Goal: Task Accomplishment & Management: Manage account settings

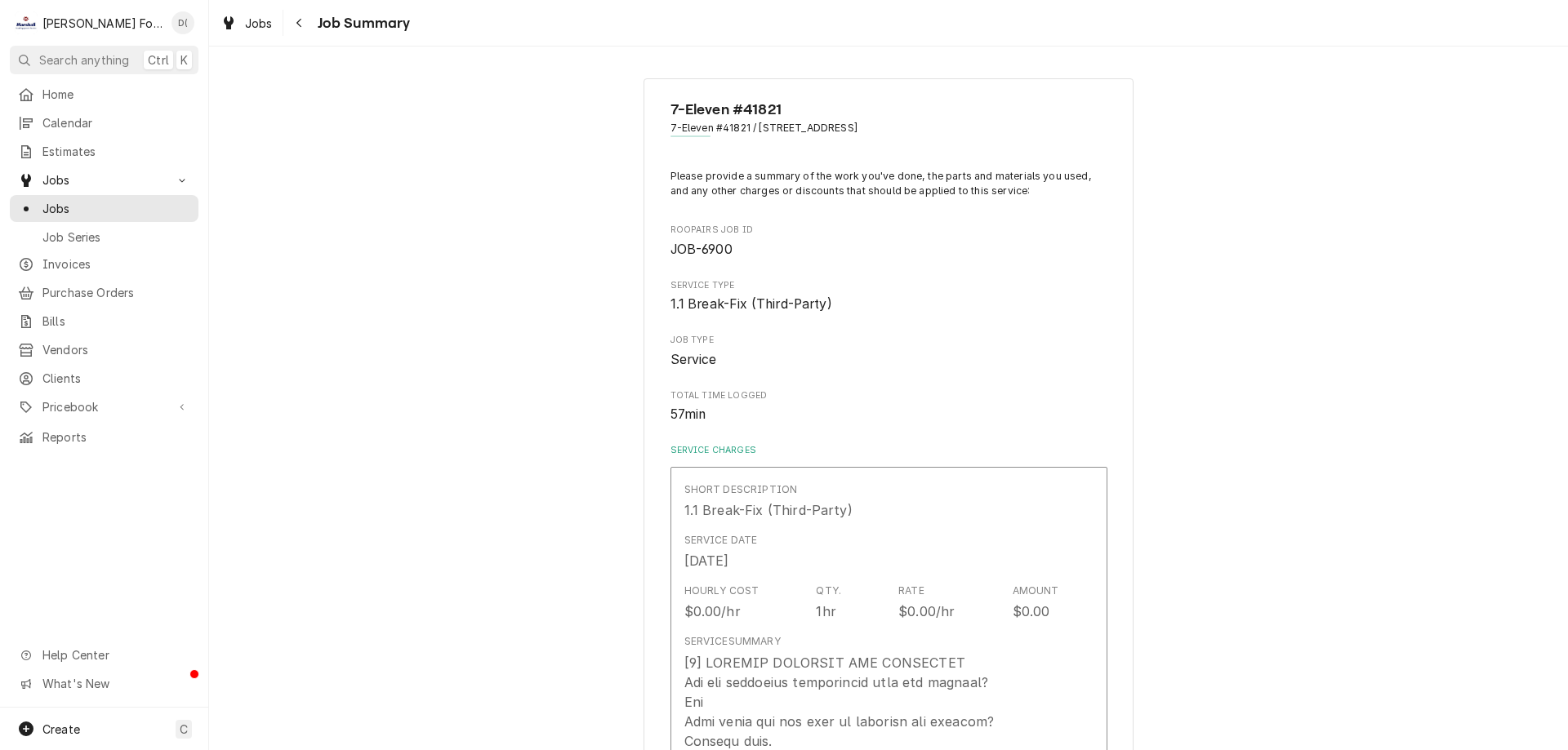
scroll to position [1246, 0]
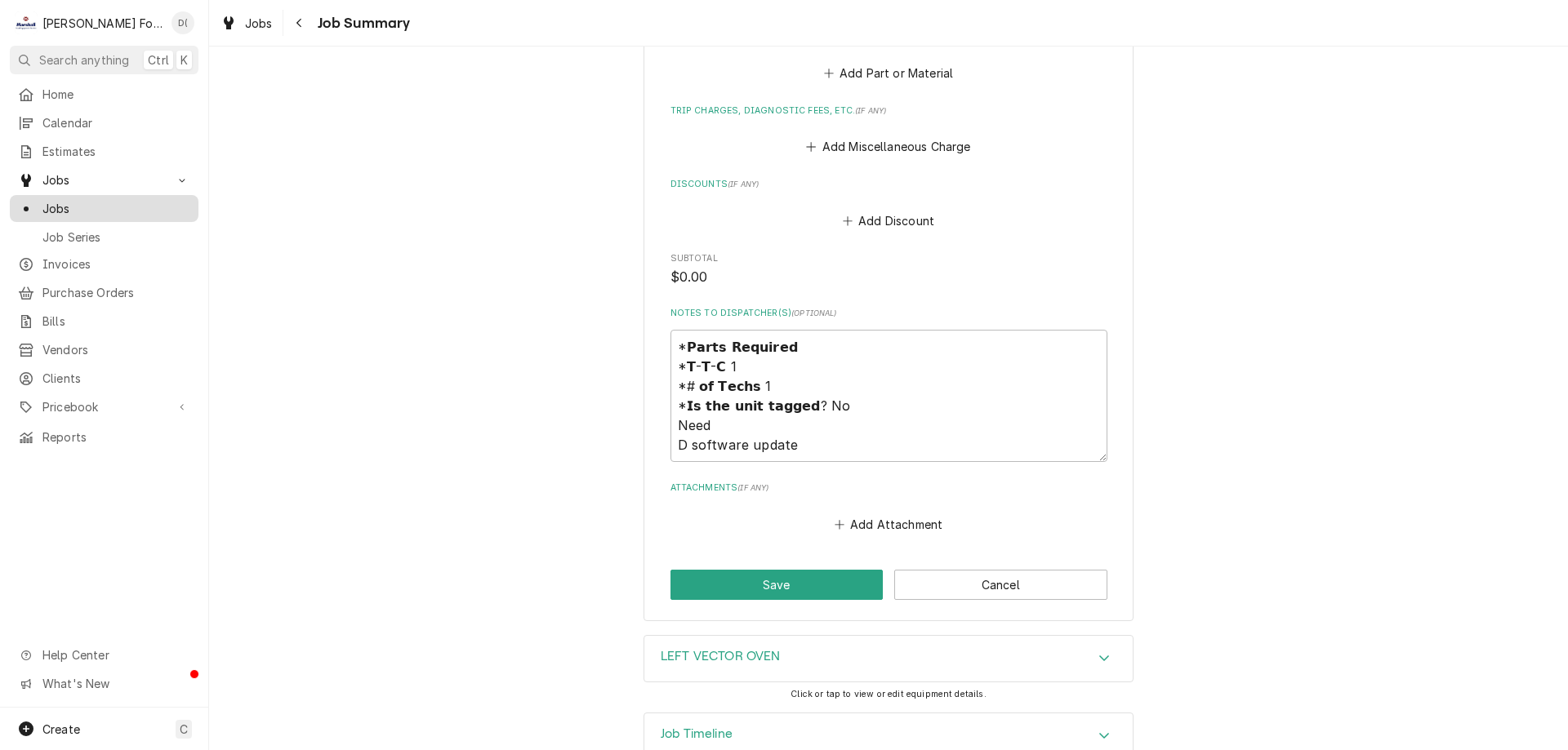
click at [156, 200] on span "Jobs" at bounding box center [116, 208] width 148 height 17
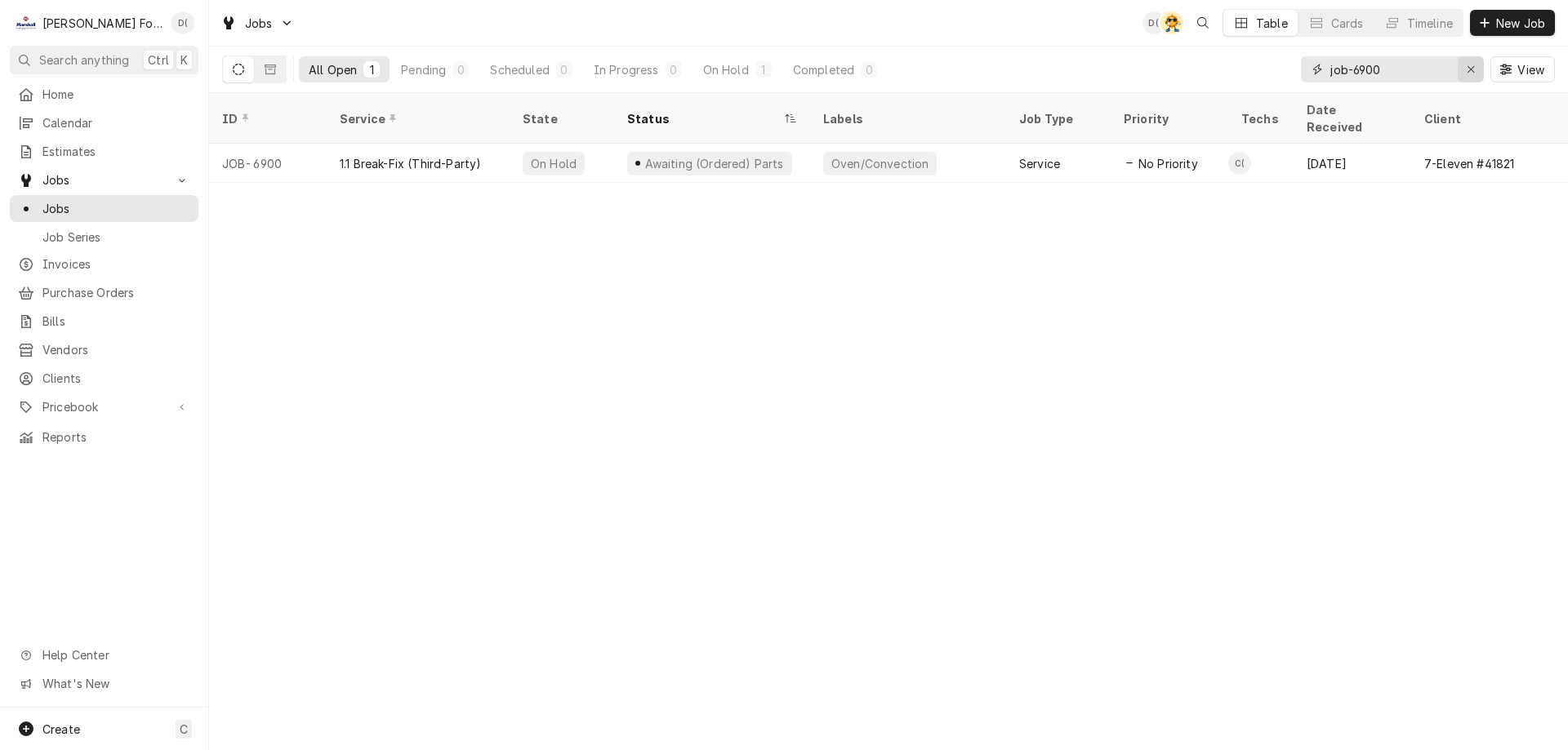
click at [1463, 68] on div "Erase input" at bounding box center [1470, 69] width 17 height 17
click at [1441, 71] on input "Dynamic Content Wrapper" at bounding box center [1407, 69] width 154 height 26
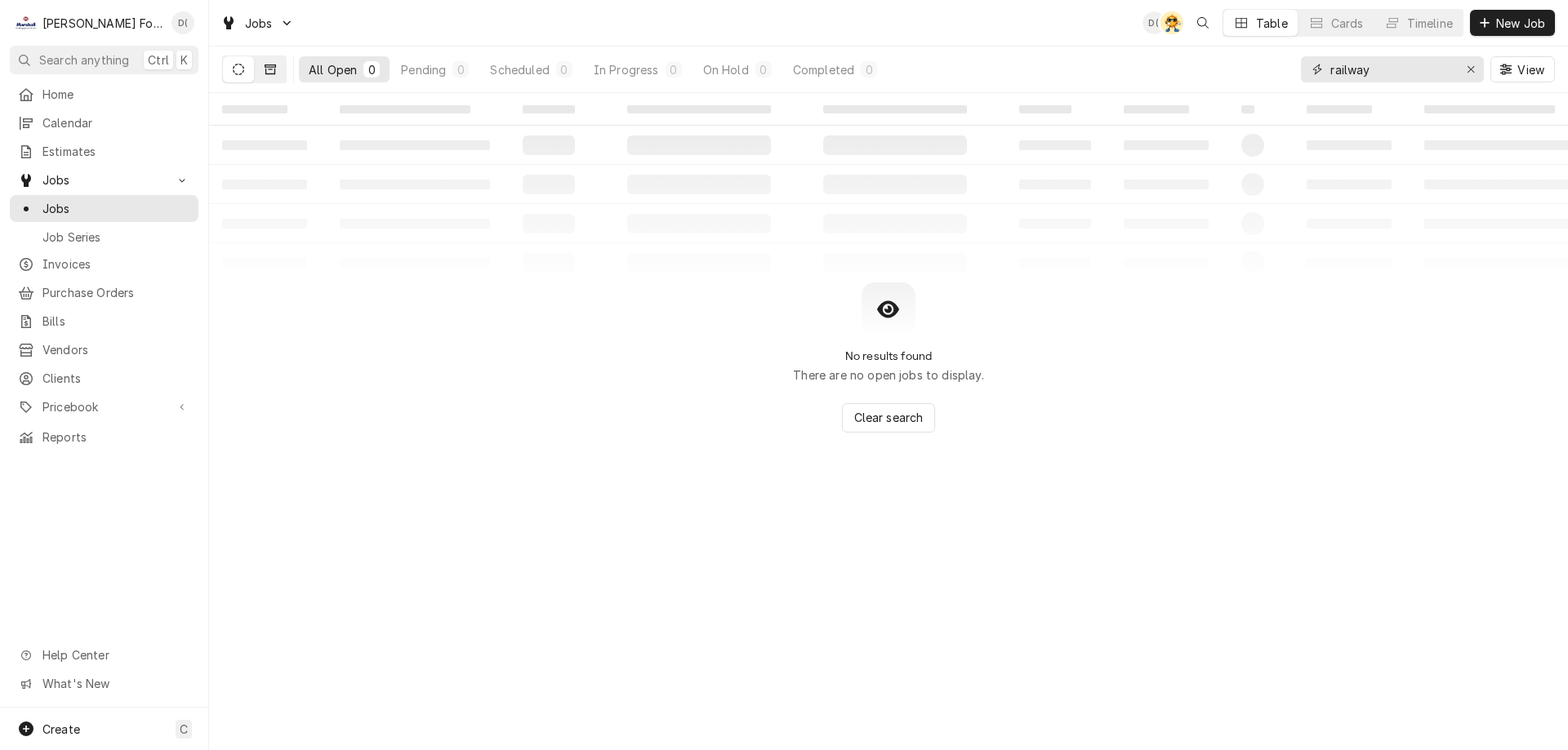
type input "railway"
click at [275, 79] on button "Dynamic Content Wrapper" at bounding box center [270, 69] width 31 height 26
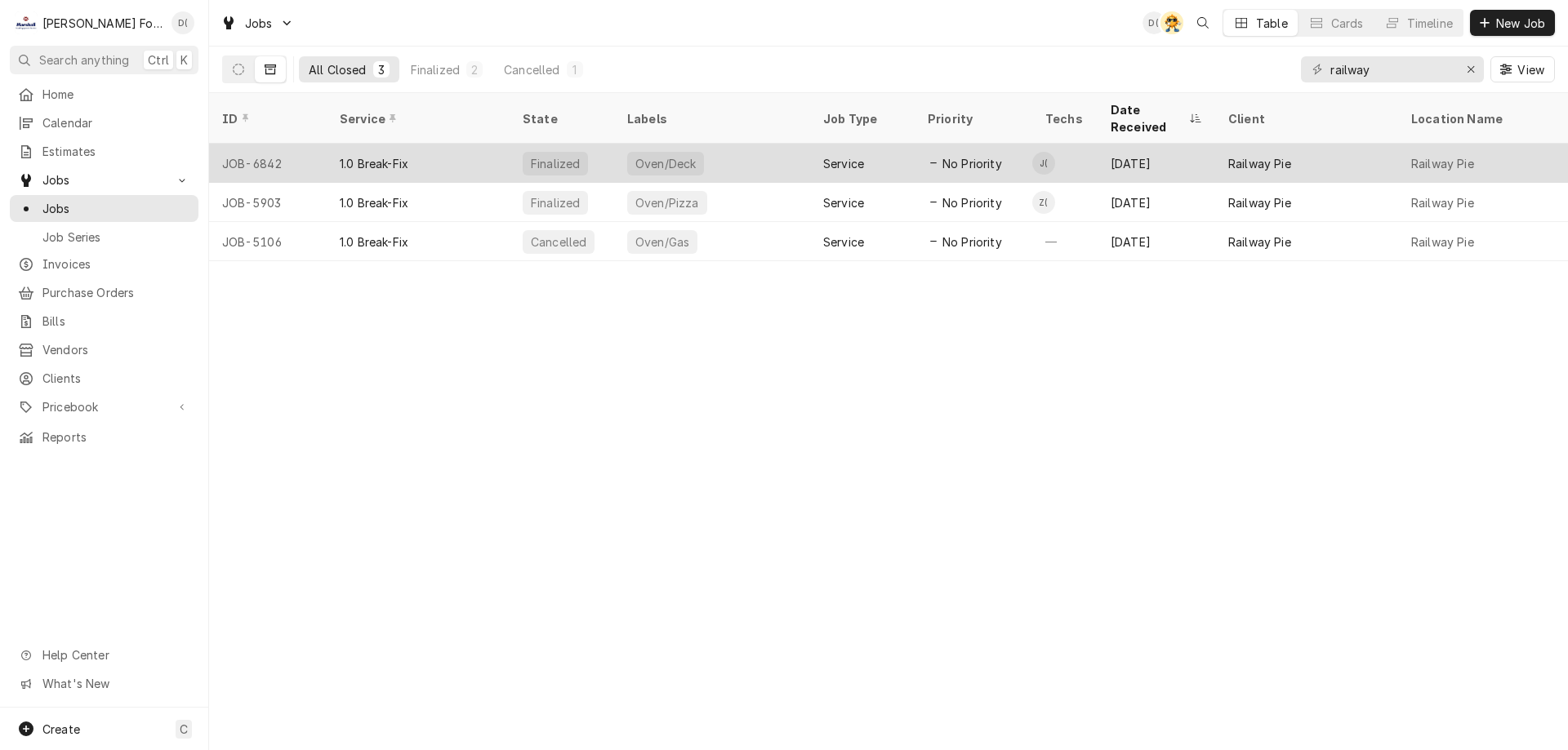
click at [442, 150] on div "1.0 Break-Fix" at bounding box center [418, 163] width 183 height 39
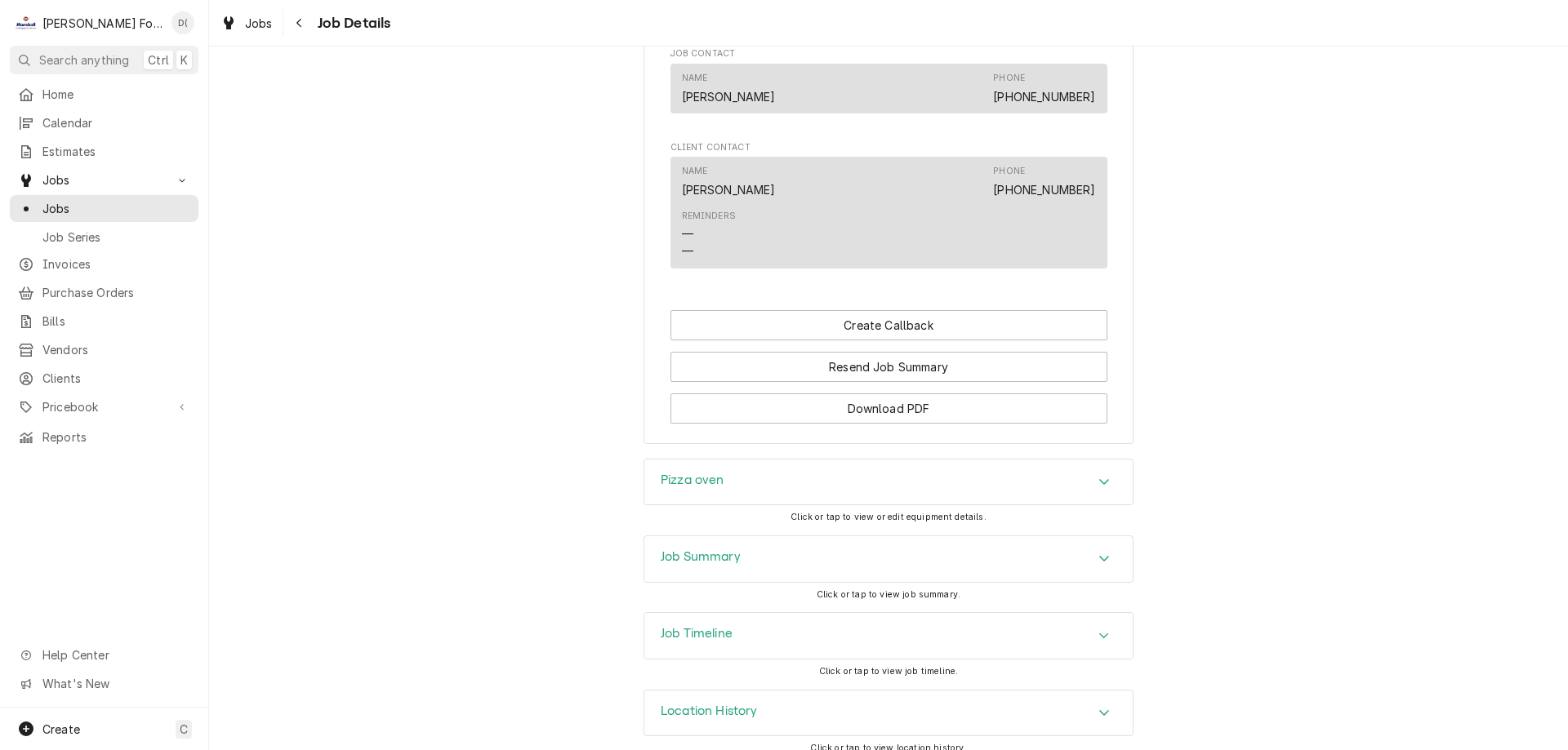
scroll to position [1097, 0]
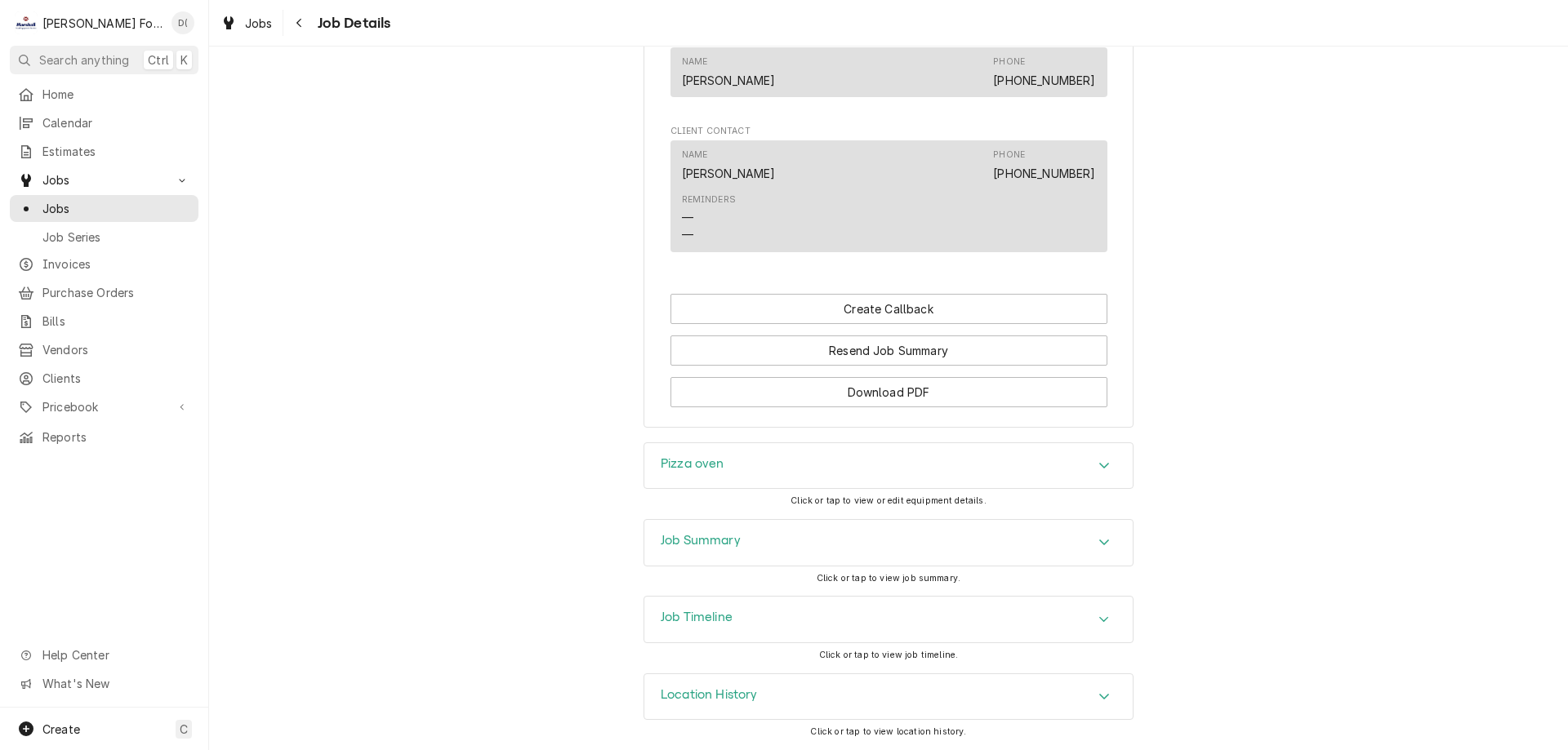
click at [754, 505] on div "Pizza oven Click or tap to view or edit equipment details." at bounding box center [888, 480] width 490 height 77
click at [1097, 500] on div "Pizza oven Click or tap to view or edit equipment details." at bounding box center [888, 480] width 490 height 77
click at [1102, 503] on div "Pizza oven Click or tap to view or edit equipment details." at bounding box center [888, 480] width 490 height 77
click at [794, 500] on span "Click or tap to view or edit equipment details." at bounding box center [888, 500] width 196 height 11
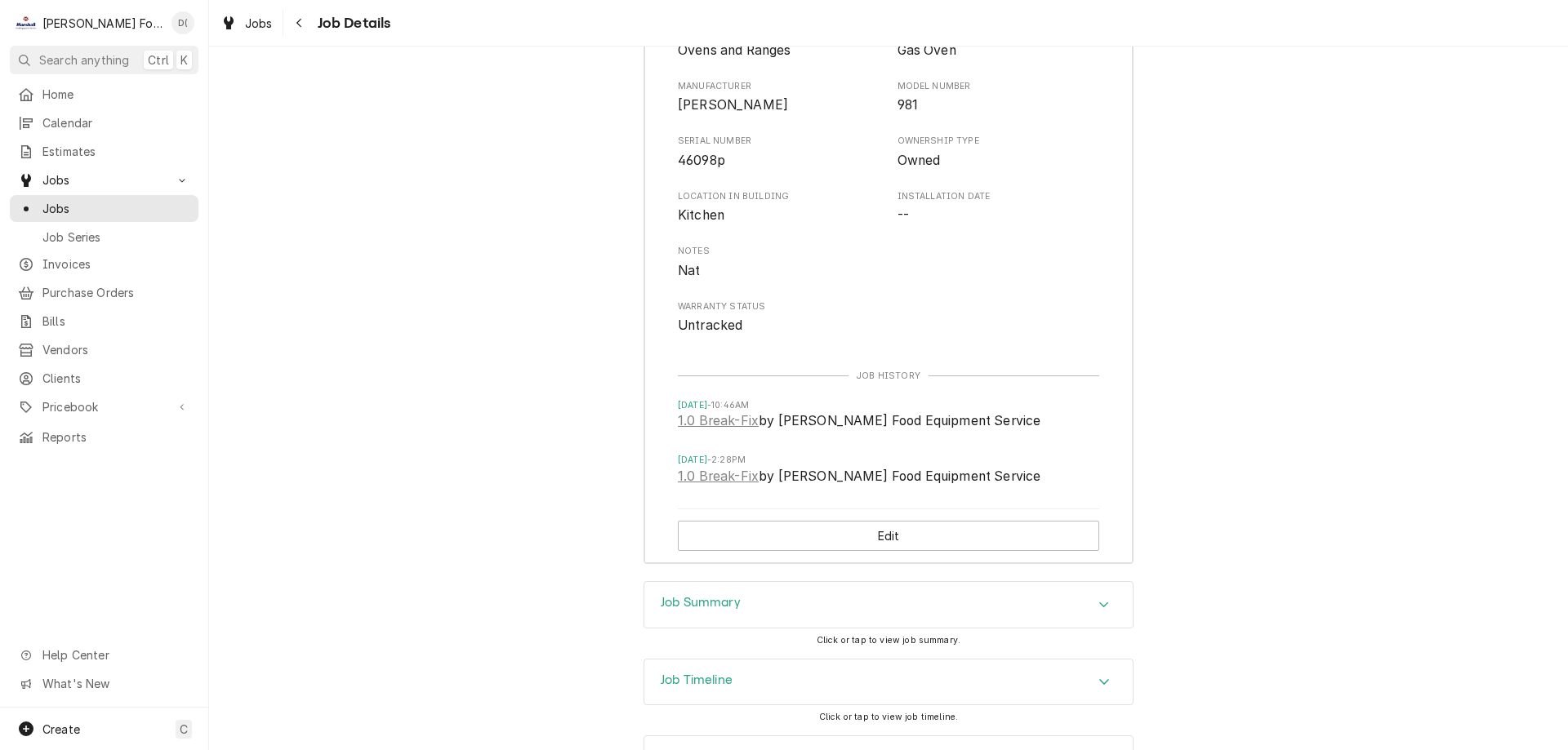
scroll to position [1641, 0]
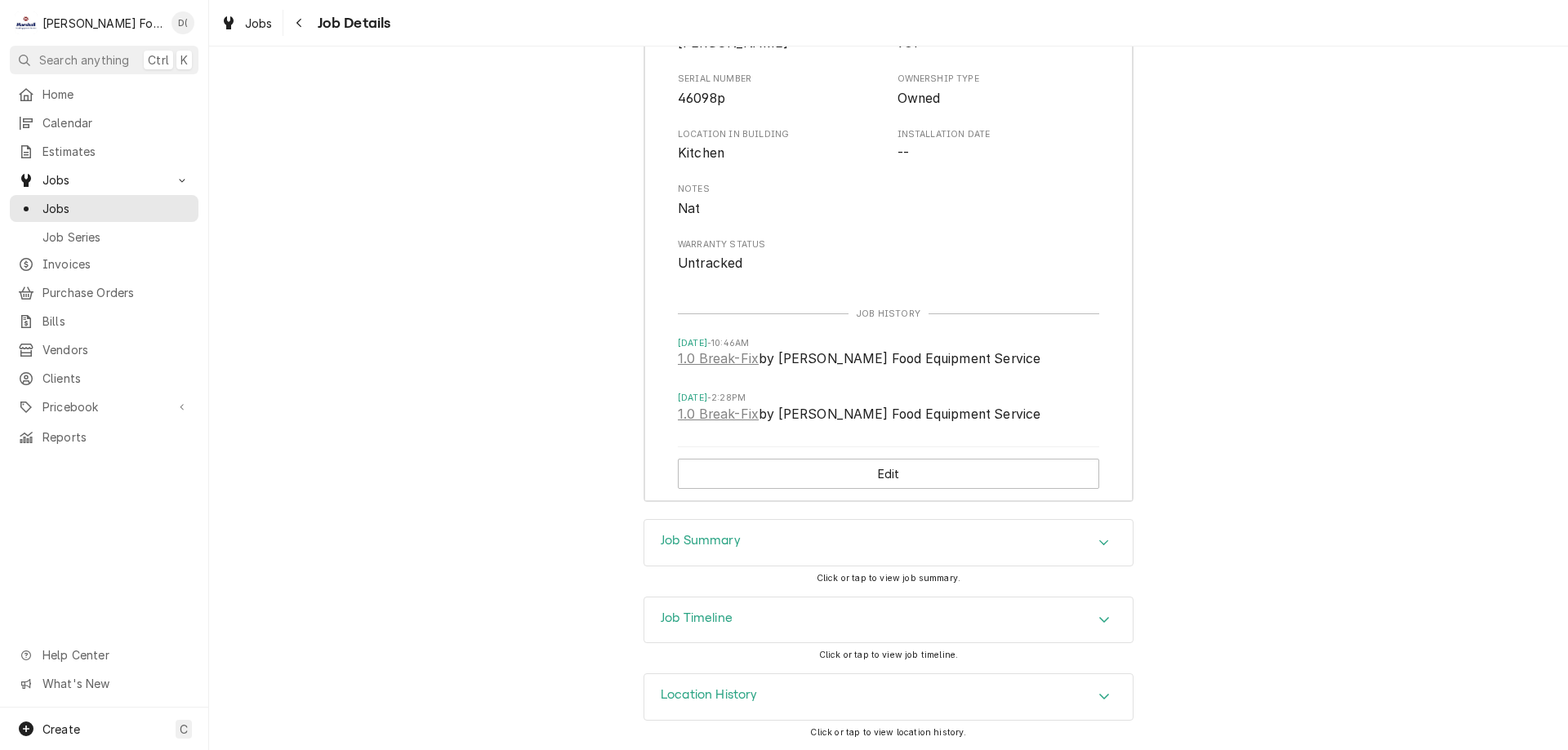
drag, startPoint x: 701, startPoint y: 541, endPoint x: 688, endPoint y: 531, distance: 16.4
click at [702, 541] on h3 "Job Summary" at bounding box center [700, 541] width 80 height 16
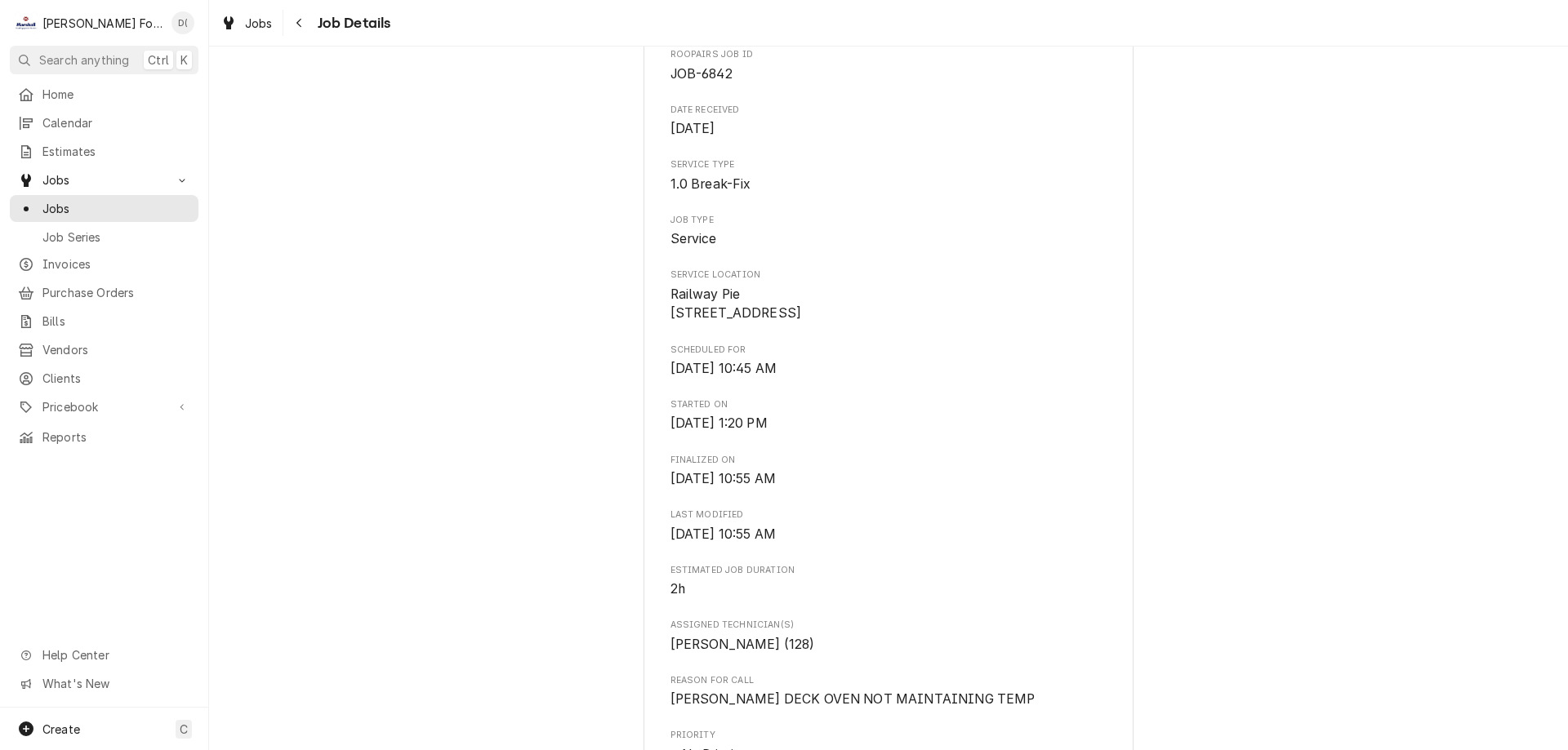
scroll to position [0, 0]
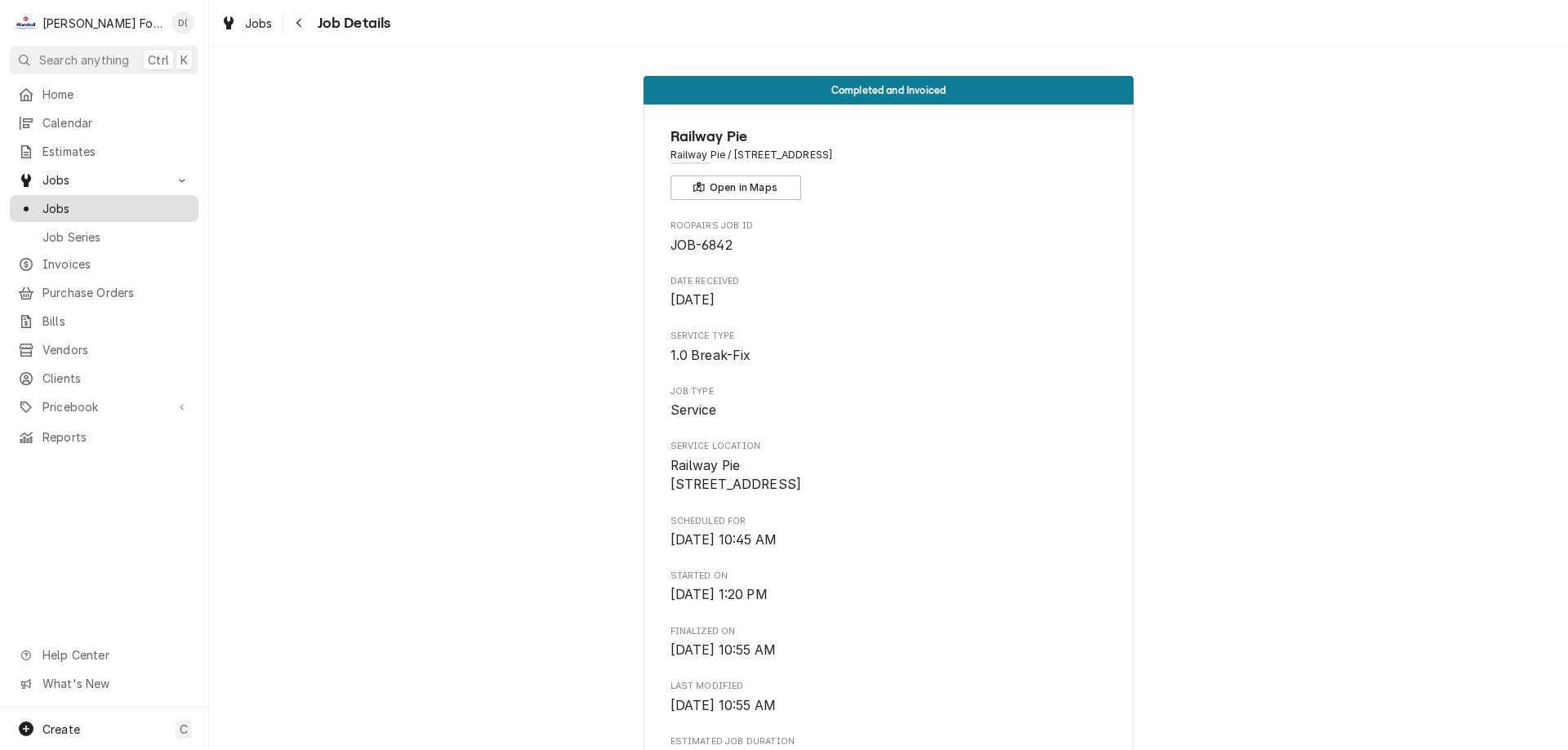
click at [89, 203] on span "Jobs" at bounding box center [116, 208] width 148 height 17
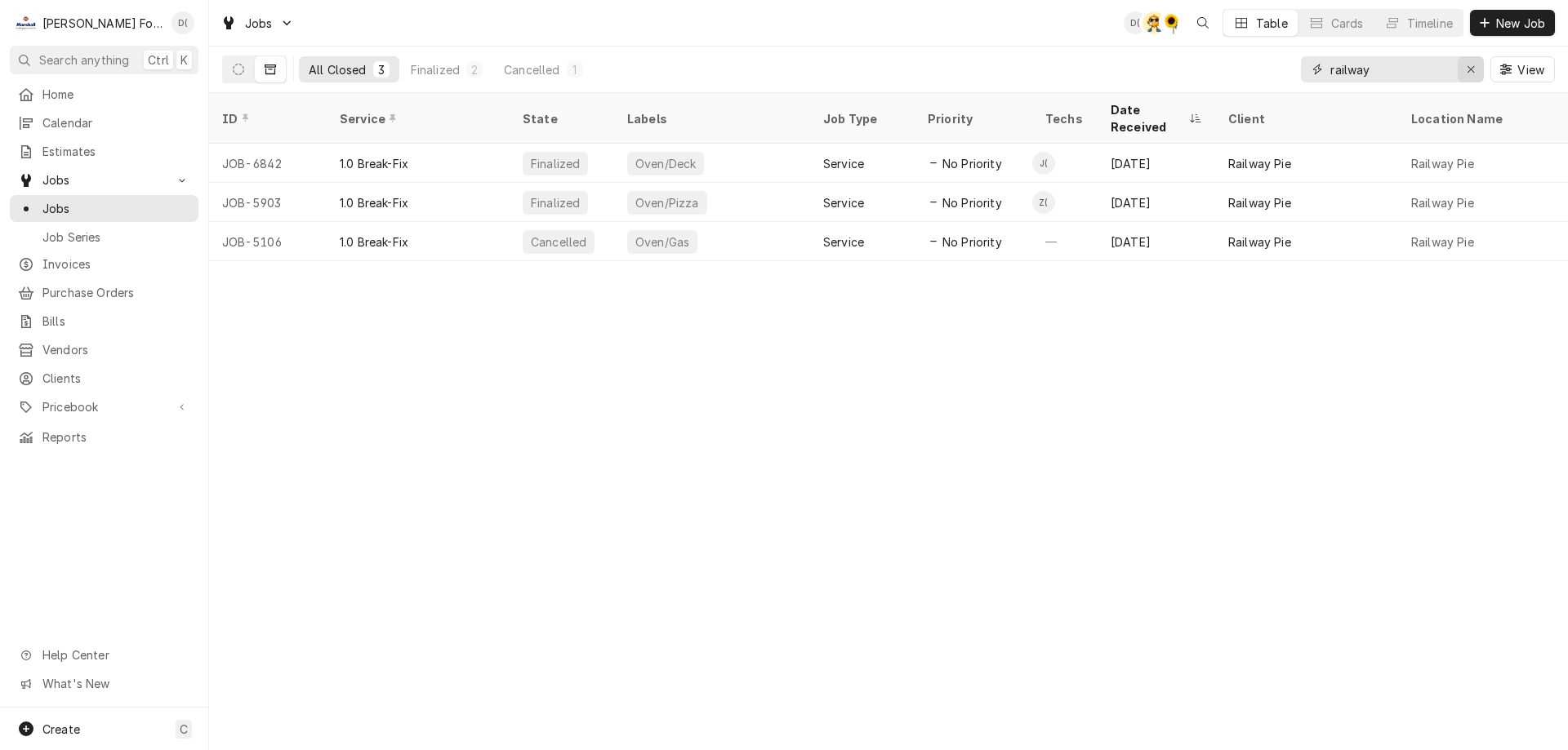
click at [1465, 68] on div "Erase input" at bounding box center [1470, 69] width 17 height 17
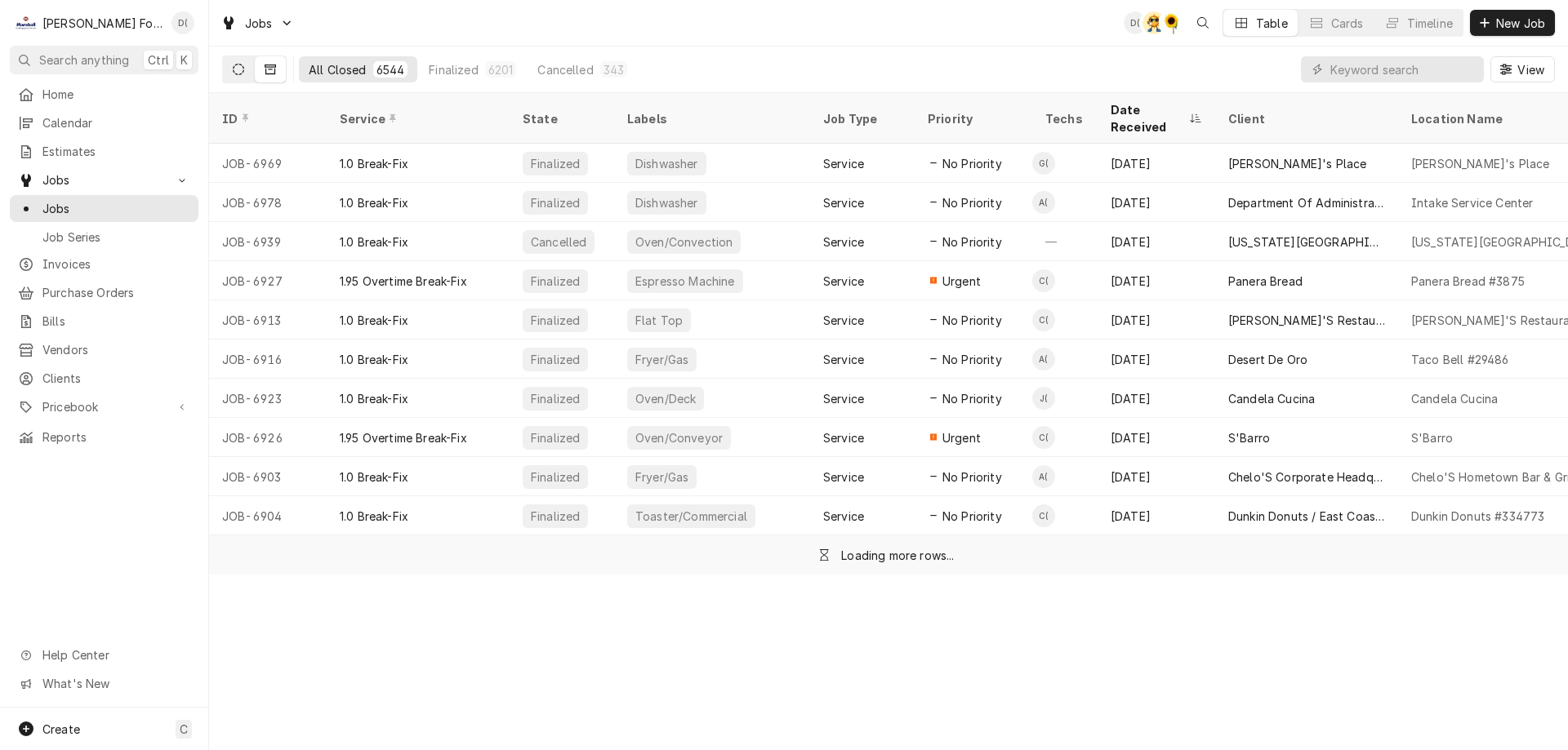
click at [249, 72] on button "Dynamic Content Wrapper" at bounding box center [239, 69] width 31 height 26
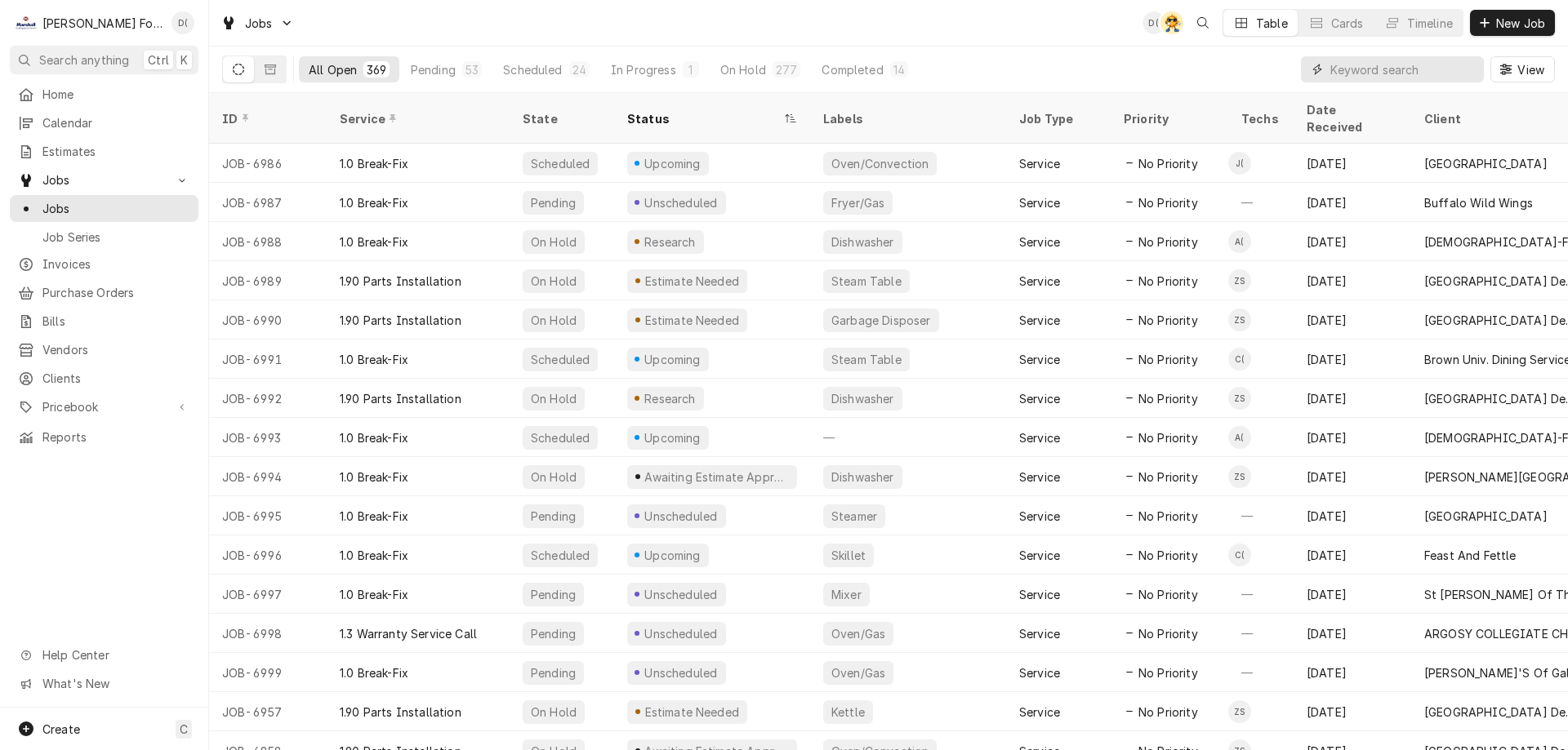
click at [1383, 71] on input "Dynamic Content Wrapper" at bounding box center [1403, 69] width 146 height 26
type input "job-6542"
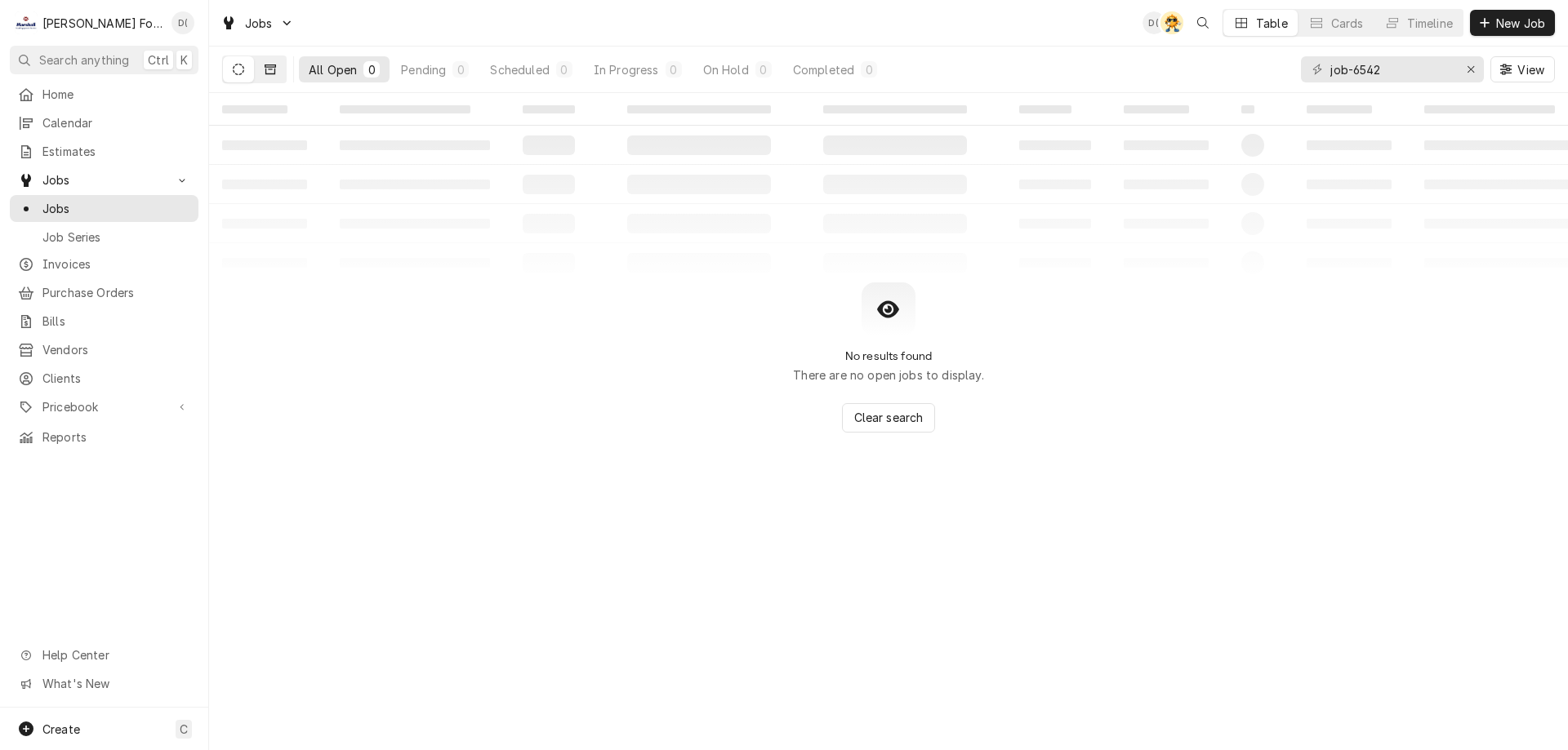
click at [276, 74] on button "Dynamic Content Wrapper" at bounding box center [270, 69] width 31 height 26
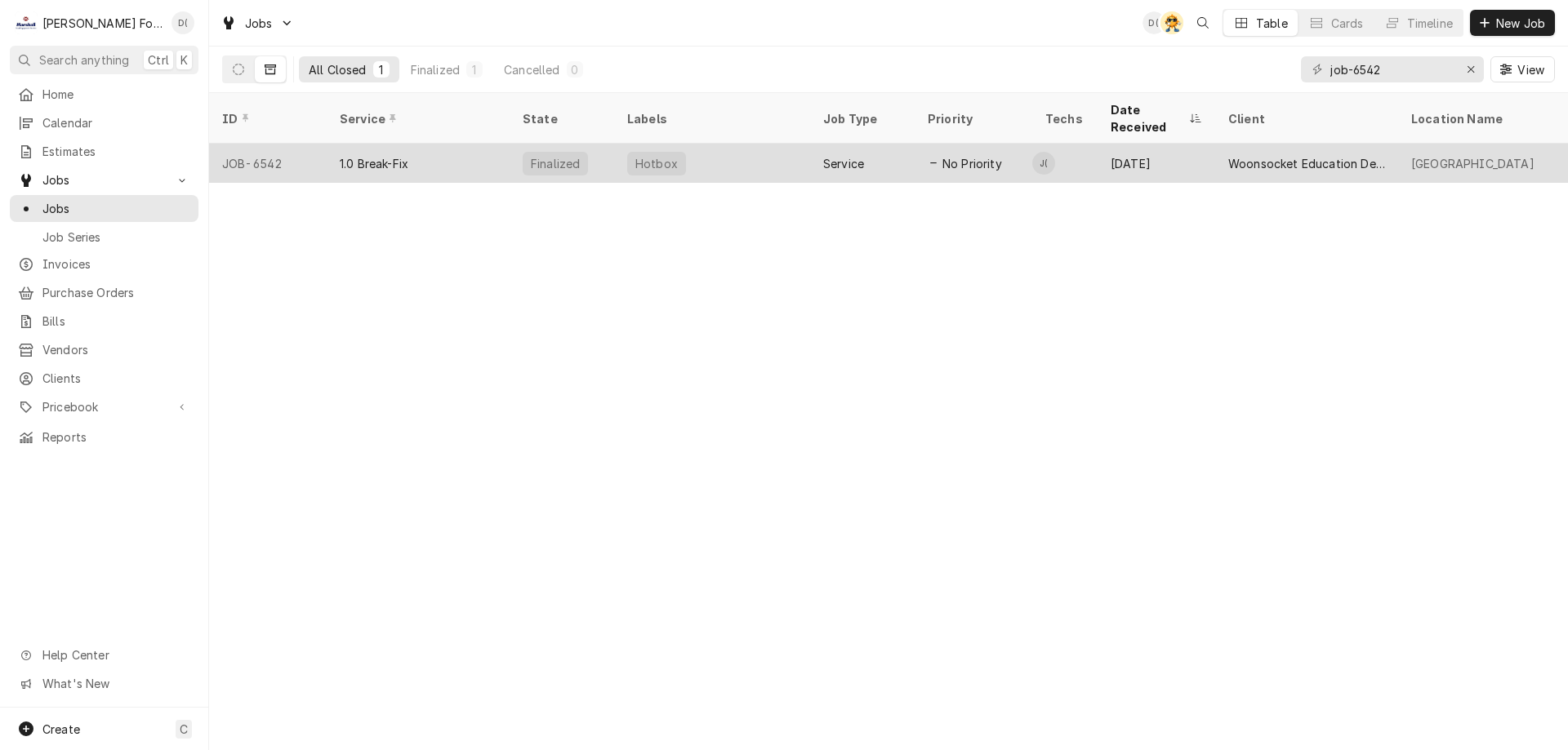
click at [490, 147] on div "1.0 Break-Fix" at bounding box center [418, 163] width 183 height 39
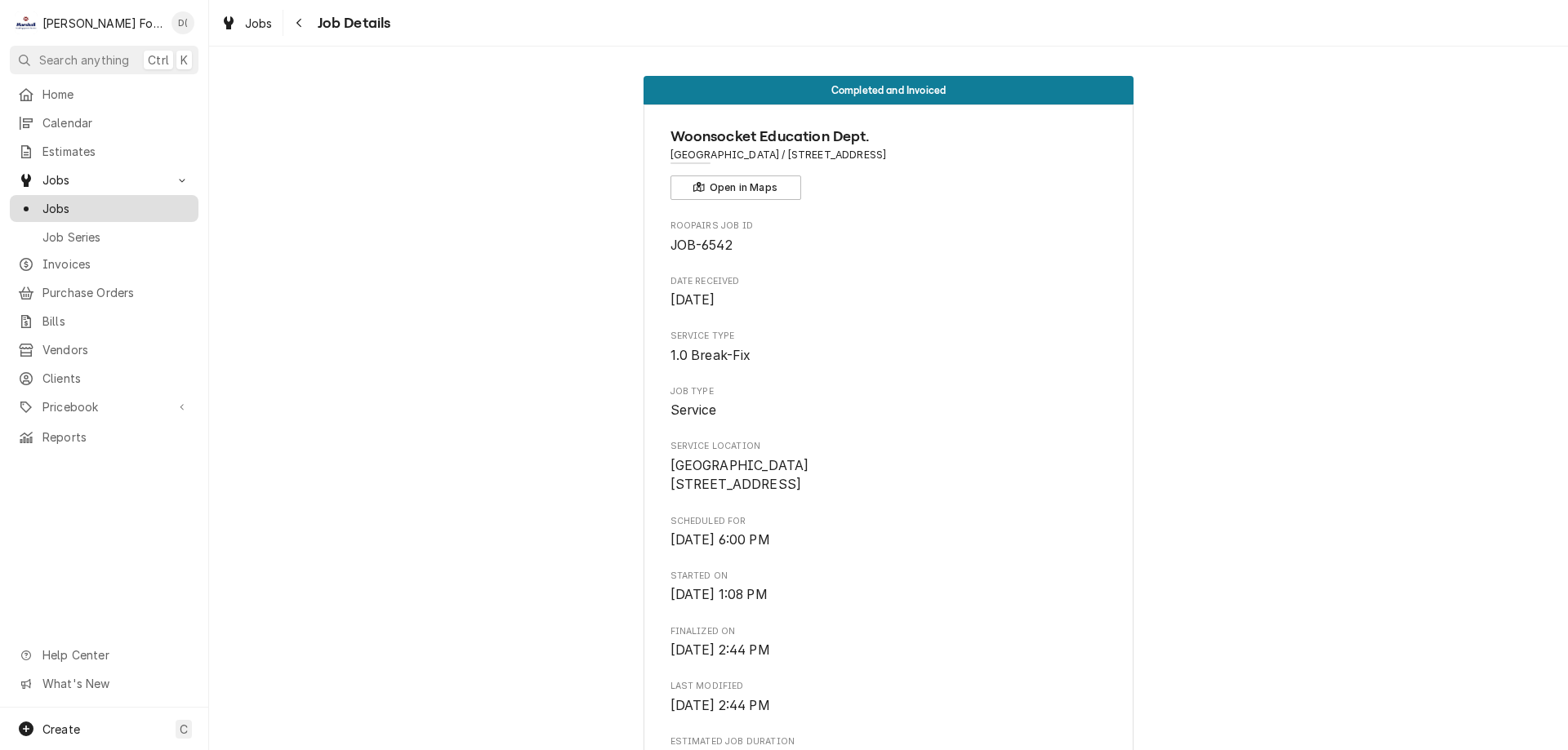
click at [109, 211] on div "Jobs" at bounding box center [104, 208] width 182 height 21
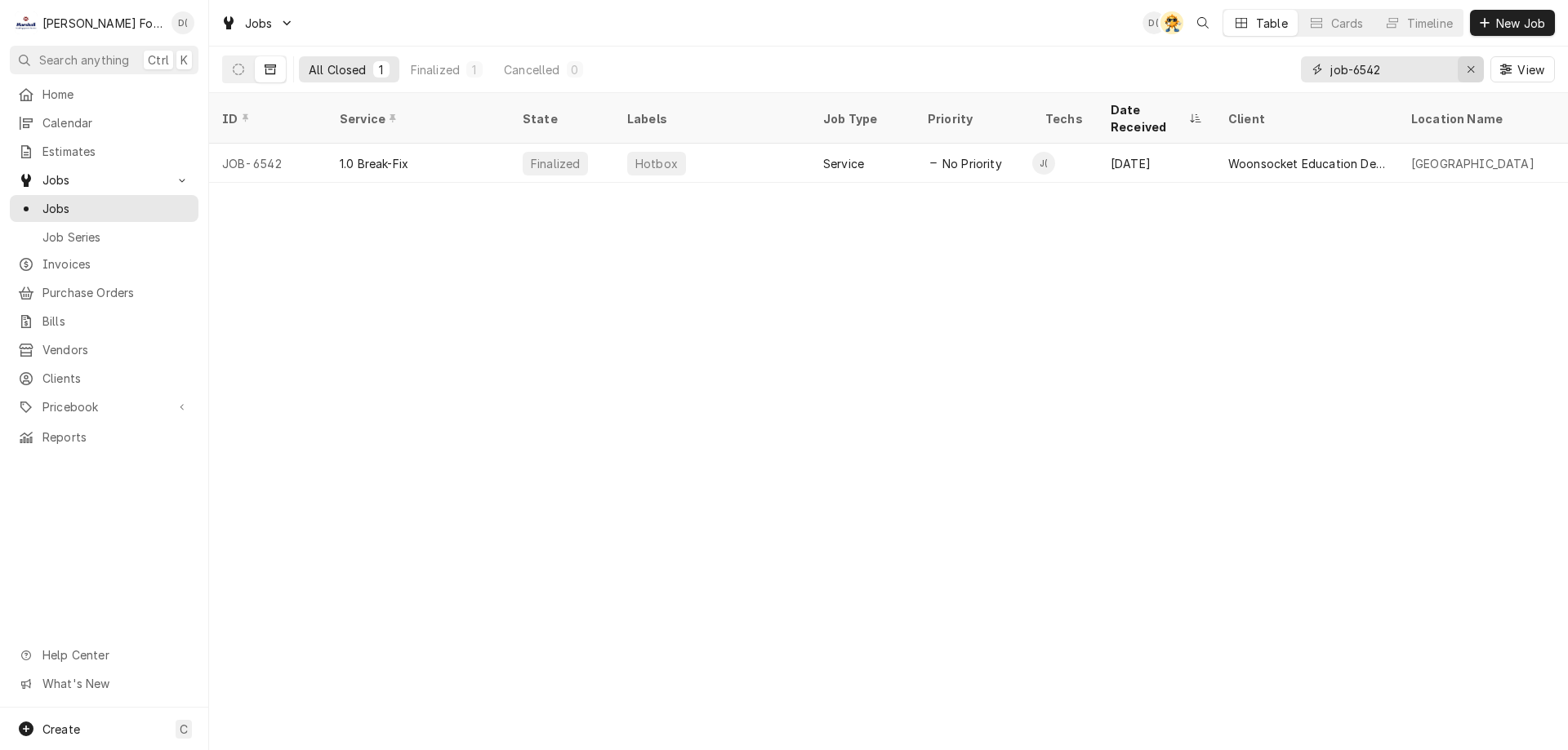
click at [1466, 70] on icon "Erase input" at bounding box center [1470, 69] width 9 height 12
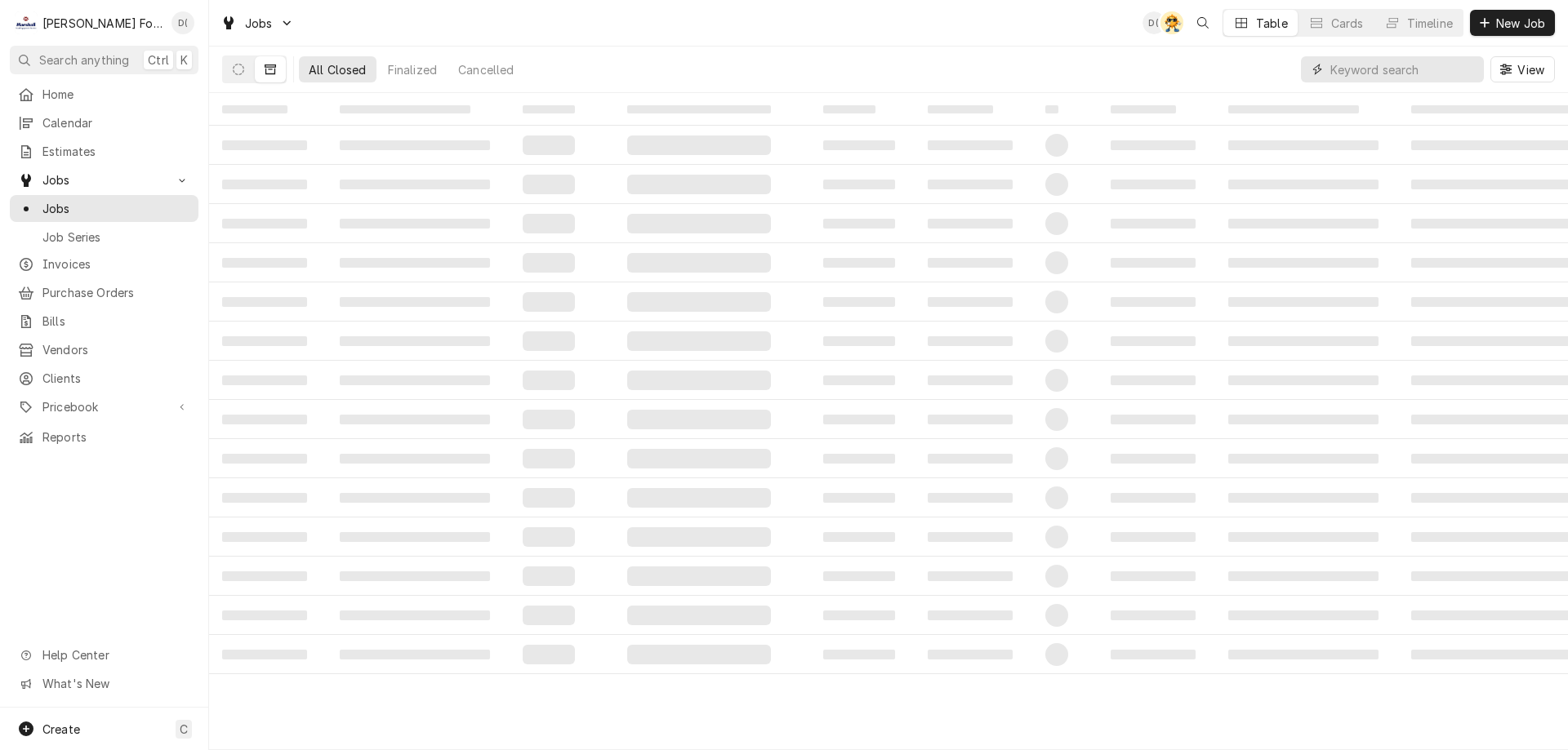
click at [1447, 69] on input "Dynamic Content Wrapper" at bounding box center [1403, 69] width 146 height 26
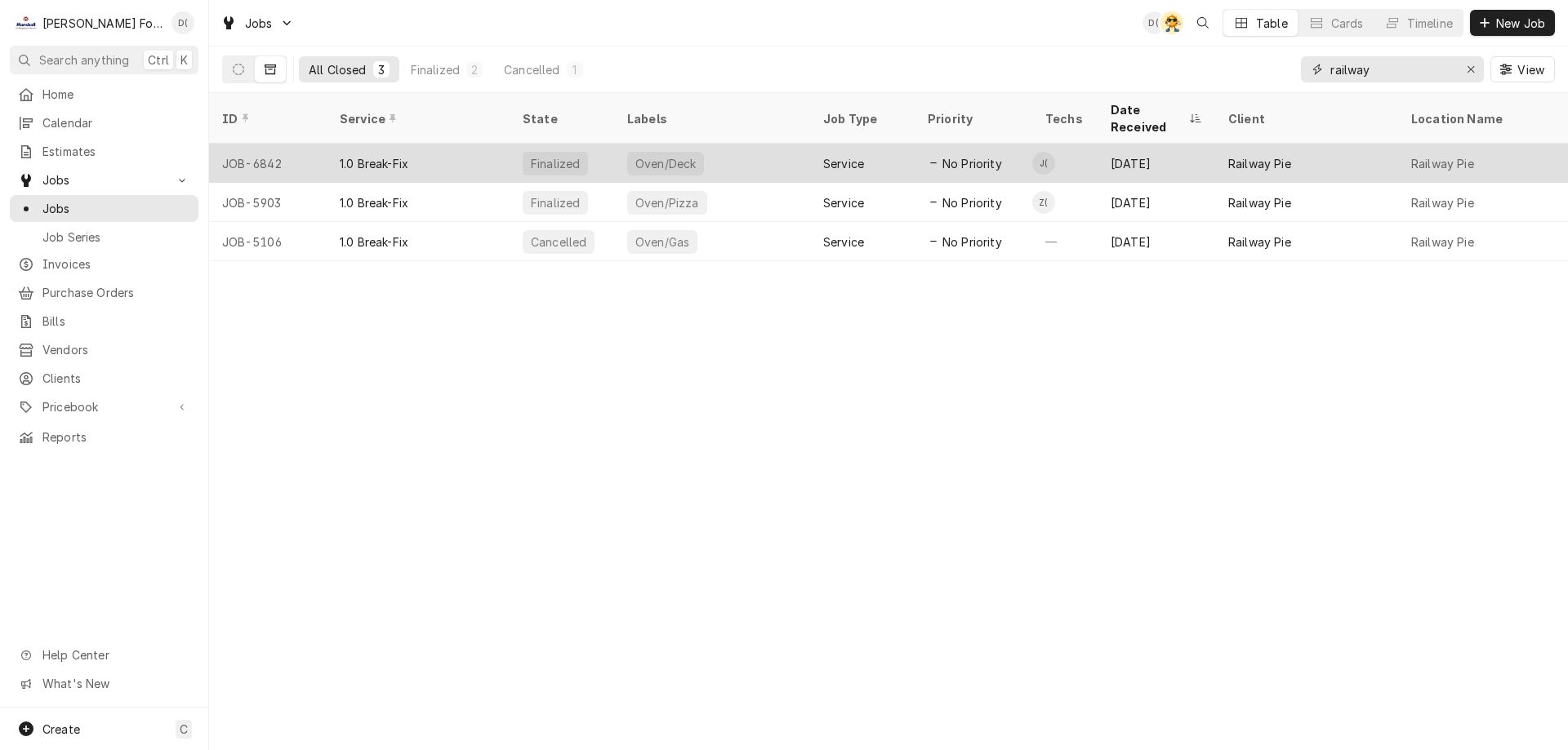
type input "railway"
click at [779, 148] on div "Oven/Deck" at bounding box center [711, 163] width 196 height 39
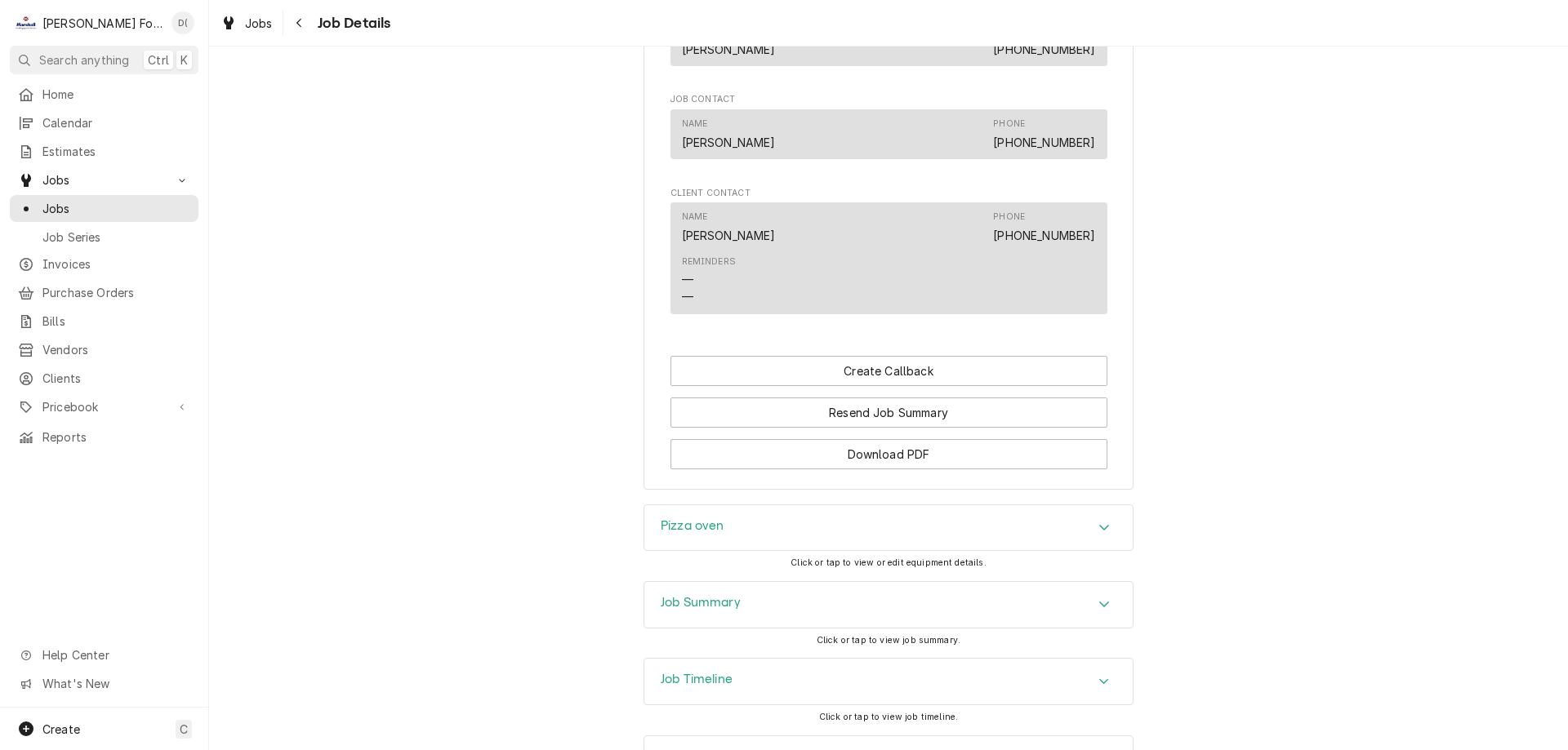
scroll to position [1097, 0]
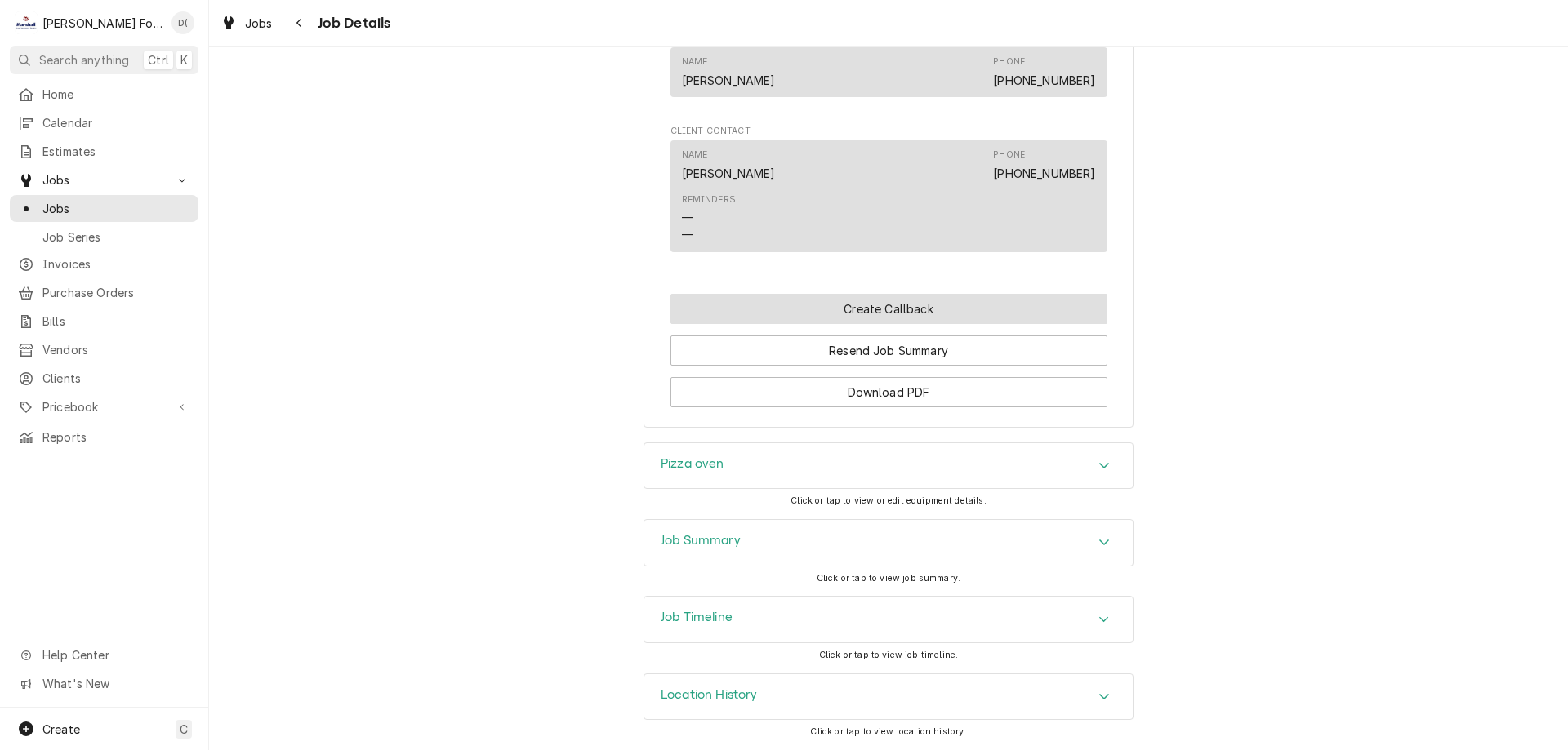
click at [868, 300] on button "Create Callback" at bounding box center [889, 308] width 437 height 31
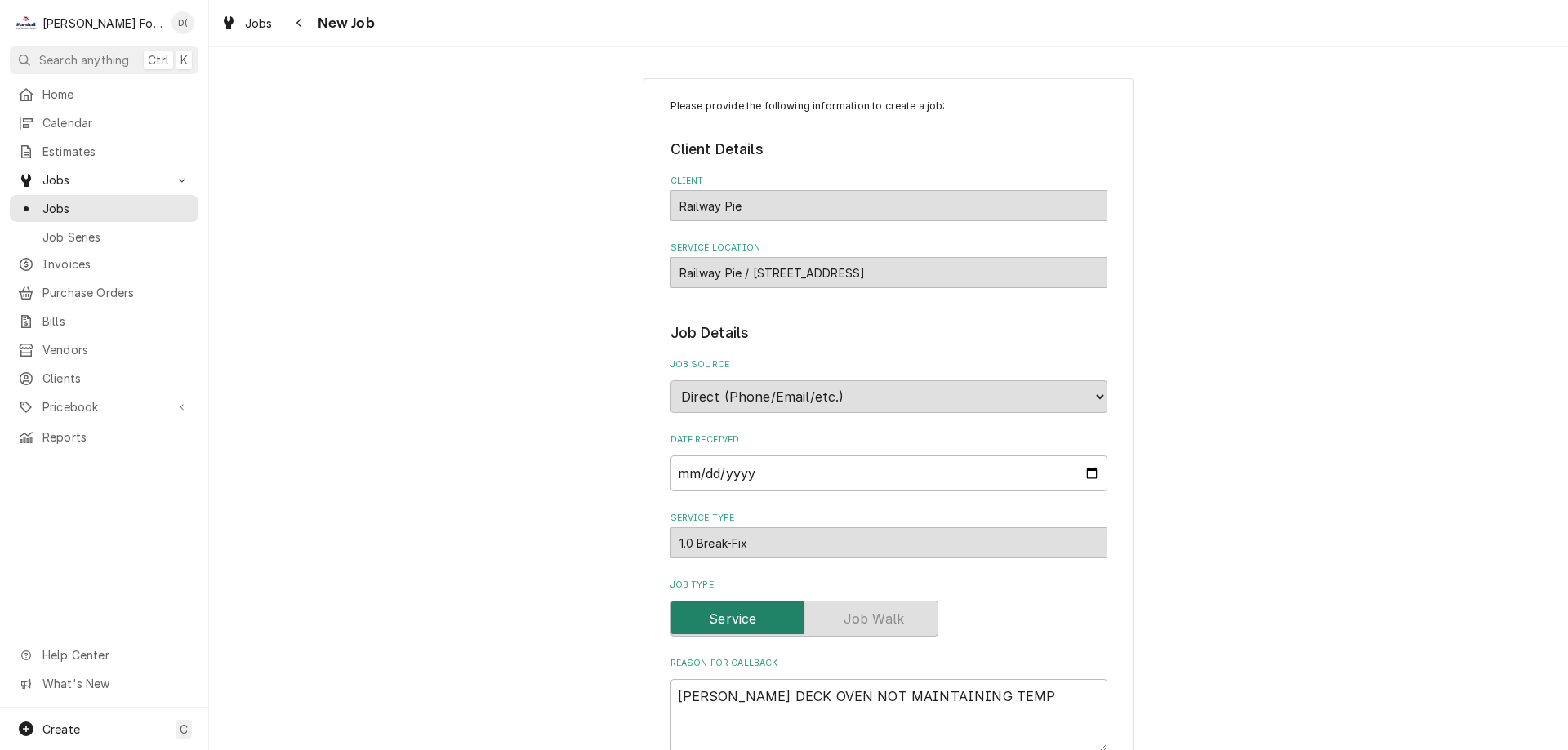
type textarea "x"
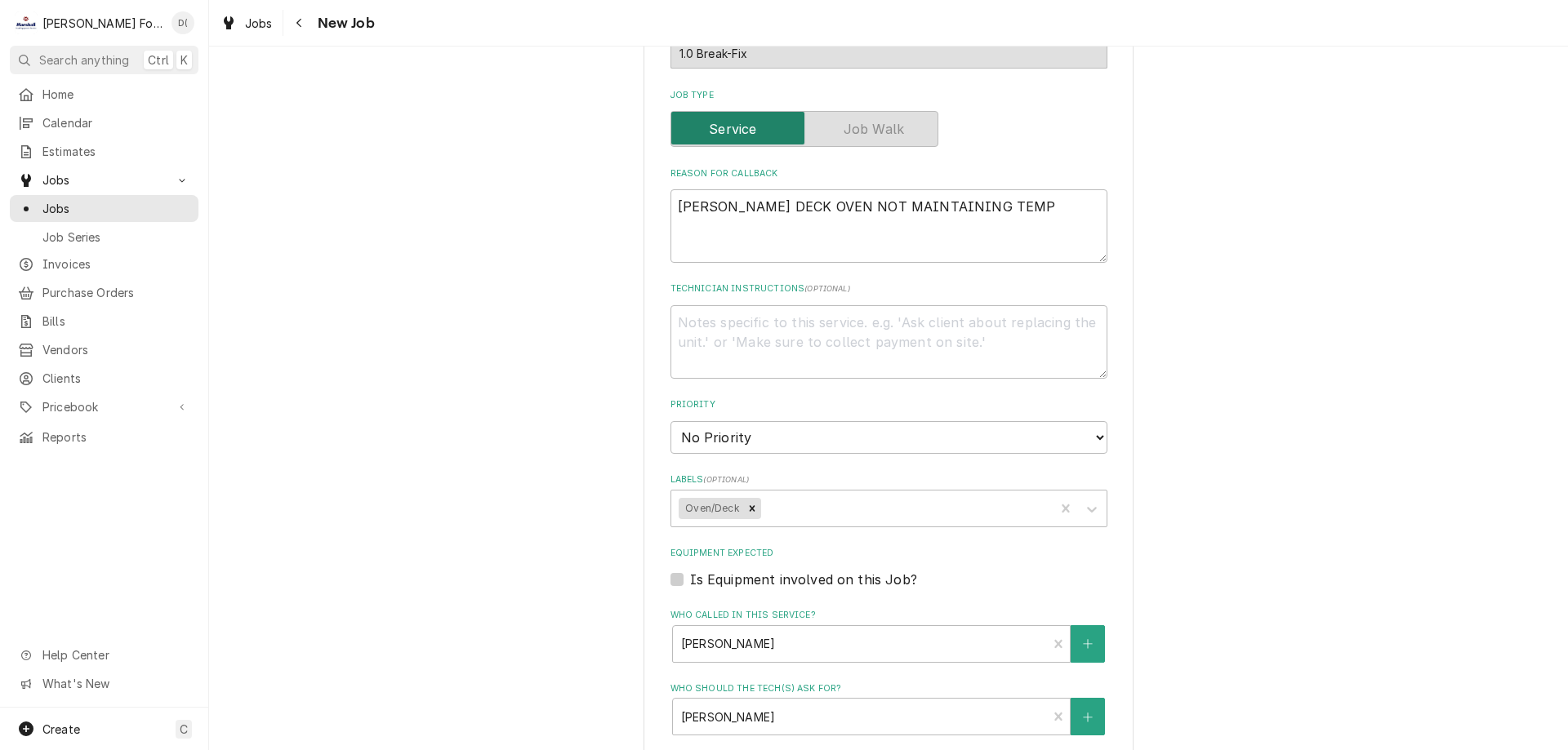
scroll to position [327, 0]
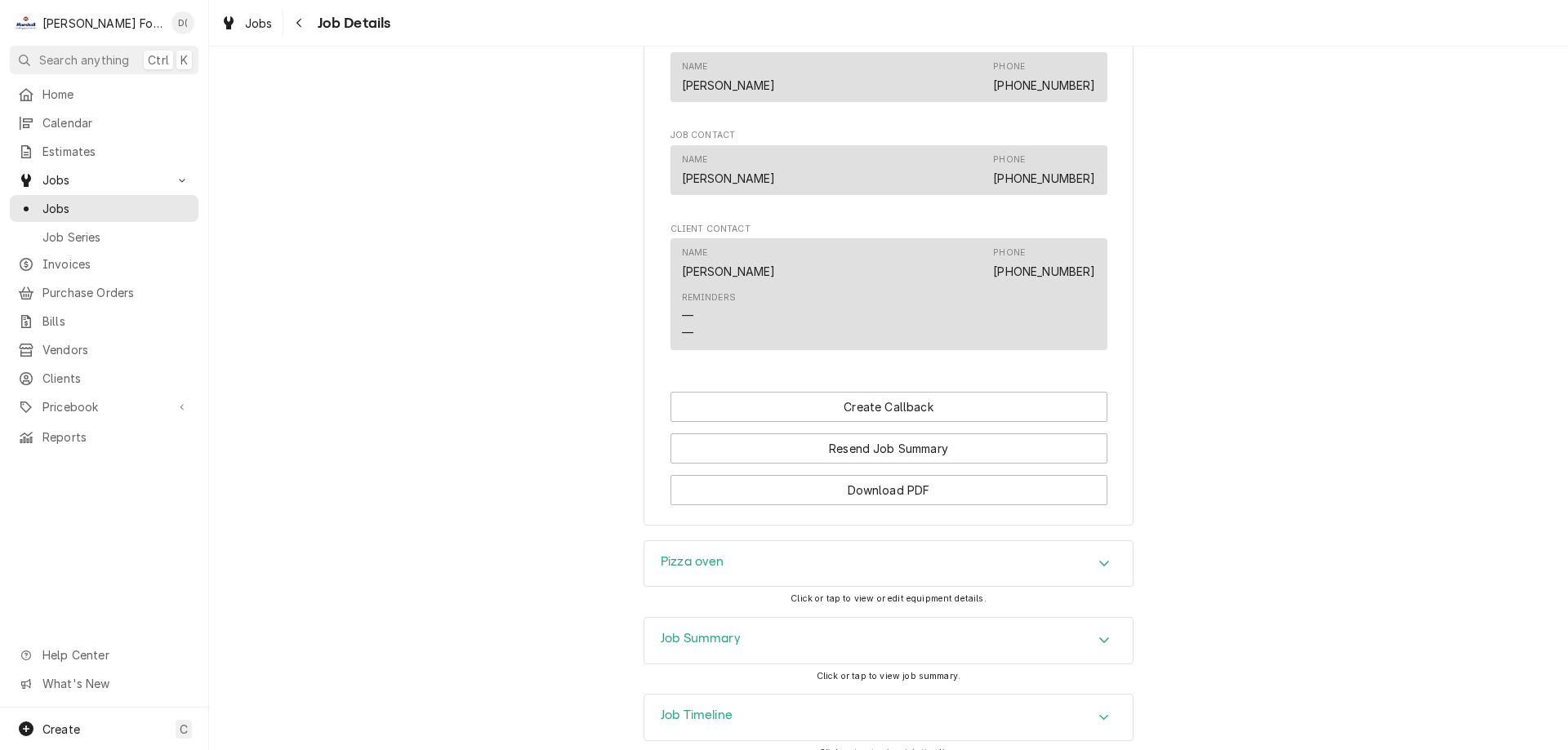
scroll to position [1097, 0]
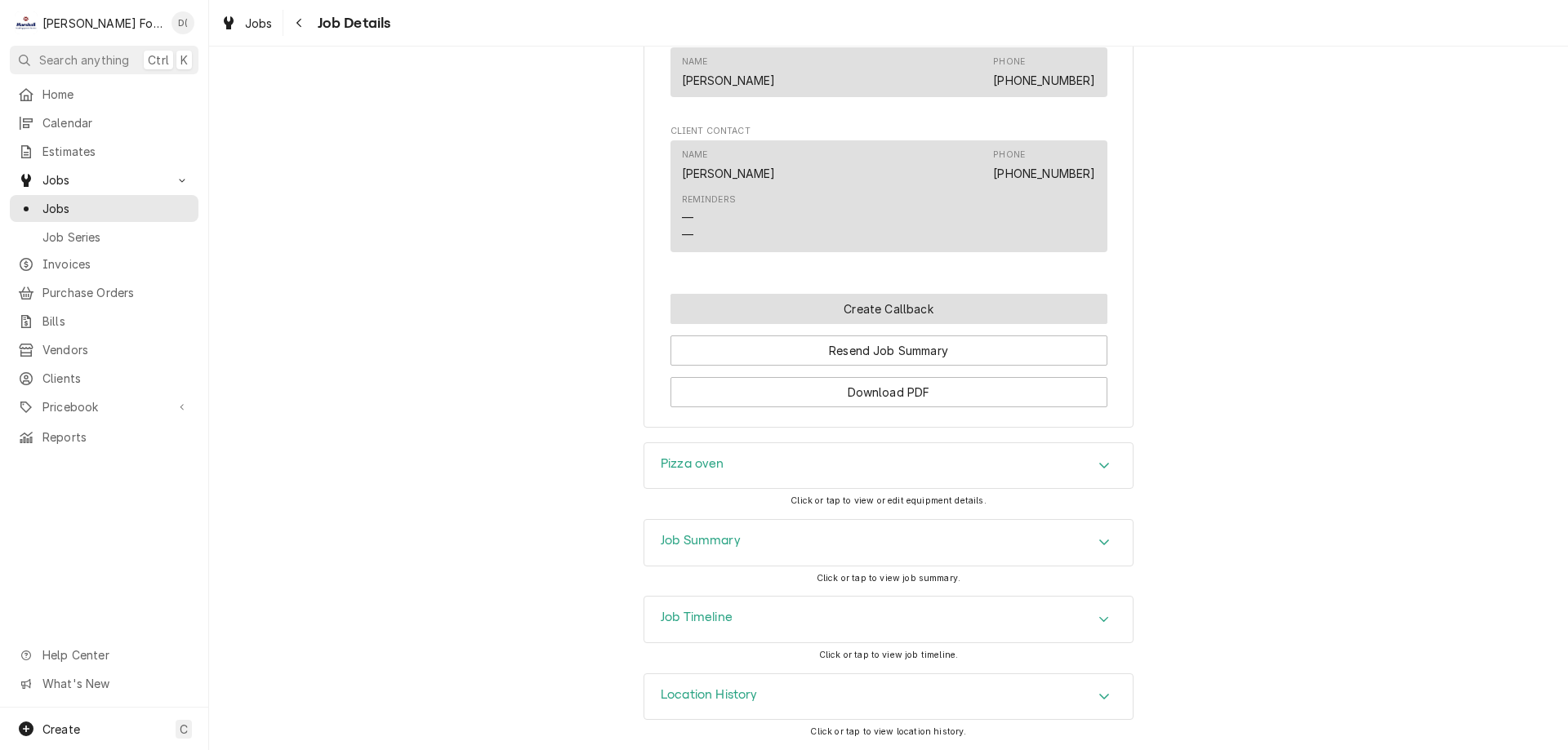
click at [884, 311] on button "Create Callback" at bounding box center [889, 308] width 437 height 31
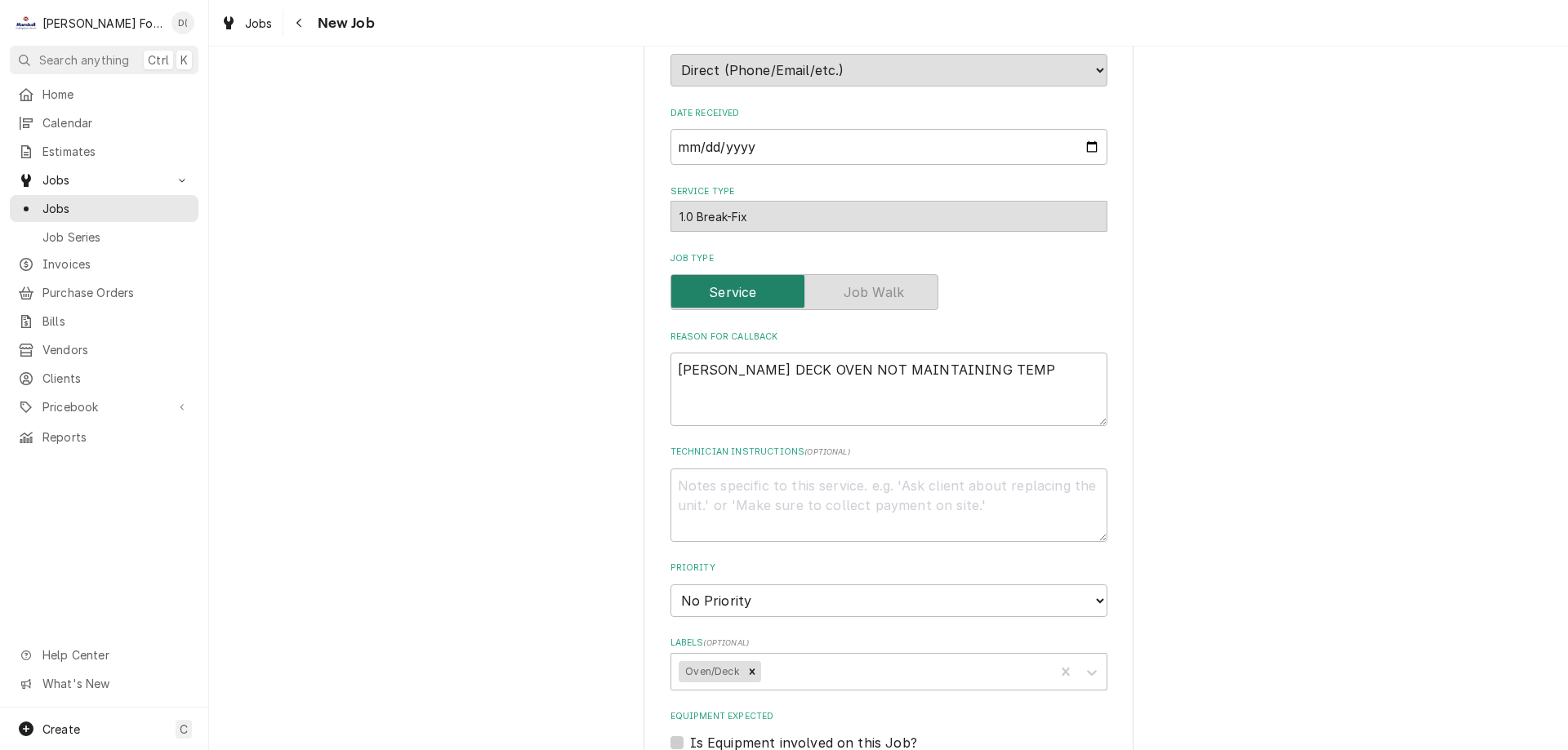
scroll to position [408, 0]
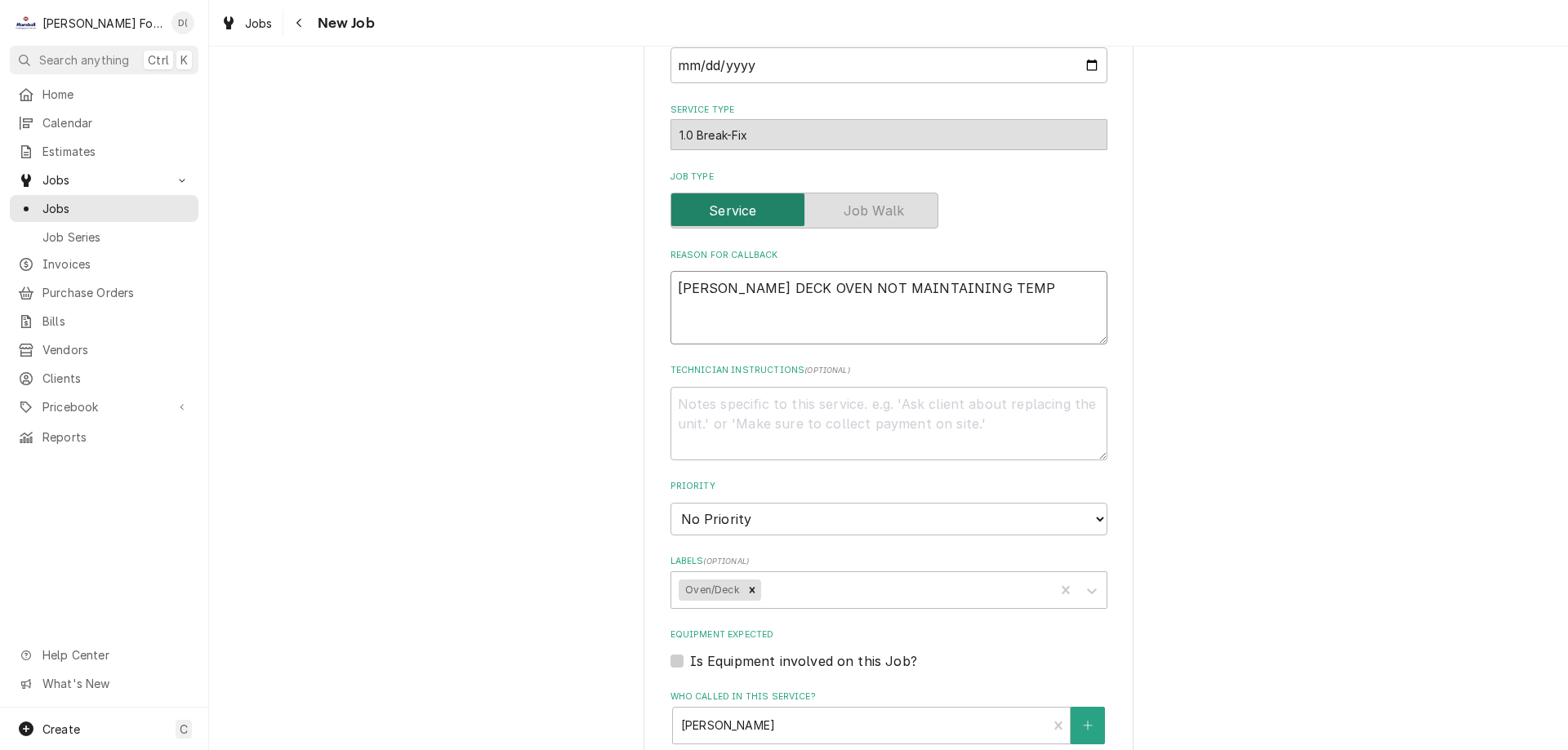
click at [1040, 291] on textarea "[PERSON_NAME] DECK OVEN NOT MAINTAINING TEMP" at bounding box center [889, 308] width 437 height 74
type textarea "x"
type textarea "[PERSON_NAME] DECK OVEN NOT MAINTAINING TEMP"
type textarea "x"
type textarea "[PERSON_NAME] DECK OVEN NOT MAINTAINING TEMP c"
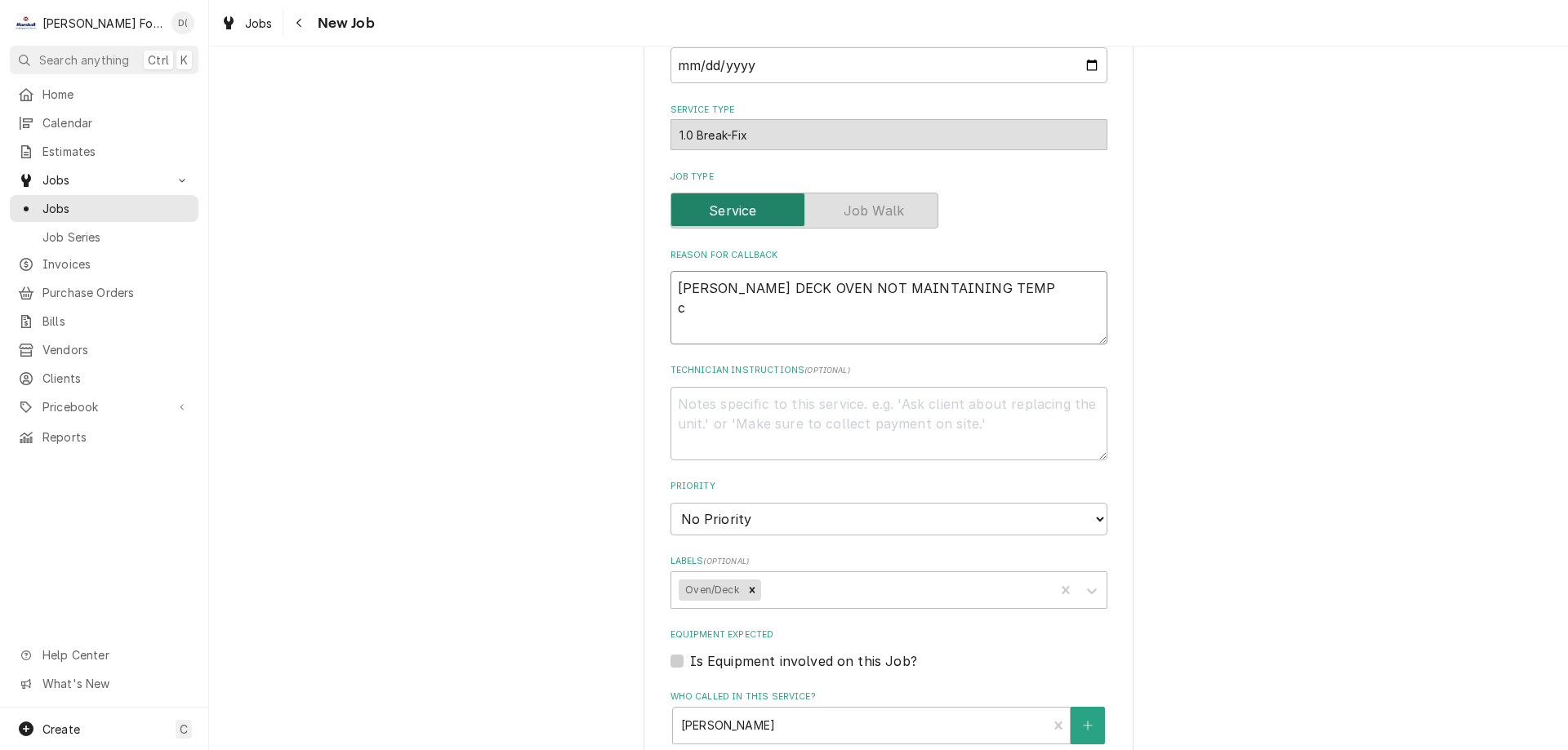
type textarea "x"
type textarea "[PERSON_NAME] DECK OVEN NOT MAINTAINING TEMP cu"
type textarea "x"
type textarea "[PERSON_NAME] DECK OVEN NOT MAINTAINING TEMP cus"
type textarea "x"
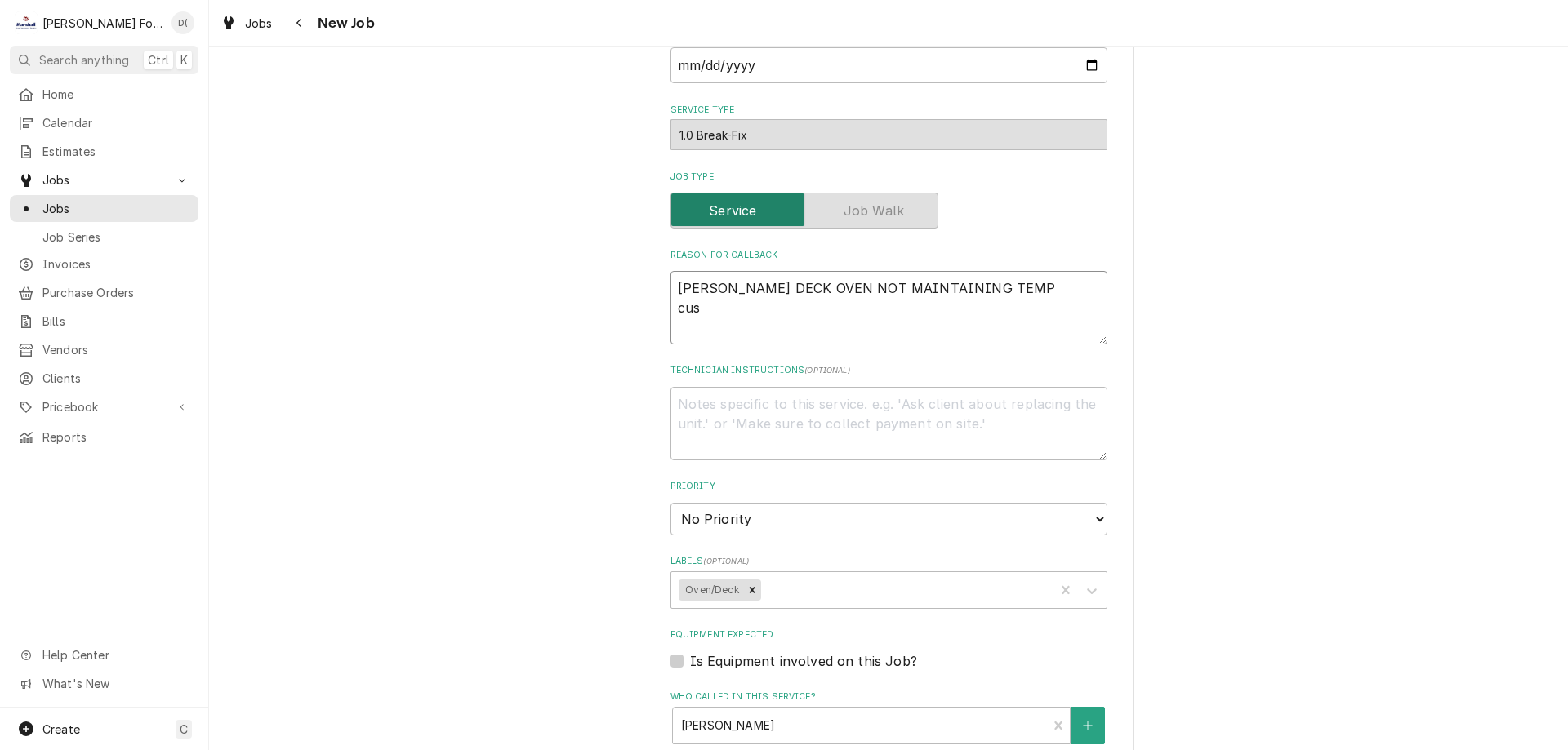
type textarea "[PERSON_NAME] DECK OVEN NOT MAINTAINING TEMP cust"
type textarea "x"
type textarea "[PERSON_NAME] DECK OVEN NOT MAINTAINING TEMP custo"
type textarea "x"
type textarea "[PERSON_NAME] DECK OVEN NOT MAINTAINING TEMP custom"
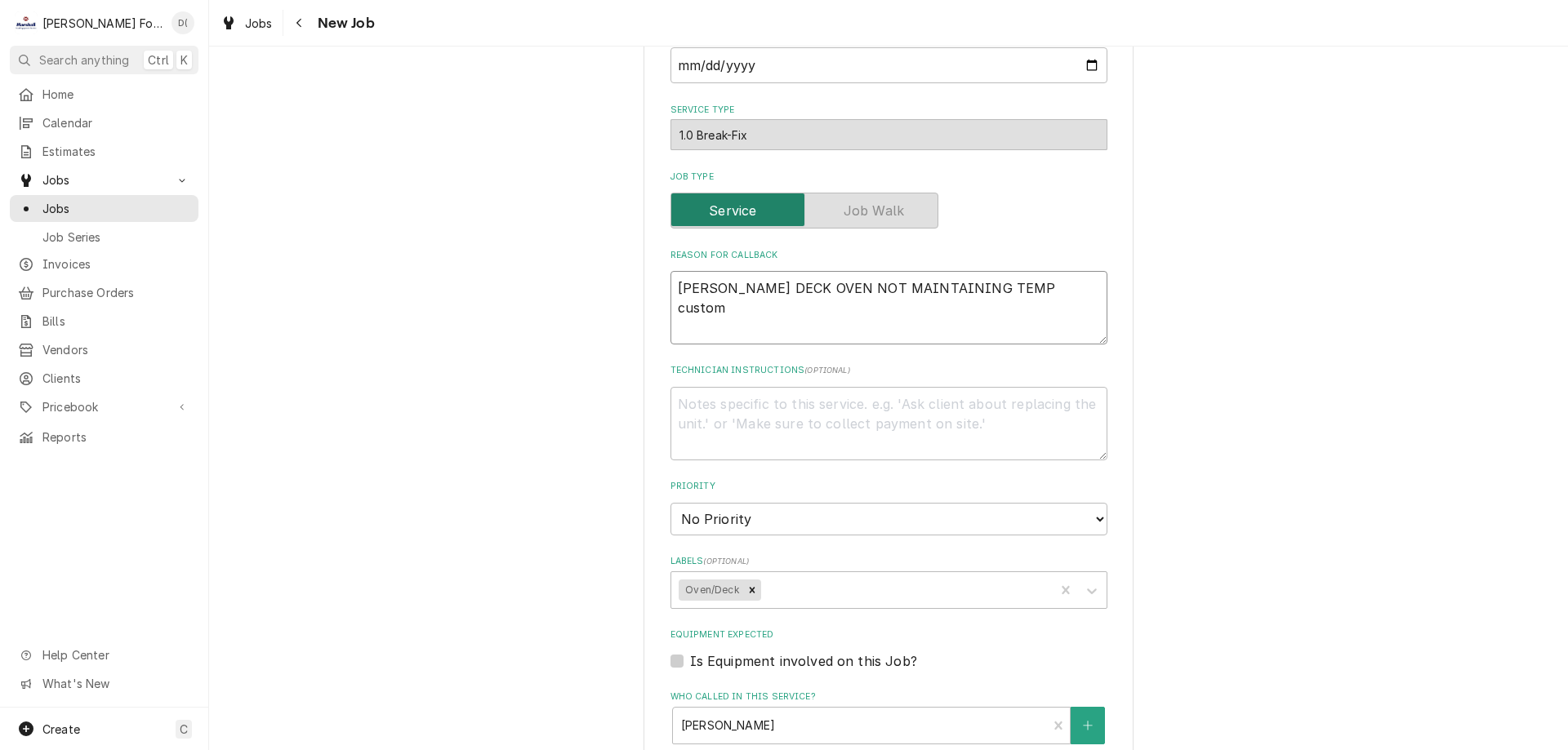
type textarea "x"
type textarea "BLODGETT DECK OVEN NOT MAINTAINING TEMP custome"
type textarea "x"
type textarea "BLODGETT DECK OVEN NOT MAINTAINING TEMP customer"
type textarea "x"
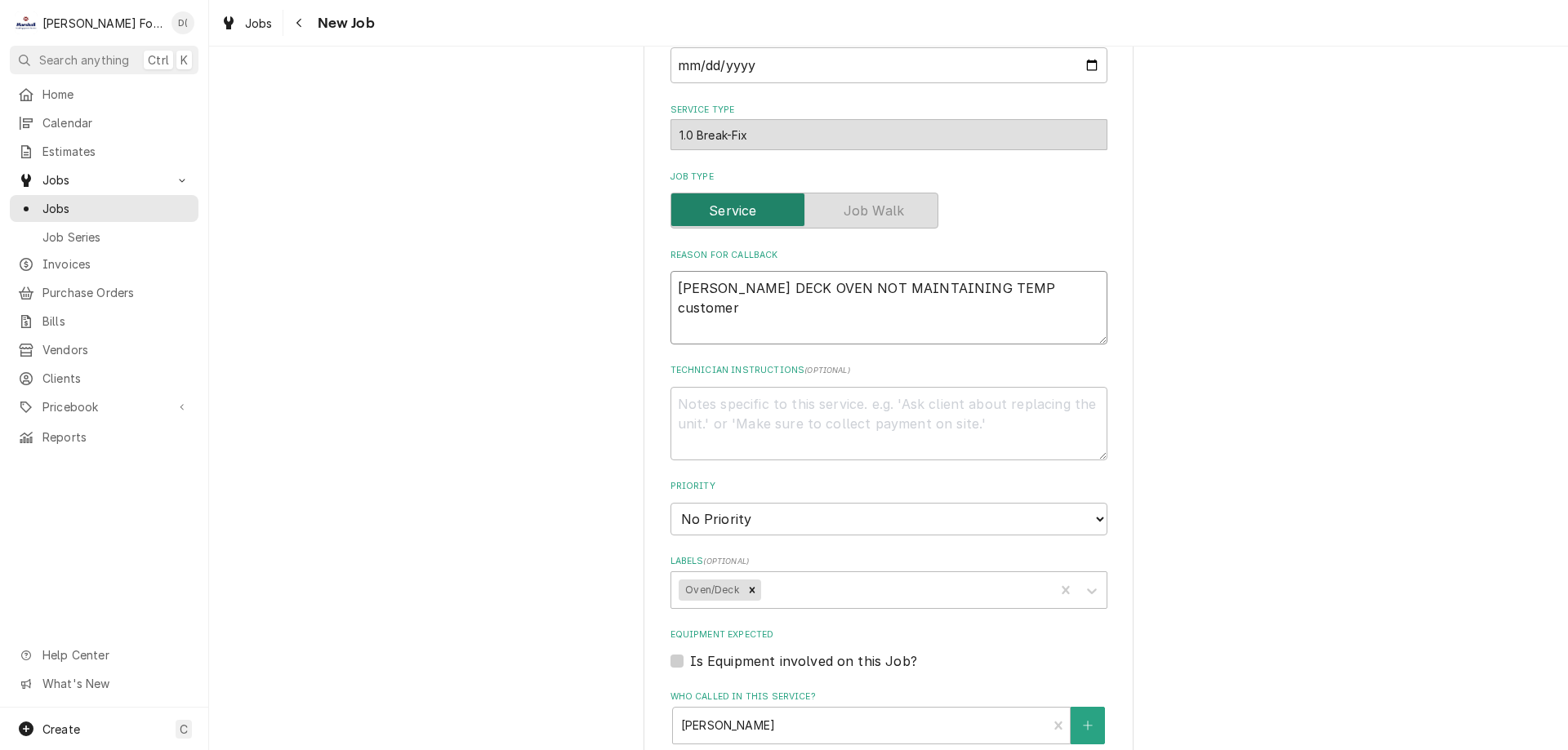
type textarea "BLODGETT DECK OVEN NOT MAINTAINING TEMP customer"
type textarea "x"
type textarea "BLODGETT DECK OVEN NOT MAINTAINING TEMP customer c"
type textarea "x"
type textarea "BLODGETT DECK OVEN NOT MAINTAINING TEMP customer cl"
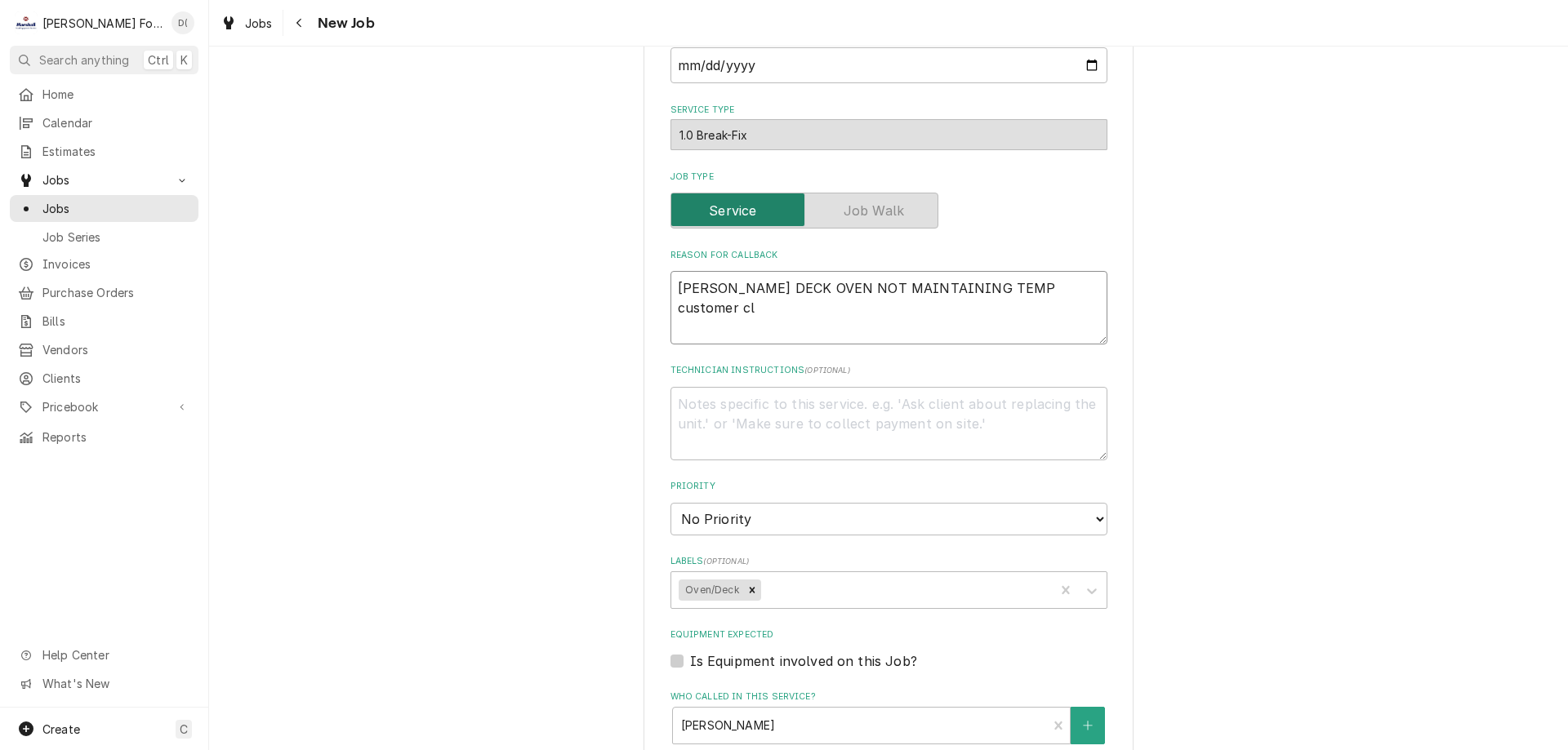
type textarea "x"
type textarea "BLODGETT DECK OVEN NOT MAINTAINING TEMP customer cla"
type textarea "x"
type textarea "BLODGETT DECK OVEN NOT MAINTAINING TEMP customer clai"
type textarea "x"
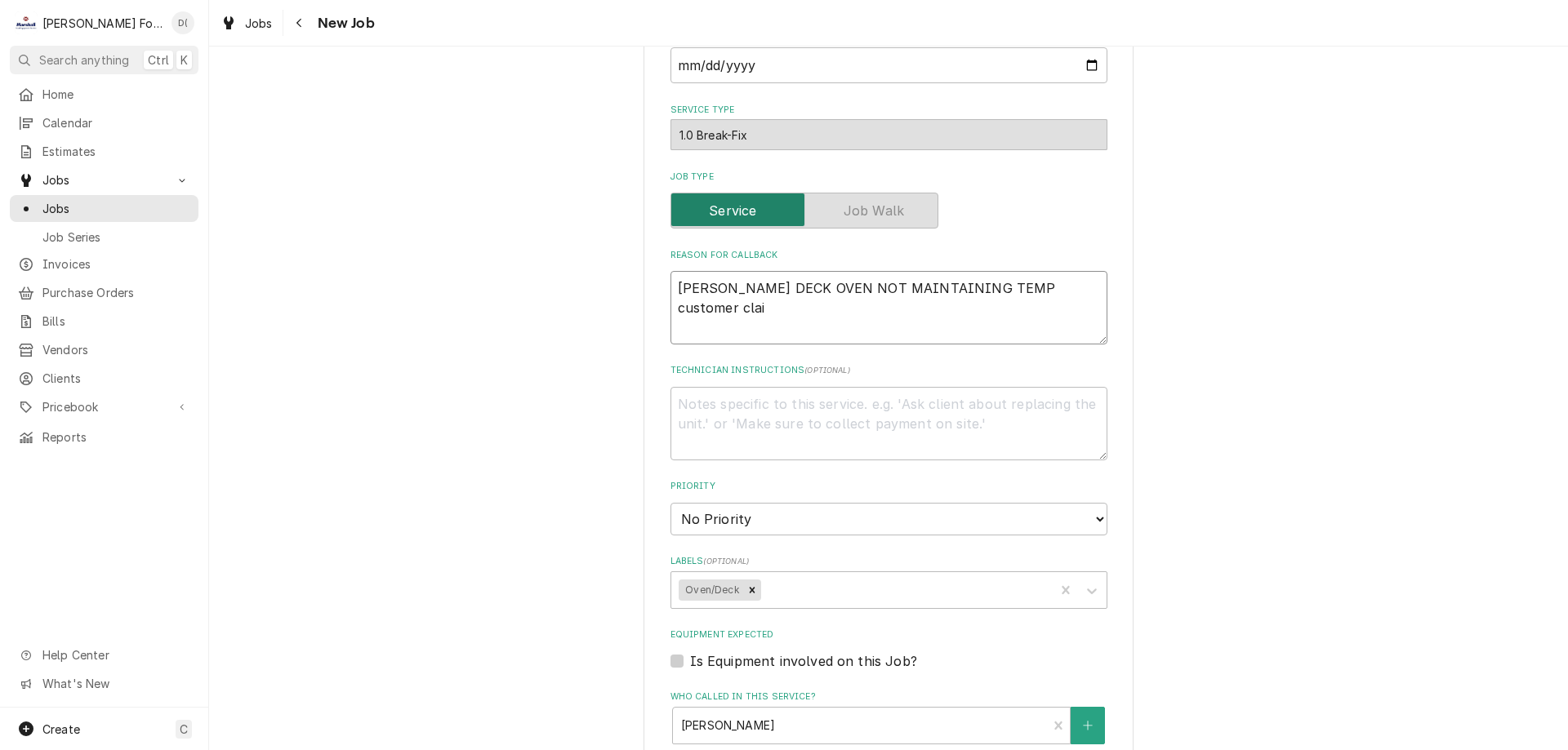
type textarea "BLODGETT DECK OVEN NOT MAINTAINING TEMP customer claim"
type textarea "x"
type textarea "BLODGETT DECK OVEN NOT MAINTAINING TEMP customer claims"
type textarea "x"
type textarea "BLODGETT DECK OVEN NOT MAINTAINING TEMP customer claims"
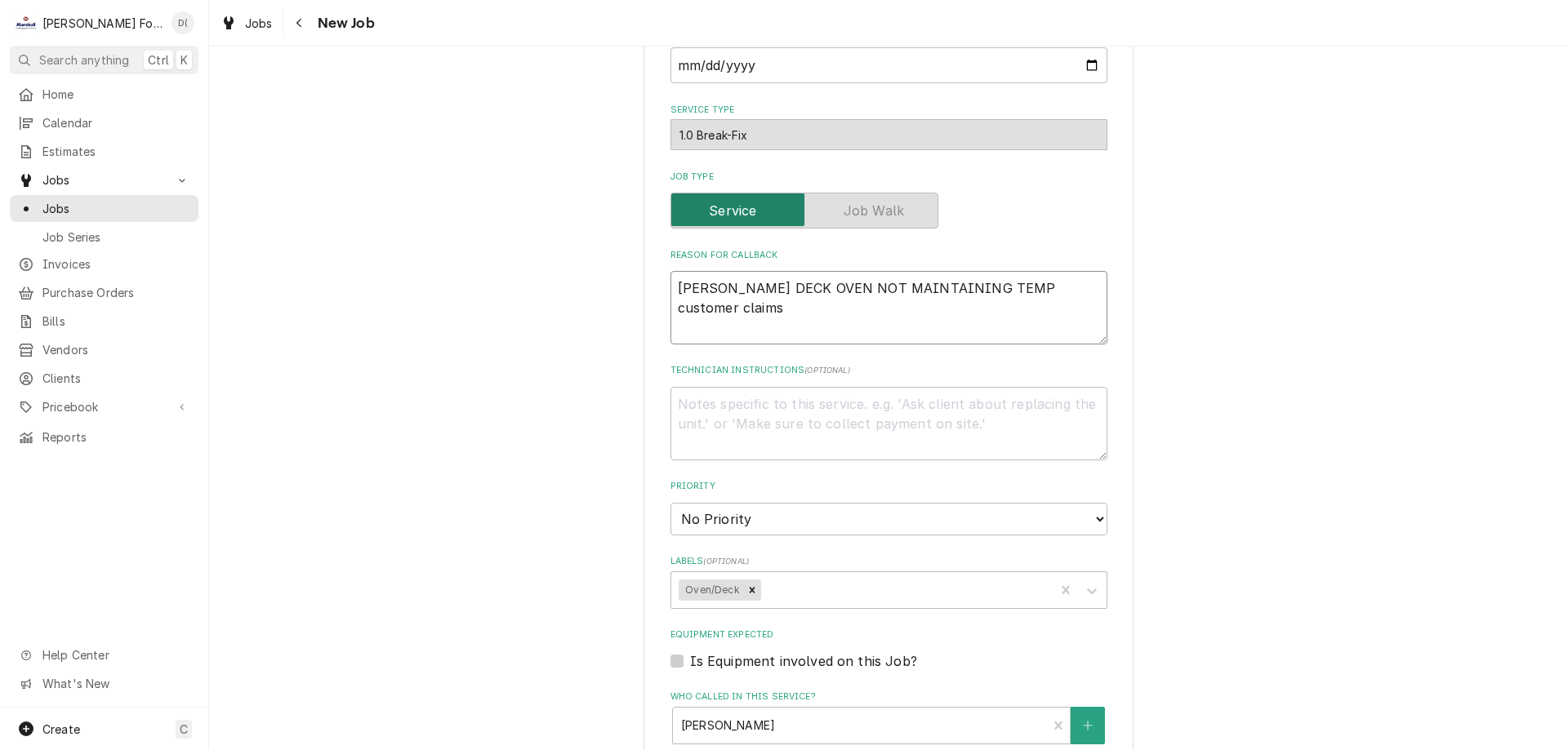
type textarea "x"
type textarea "BLODGETT DECK OVEN NOT MAINTAINING TEMP customer claims a"
type textarea "x"
type textarea "BLODGETT DECK OVEN NOT MAINTAINING TEMP customer claims af"
type textarea "x"
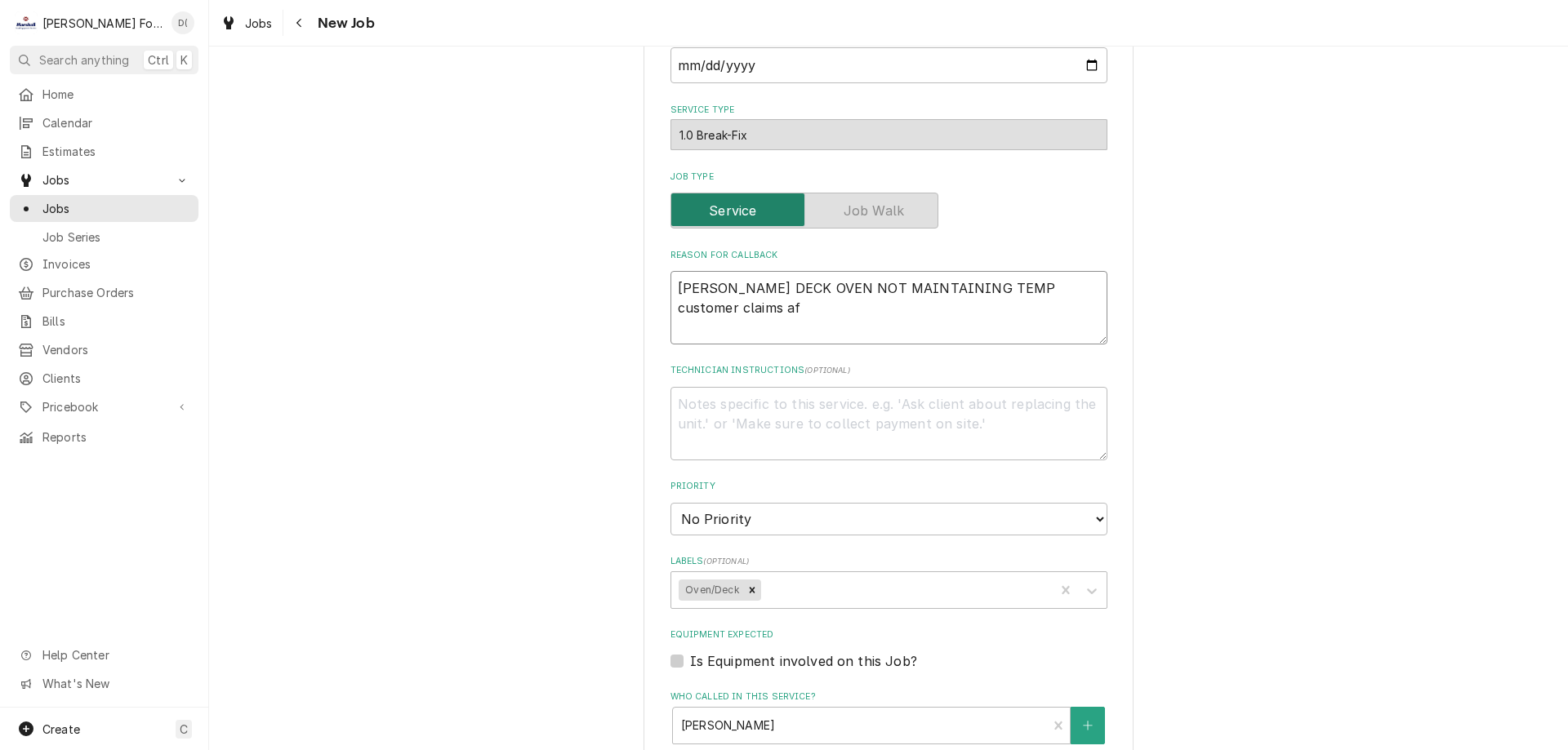
type textarea "BLODGETT DECK OVEN NOT MAINTAINING TEMP customer claims aft"
type textarea "x"
type textarea "BLODGETT DECK OVEN NOT MAINTAINING TEMP customer claims afte"
type textarea "x"
type textarea "BLODGETT DECK OVEN NOT MAINTAINING TEMP customer claims after"
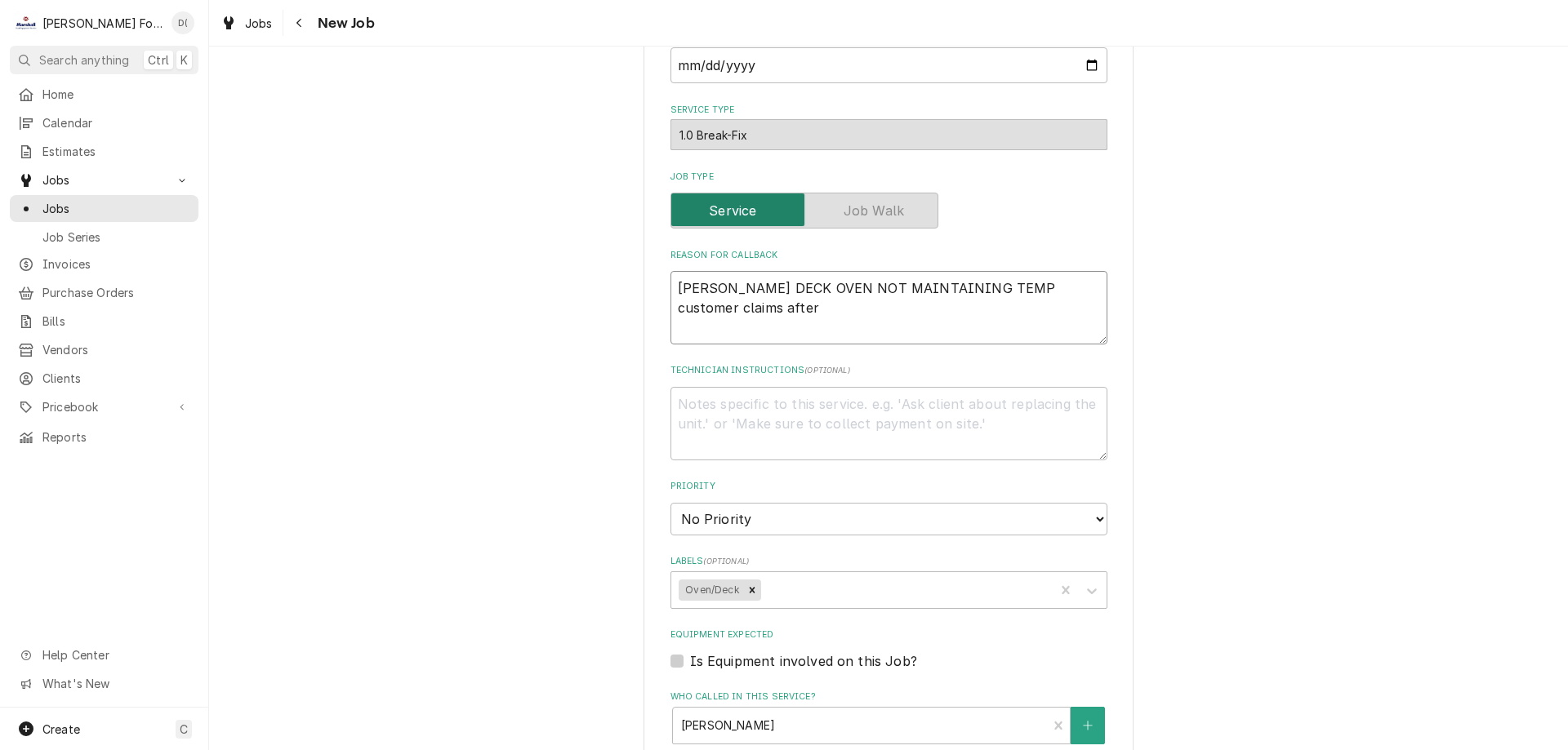
type textarea "x"
type textarea "BLODGETT DECK OVEN NOT MAINTAINING TEMP customer claims after"
type textarea "x"
type textarea "BLODGETT DECK OVEN NOT MAINTAINING TEMP customer claims after a"
type textarea "x"
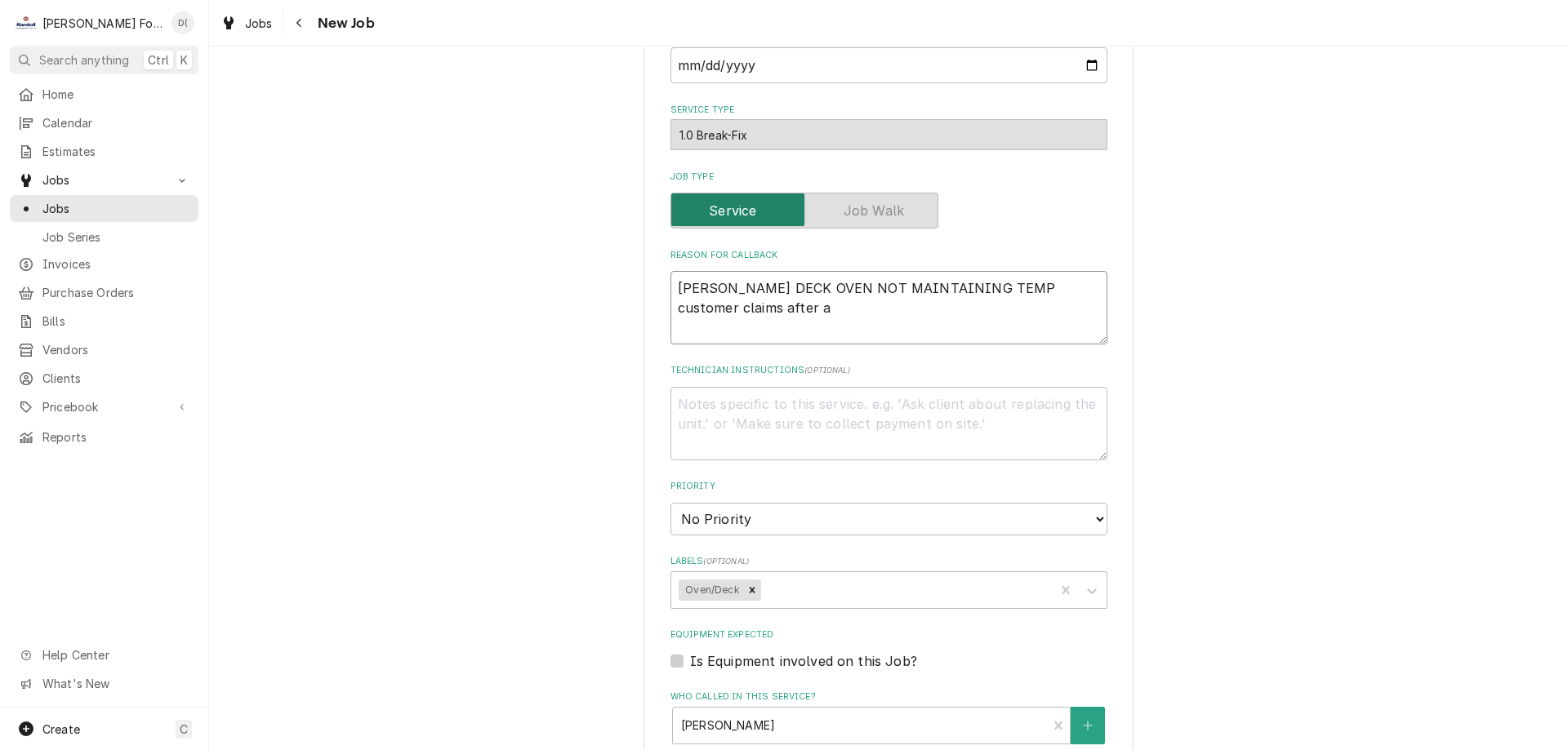
type textarea "BLODGETT DECK OVEN NOT MAINTAINING TEMP customer claims after an"
type textarea "x"
type textarea "BLODGETT DECK OVEN NOT MAINTAINING TEMP customer claims after and"
type textarea "x"
type textarea "BLODGETT DECK OVEN NOT MAINTAINING TEMP customer claims after an"
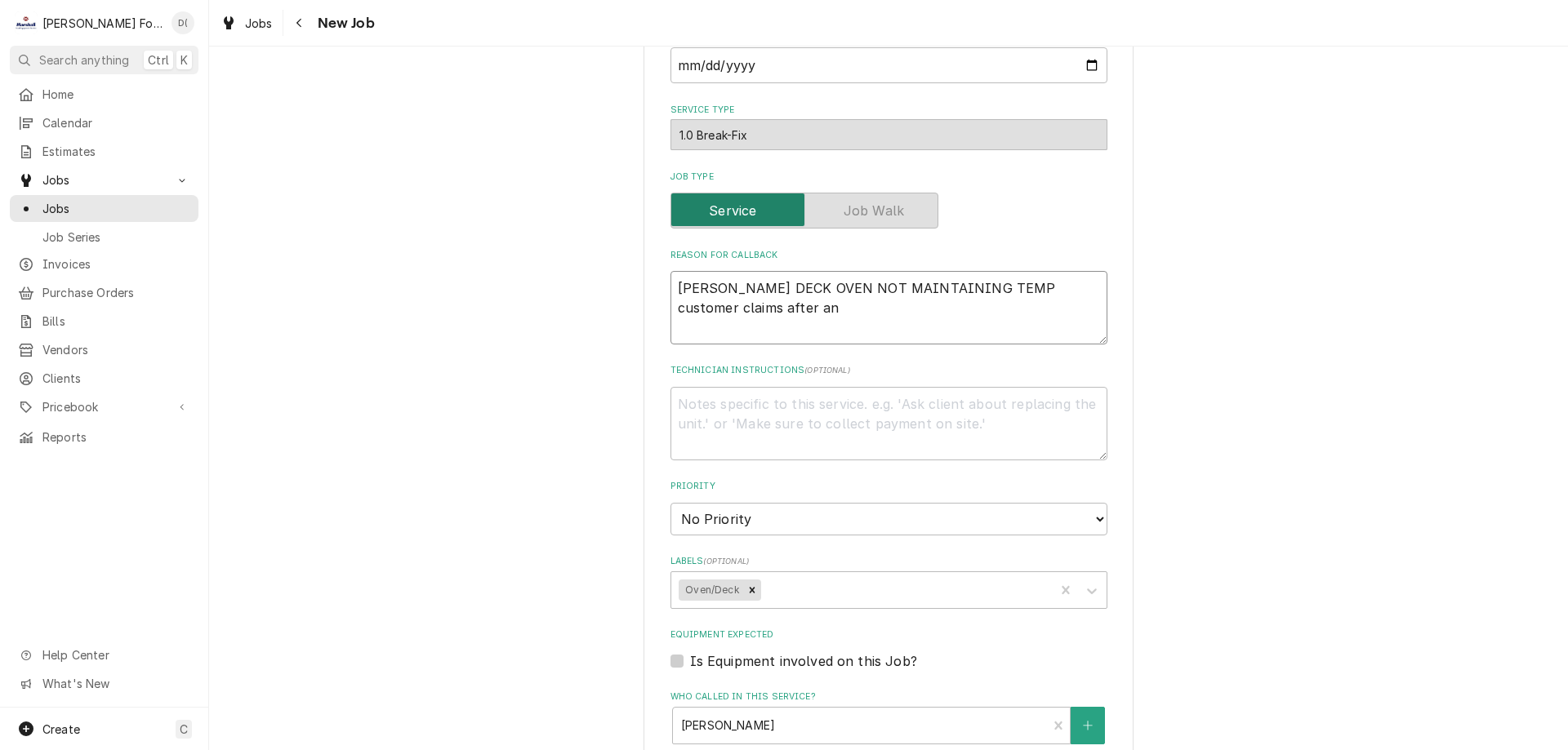
type textarea "x"
type textarea "BLODGETT DECK OVEN NOT MAINTAINING TEMP customer claims after an"
type textarea "x"
type textarea "BLODGETT DECK OVEN NOT MAINTAINING TEMP customer claims after an h"
type textarea "x"
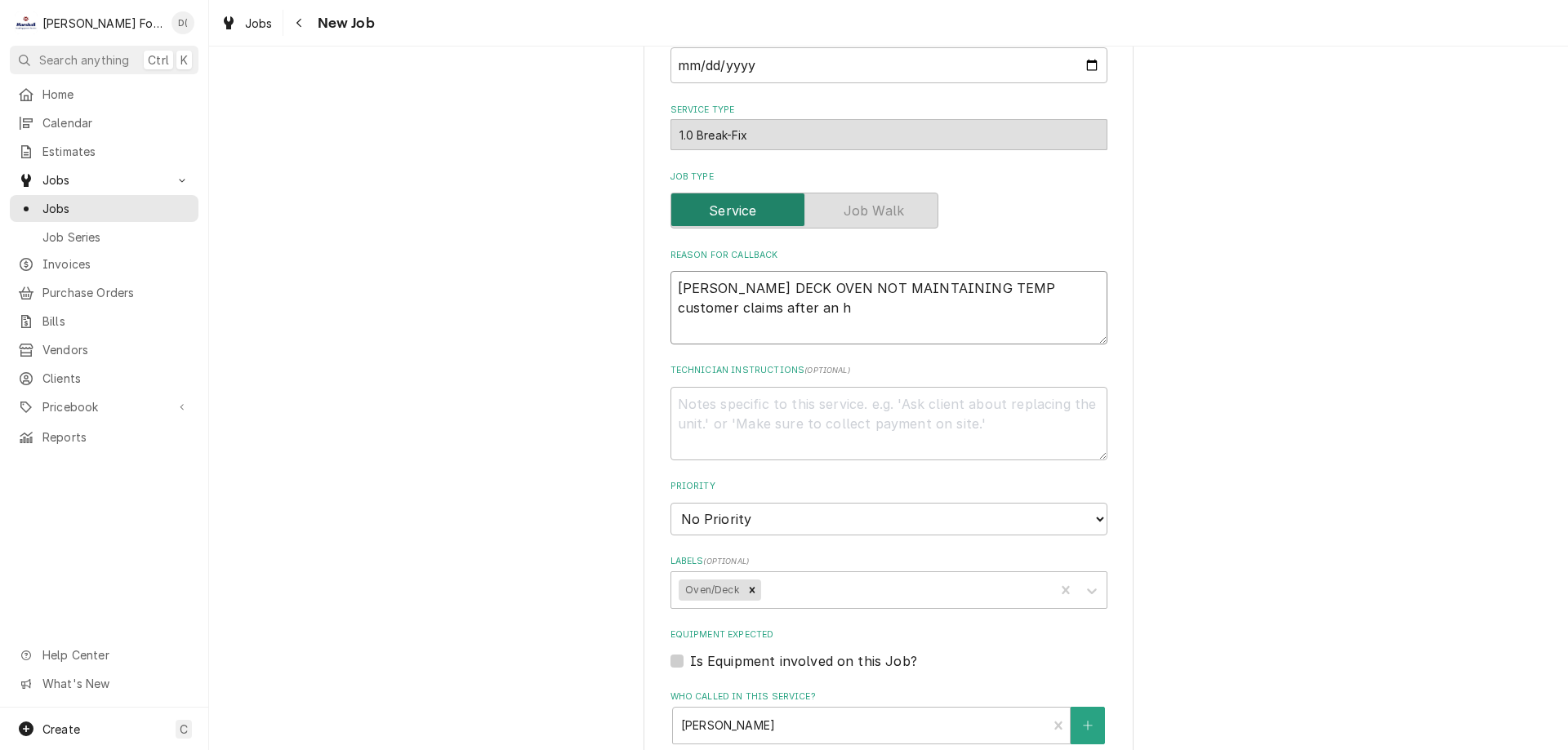
type textarea "BLODGETT DECK OVEN NOT MAINTAINING TEMP customer claims after an ho"
type textarea "x"
type textarea "BLODGETT DECK OVEN NOT MAINTAINING TEMP customer claims after an hou"
type textarea "x"
type textarea "BLODGETT DECK OVEN NOT MAINTAINING TEMP customer claims after an hour"
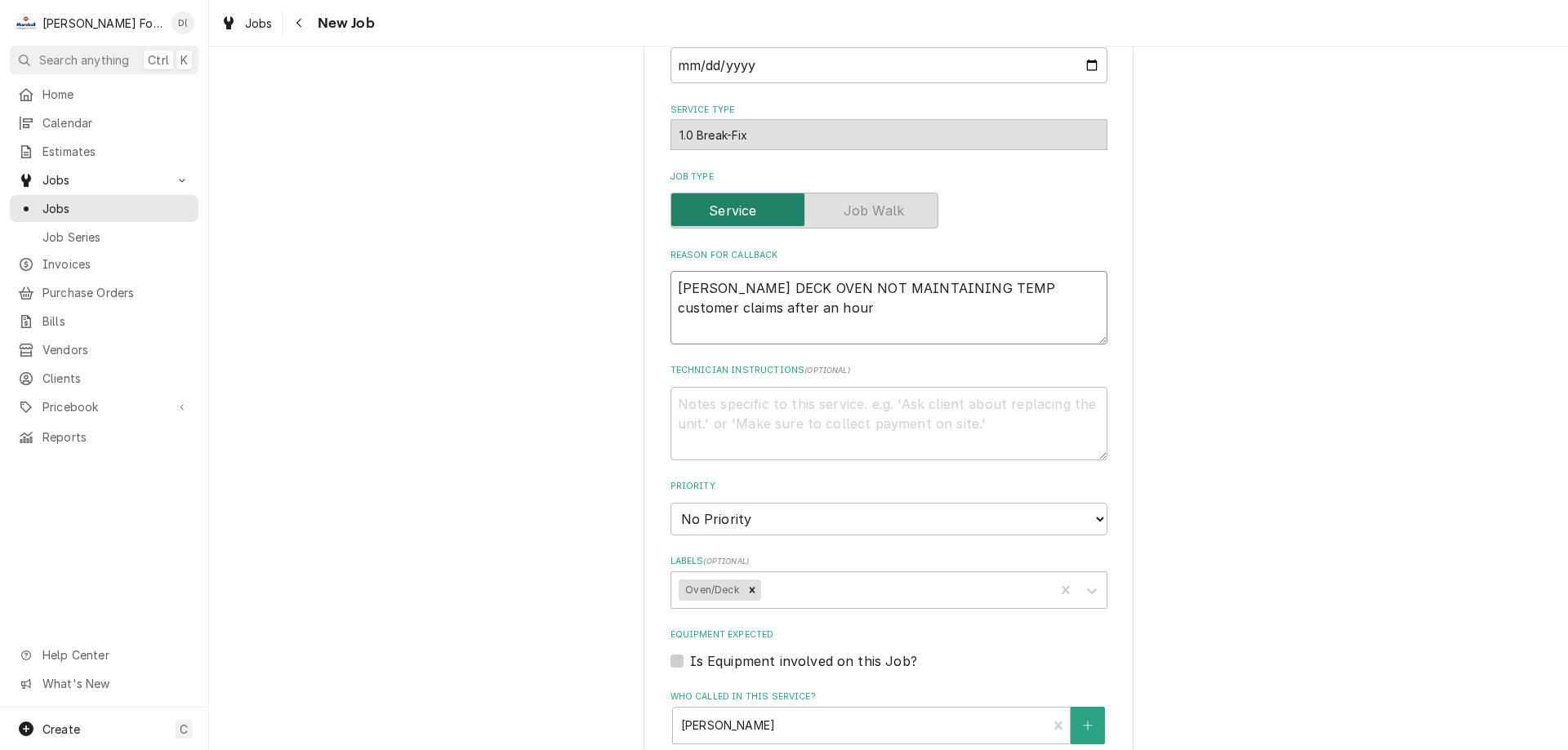
type textarea "x"
type textarea "BLODGETT DECK OVEN NOT MAINTAINING TEMP customer claims after an hour"
type textarea "x"
type textarea "BLODGETT DECK OVEN NOT MAINTAINING TEMP customer claims after an hour u"
type textarea "x"
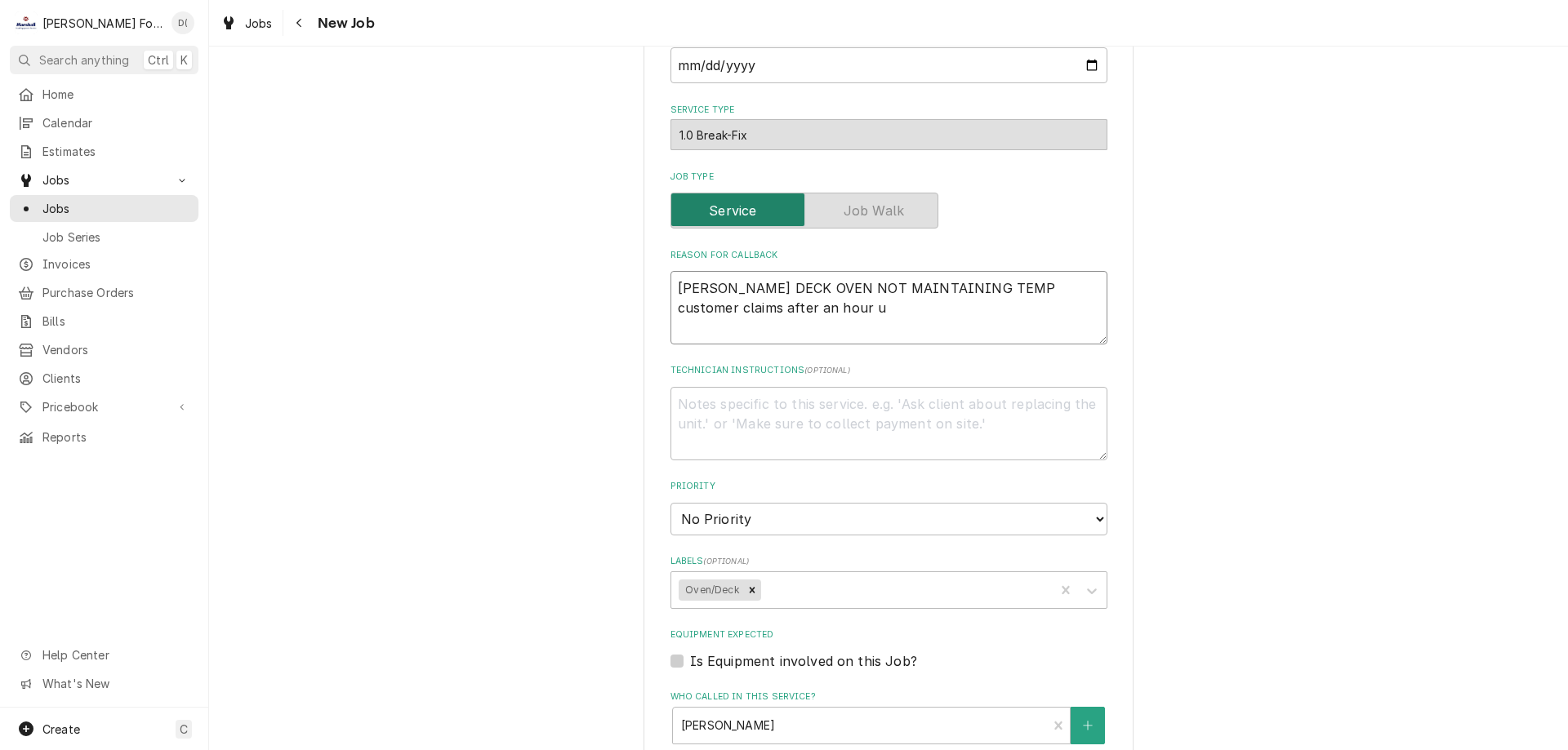
type textarea "BLODGETT DECK OVEN NOT MAINTAINING TEMP customer claims after an hour un"
type textarea "x"
type textarea "BLODGETT DECK OVEN NOT MAINTAINING TEMP customer claims after an hour uni"
type textarea "x"
type textarea "BLODGETT DECK OVEN NOT MAINTAINING TEMP customer claims after an hour unit"
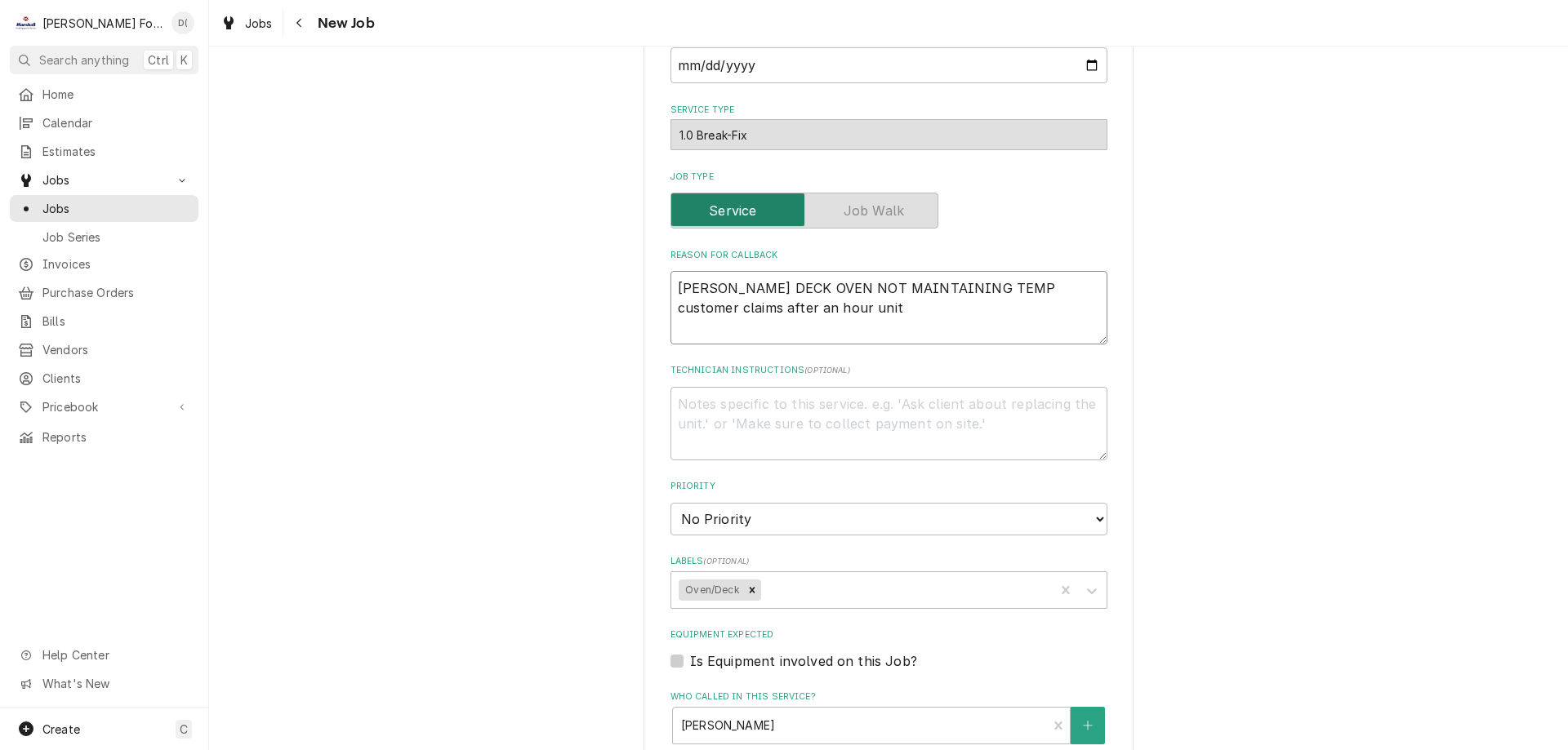
type textarea "x"
type textarea "BLODGETT DECK OVEN NOT MAINTAINING TEMP customer claims after an hour unit"
type textarea "x"
type textarea "BLODGETT DECK OVEN NOT MAINTAINING TEMP customer claims after an hour unit d"
type textarea "x"
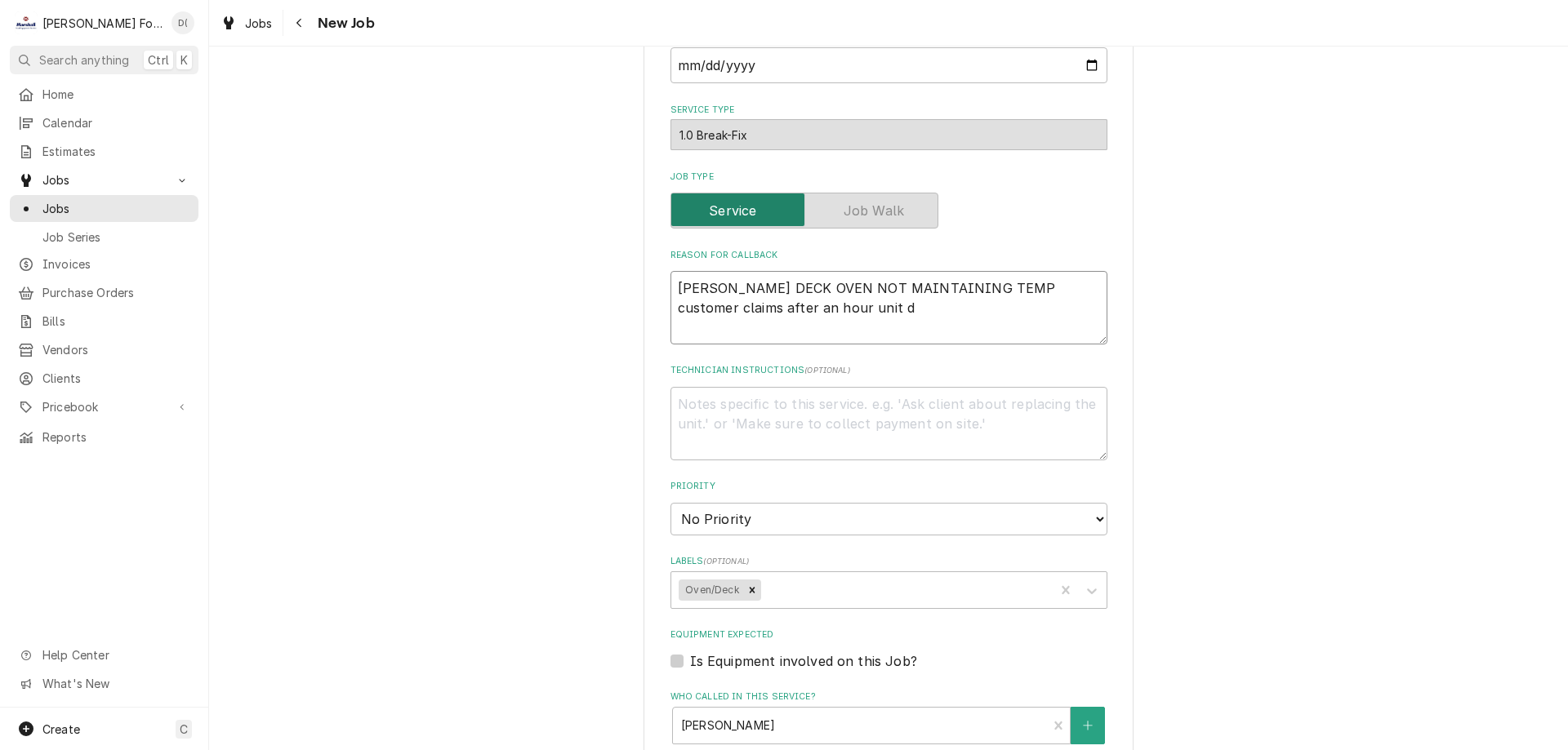
type textarea "BLODGETT DECK OVEN NOT MAINTAINING TEMP customer claims after an hour unit dr"
type textarea "x"
type textarea "BLODGETT DECK OVEN NOT MAINTAINING TEMP customer claims after an hour unit dri"
type textarea "x"
type textarea "BLODGETT DECK OVEN NOT MAINTAINING TEMP customer claims after an hour unit dr"
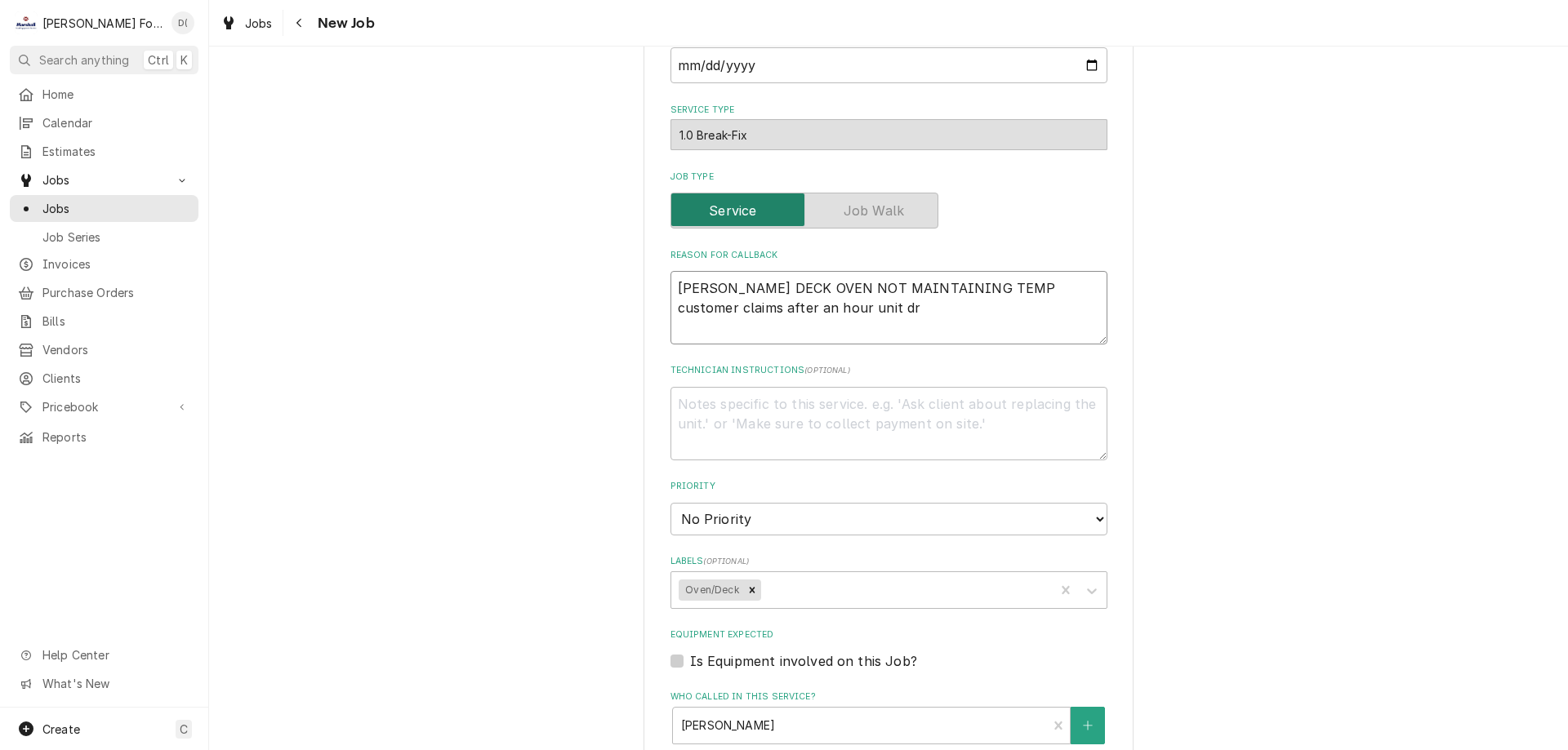
type textarea "x"
type textarea "BLODGETT DECK OVEN NOT MAINTAINING TEMP customer claims after an hour unit dro"
type textarea "x"
type textarea "BLODGETT DECK OVEN NOT MAINTAINING TEMP customer claims after an hour unit drop"
type textarea "x"
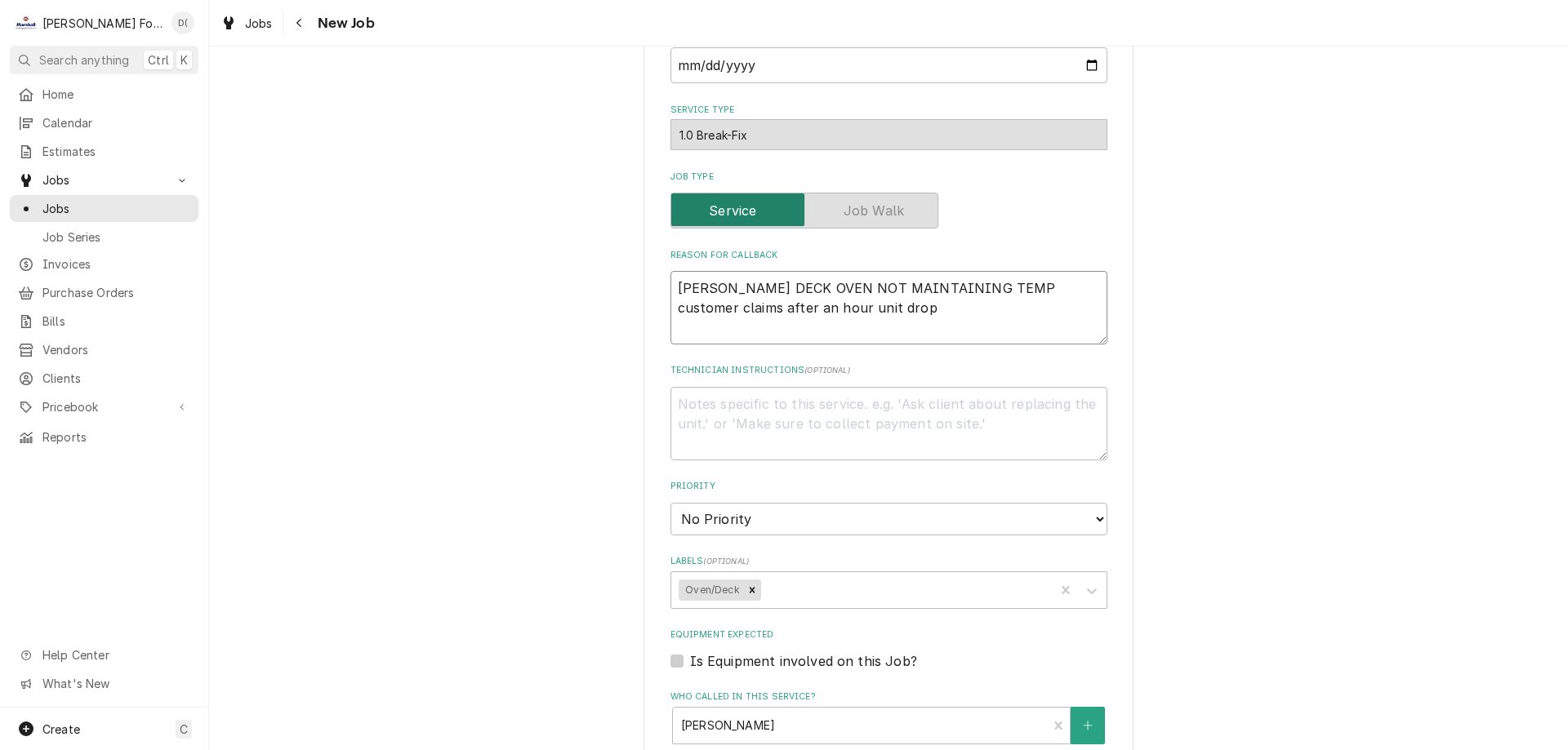
type textarea "BLODGETT DECK OVEN NOT MAINTAINING TEMP customer claims after an hour unit drops"
type textarea "x"
type textarea "BLODGETT DECK OVEN NOT MAINTAINING TEMP customer claims after an hour unit drops"
type textarea "x"
type textarea "BLODGETT DECK OVEN NOT MAINTAINING TEMP customer claims after an hour unit drop…"
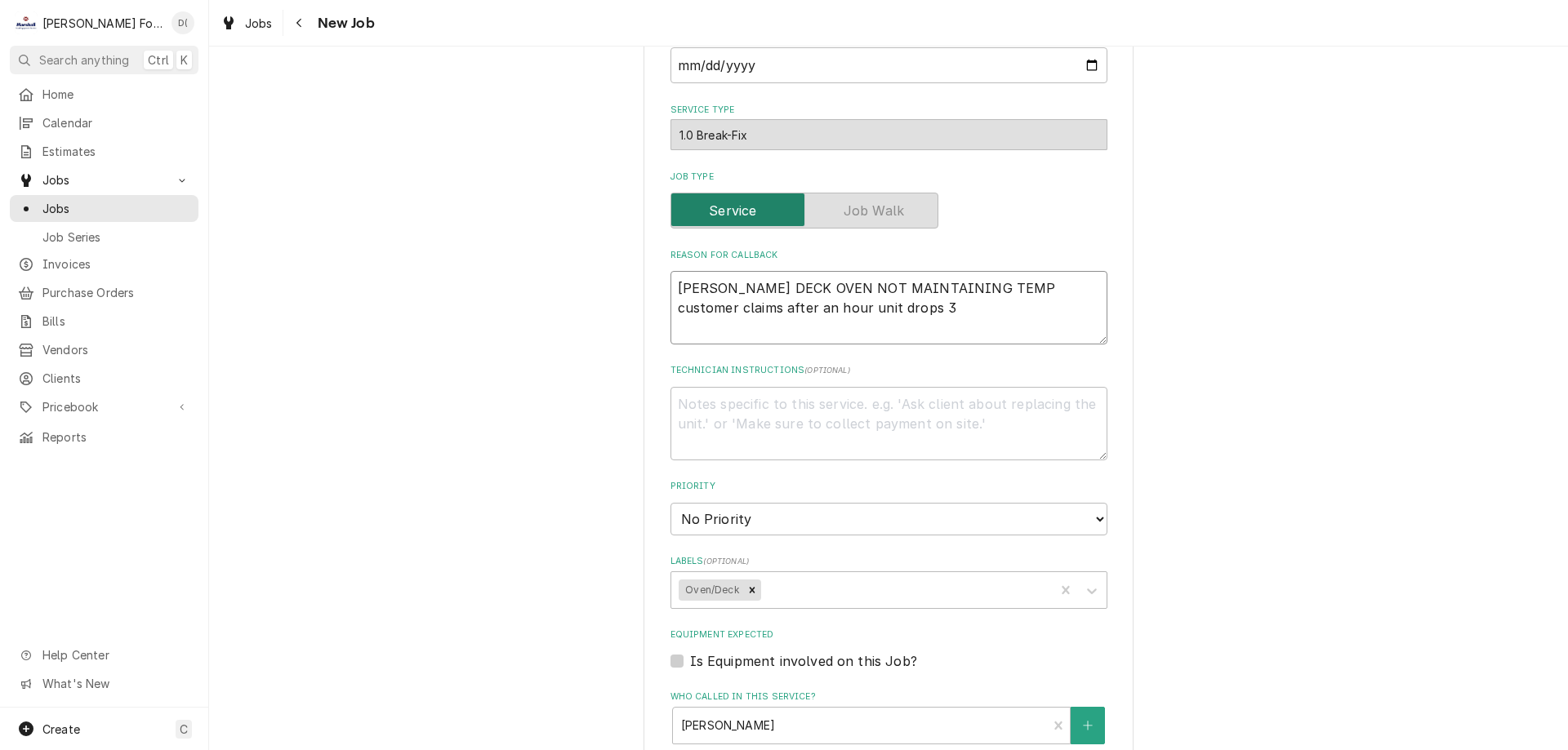
type textarea "x"
type textarea "BLODGETT DECK OVEN NOT MAINTAINING TEMP customer claims after an hour unit drop…"
type textarea "x"
type textarea "BLODGETT DECK OVEN NOT MAINTAINING TEMP customer claims after an hour unit drop…"
type textarea "x"
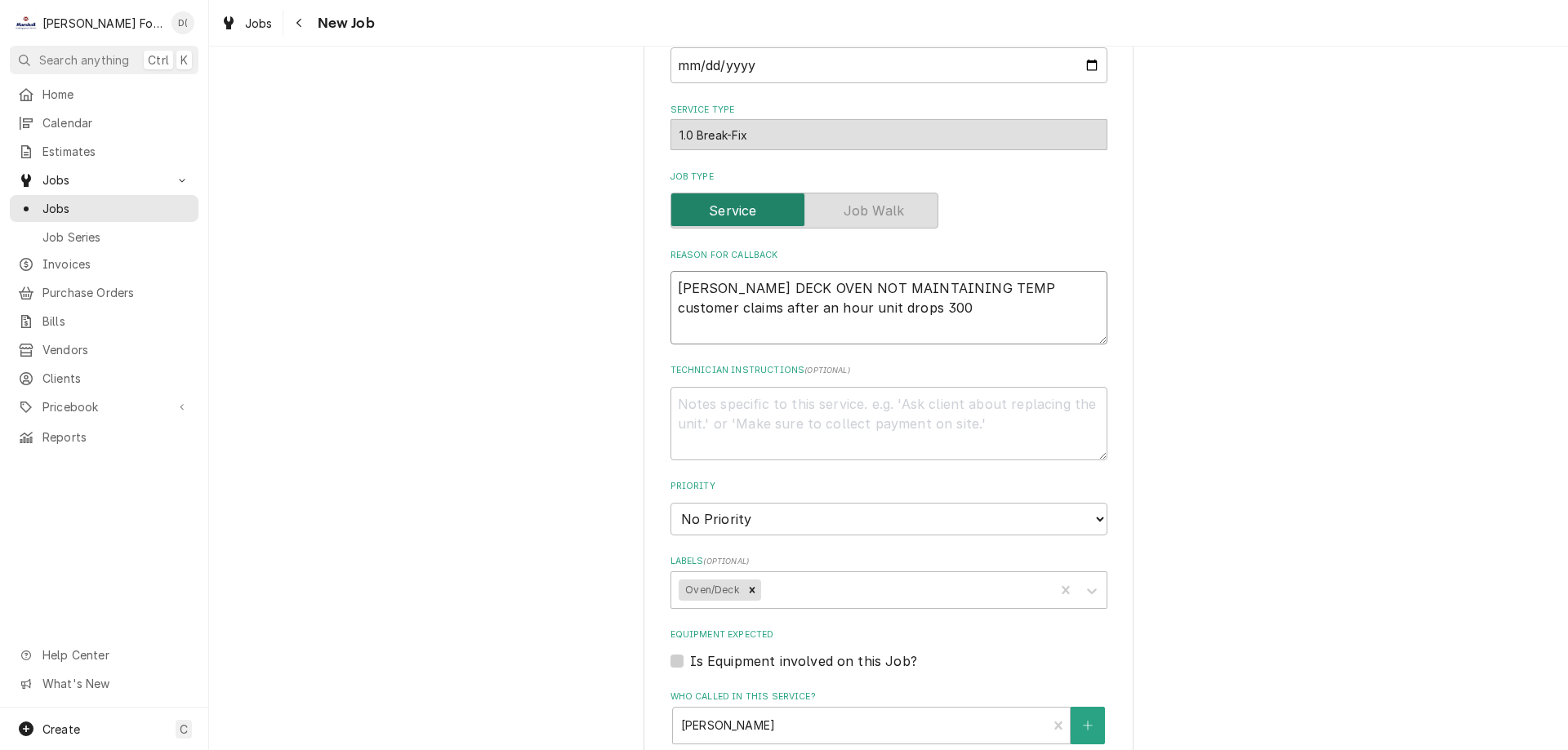
type textarea "BLODGETT DECK OVEN NOT MAINTAINING TEMP customer claims after an hour unit drop…"
type textarea "x"
type textarea "BLODGETT DECK OVEN NOT MAINTAINING TEMP customer claims after an hour unit drop…"
type textarea "x"
type textarea "BLODGETT DECK OVEN NOT MAINTAINING TEMP customer claims after an hour unit drop…"
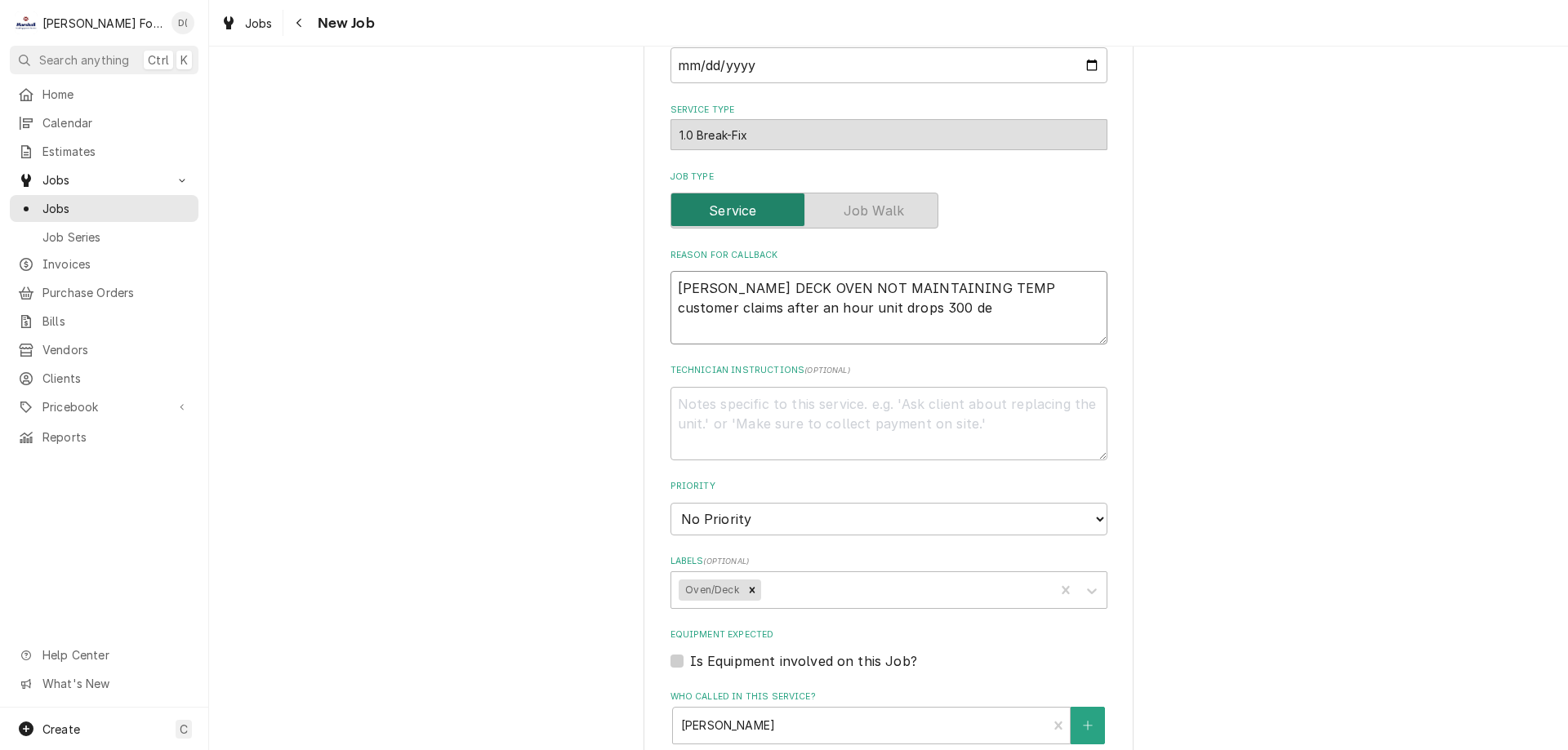
type textarea "x"
type textarea "BLODGETT DECK OVEN NOT MAINTAINING TEMP customer claims after an hour unit drop…"
type textarea "x"
type textarea "BLODGETT DECK OVEN NOT MAINTAINING TEMP customer claims after an hour unit drop…"
type textarea "x"
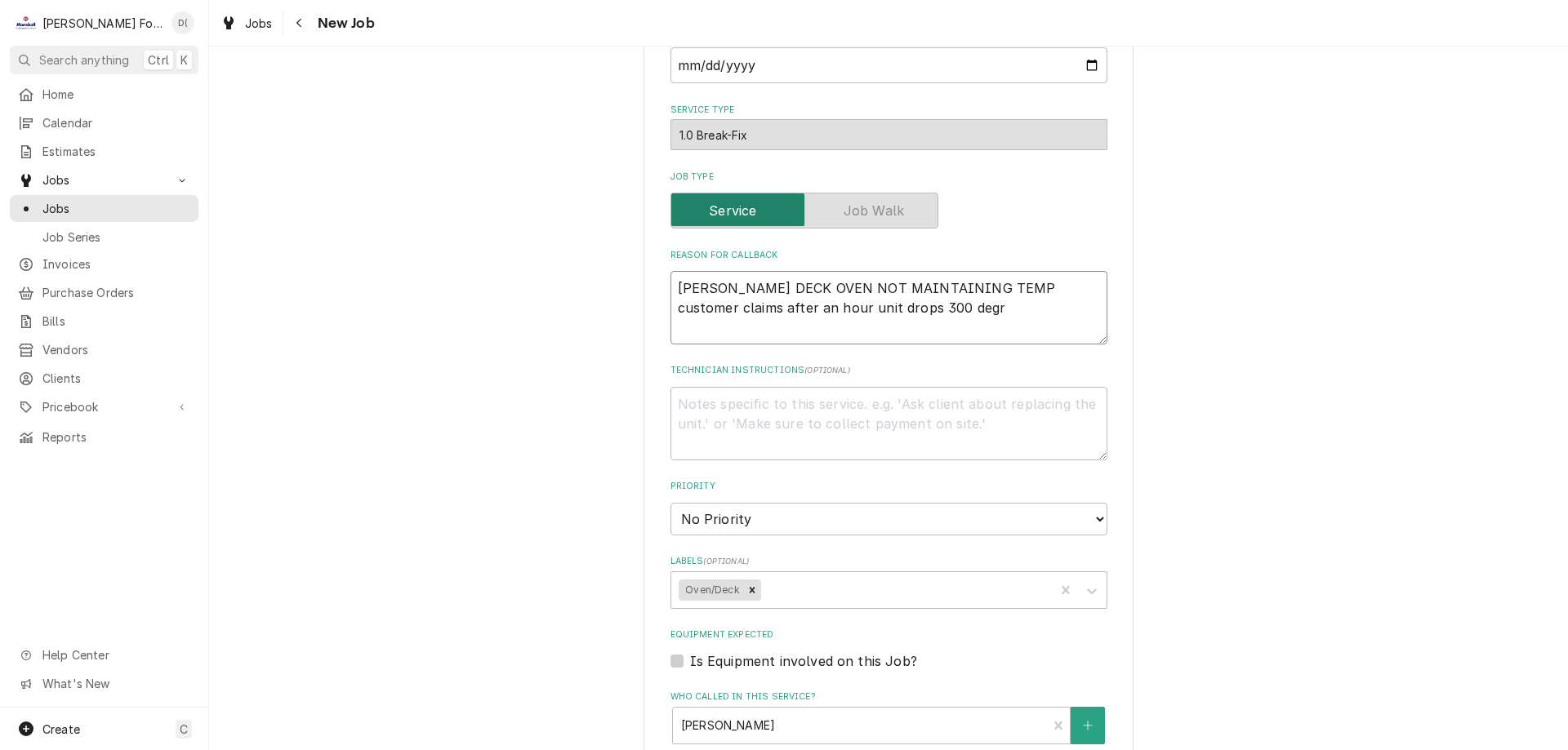
type textarea "BLODGETT DECK OVEN NOT MAINTAINING TEMP customer claims after an hour unit drop…"
type textarea "x"
type textarea "BLODGETT DECK OVEN NOT MAINTAINING TEMP customer claims after an hour unit drop…"
type textarea "x"
type textarea "BLODGETT DECK OVEN NOT MAINTAINING TEMP customer claims after an hour unit drop…"
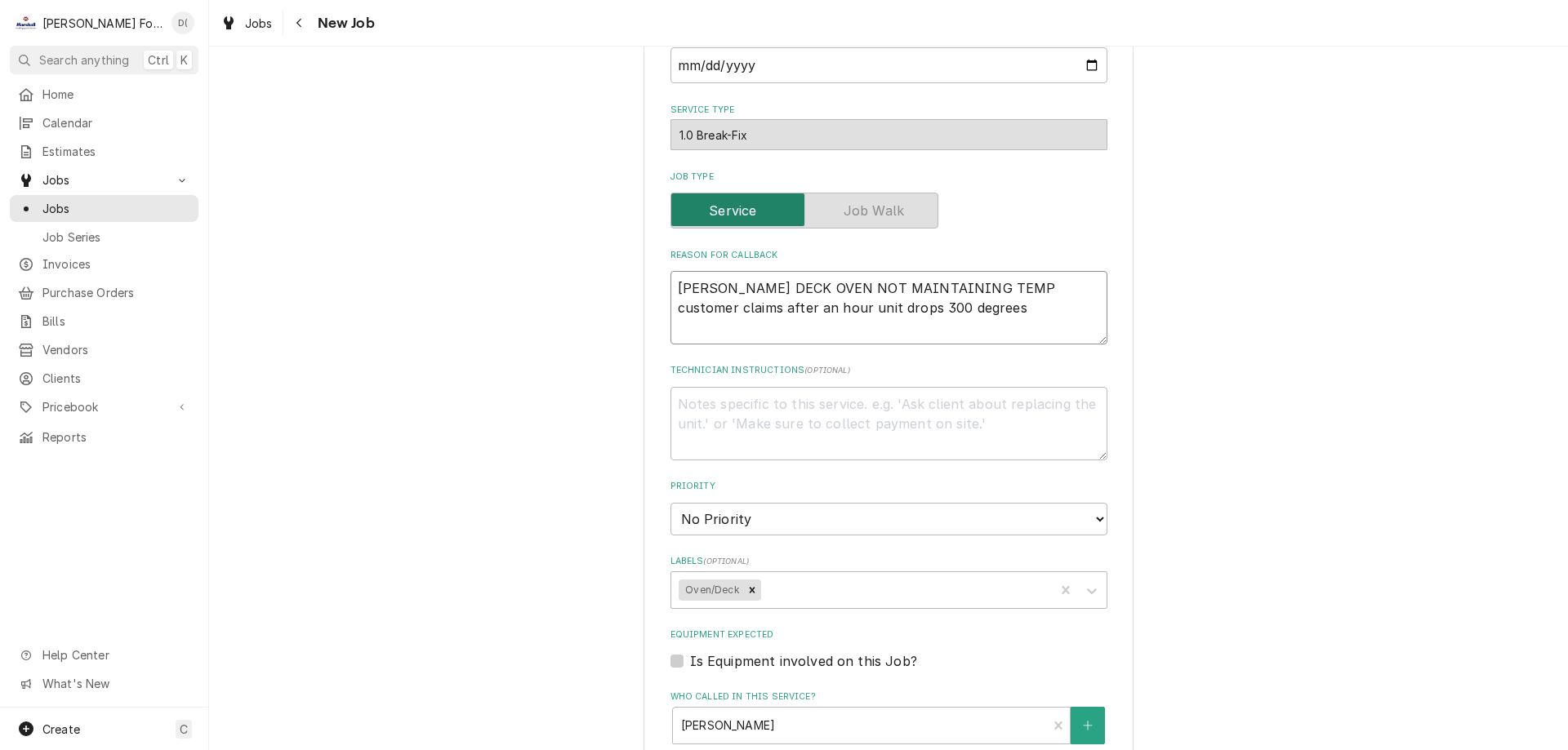
type textarea "x"
type textarea "BLODGETT DECK OVEN NOT MAINTAINING TEMP customer claims after an hour unit drop…"
type textarea "x"
type textarea "BLODGETT DECK OVEN NOT MAINTAINING TEMP customer claims after an hour unit drop…"
type textarea "x"
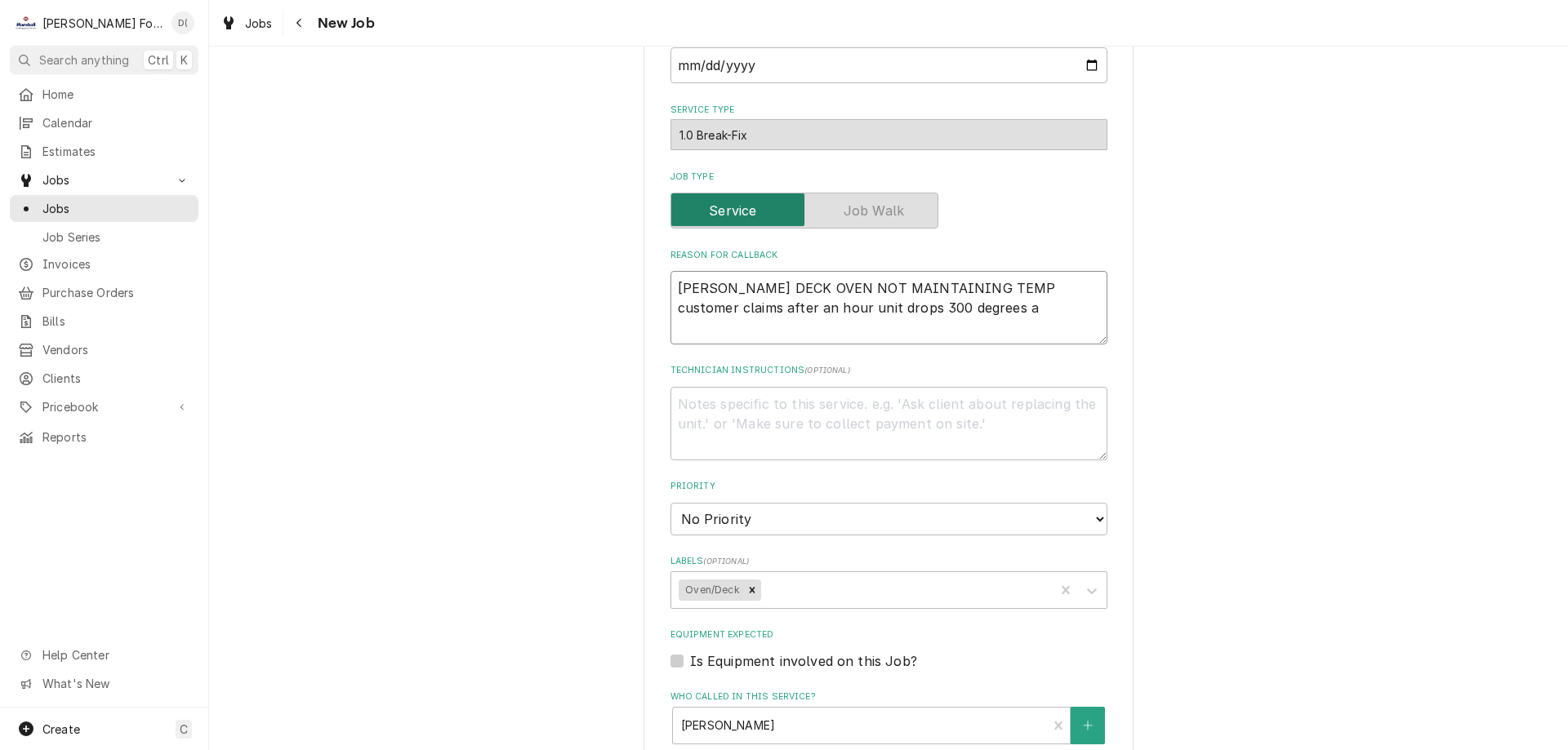
type textarea "BLODGETT DECK OVEN NOT MAINTAINING TEMP customer claims after an hour unit drop…"
type textarea "x"
type textarea "BLODGETT DECK OVEN NOT MAINTAINING TEMP customer claims after an hour unit drop…"
type textarea "x"
type textarea "BLODGETT DECK OVEN NOT MAINTAINING TEMP customer claims after an hour unit drop…"
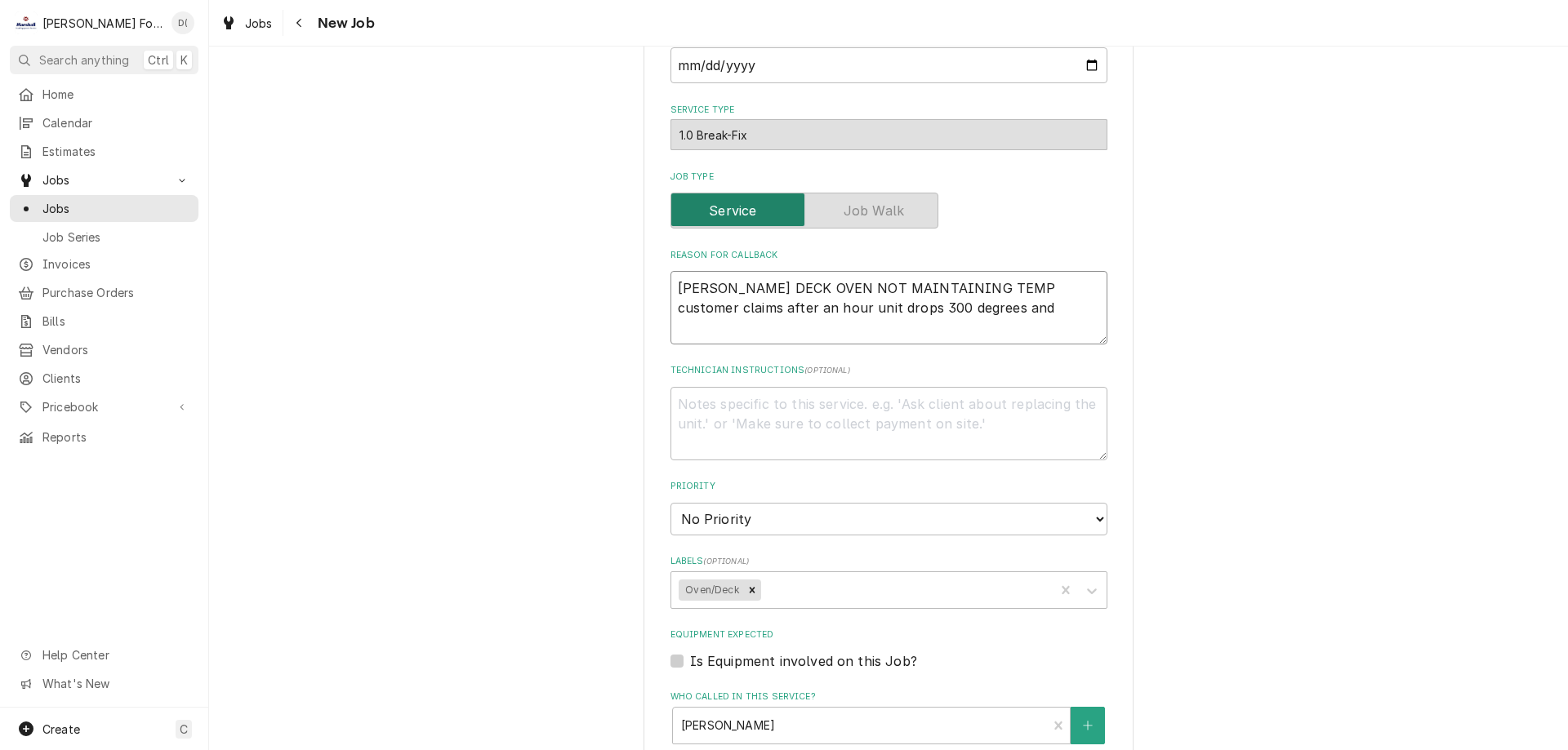
type textarea "x"
type textarea "BLODGETT DECK OVEN NOT MAINTAINING TEMP customer claims after an hour unit drop…"
type textarea "x"
type textarea "BLODGETT DECK OVEN NOT MAINTAINING TEMP customer claims after an hour unit drop…"
type textarea "x"
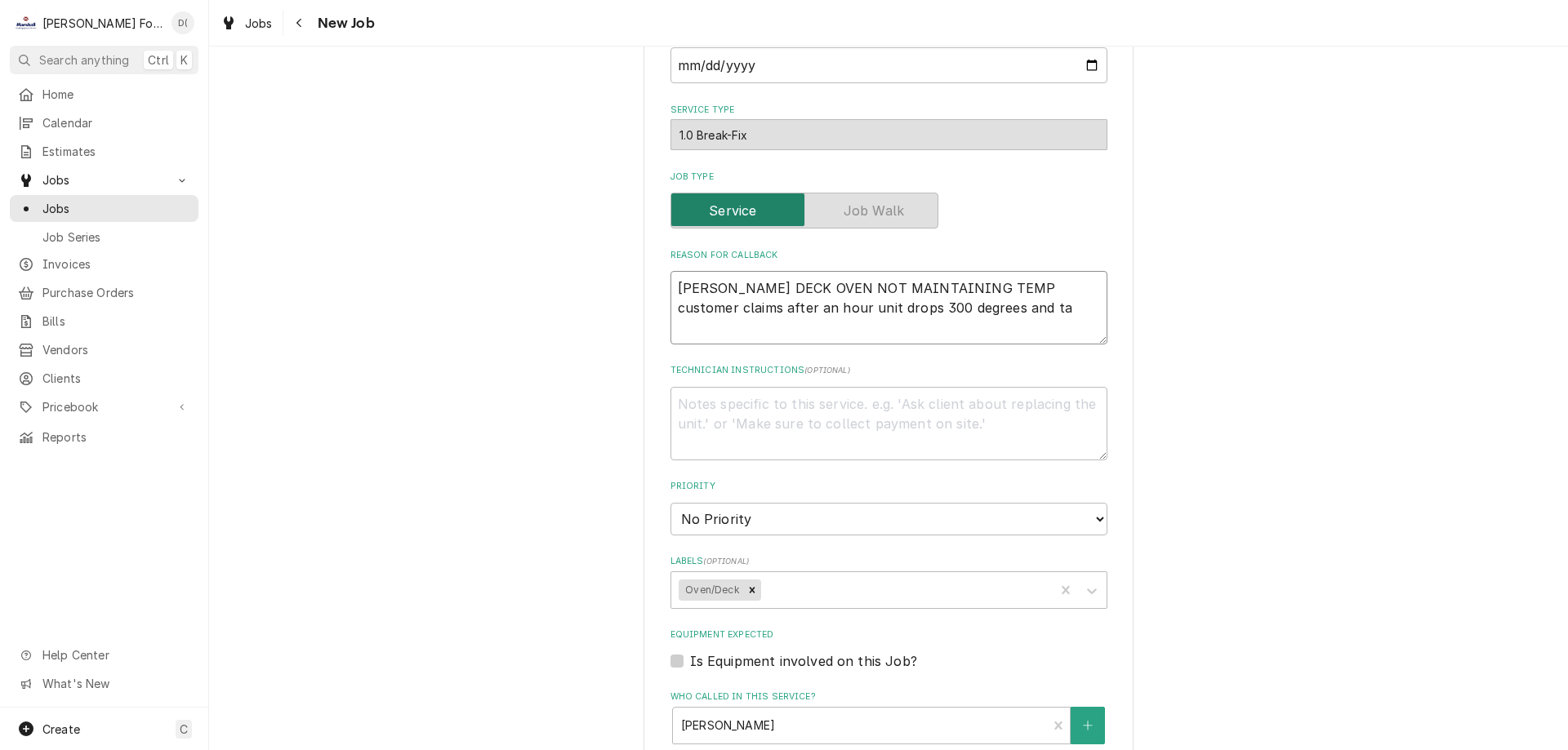
type textarea "BLODGETT DECK OVEN NOT MAINTAINING TEMP customer claims after an hour unit drop…"
type textarea "x"
type textarea "BLODGETT DECK OVEN NOT MAINTAINING TEMP customer claims after an hour unit drop…"
type textarea "x"
type textarea "BLODGETT DECK OVEN NOT MAINTAINING TEMP customer claims after an hour unit drop…"
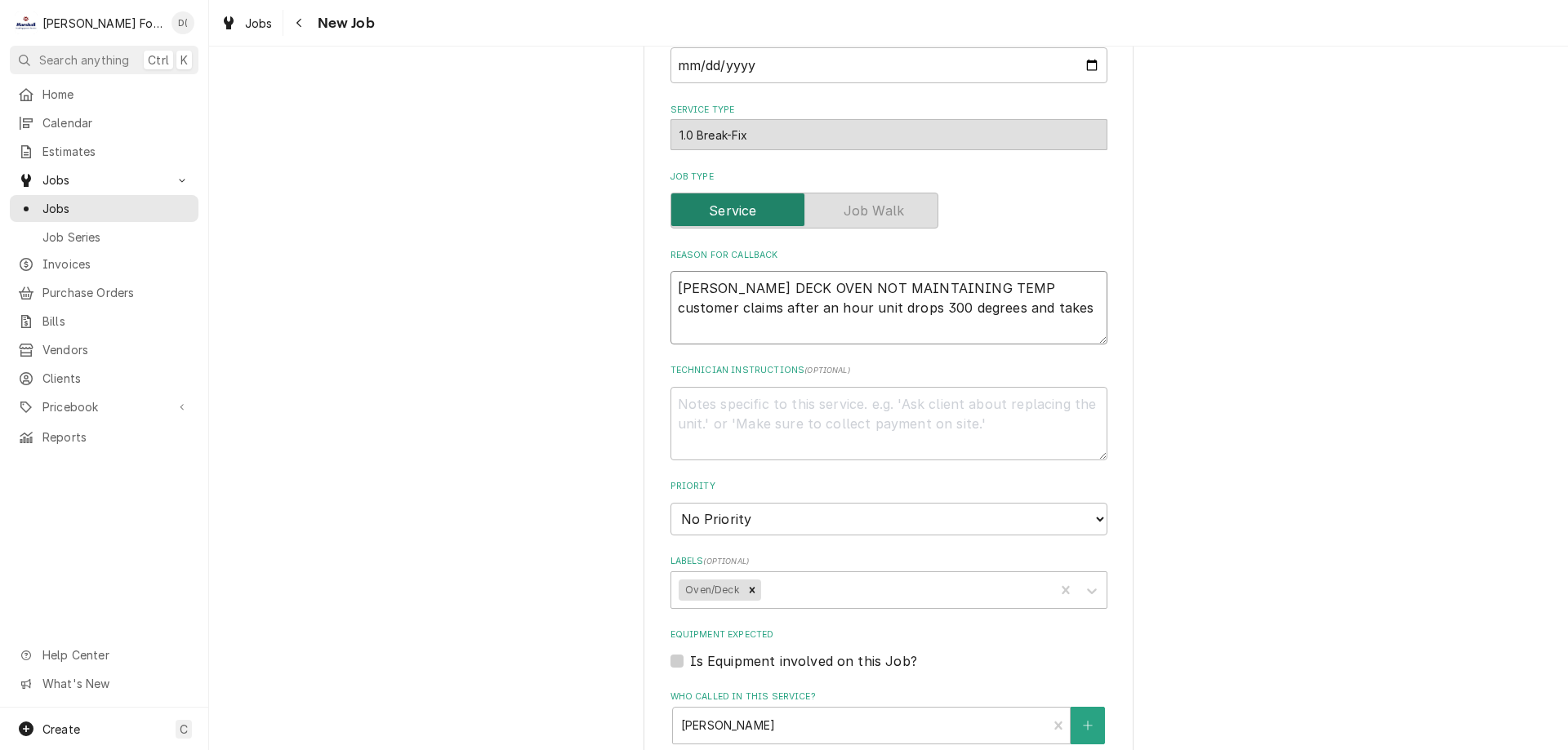
type textarea "x"
type textarea "BLODGETT DECK OVEN NOT MAINTAINING TEMP customer claims after an hour unit drop…"
type textarea "x"
type textarea "BLODGETT DECK OVEN NOT MAINTAINING TEMP customer claims after an hour unit drop…"
type textarea "x"
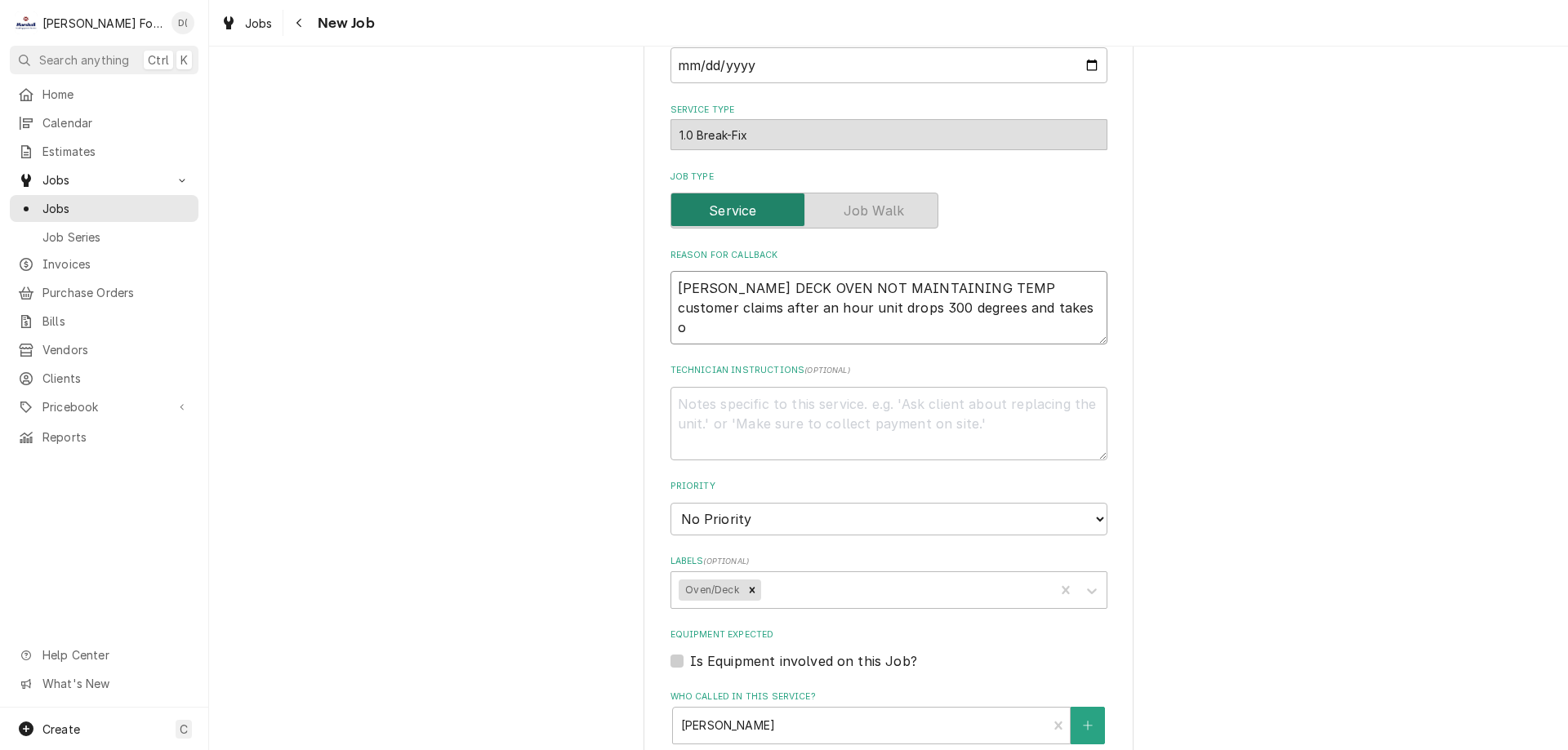
type textarea "BLODGETT DECK OVEN NOT MAINTAINING TEMP customer claims after an hour unit drop…"
type textarea "x"
type textarea "BLODGETT DECK OVEN NOT MAINTAINING TEMP customer claims after an hour unit drop…"
type textarea "x"
type textarea "BLODGETT DECK OVEN NOT MAINTAINING TEMP customer claims after an hour unit drop…"
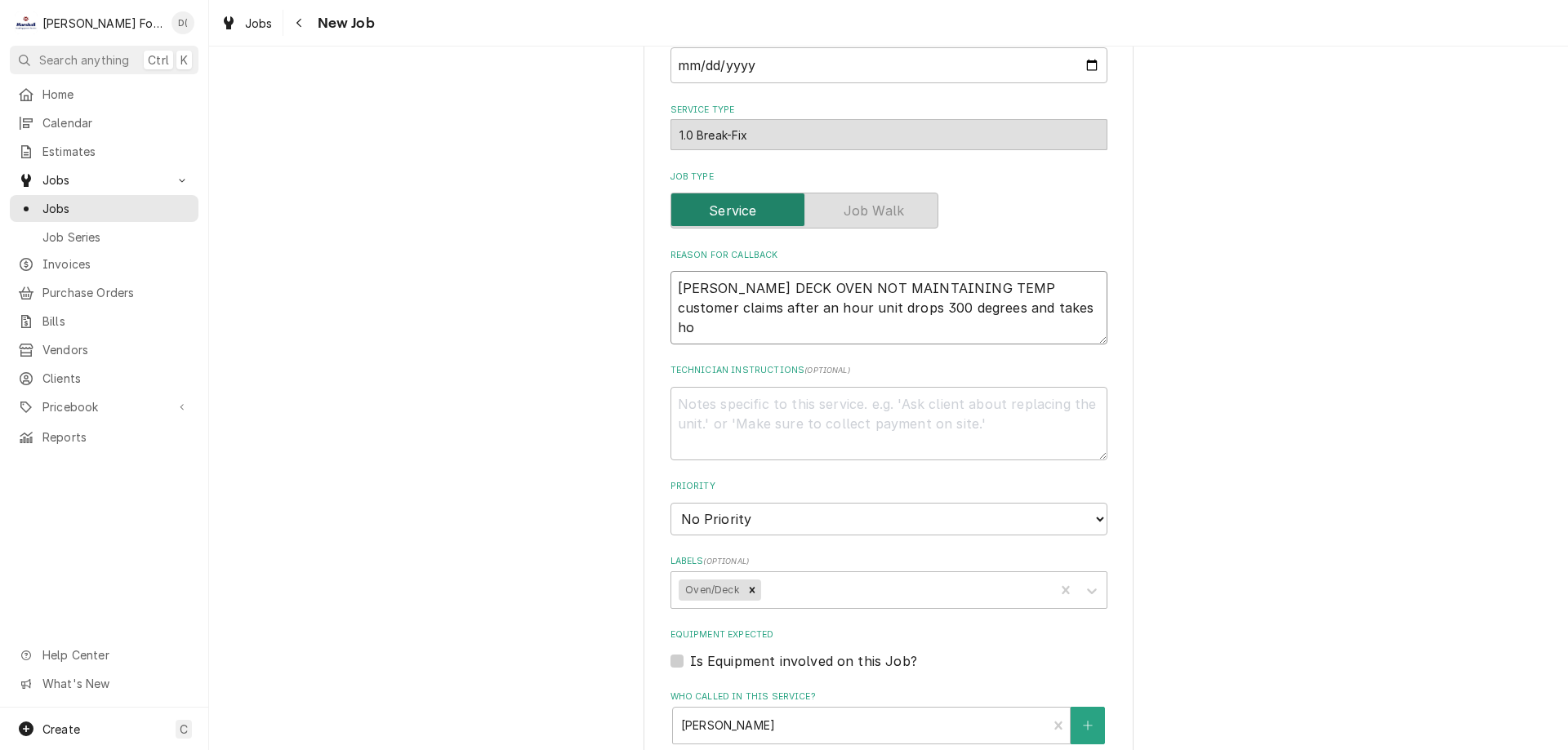
type textarea "x"
type textarea "BLODGETT DECK OVEN NOT MAINTAINING TEMP customer claims after an hour unit drop…"
type textarea "x"
type textarea "BLODGETT DECK OVEN NOT MAINTAINING TEMP customer claims after an hour unit drop…"
type textarea "x"
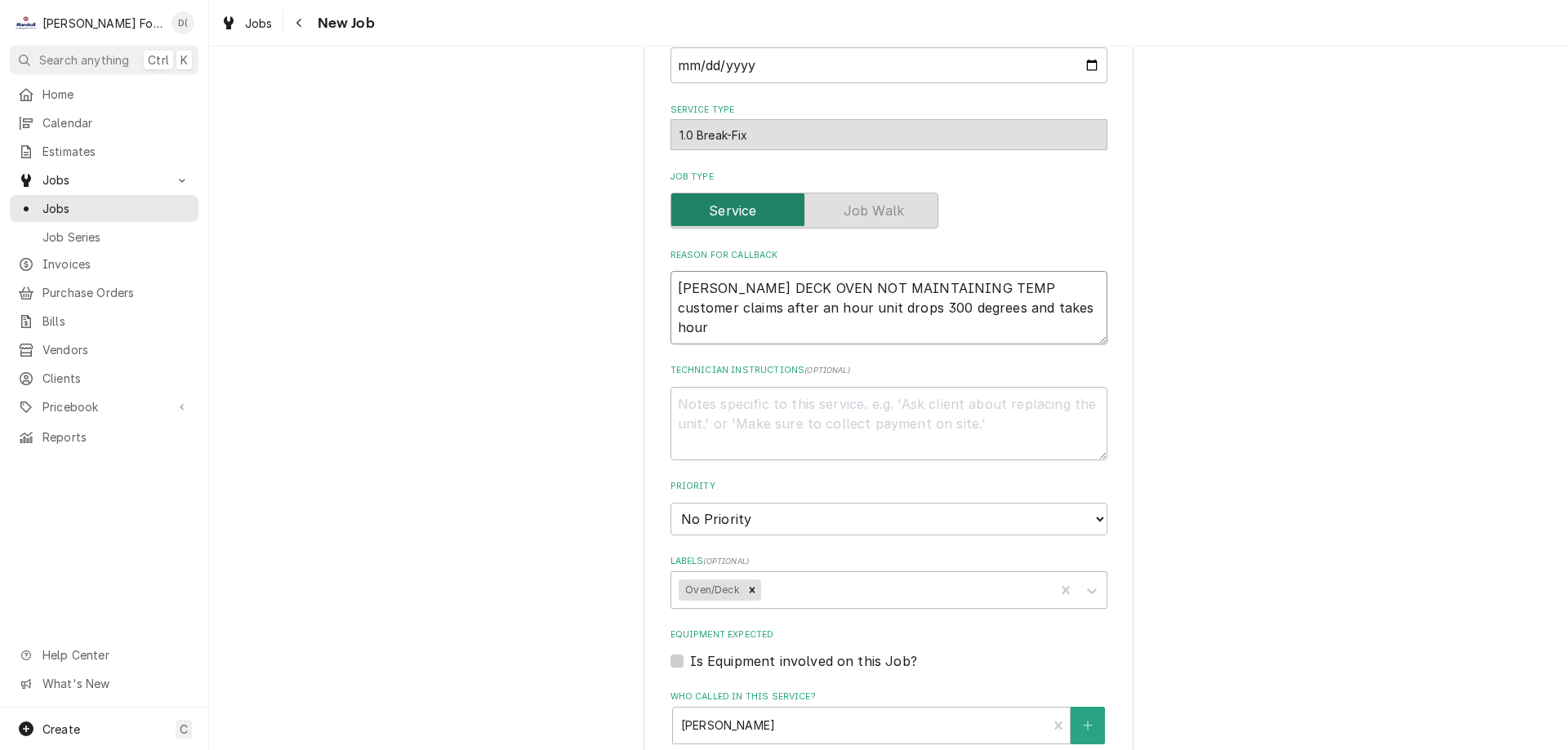
type textarea "BLODGETT DECK OVEN NOT MAINTAINING TEMP customer claims after an hour unit drop…"
type textarea "x"
type textarea "BLODGETT DECK OVEN NOT MAINTAINING TEMP customer claims after an hour unit drop…"
type textarea "x"
type textarea "BLODGETT DECK OVEN NOT MAINTAINING TEMP customer claims after an hour unit drop…"
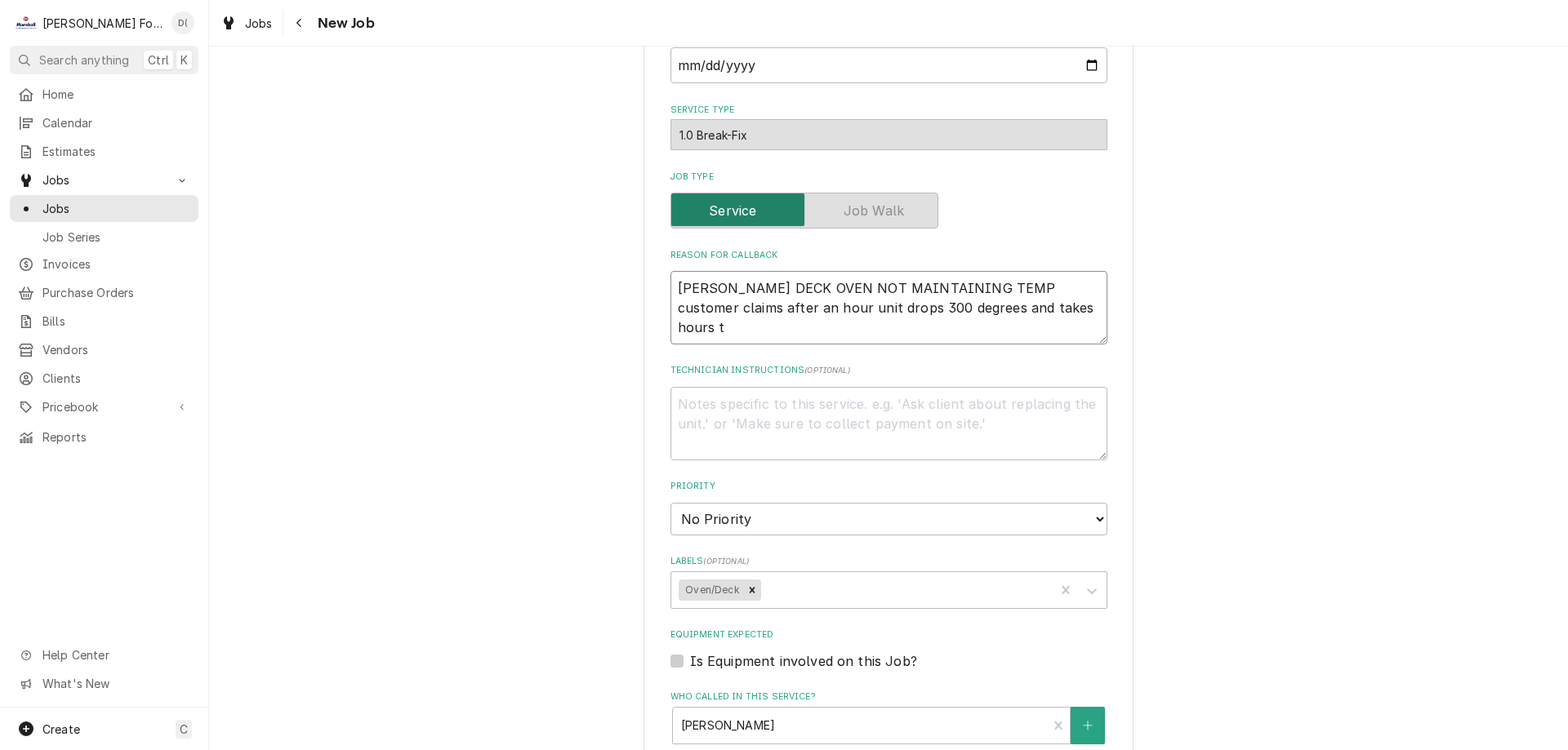
type textarea "x"
type textarea "BLODGETT DECK OVEN NOT MAINTAINING TEMP customer claims after an hour unit drop…"
type textarea "x"
type textarea "BLODGETT DECK OVEN NOT MAINTAINING TEMP customer claims after an hour unit drop…"
type textarea "x"
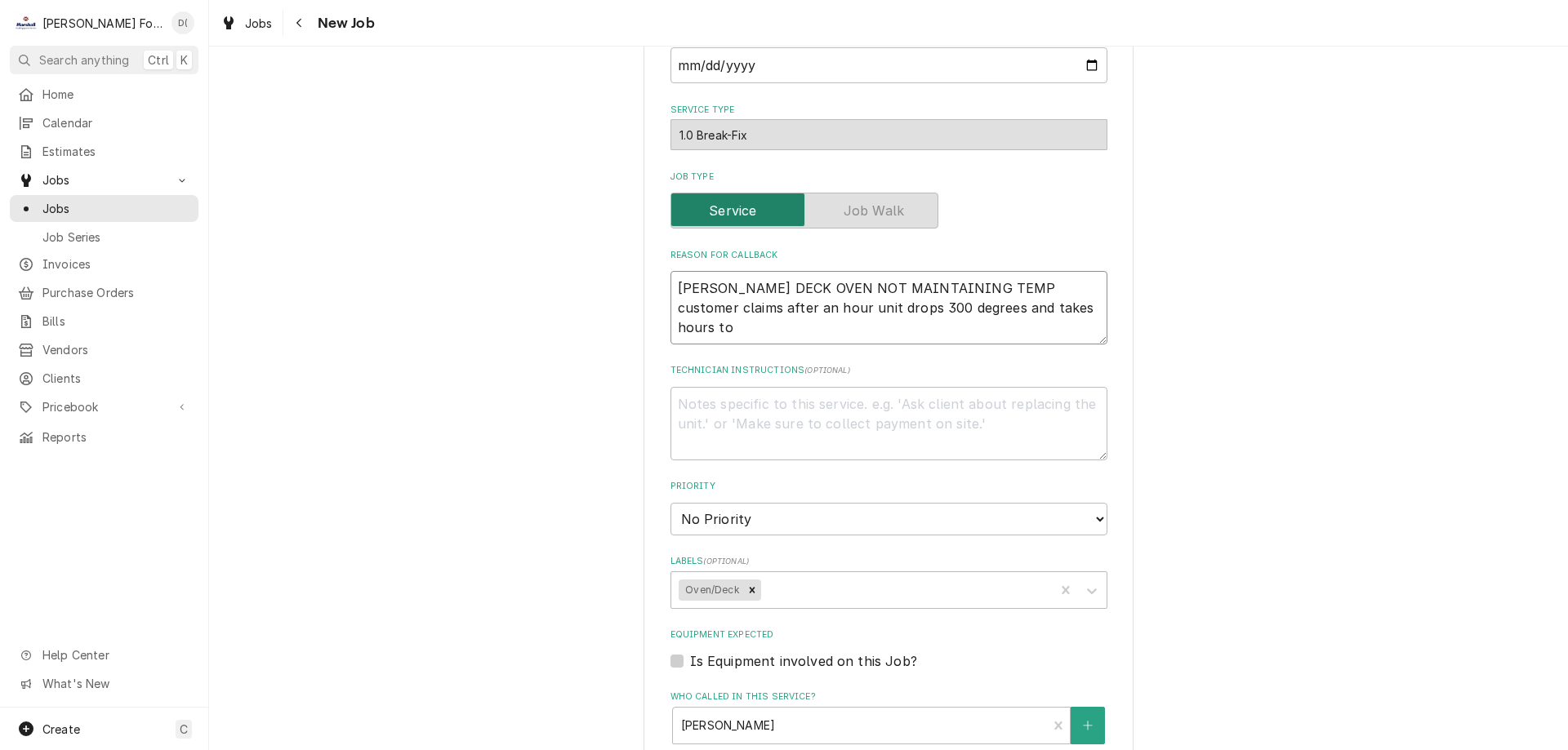
type textarea "BLODGETT DECK OVEN NOT MAINTAINING TEMP customer claims after an hour unit drop…"
type textarea "x"
type textarea "BLODGETT DECK OVEN NOT MAINTAINING TEMP customer claims after an hour unit drop…"
type textarea "x"
type textarea "BLODGETT DECK OVEN NOT MAINTAINING TEMP customer claims after an hour unit drop…"
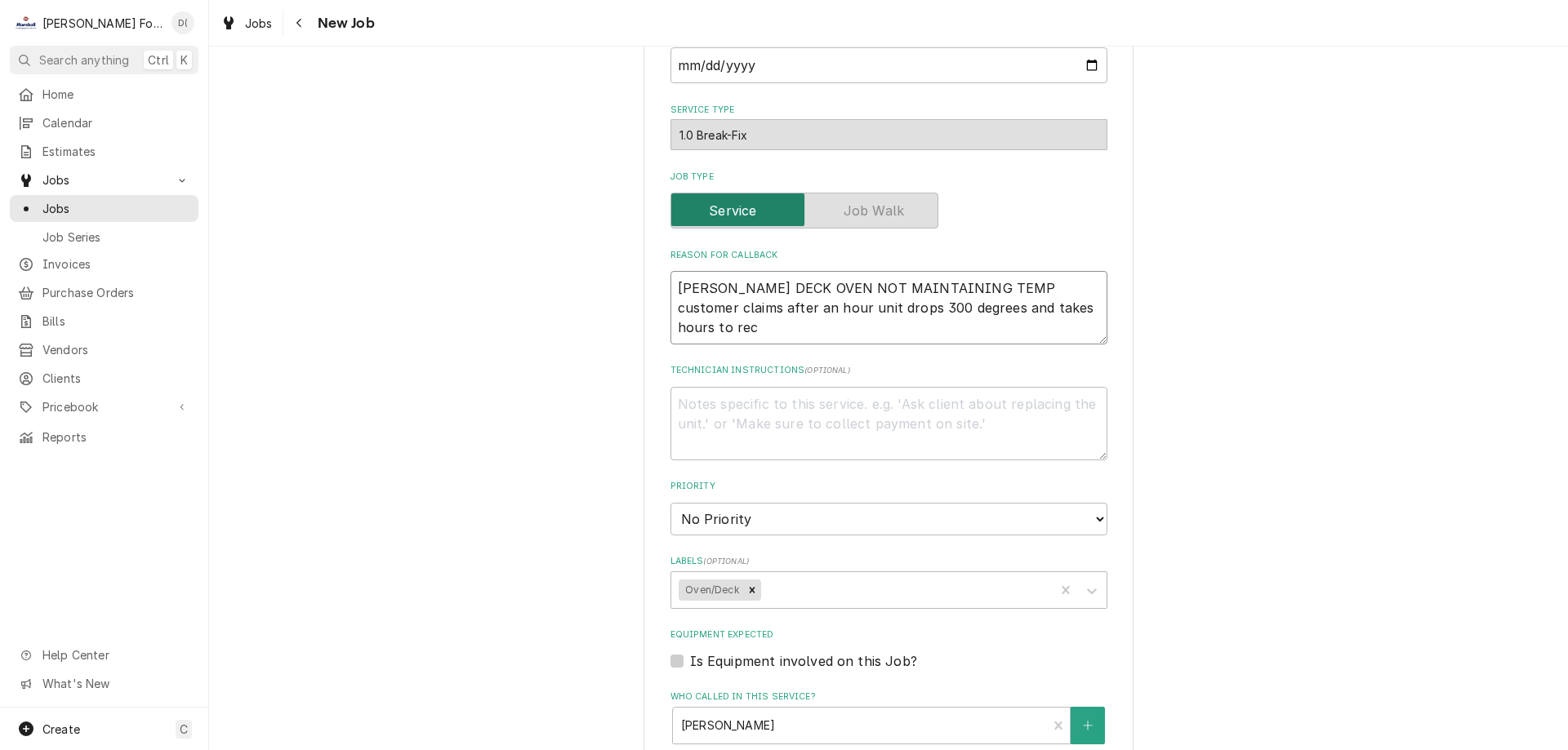
type textarea "x"
type textarea "BLODGETT DECK OVEN NOT MAINTAINING TEMP customer claims after an hour unit drop…"
type textarea "x"
type textarea "BLODGETT DECK OVEN NOT MAINTAINING TEMP customer claims after an hour unit drop…"
type textarea "x"
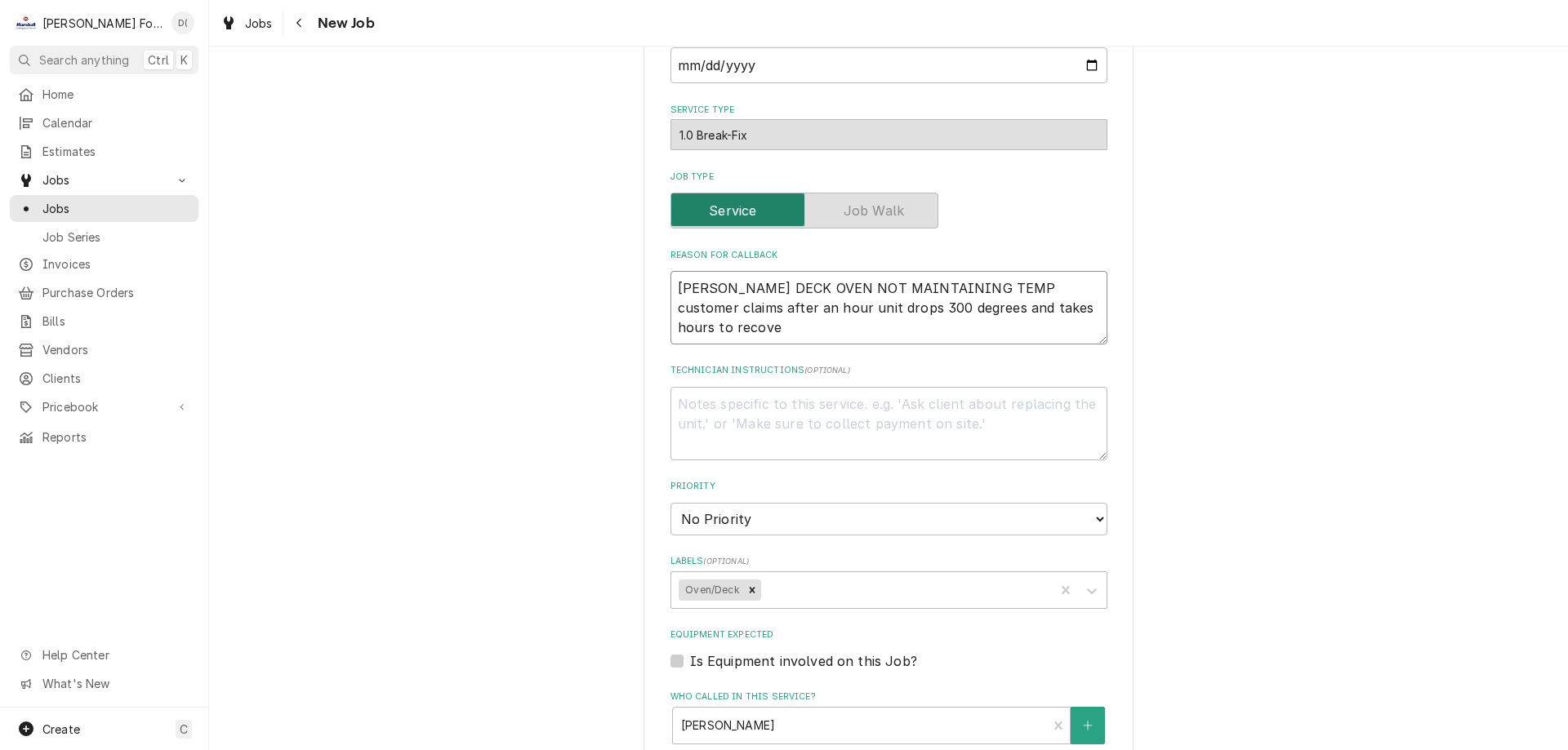
type textarea "[PERSON_NAME] DECK OVEN NOT MAINTAINING TEMP customer claims after an hour unit…"
type textarea "x"
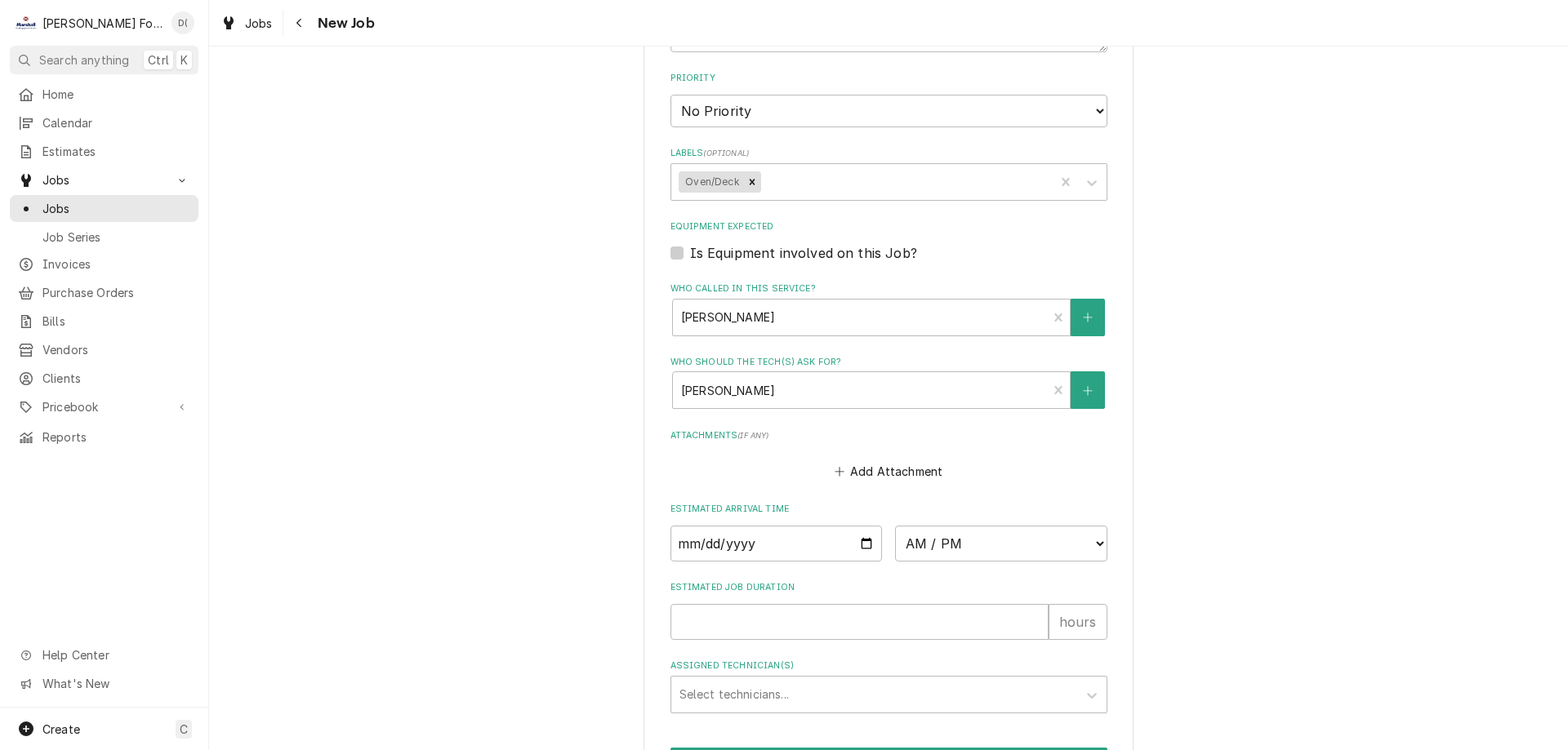
scroll to position [898, 0]
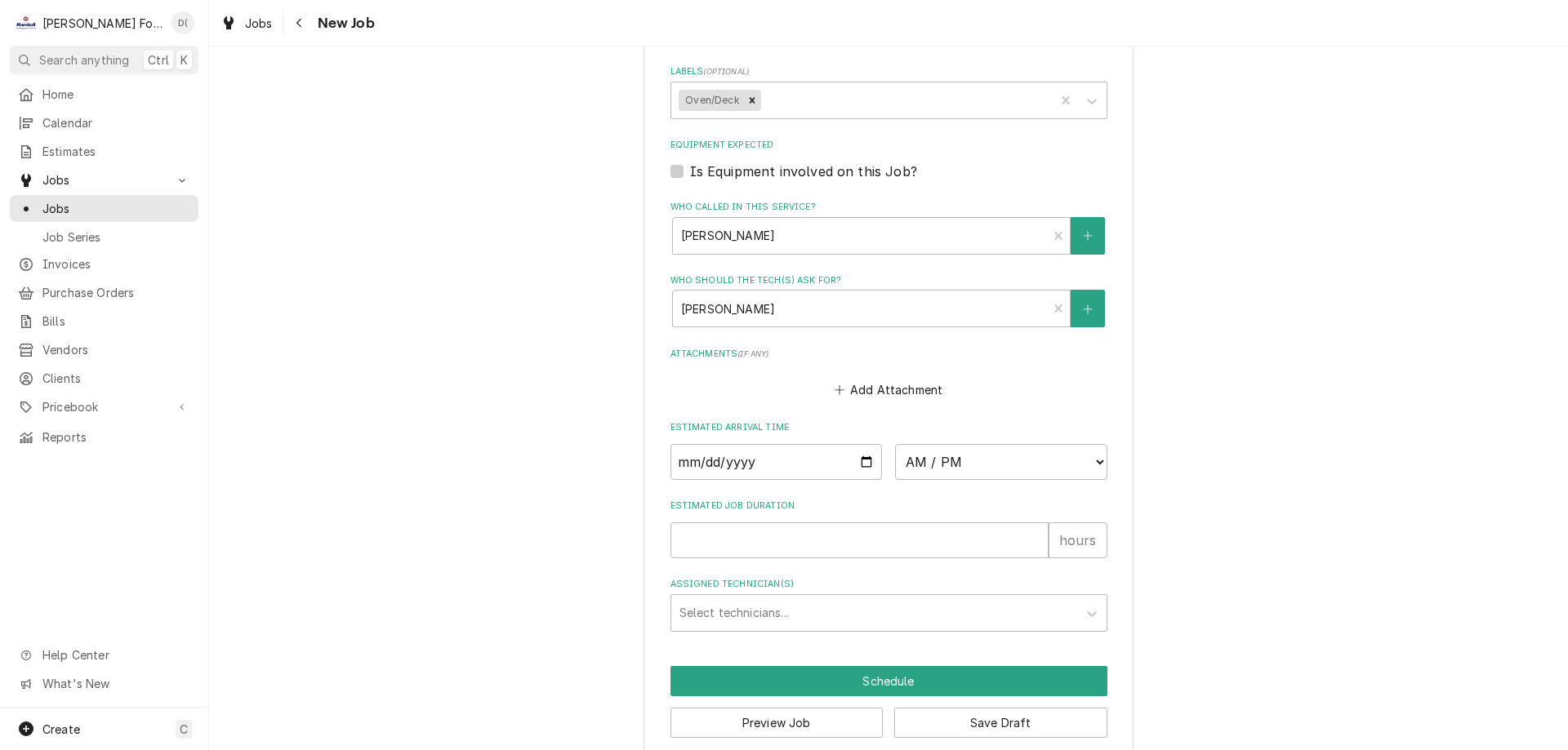
type textarea "[PERSON_NAME] DECK OVEN NOT MAINTAINING TEMP customer claims after an hour unit…"
click at [863, 461] on input "Date" at bounding box center [777, 461] width 213 height 36
type input "2025-08-21"
type textarea "x"
click at [960, 466] on select "AM / PM 6:00 AM 6:15 AM 6:30 AM 6:45 AM 7:00 AM 7:15 AM 7:30 AM 7:45 AM 8:00 AM…" at bounding box center [1001, 461] width 213 height 36
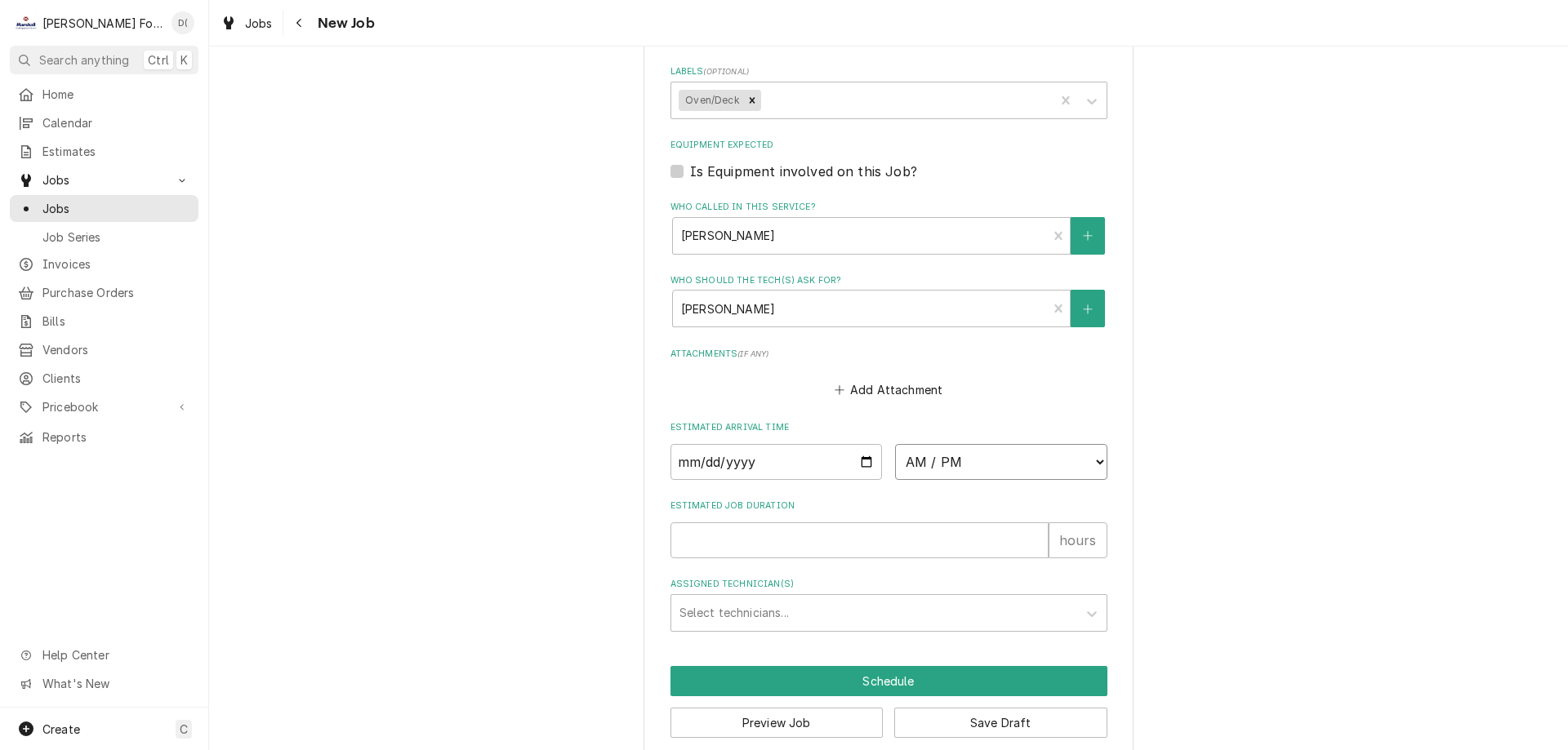
select select "10:00:00"
click at [895, 444] on select "AM / PM 6:00 AM 6:15 AM 6:30 AM 6:45 AM 7:00 AM 7:15 AM 7:30 AM 7:45 AM 8:00 AM…" at bounding box center [1001, 461] width 213 height 36
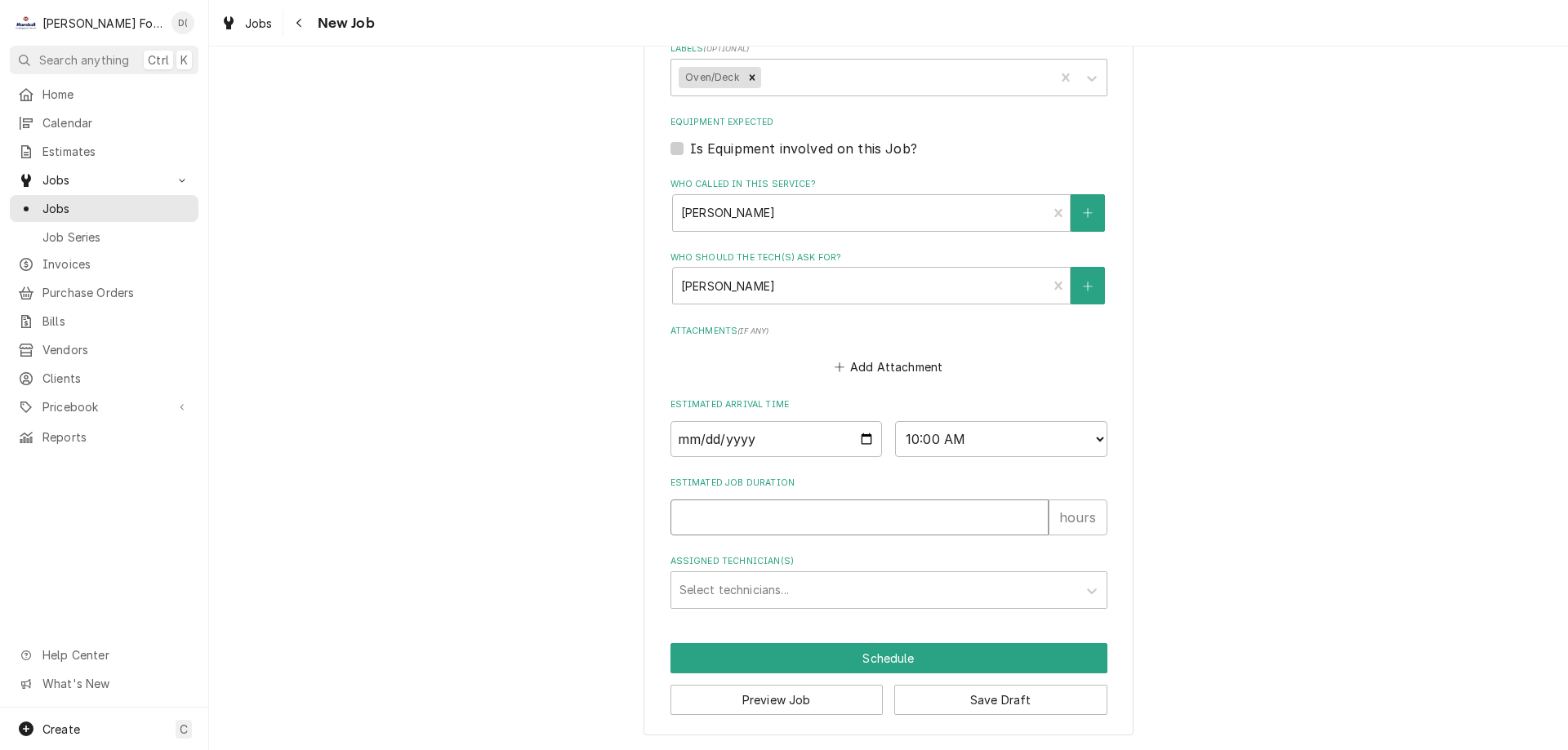
click at [739, 513] on input "Estimated Job Duration" at bounding box center [859, 517] width 378 height 36
type textarea "x"
type input "1"
type textarea "x"
type input "1"
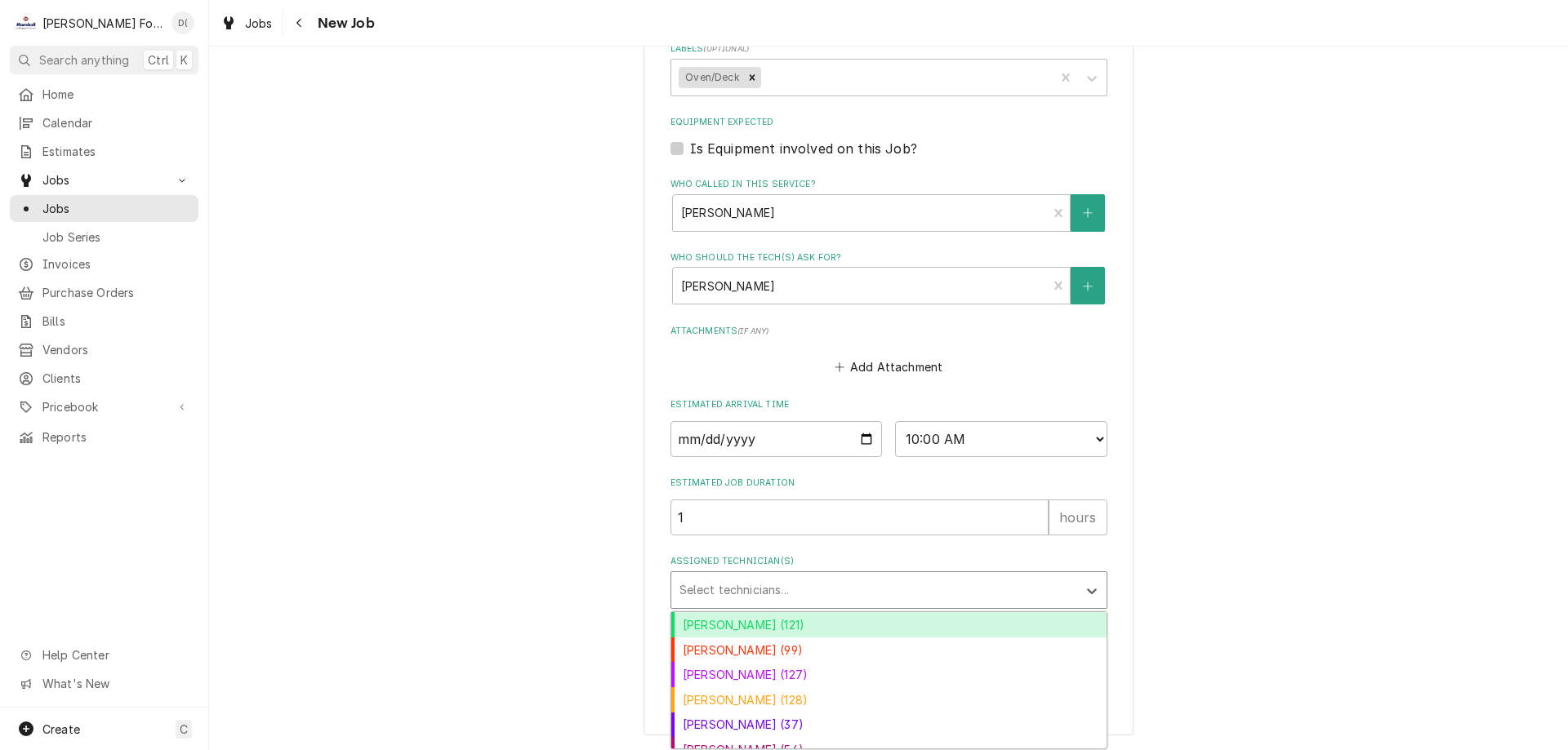
click at [741, 583] on div "Assigned Technician(s)" at bounding box center [873, 590] width 390 height 30
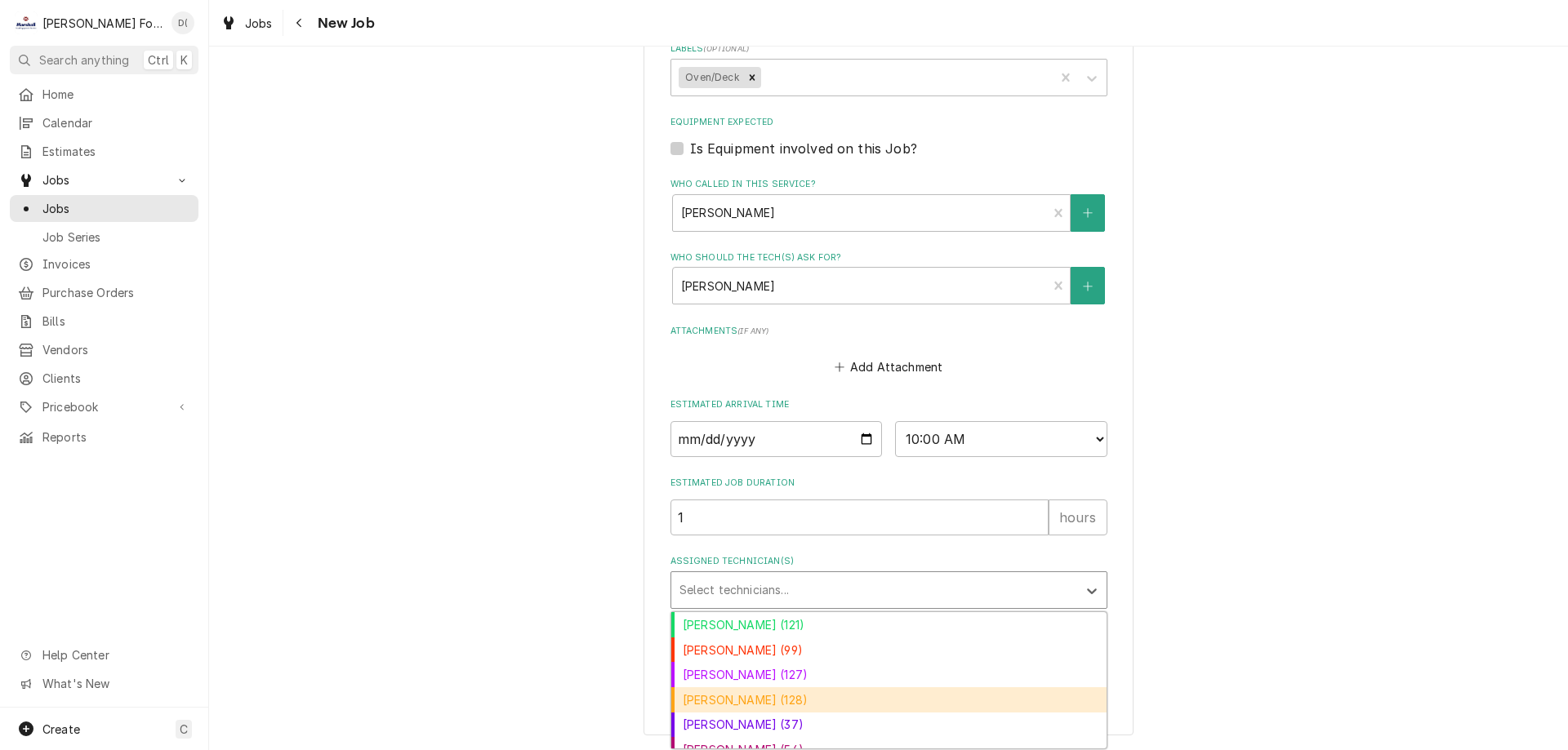
click at [729, 695] on div "[PERSON_NAME] (128)" at bounding box center [889, 700] width 435 height 26
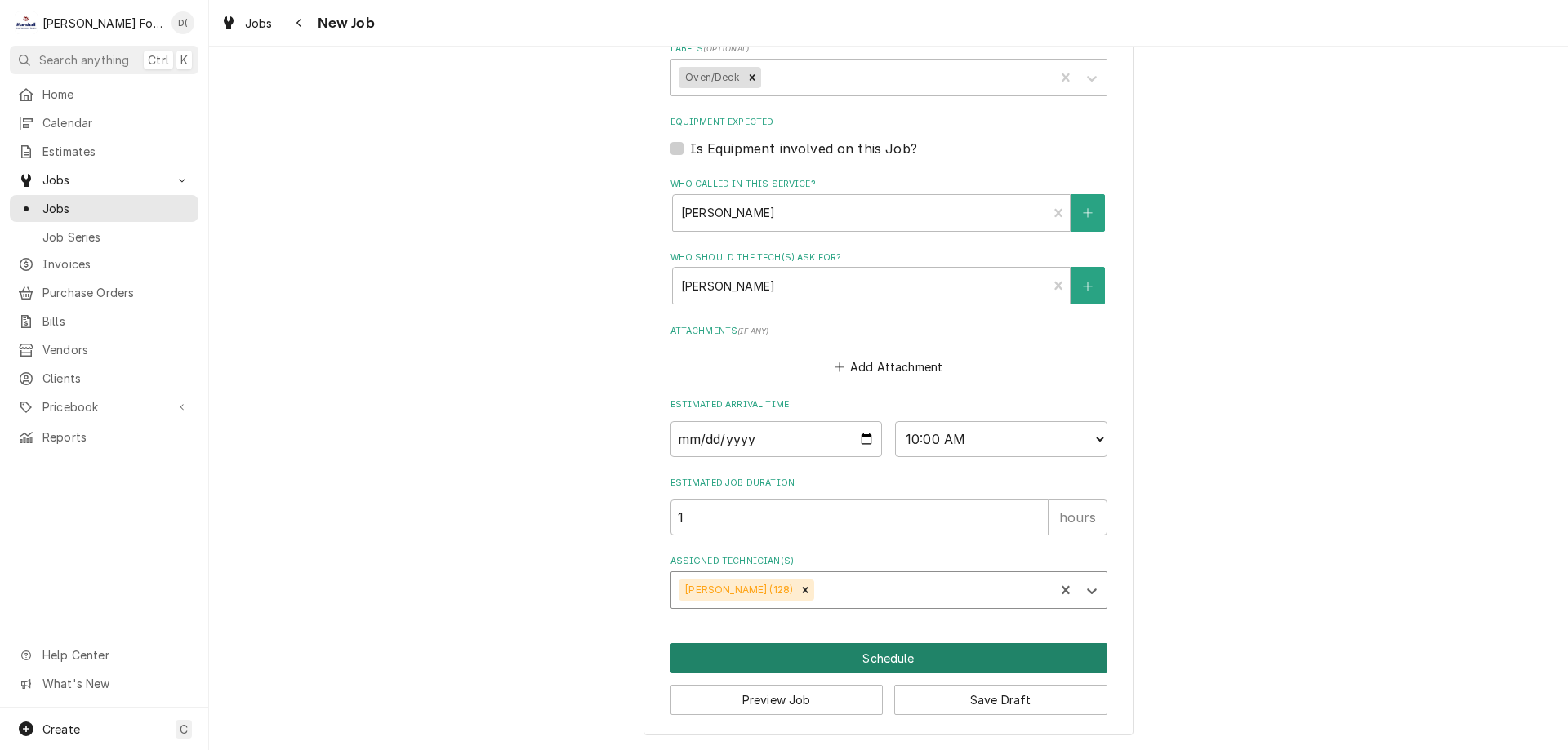
click at [873, 659] on button "Schedule" at bounding box center [889, 658] width 437 height 31
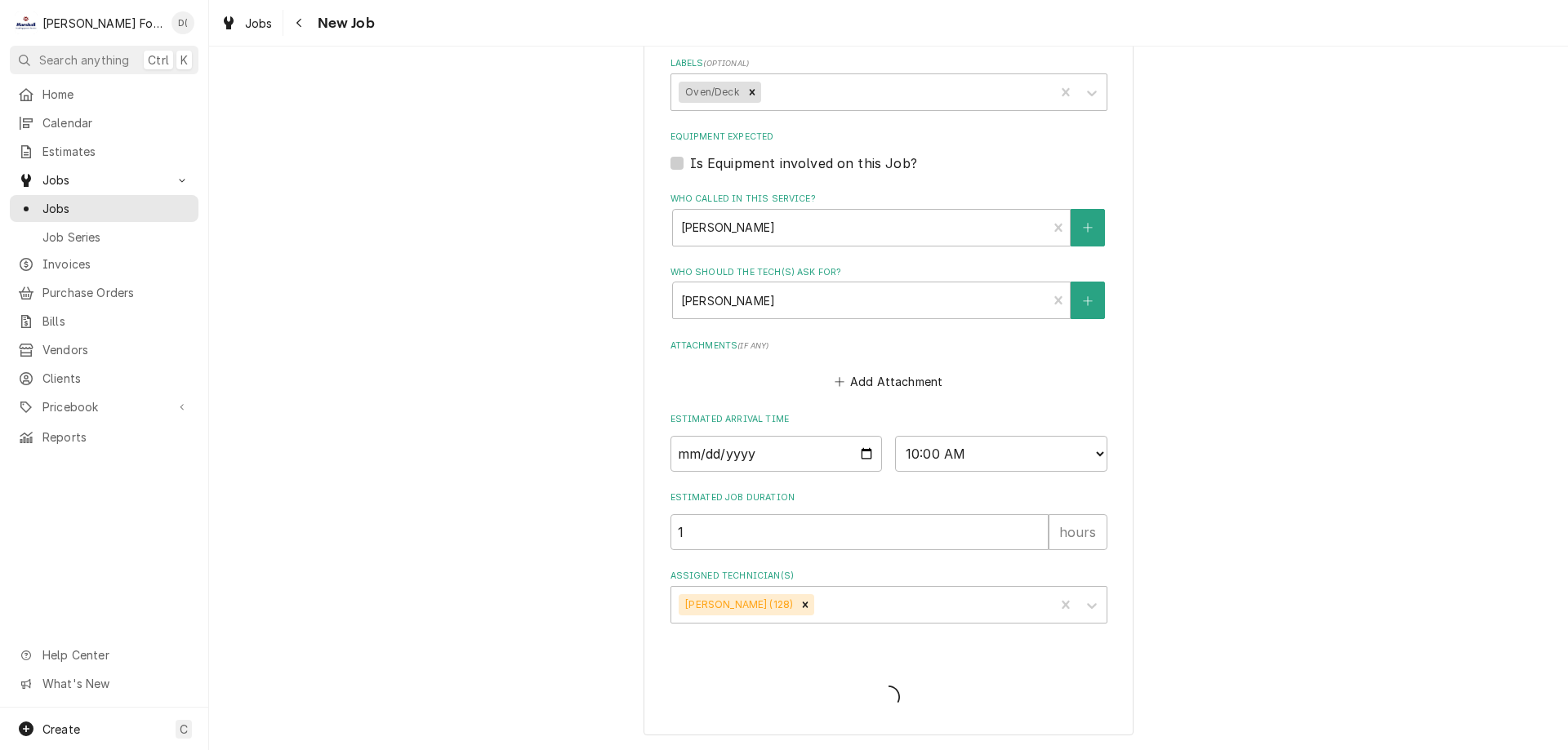
scroll to position [906, 0]
type textarea "x"
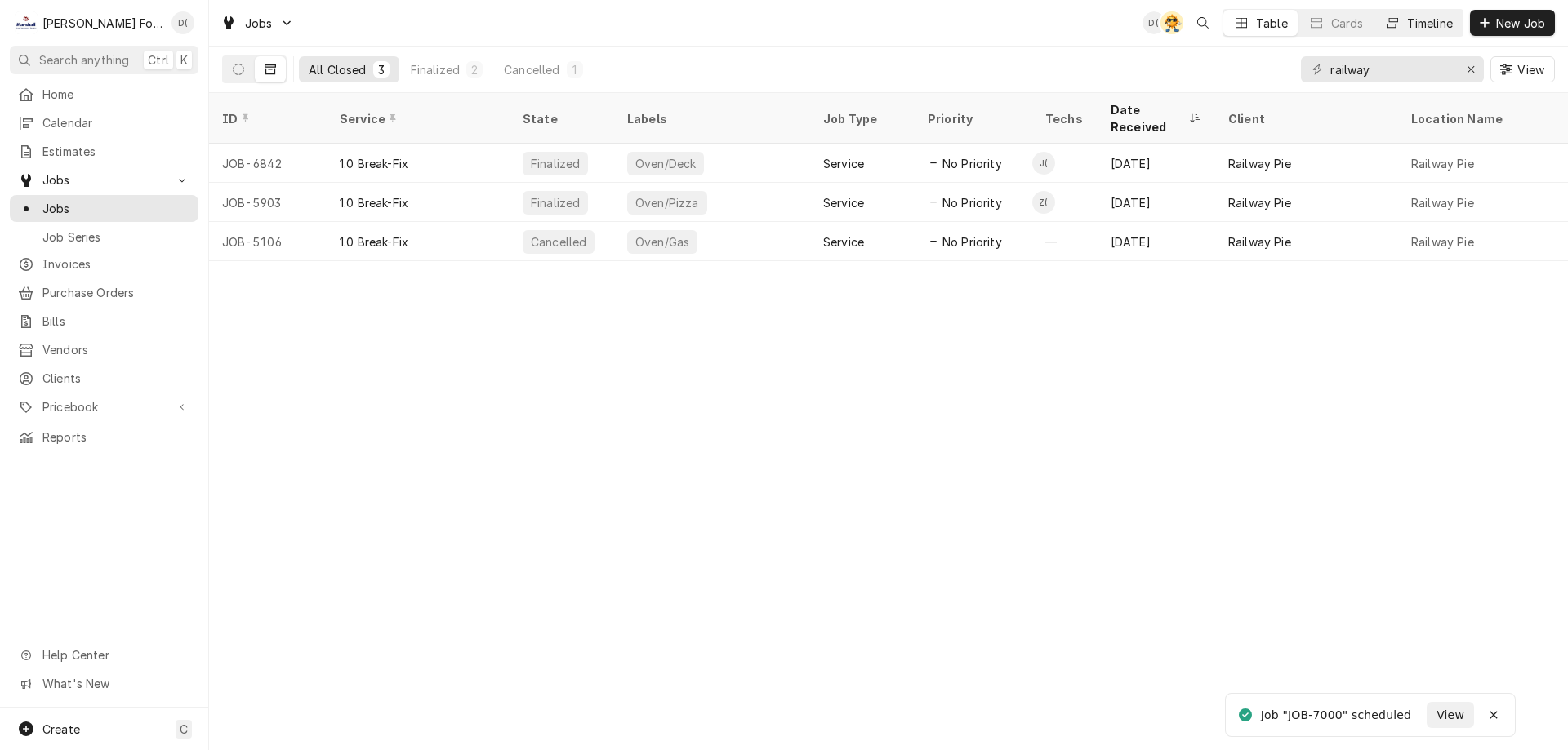
click at [1437, 26] on div "Timeline" at bounding box center [1429, 23] width 45 height 17
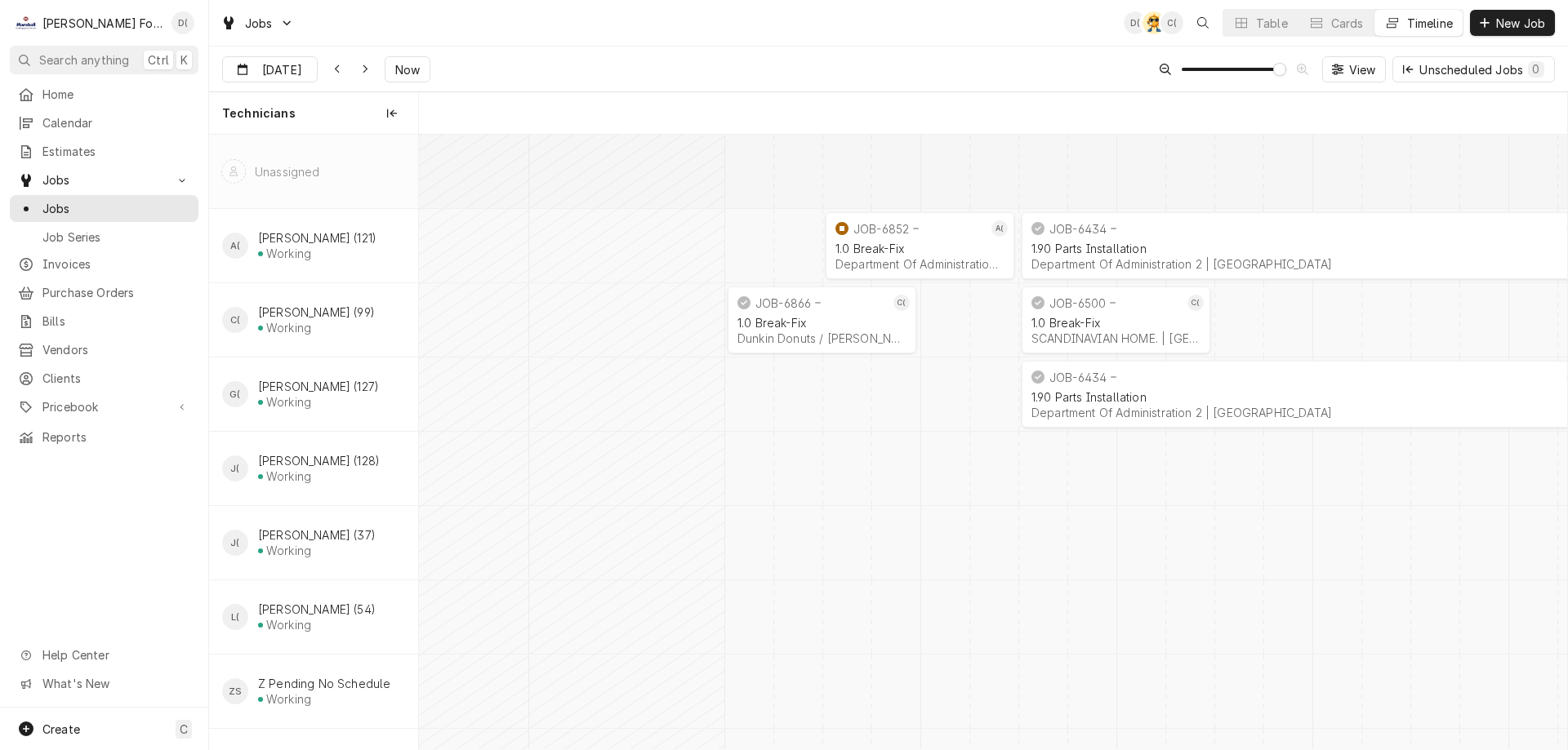
scroll to position [0, 22768]
click at [398, 74] on span "Now" at bounding box center [408, 69] width 31 height 17
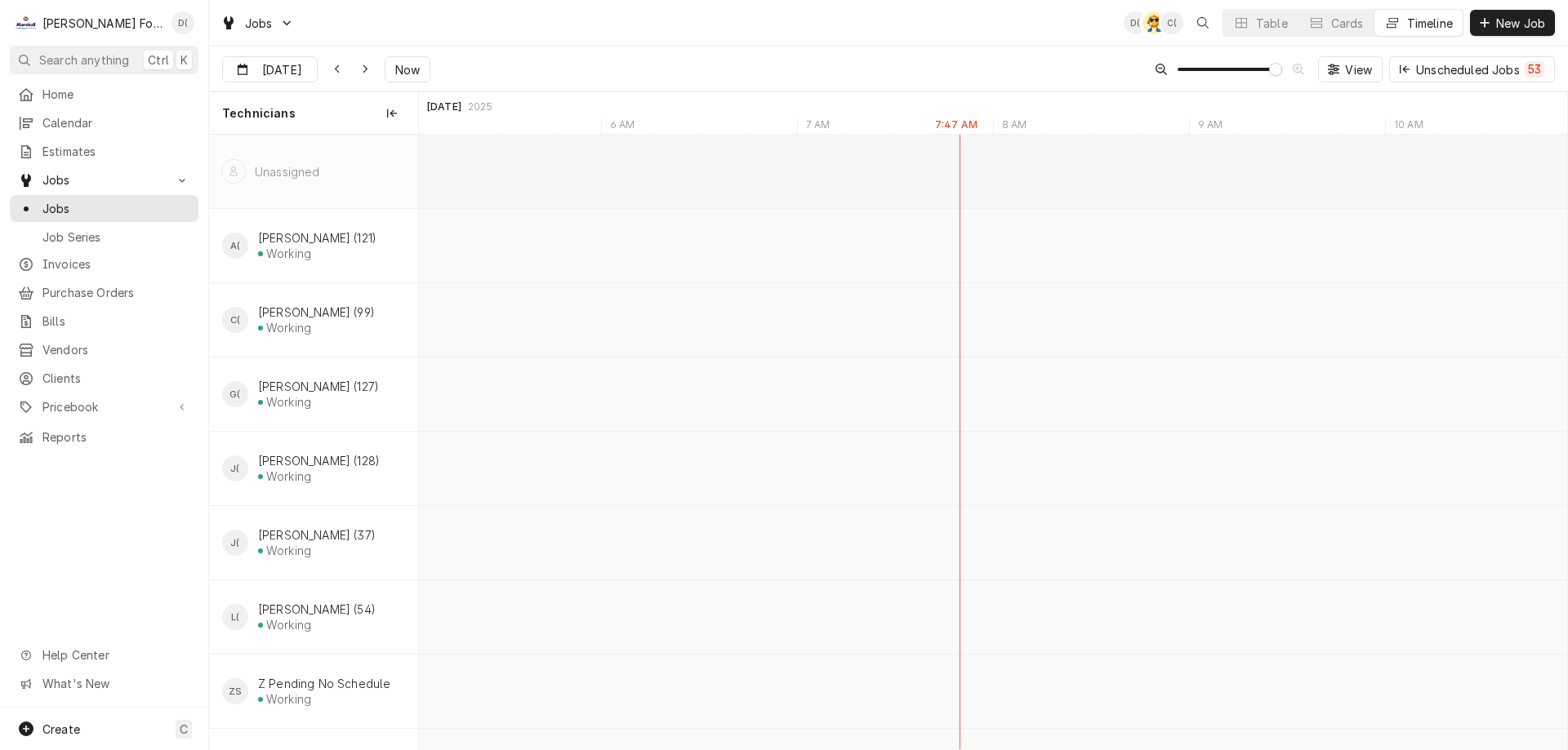
scroll to position [0, 22346]
type input "[DATE]"
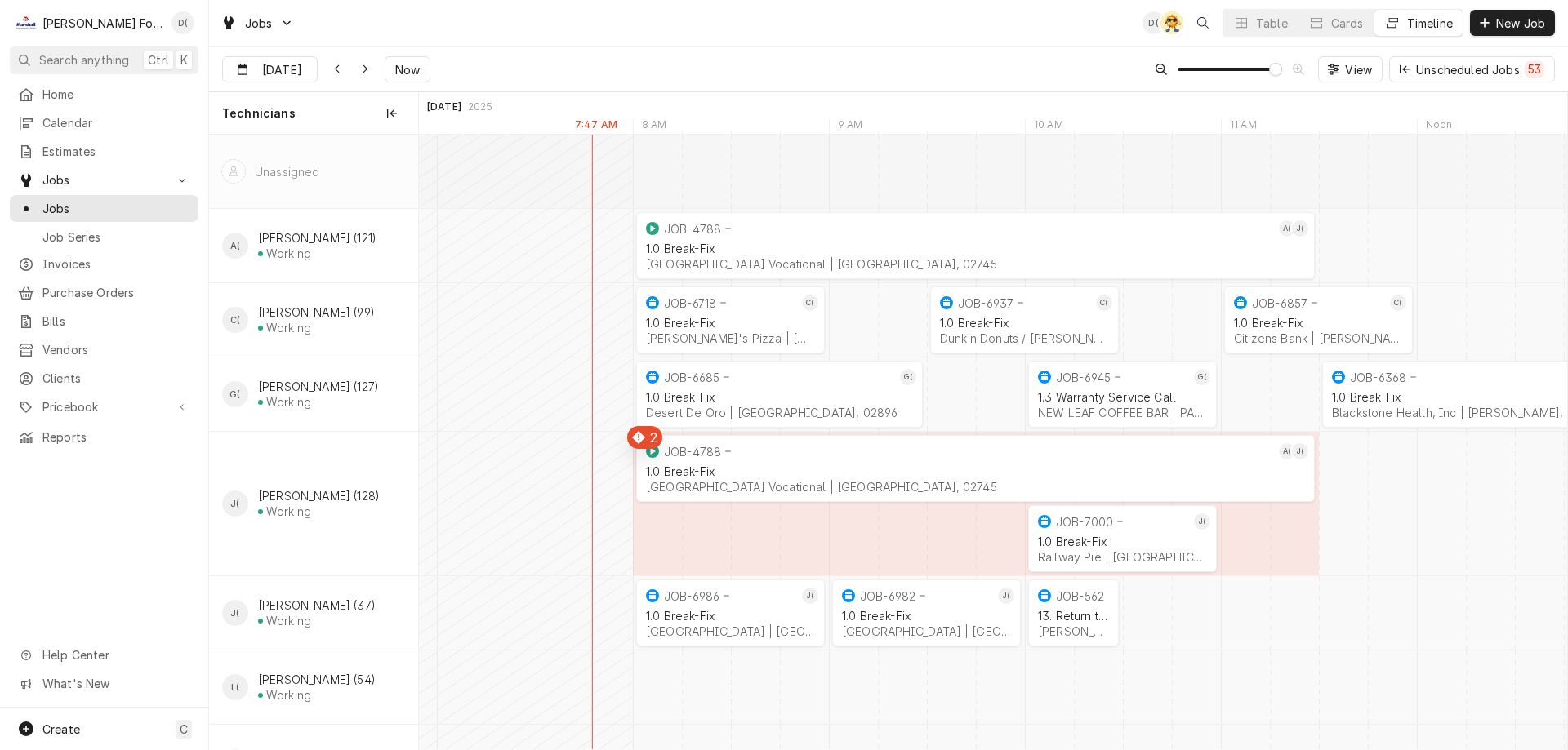
scroll to position [0, 22881]
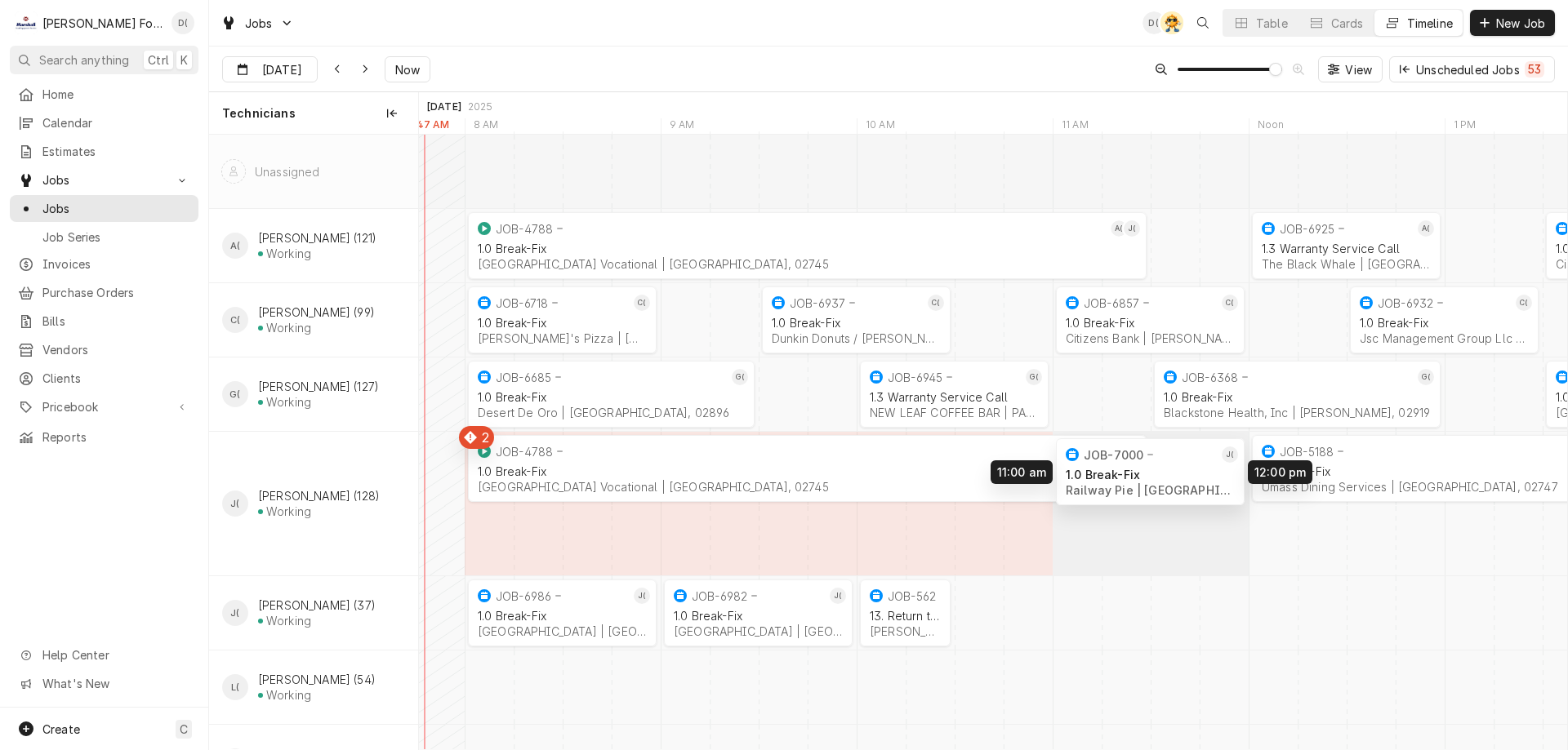
drag, startPoint x: 986, startPoint y: 552, endPoint x: 1192, endPoint y: 485, distance: 216.6
click at [1192, 485] on div "12:00 PM 4:00 PM JOB-5188 J( 1.0 Break-Fix Umass Dining Services | North Dartmo…" at bounding box center [992, 504] width 1148 height 738
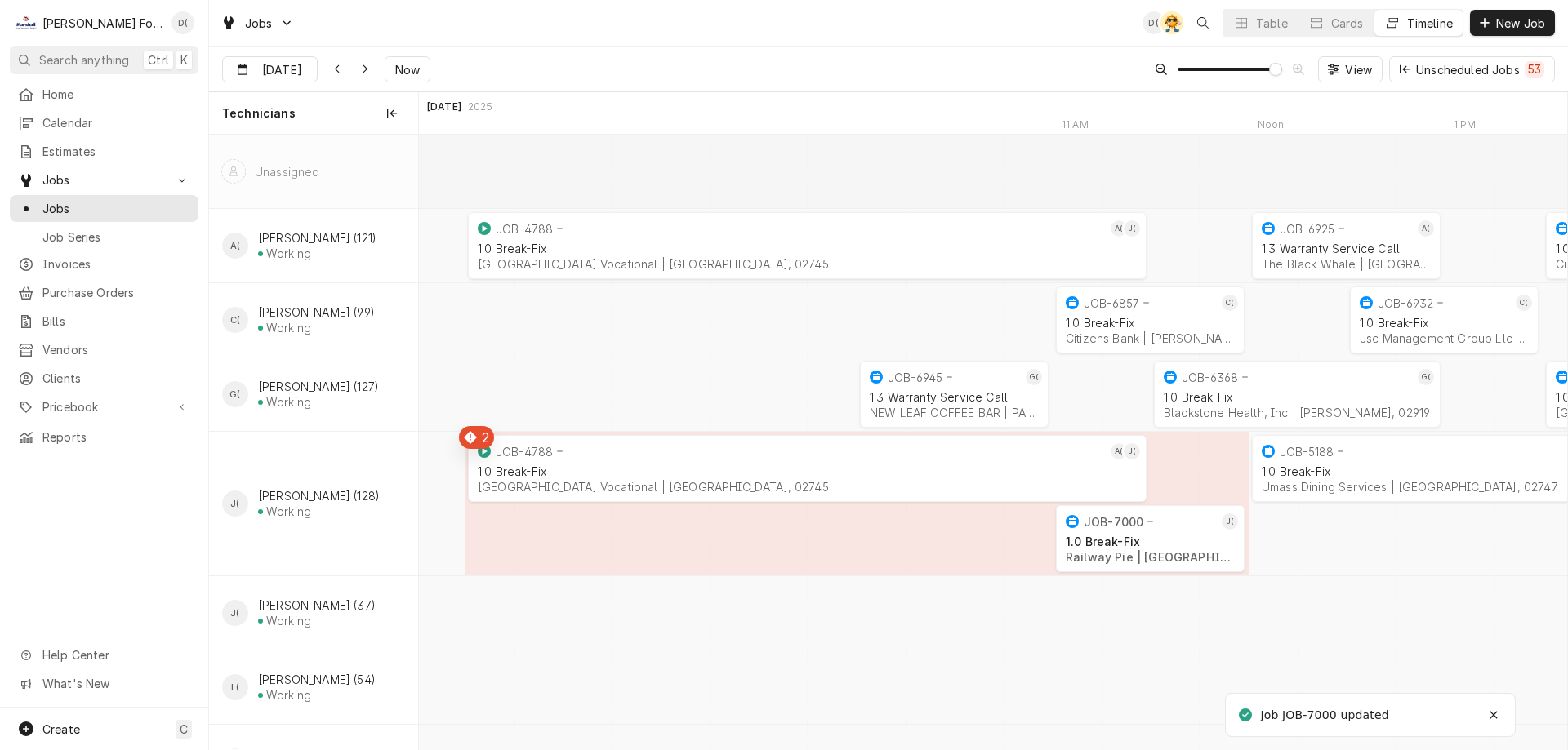
scroll to position [0, 23451]
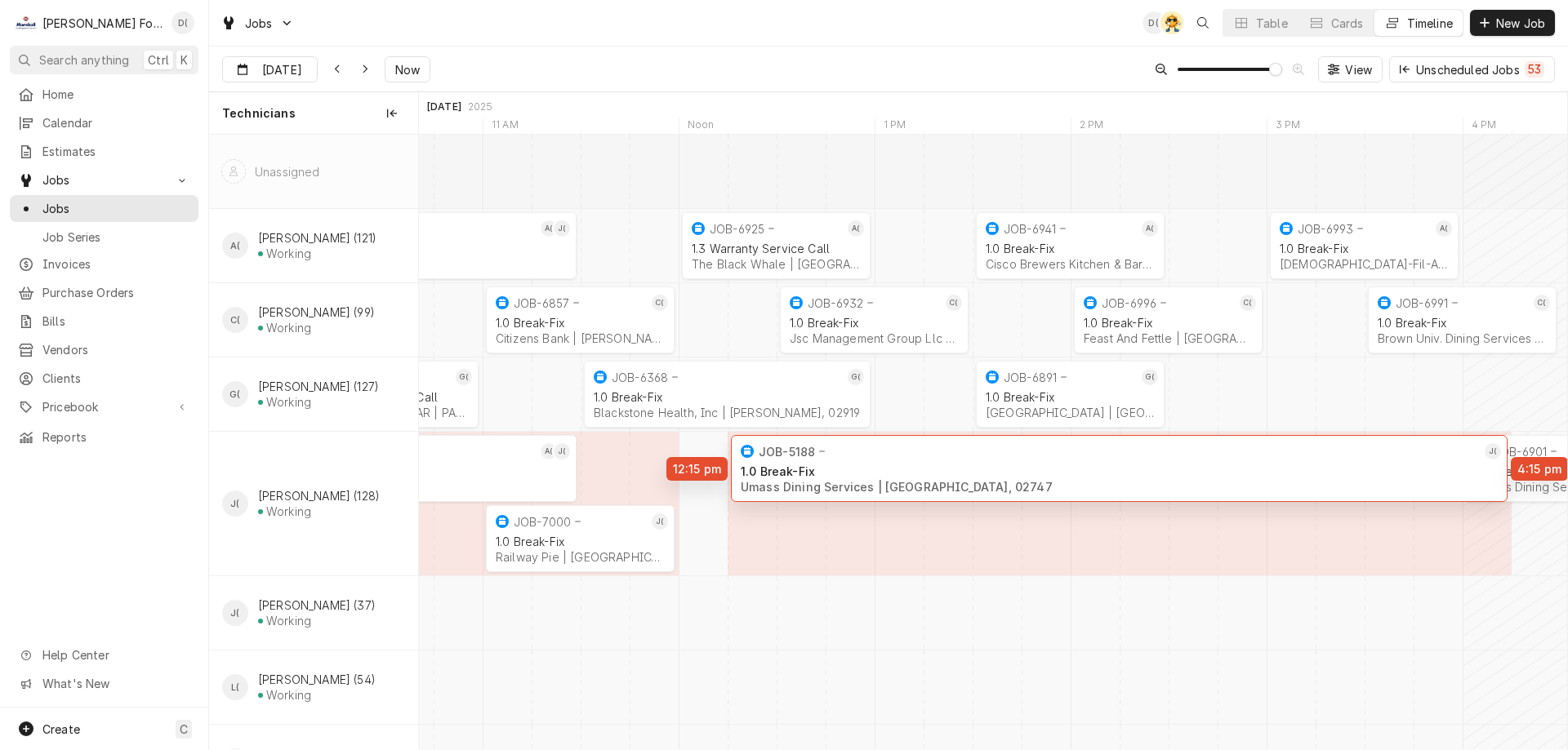
drag, startPoint x: 979, startPoint y: 475, endPoint x: 1023, endPoint y: 475, distance: 44.0
click at [1023, 475] on div "11:00 AM 12:00 PM JOB-6857 C( 1.0 Break-Fix Citizens Bank | Johnston, 02919 1h …" at bounding box center [992, 504] width 1148 height 738
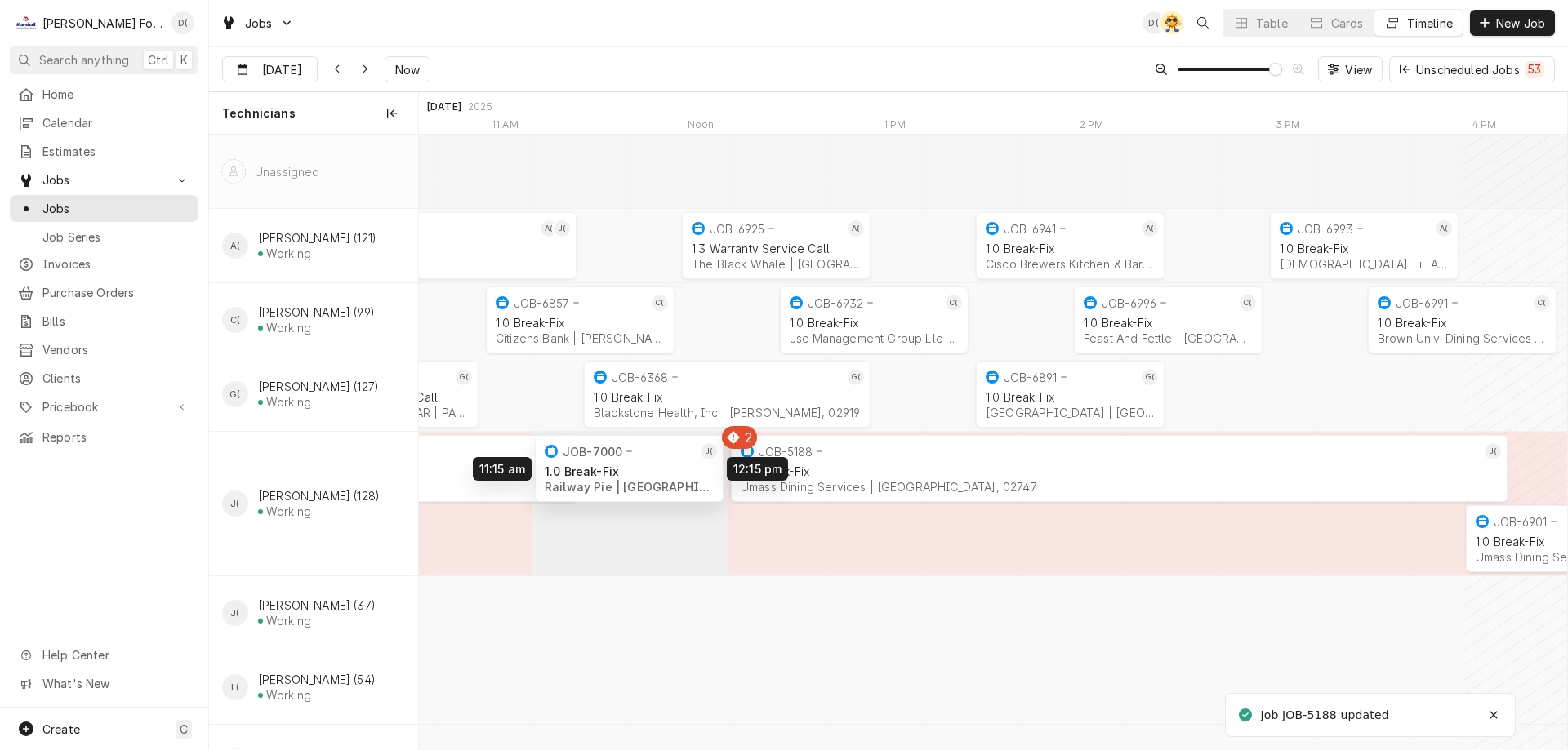
drag, startPoint x: 627, startPoint y: 537, endPoint x: 696, endPoint y: 466, distance: 99.0
click at [696, 466] on div "11:00 AM 12:00 PM JOB-6857 C( 1.0 Break-Fix Citizens Bank | Johnston, 02919 1h …" at bounding box center [992, 504] width 1148 height 738
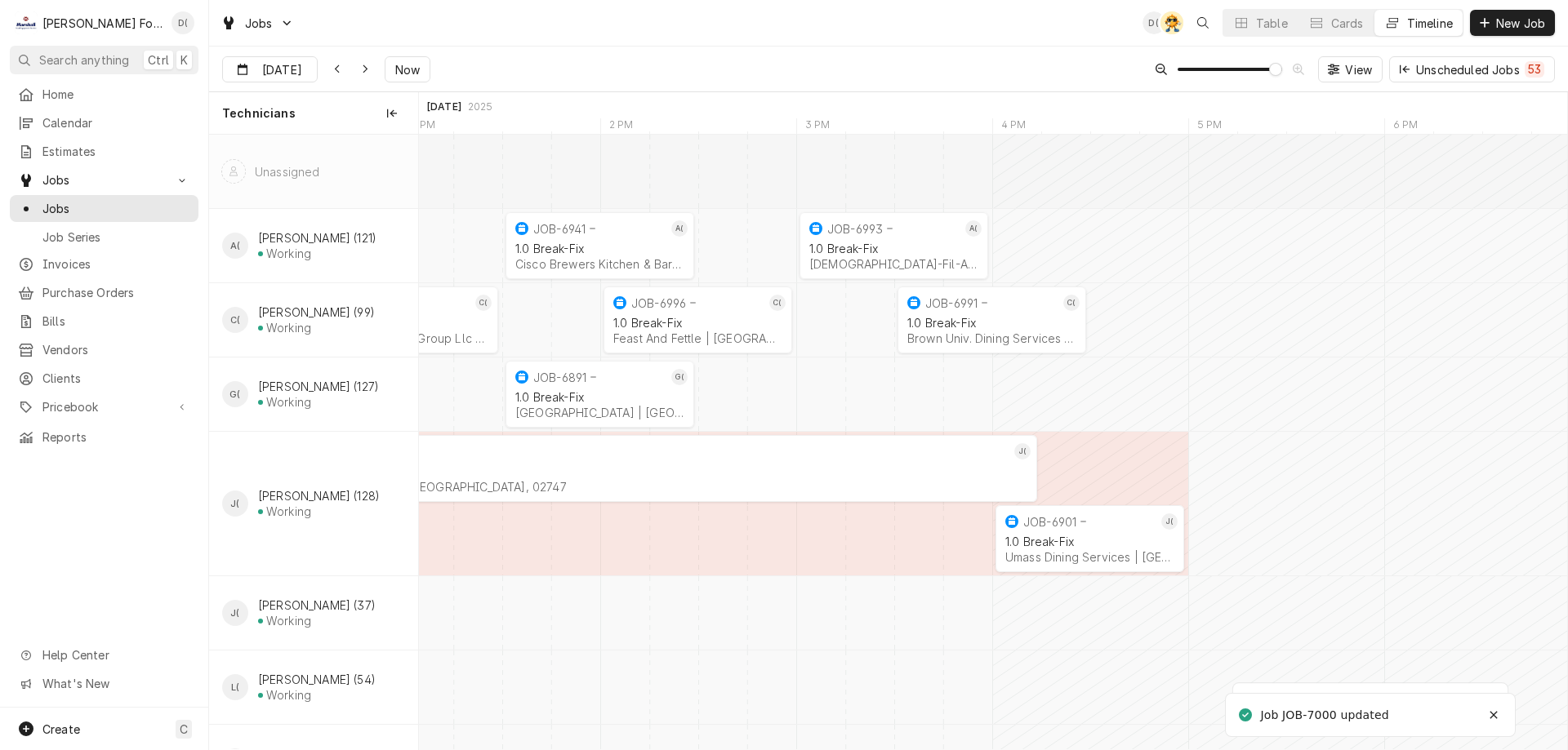
scroll to position [0, 0]
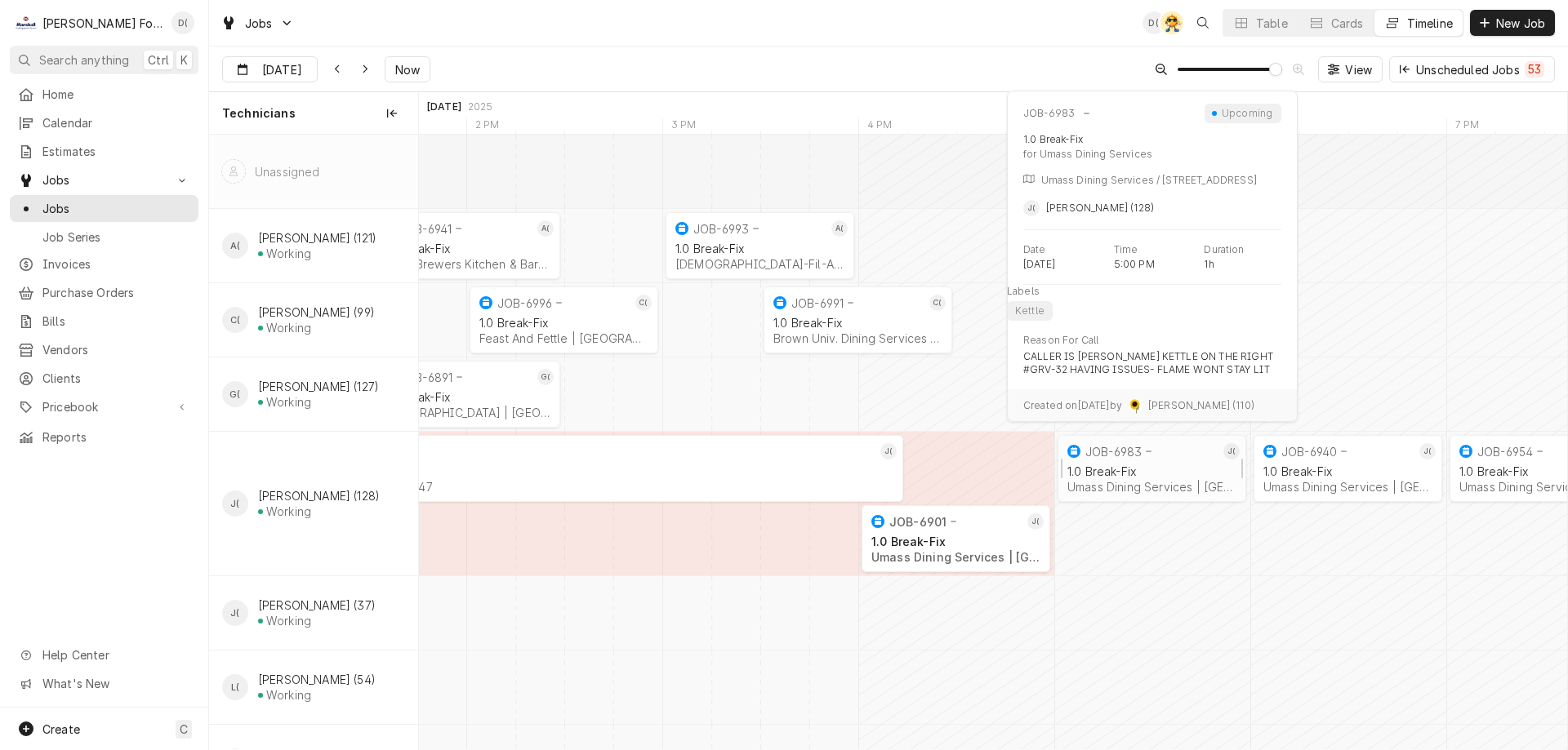
drag, startPoint x: 960, startPoint y: 537, endPoint x: 1129, endPoint y: 465, distance: 183.7
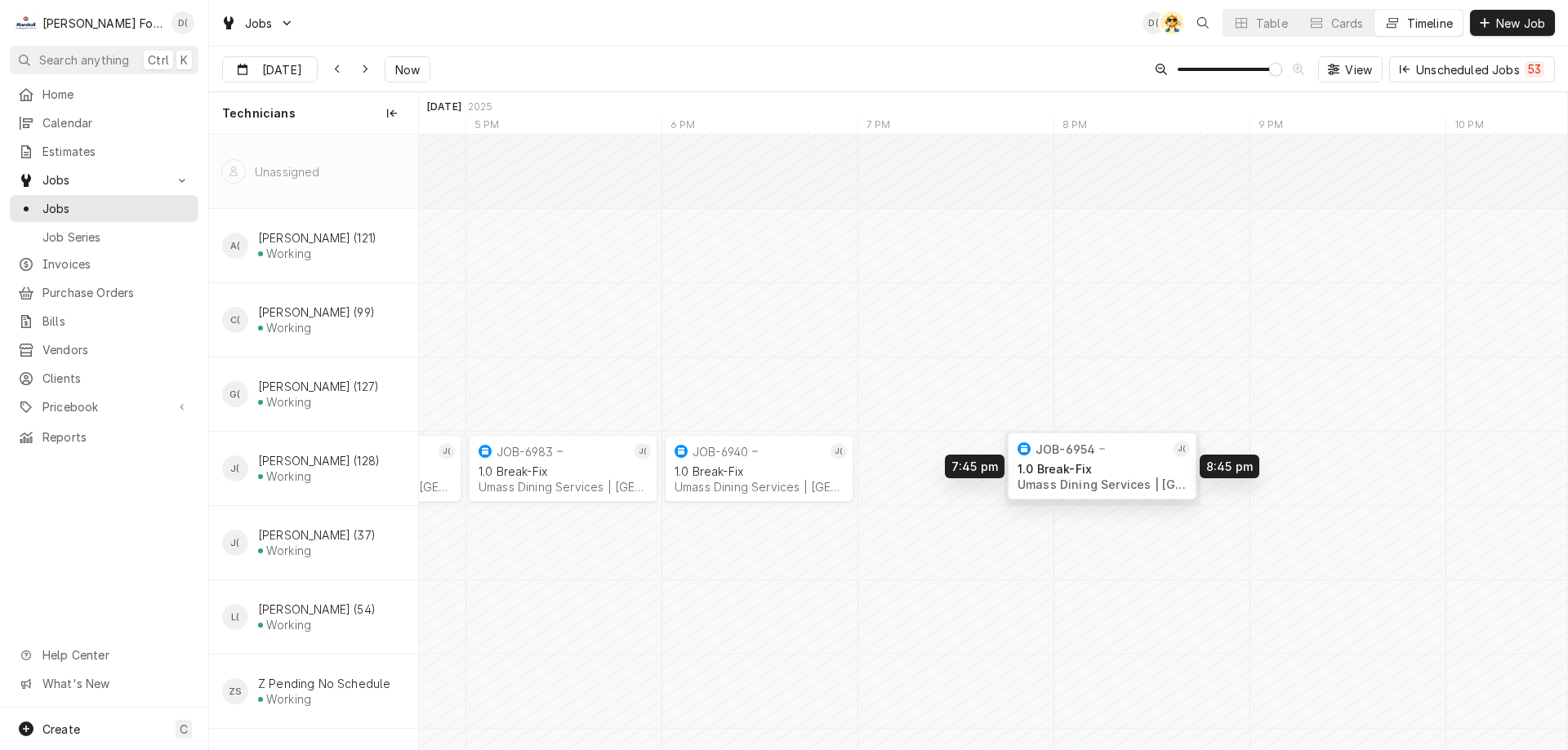
click at [1107, 471] on div "6:00 PM 7:00 PM JOB-6940 J( 1.0 Break-Fix Umass Dining Services | [GEOGRAPHIC_D…" at bounding box center [992, 469] width 1148 height 669
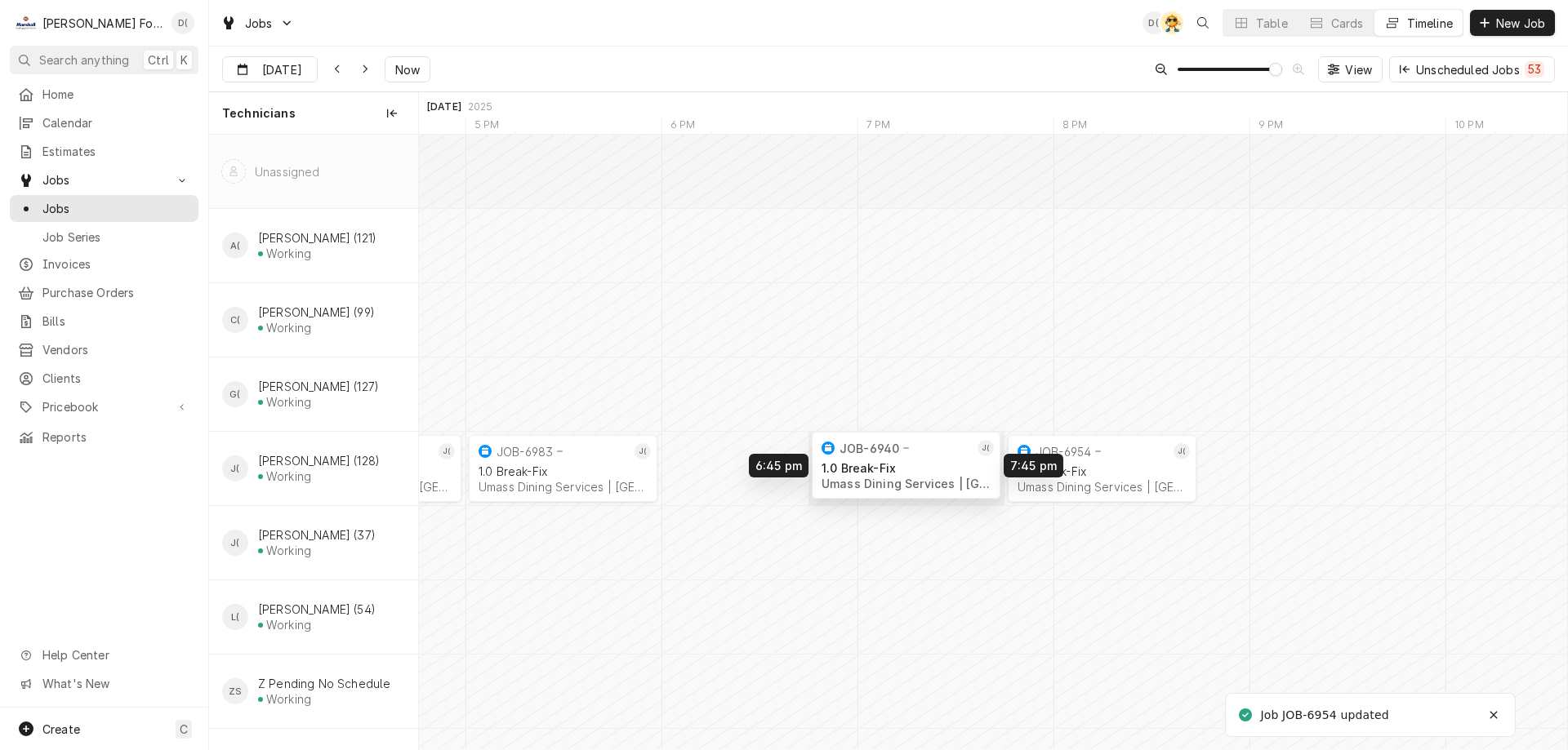
drag, startPoint x: 748, startPoint y: 471, endPoint x: 889, endPoint y: 467, distance: 141.1
click at [889, 467] on div "6:45 PM 7:45 PM JOB-6940 J( 1.0 Break-Fix Umass Dining Services | [GEOGRAPHIC_D…" at bounding box center [992, 469] width 1148 height 669
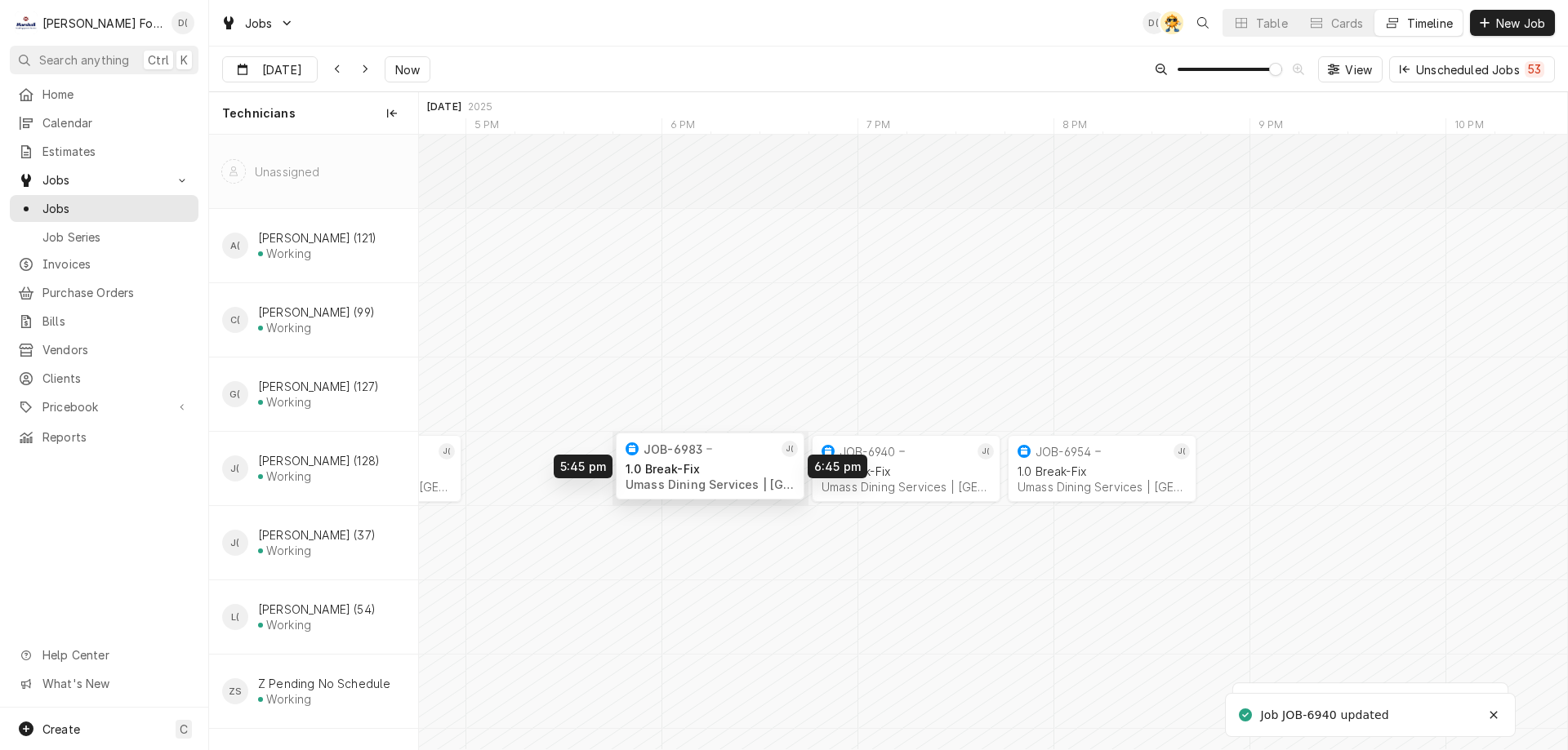
drag, startPoint x: 597, startPoint y: 471, endPoint x: 735, endPoint y: 468, distance: 138.0
click at [735, 468] on div "6:45 PM 7:45 PM JOB-6940 J( 1.0 Break-Fix Umass Dining Services | [GEOGRAPHIC_D…" at bounding box center [992, 469] width 1148 height 669
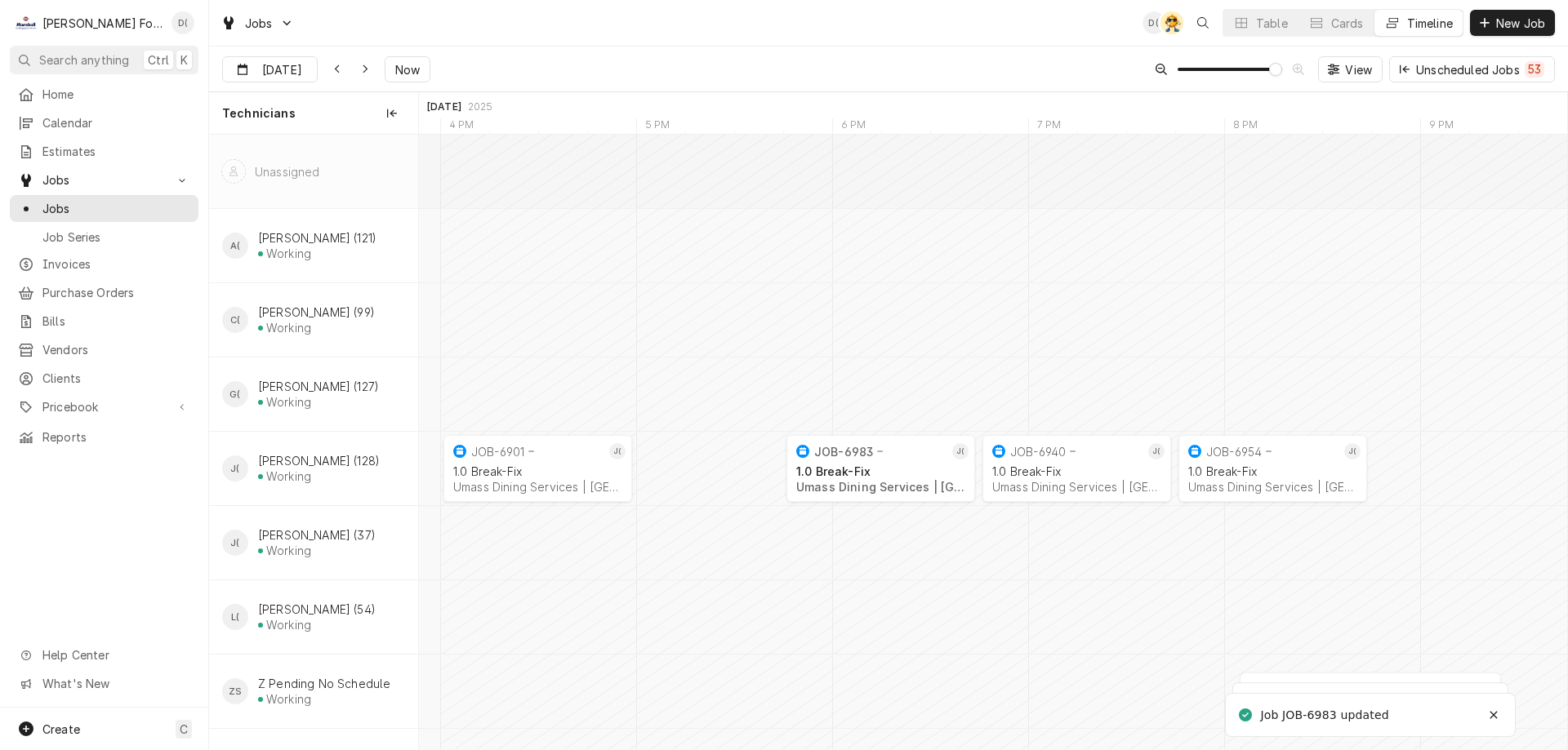
scroll to position [0, 23098]
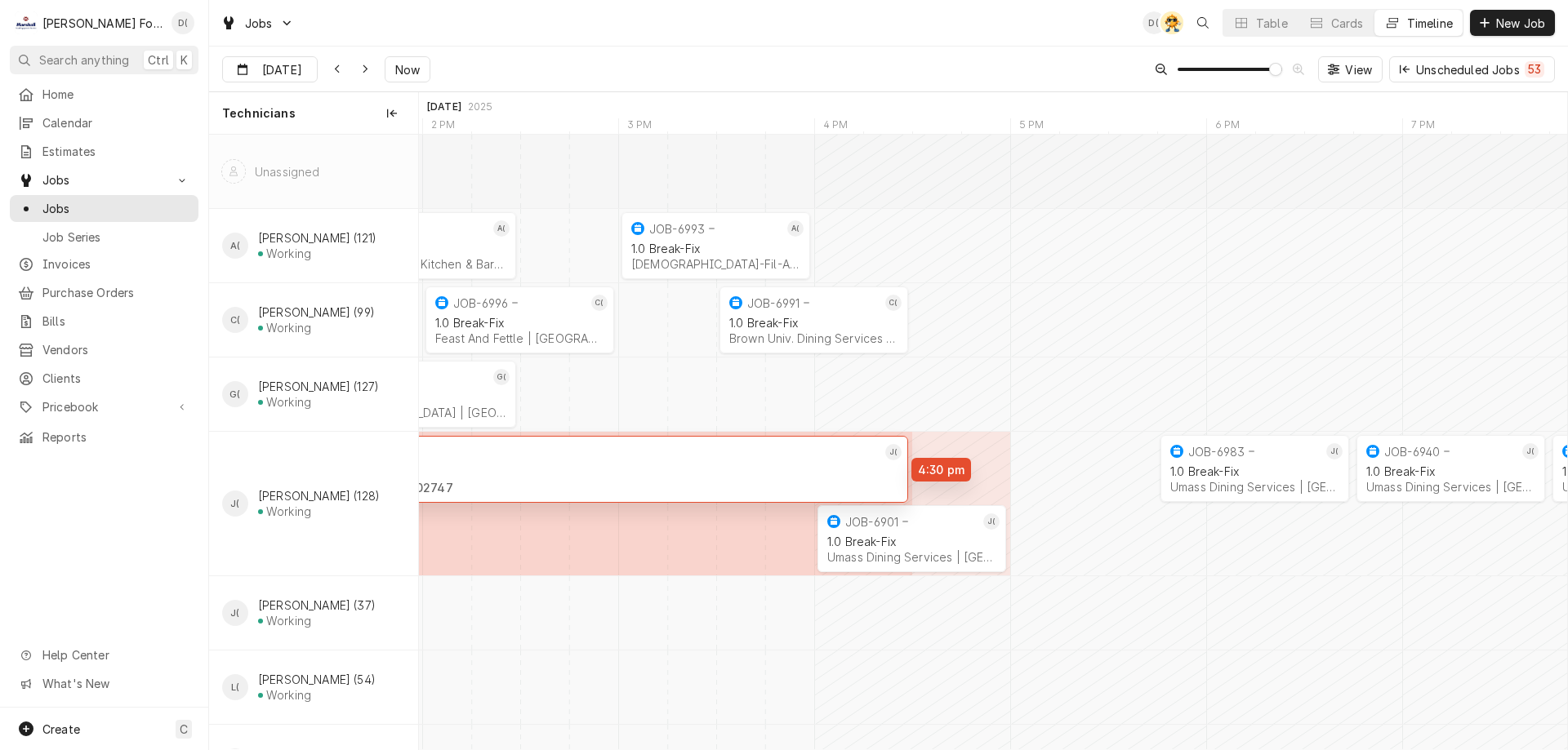
drag, startPoint x: 899, startPoint y: 471, endPoint x: 929, endPoint y: 471, distance: 30.0
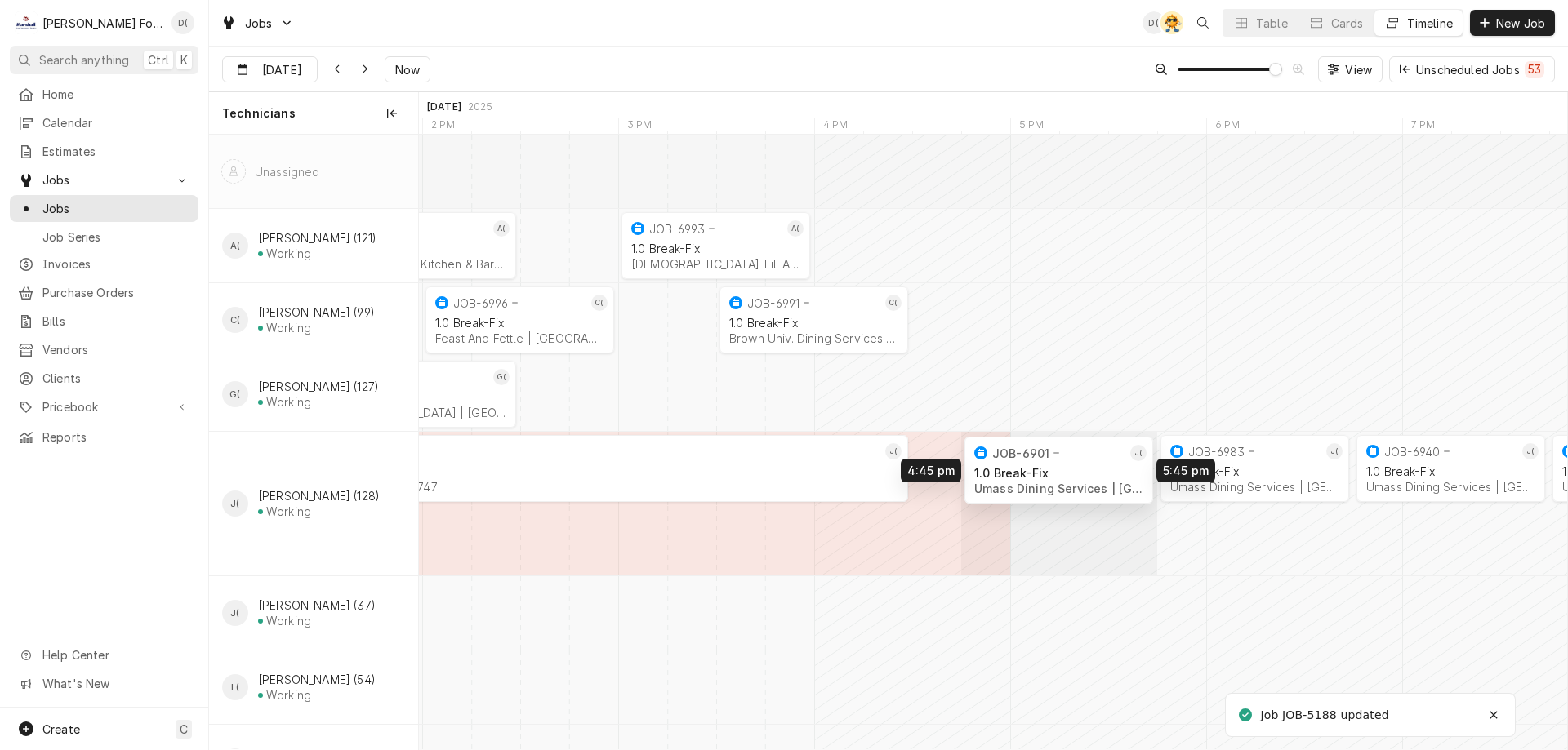
drag, startPoint x: 990, startPoint y: 523, endPoint x: 1046, endPoint y: 479, distance: 71.2
click at [1046, 479] on div "1:30 PM 2:30 PM JOB-6941 A( 1.0 Break-Fix Cisco Brewers Kitchen & Bar | [GEOGRA…" at bounding box center [992, 504] width 1148 height 738
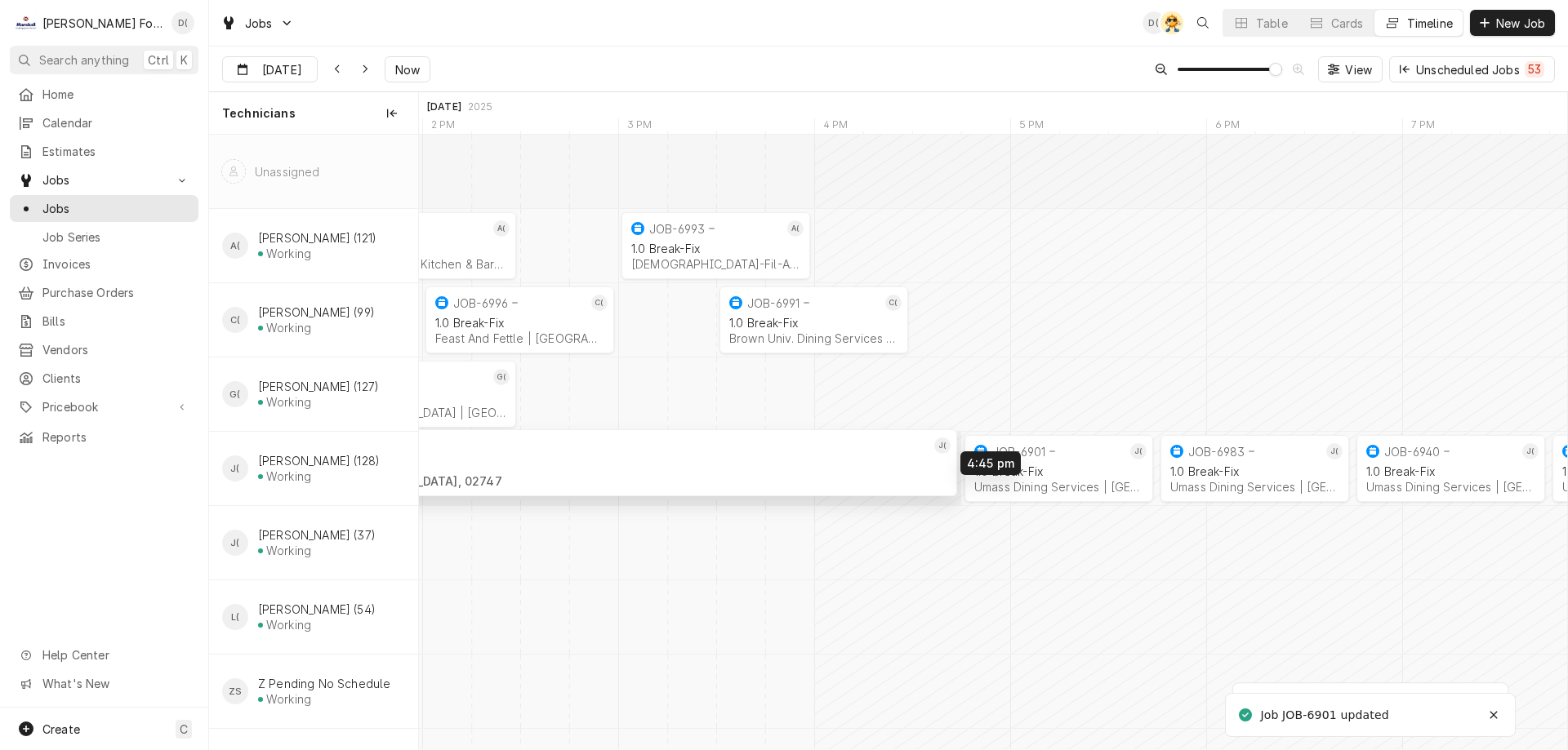
drag, startPoint x: 830, startPoint y: 477, endPoint x: 871, endPoint y: 471, distance: 41.4
click at [871, 471] on div "1:30 PM 2:30 PM JOB-6941 A( 1.0 Break-Fix Cisco Brewers Kitchen & Bar | [GEOGRA…" at bounding box center [992, 469] width 1148 height 669
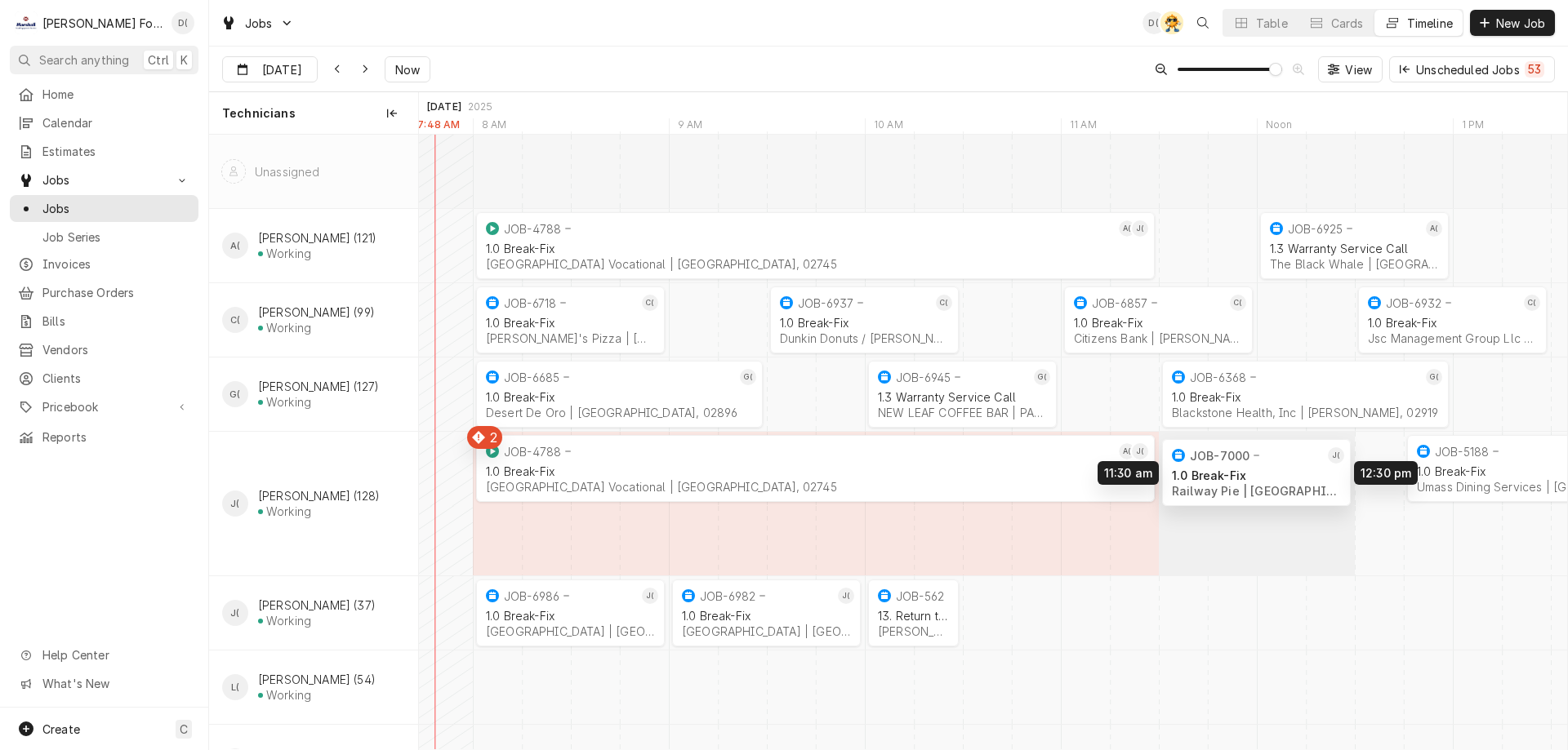
drag, startPoint x: 1206, startPoint y: 545, endPoint x: 1250, endPoint y: 478, distance: 80.2
click at [1250, 478] on div "11:30 AM 12:30 PM JOB-7000 J( 1.0 Break-Fix Railway Pie | [GEOGRAPHIC_DATA], 02…" at bounding box center [992, 504] width 1148 height 738
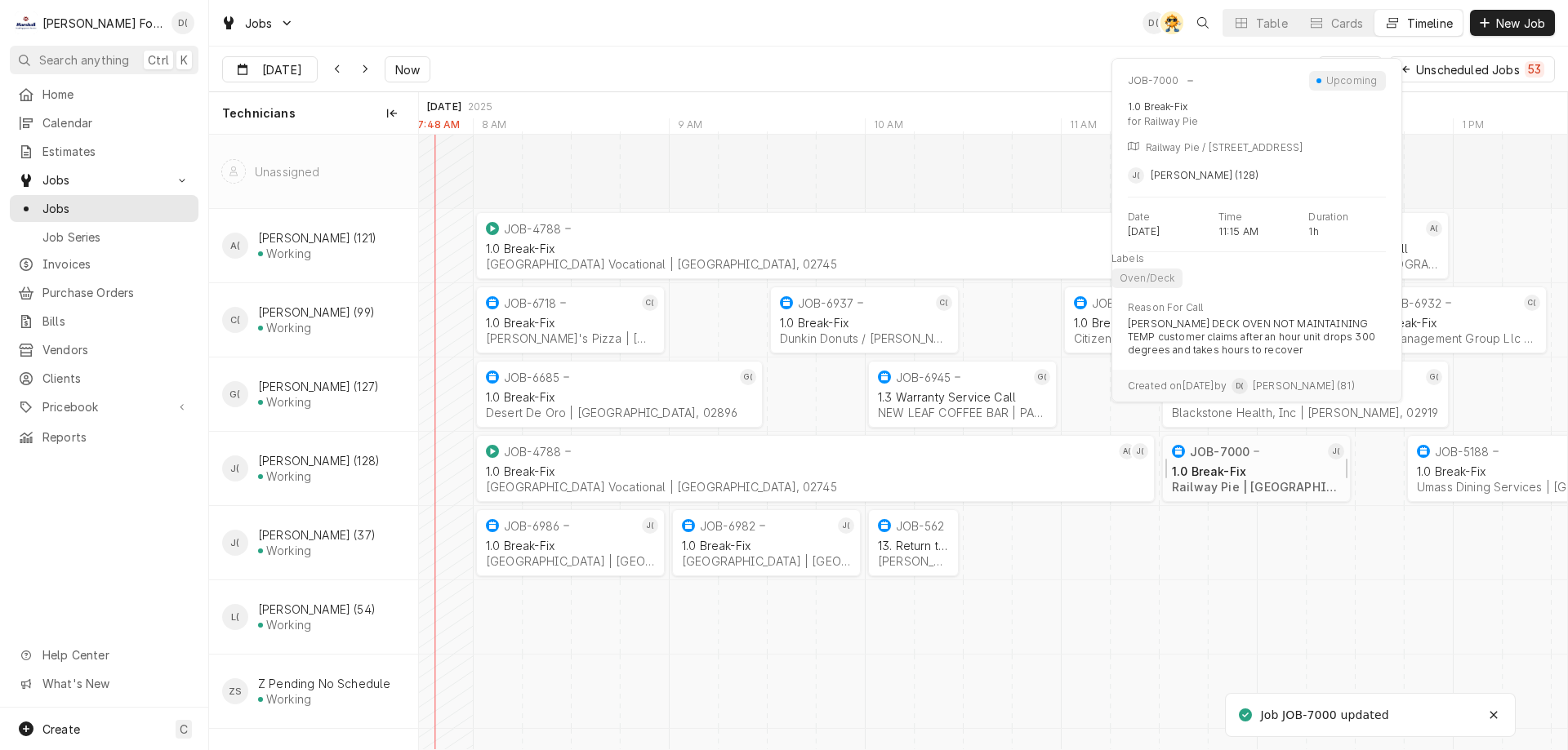
click at [1236, 480] on div "Railway Pie | [GEOGRAPHIC_DATA], 02726" at bounding box center [1256, 487] width 169 height 14
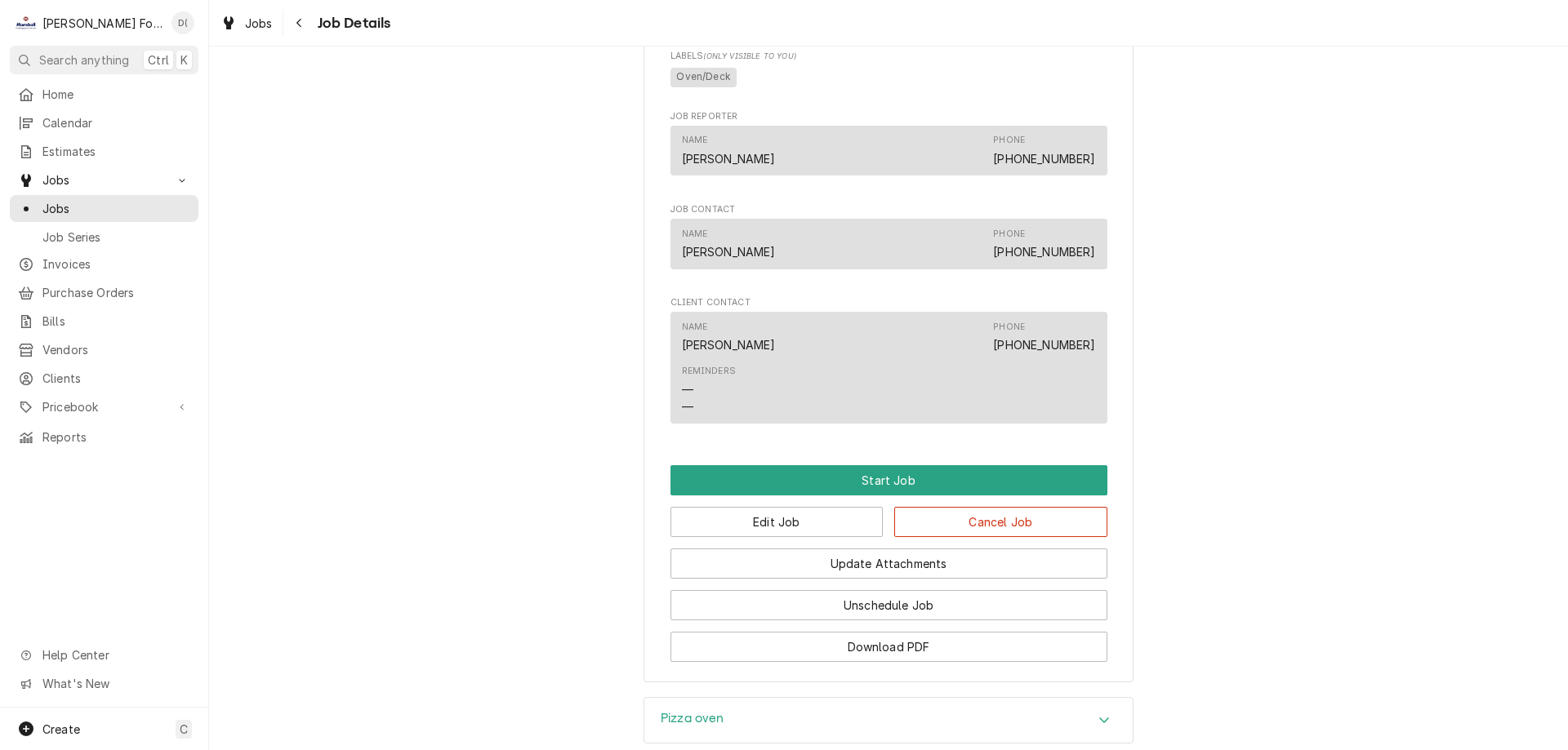
scroll to position [1178, 0]
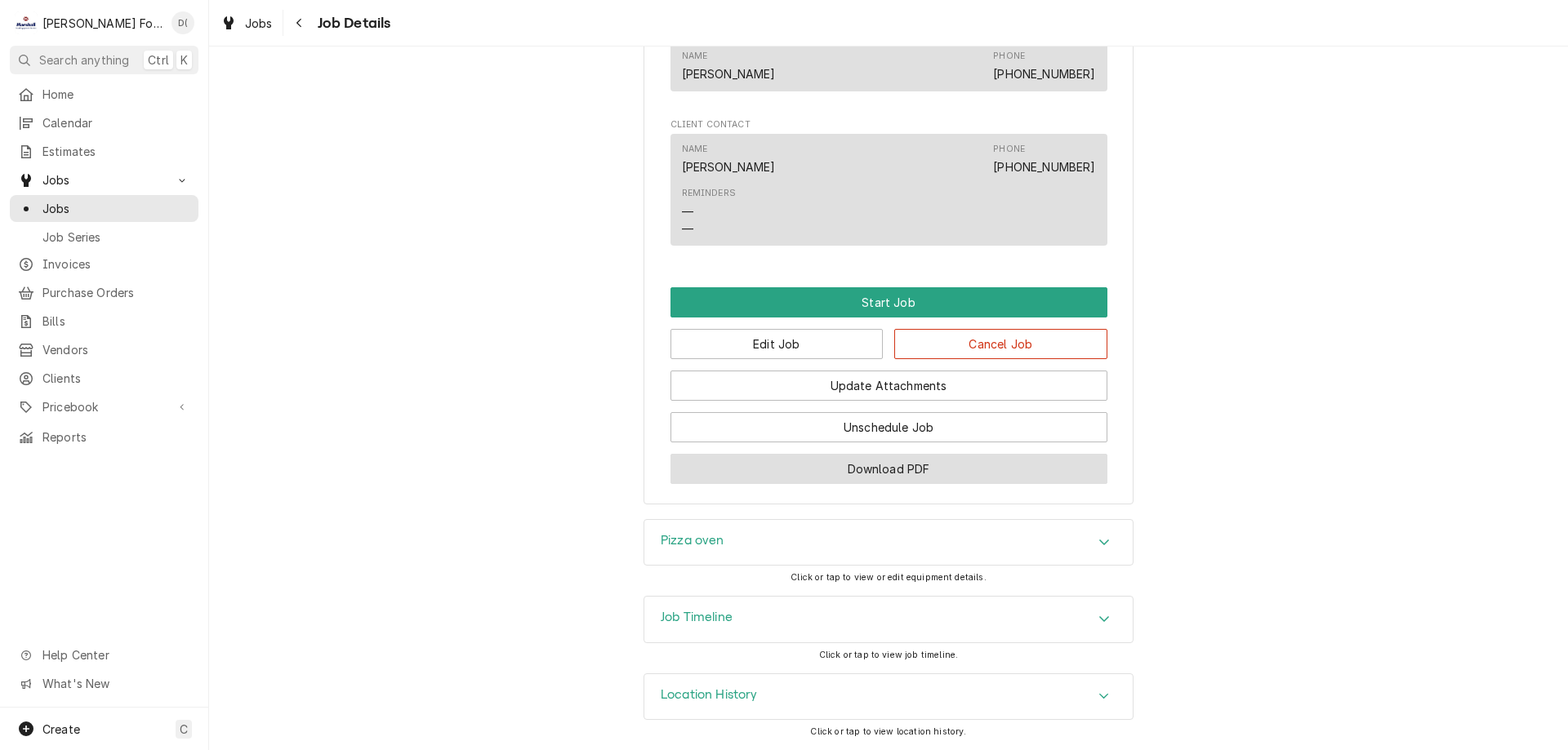
click at [825, 466] on button "Download PDF" at bounding box center [889, 469] width 437 height 31
click at [103, 200] on span "Jobs" at bounding box center [116, 208] width 148 height 17
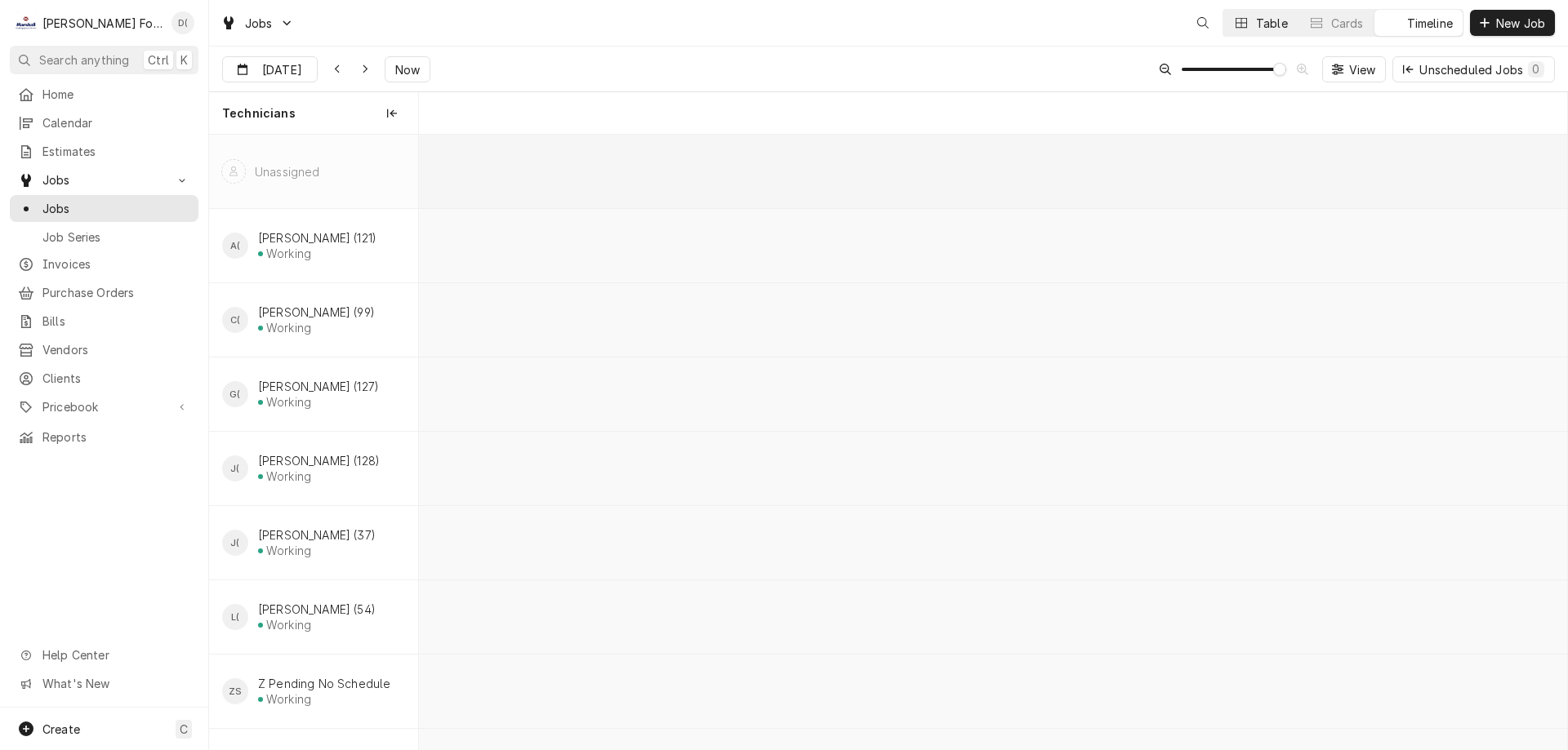
scroll to position [0, 22775]
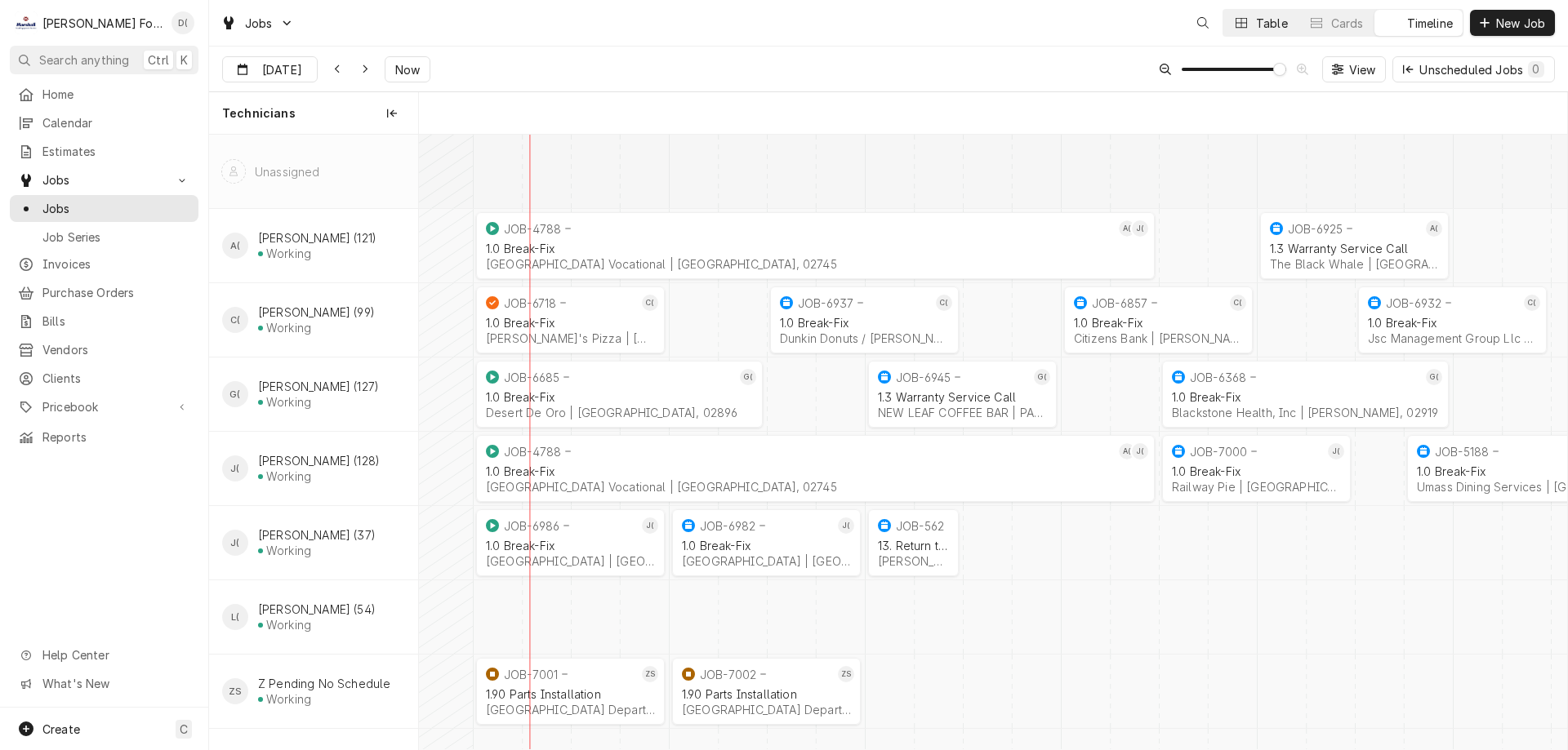
click at [1255, 25] on div "Table" at bounding box center [1271, 23] width 32 height 17
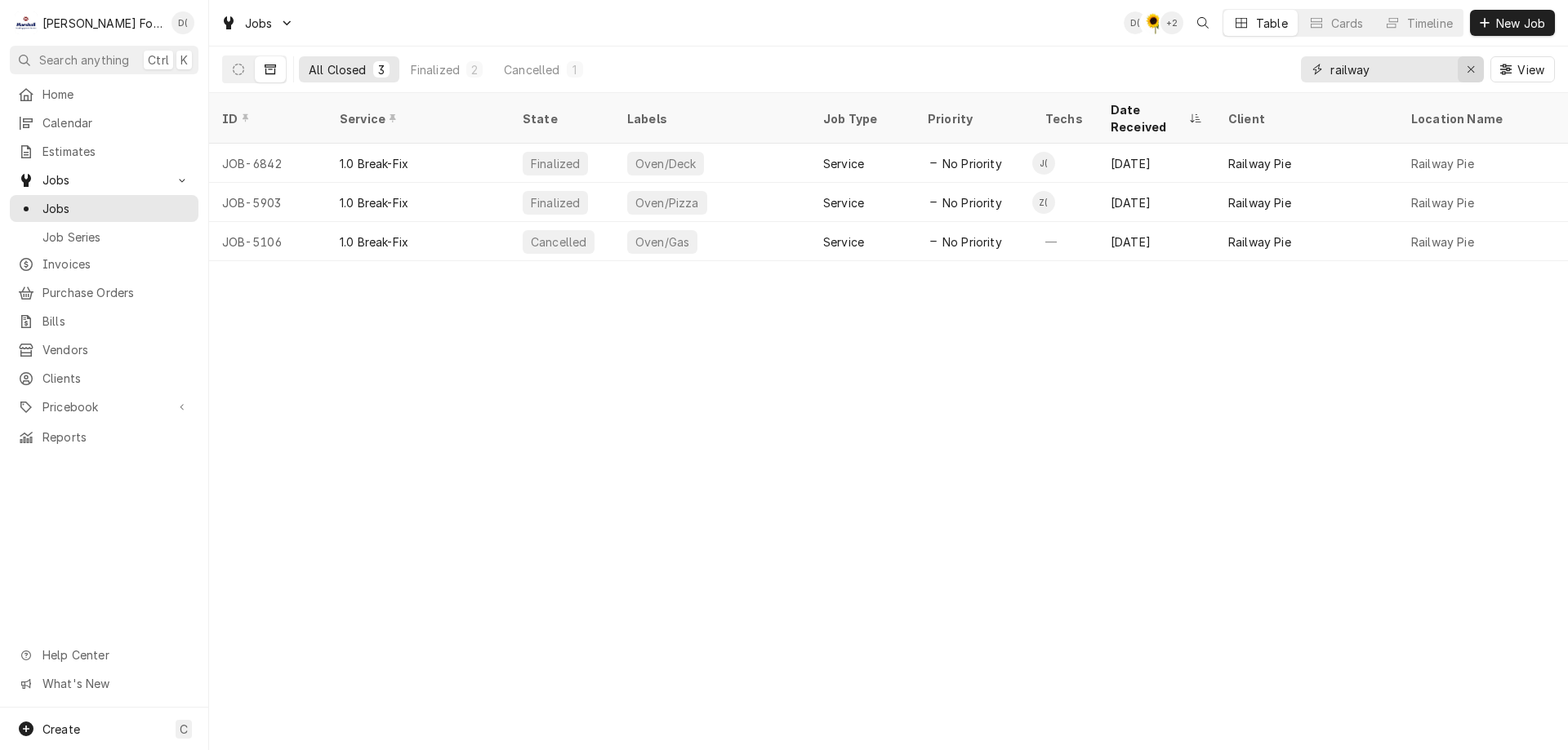
drag, startPoint x: 1470, startPoint y: 69, endPoint x: 1441, endPoint y: 73, distance: 29.3
click at [1470, 69] on icon "Erase input" at bounding box center [1470, 69] width 9 height 12
click at [1433, 74] on input "Dynamic Content Wrapper" at bounding box center [1407, 69] width 154 height 26
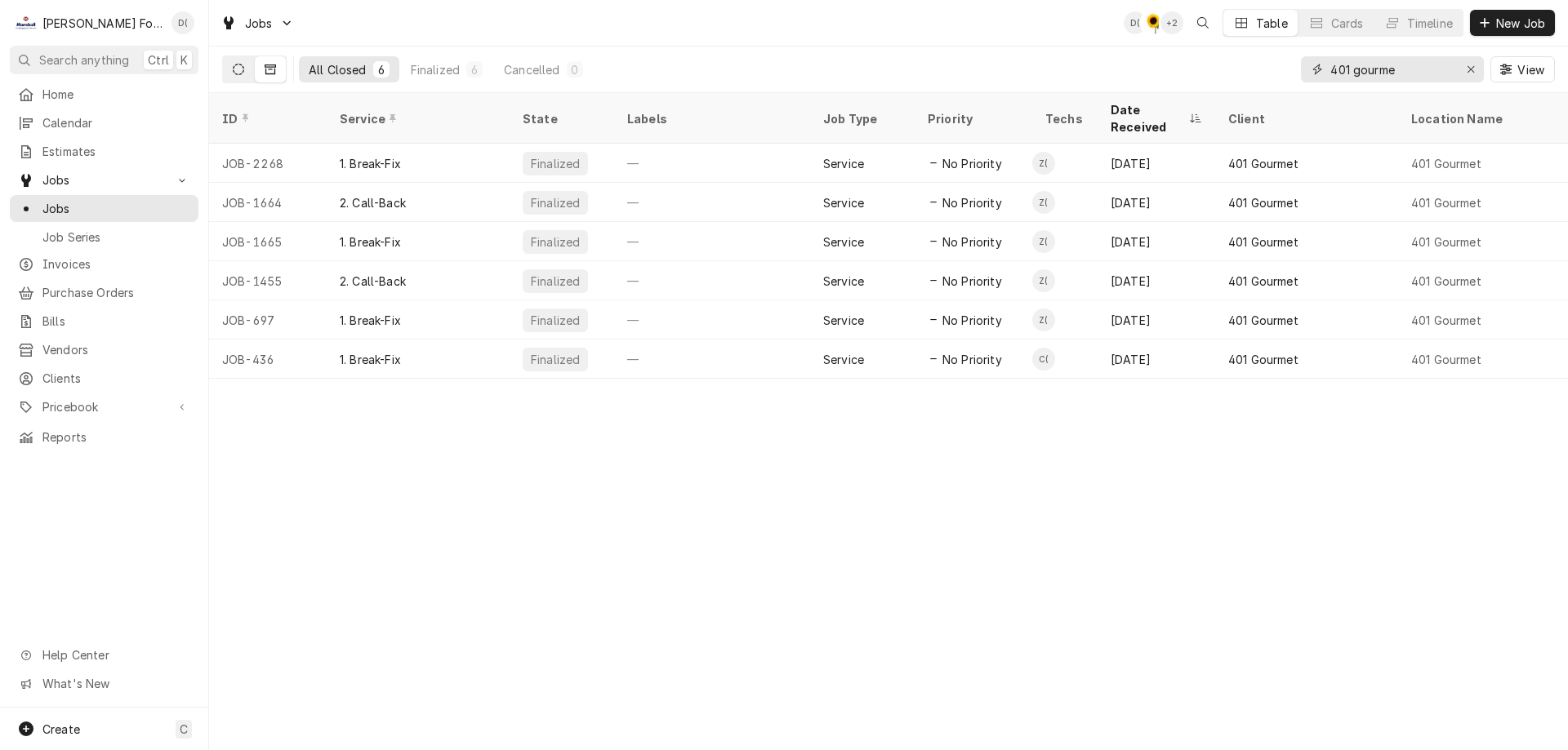
type input "401 gourme"
click at [238, 65] on icon "Dynamic Content Wrapper" at bounding box center [238, 69] width 12 height 12
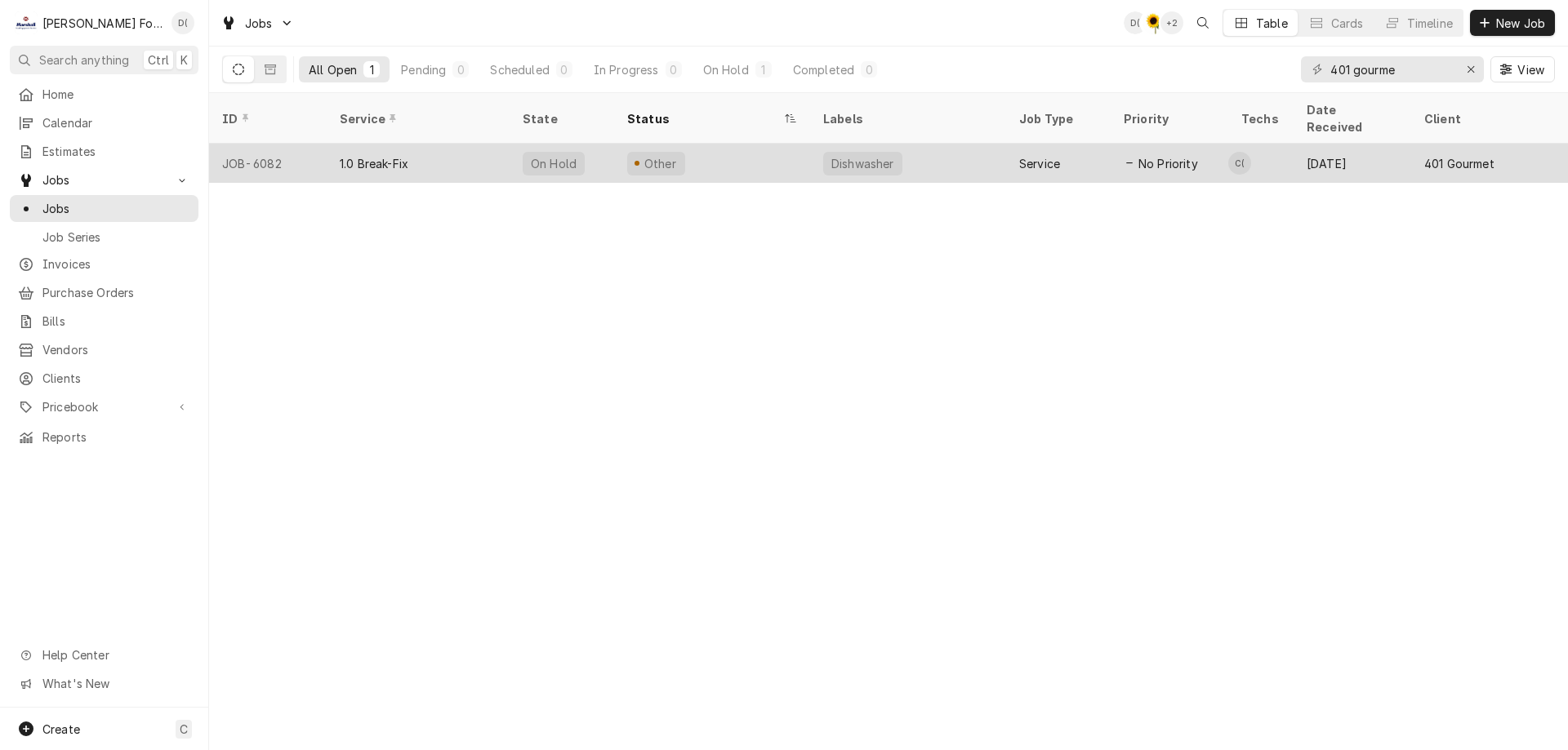
click at [454, 145] on div "1.0 Break-Fix" at bounding box center [418, 163] width 183 height 39
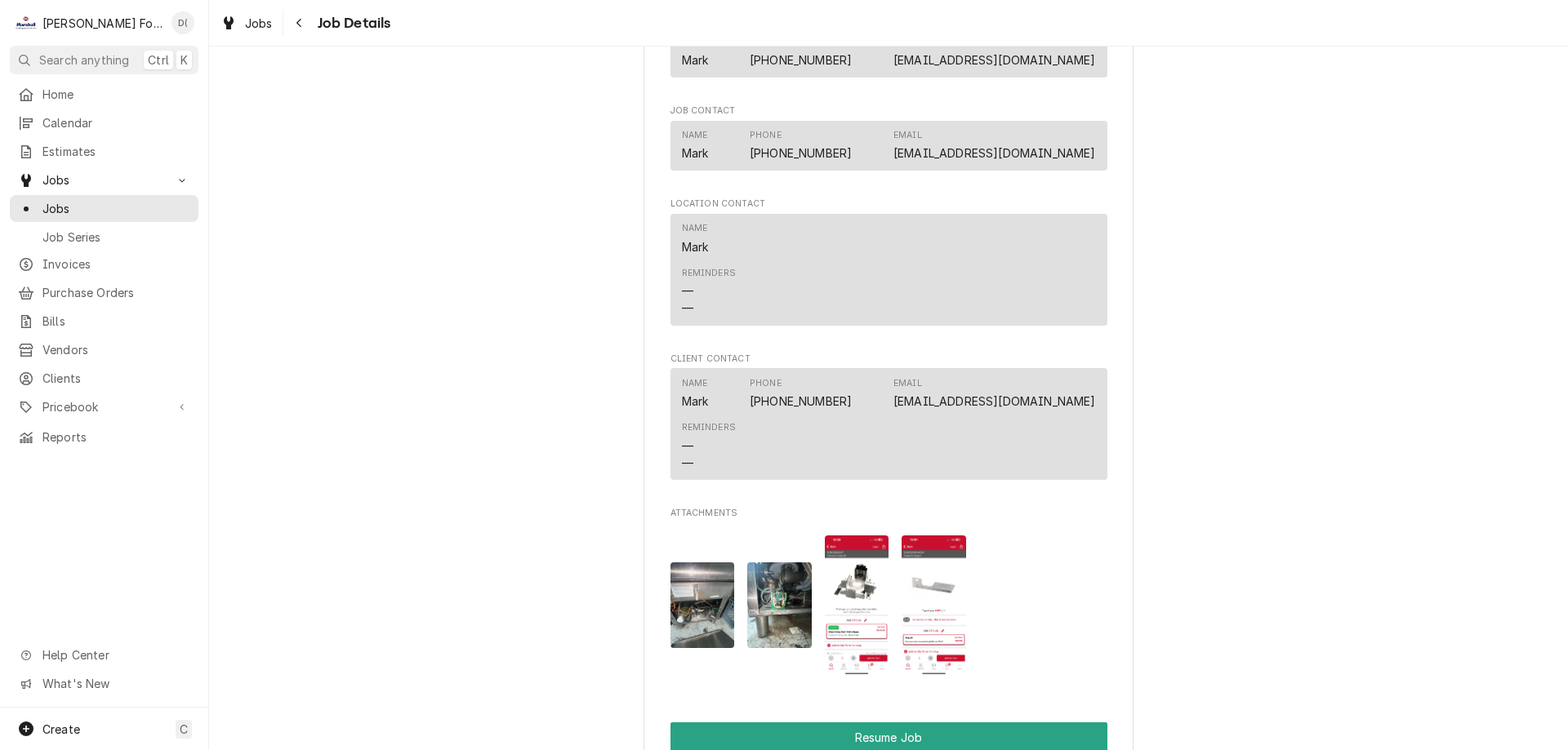
scroll to position [1796, 0]
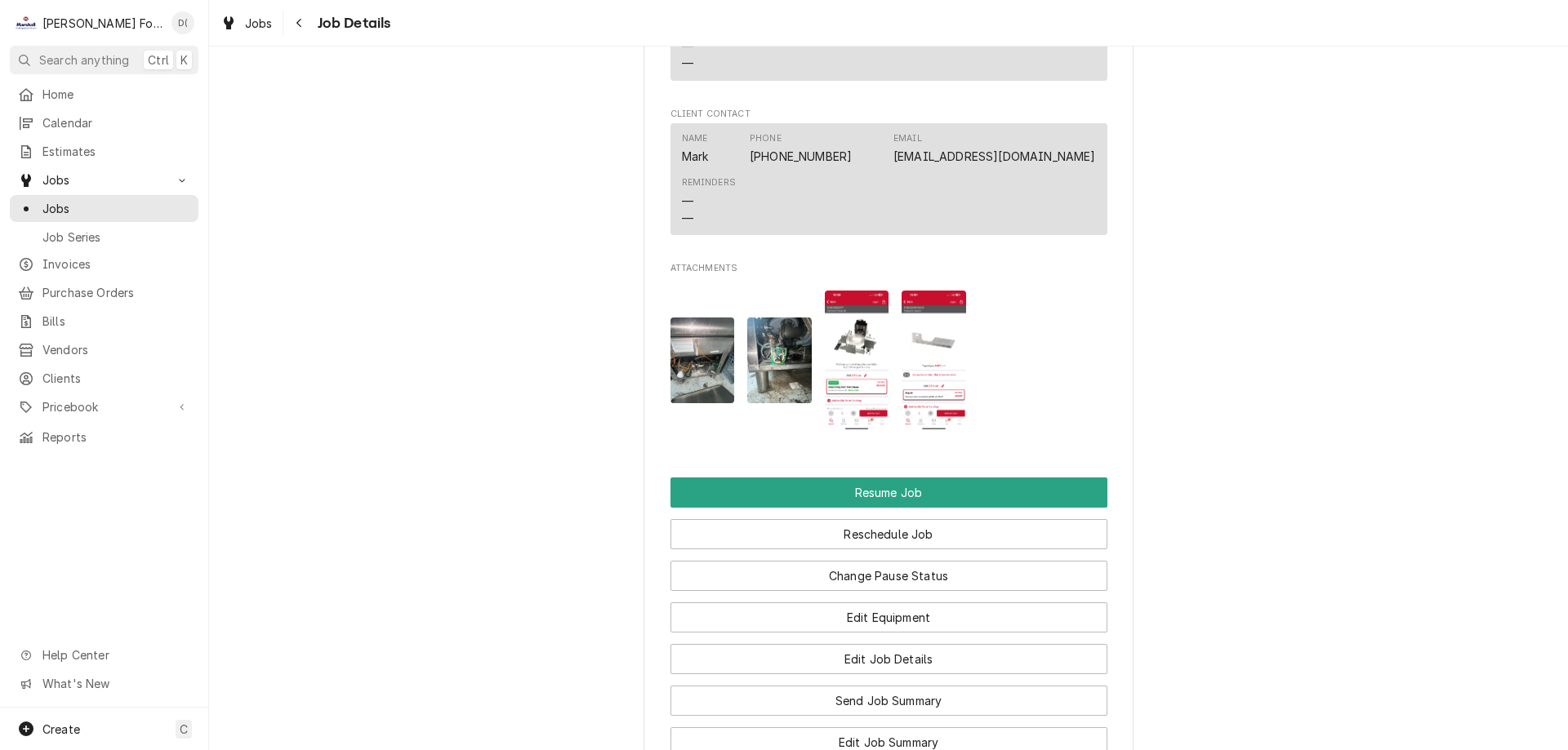
click at [768, 349] on img "Attachments" at bounding box center [779, 361] width 65 height 86
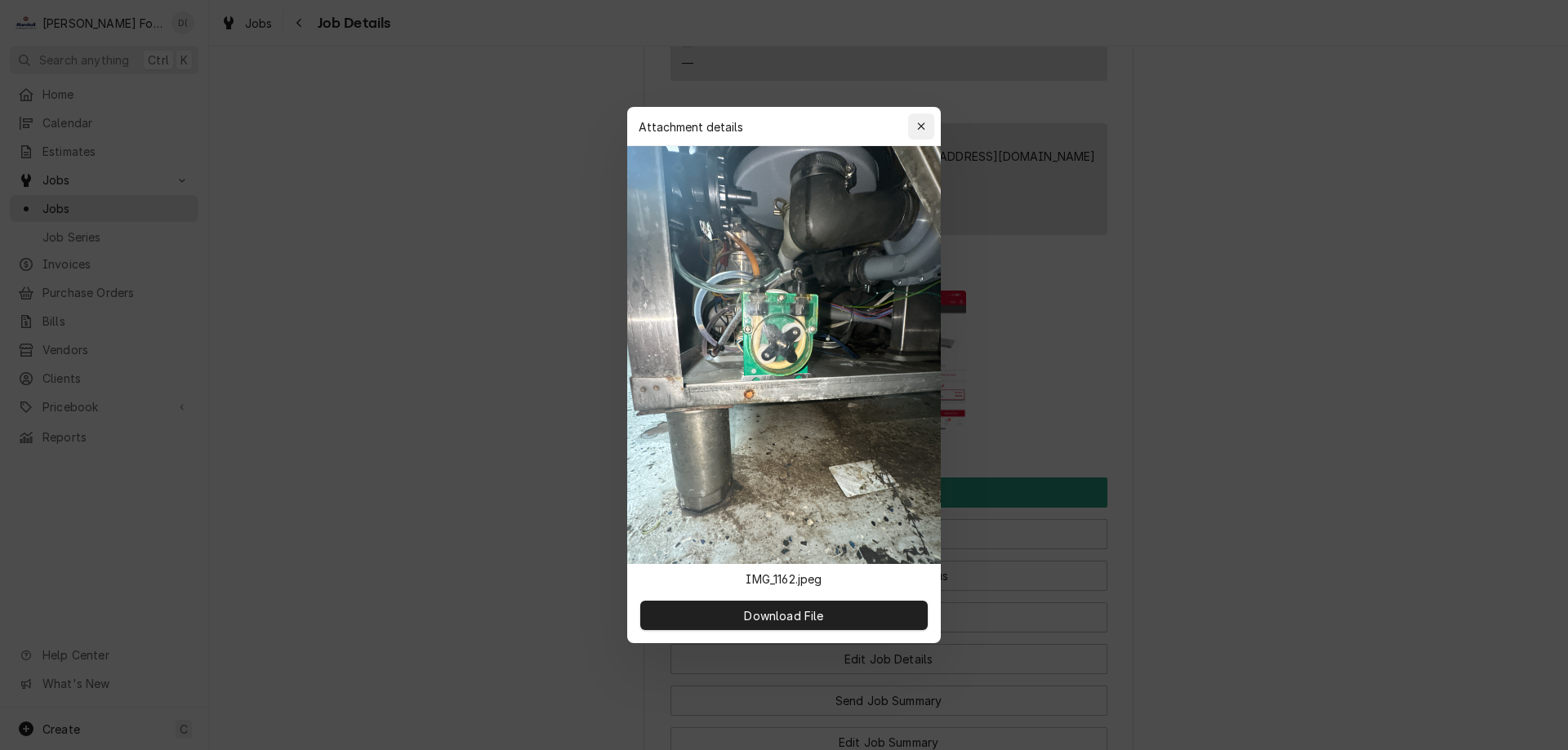
click at [920, 126] on icon "button" at bounding box center [921, 127] width 9 height 12
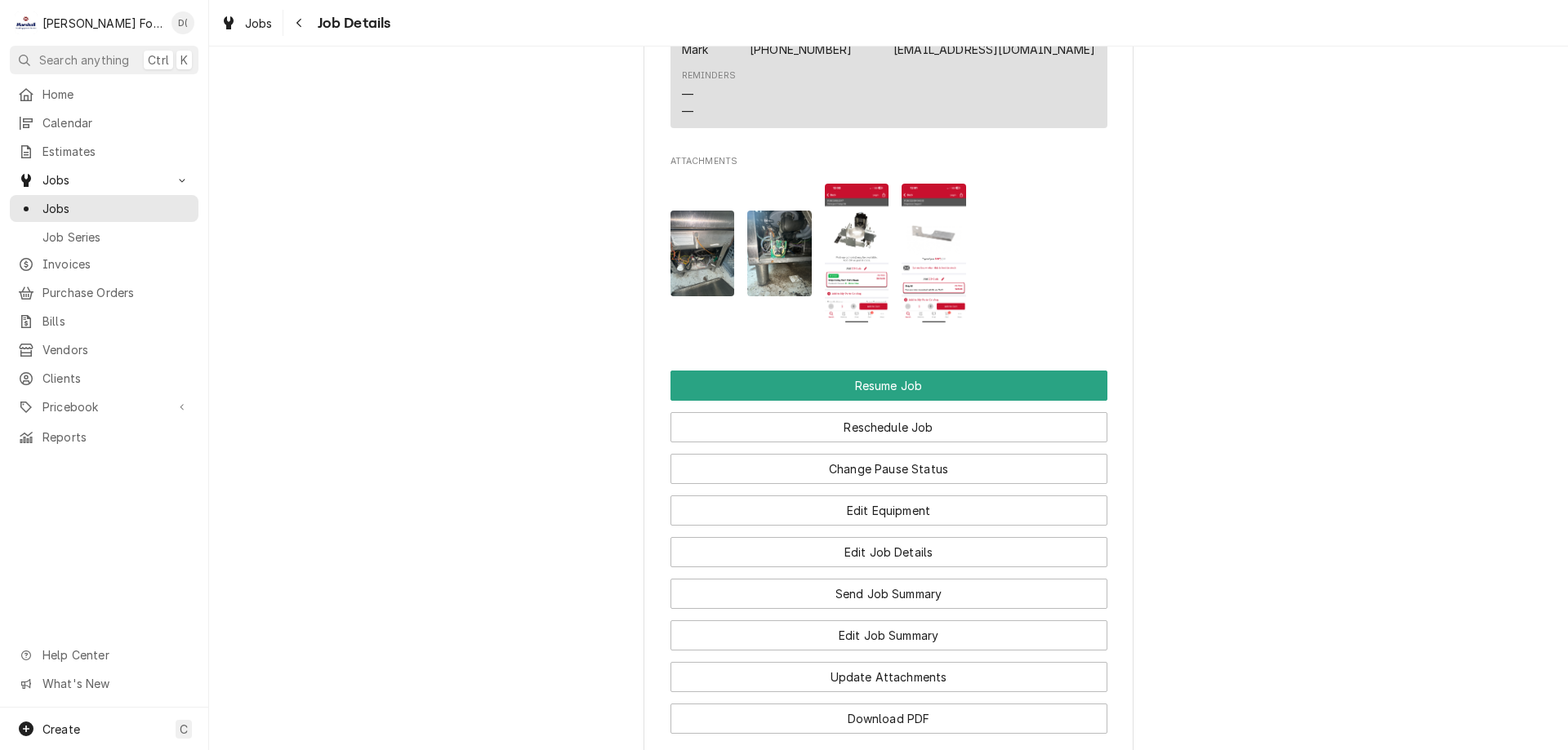
scroll to position [2148, 0]
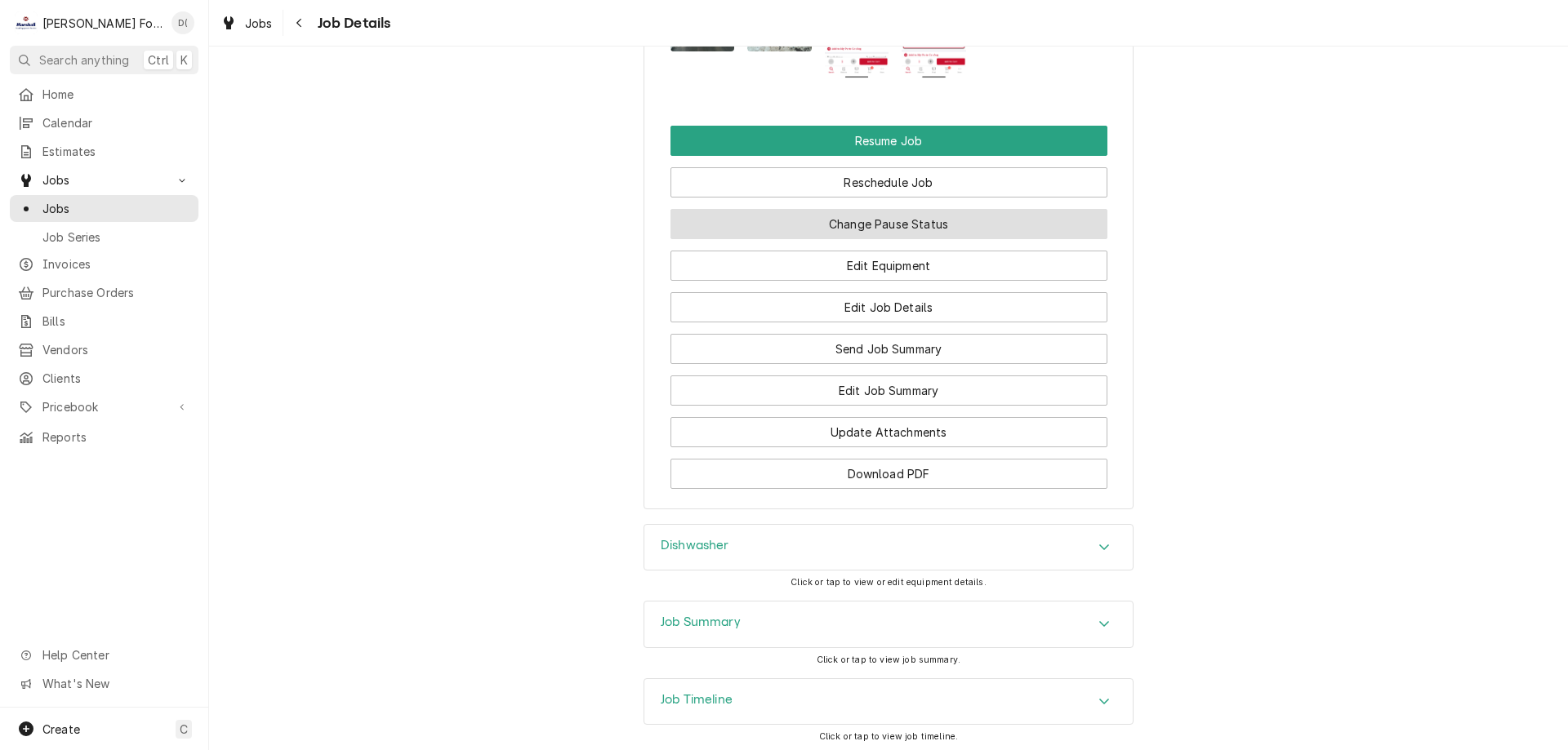
click at [910, 228] on button "Change Pause Status" at bounding box center [889, 224] width 437 height 31
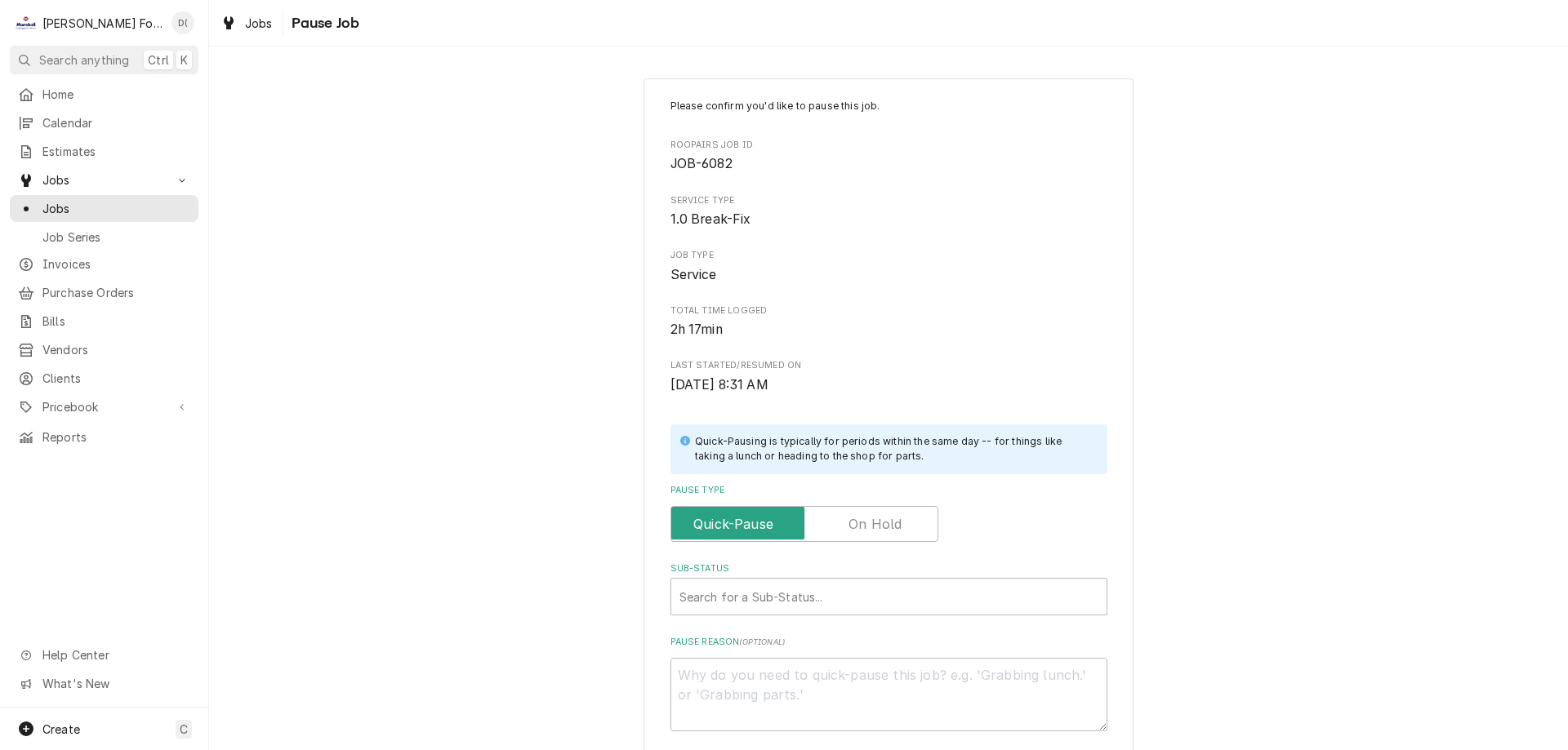
click at [894, 523] on label "Pause Type" at bounding box center [805, 523] width 268 height 36
click at [894, 523] on input "Pause Type" at bounding box center [804, 523] width 253 height 36
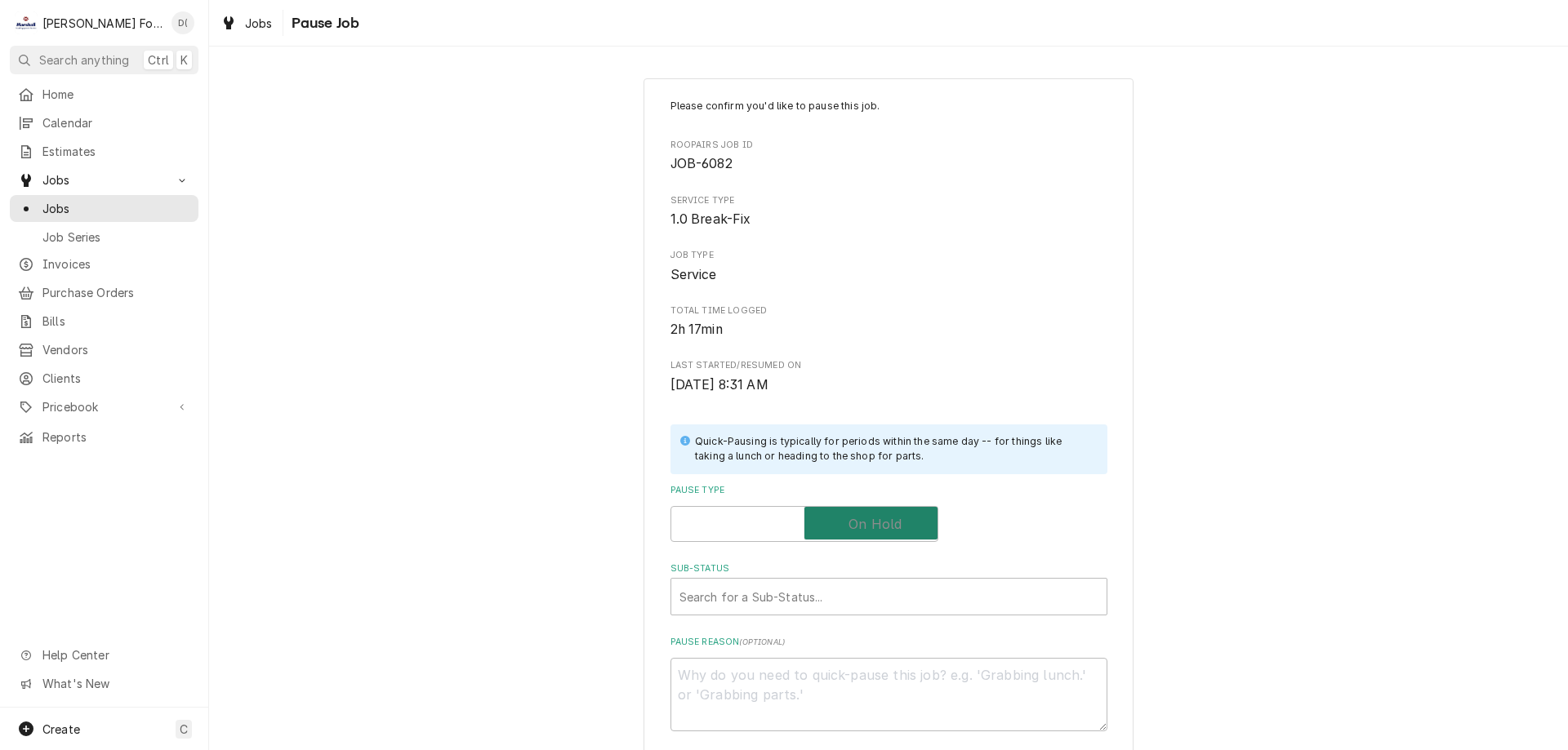
checkbox input "true"
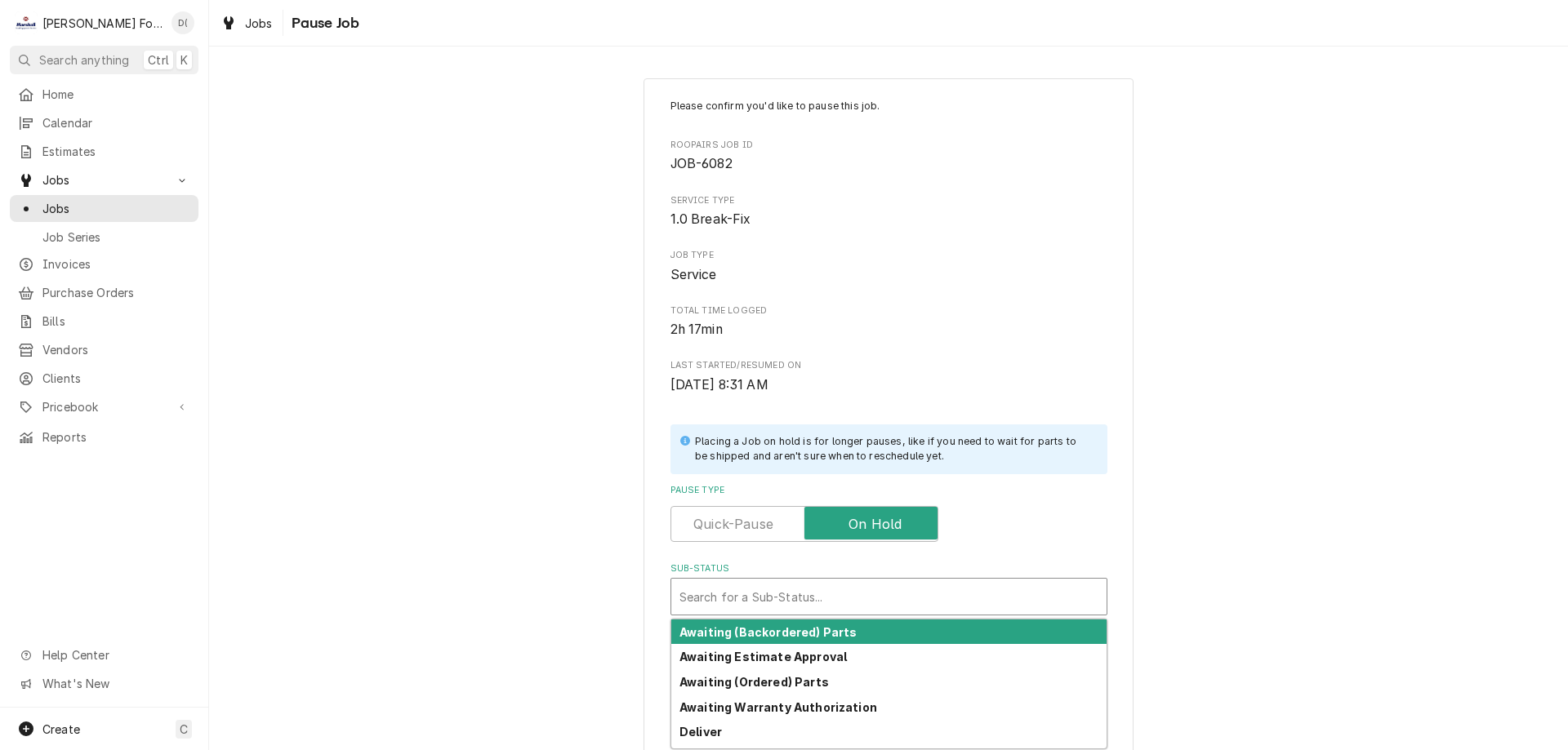
click at [833, 580] on div "Search for a Sub-Status..." at bounding box center [889, 596] width 435 height 36
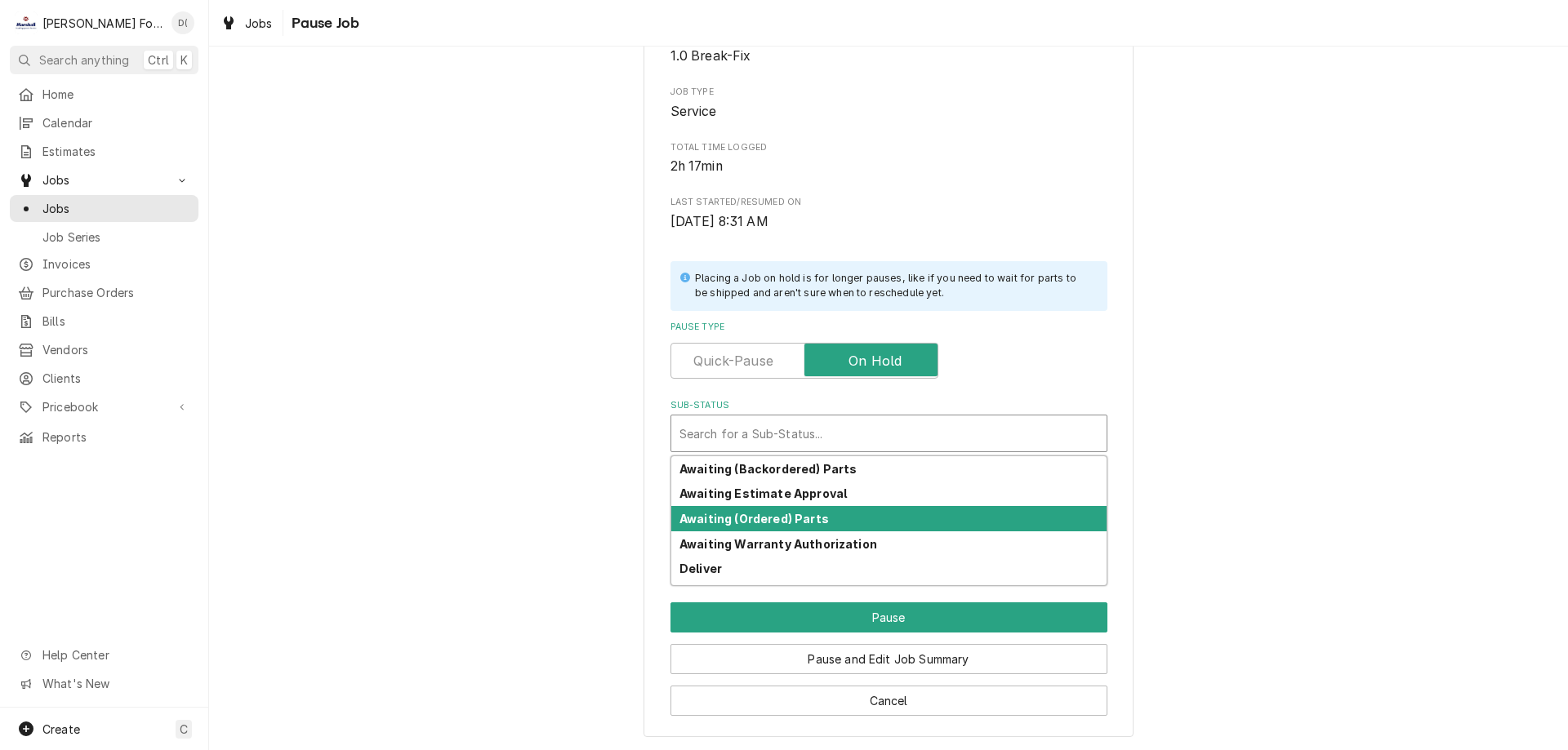
click at [761, 520] on strong "Awaiting (Ordered) Parts" at bounding box center [753, 518] width 150 height 14
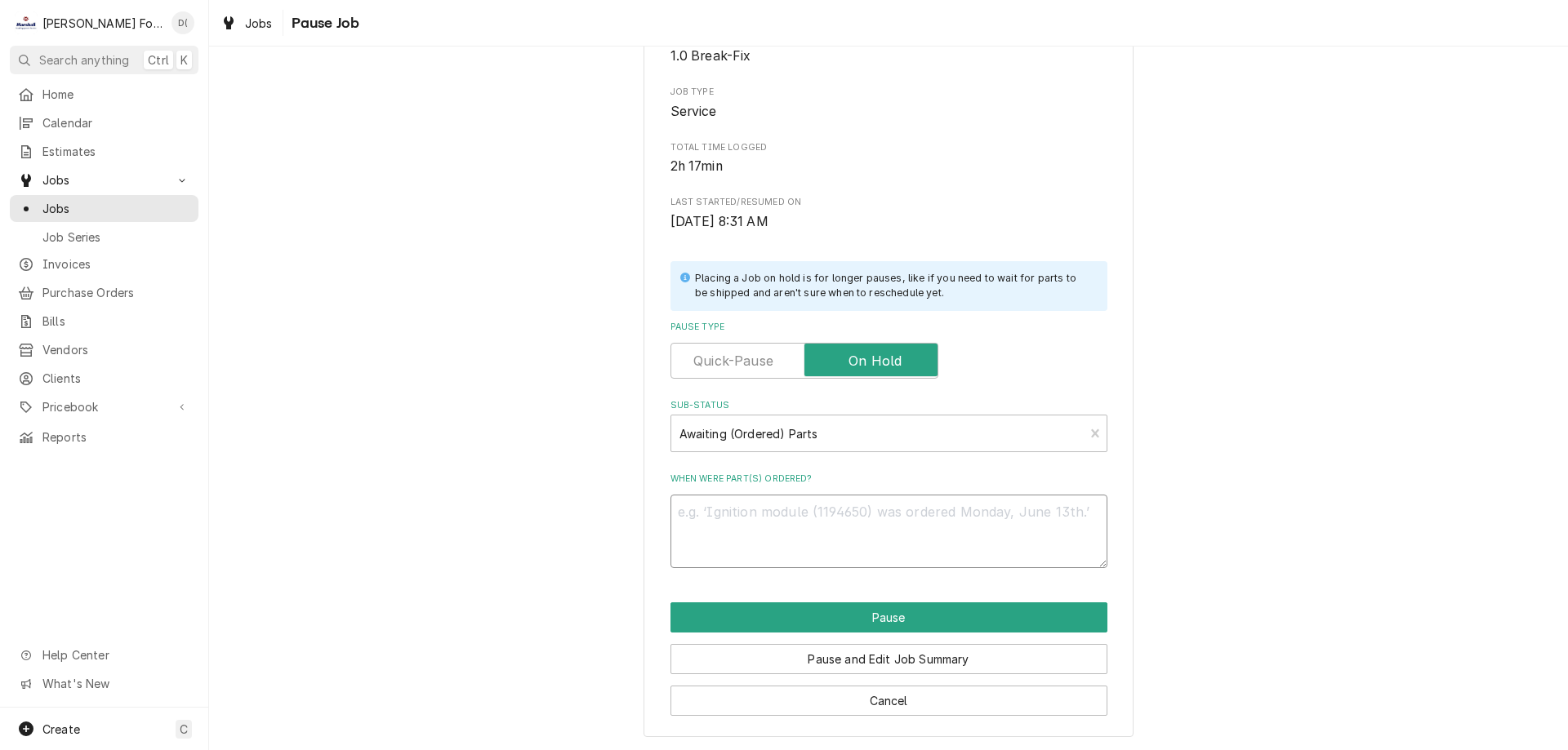
click at [759, 537] on textarea "When were part(s) ordered?" at bounding box center [889, 531] width 437 height 74
type textarea "x"
type textarea "8"
type textarea "x"
type textarea "8/"
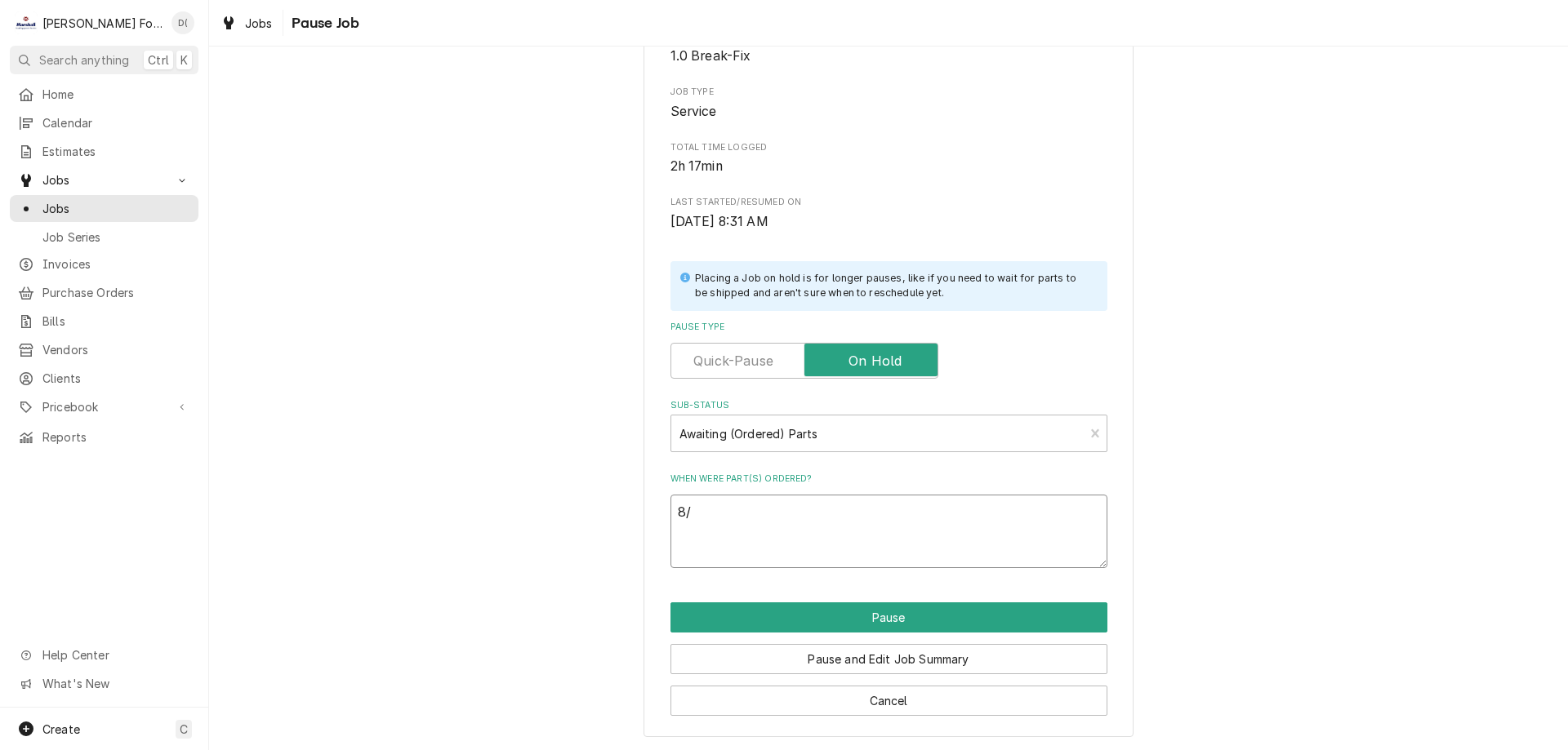
type textarea "x"
type textarea "8/2"
type textarea "x"
type textarea "8/21"
type textarea "x"
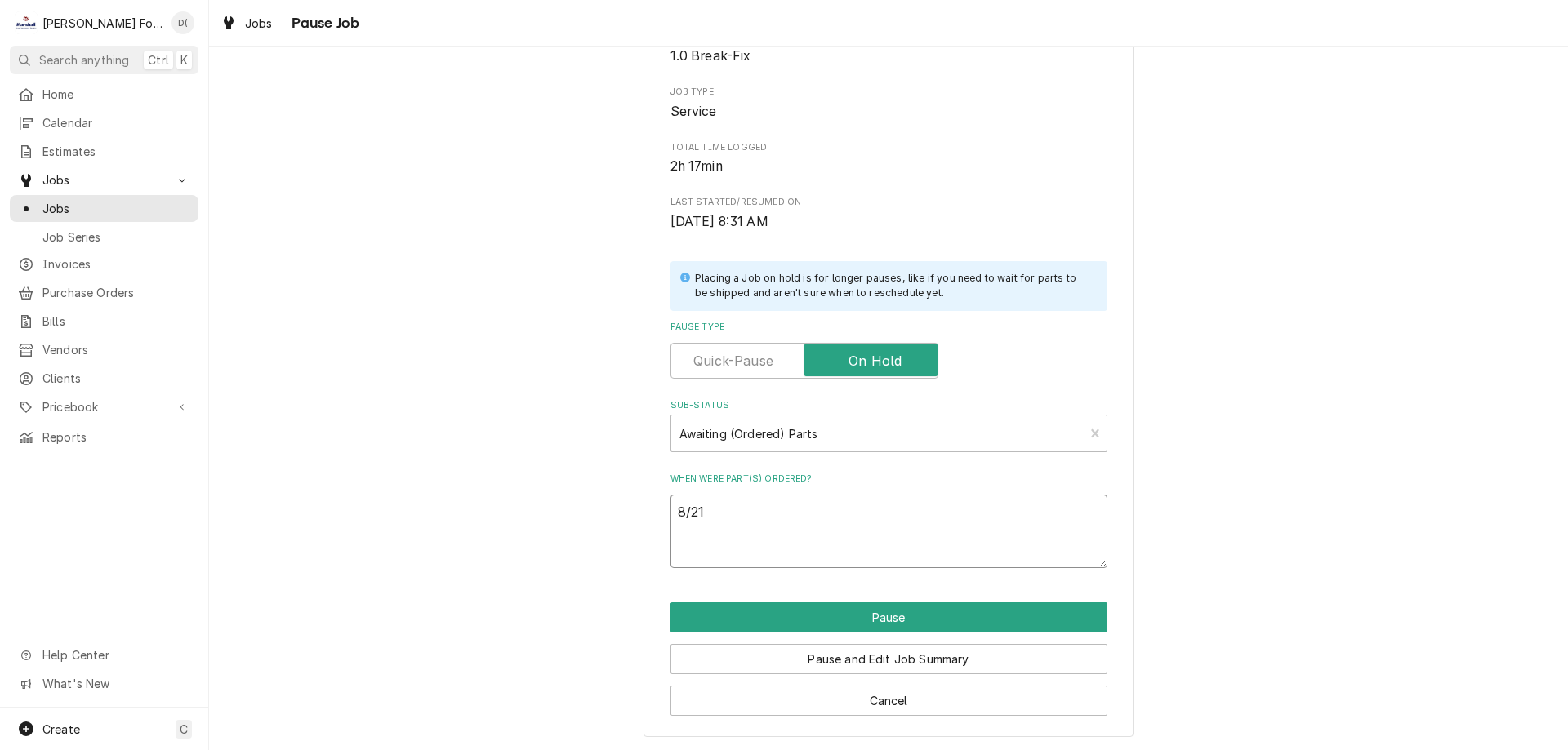
type textarea "8/21/"
type textarea "x"
type textarea "8/21/1"
type textarea "x"
type textarea "8/21/15"
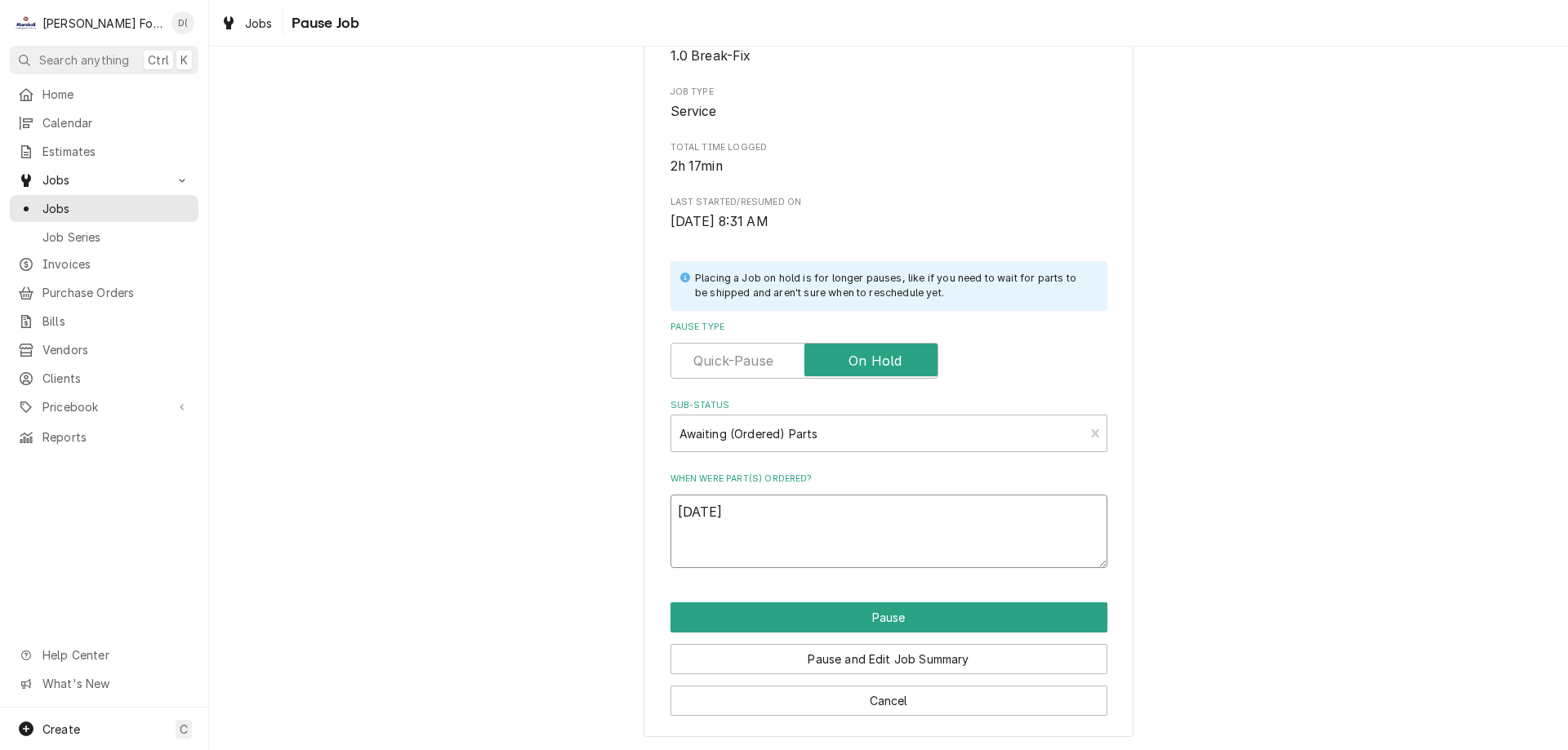
type textarea "x"
type textarea "8/21/1"
type textarea "x"
type textarea "8/21/"
type textarea "x"
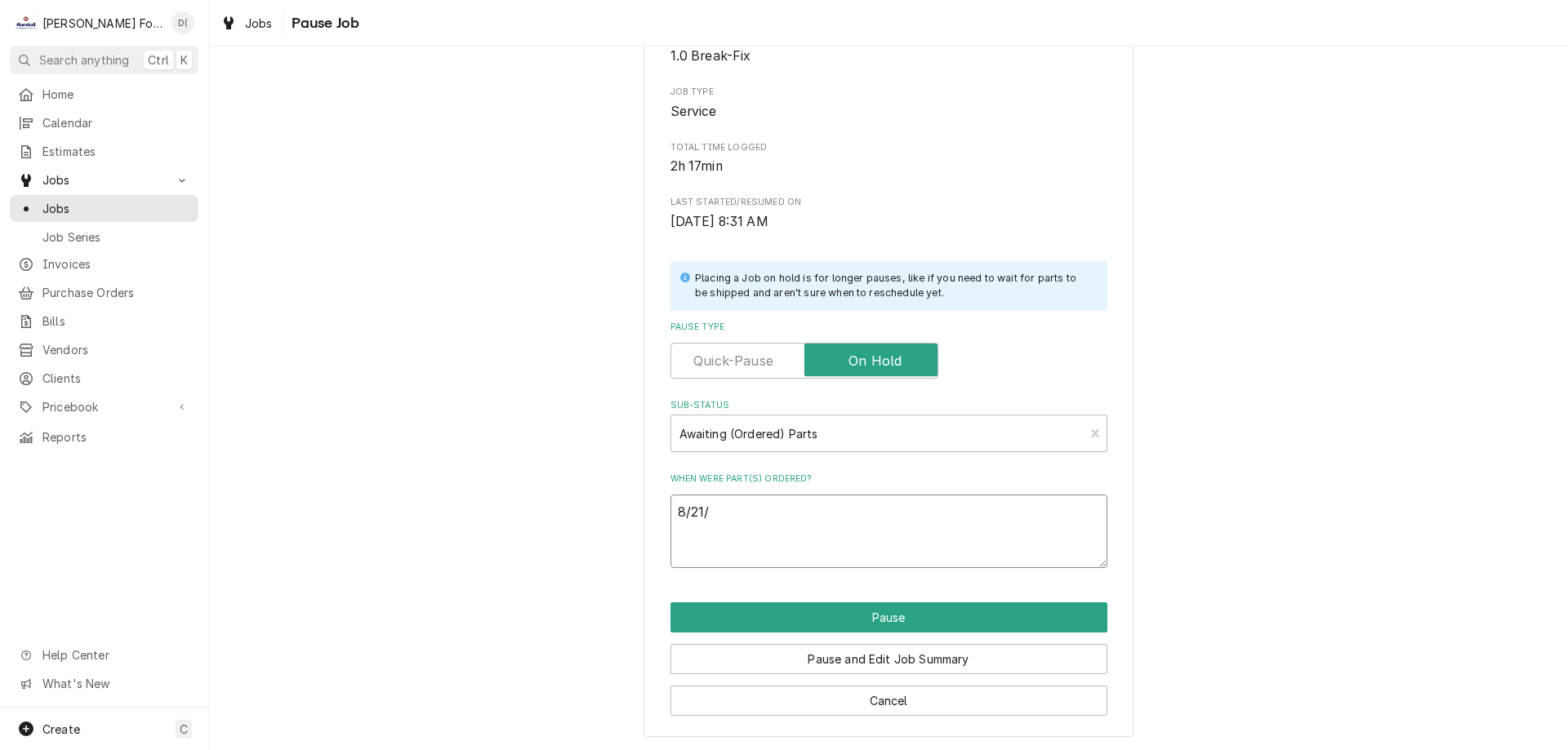
type textarea "8/21/2"
type textarea "x"
type textarea "8/21/25"
click at [849, 611] on button "Pause" at bounding box center [889, 618] width 437 height 31
type textarea "x"
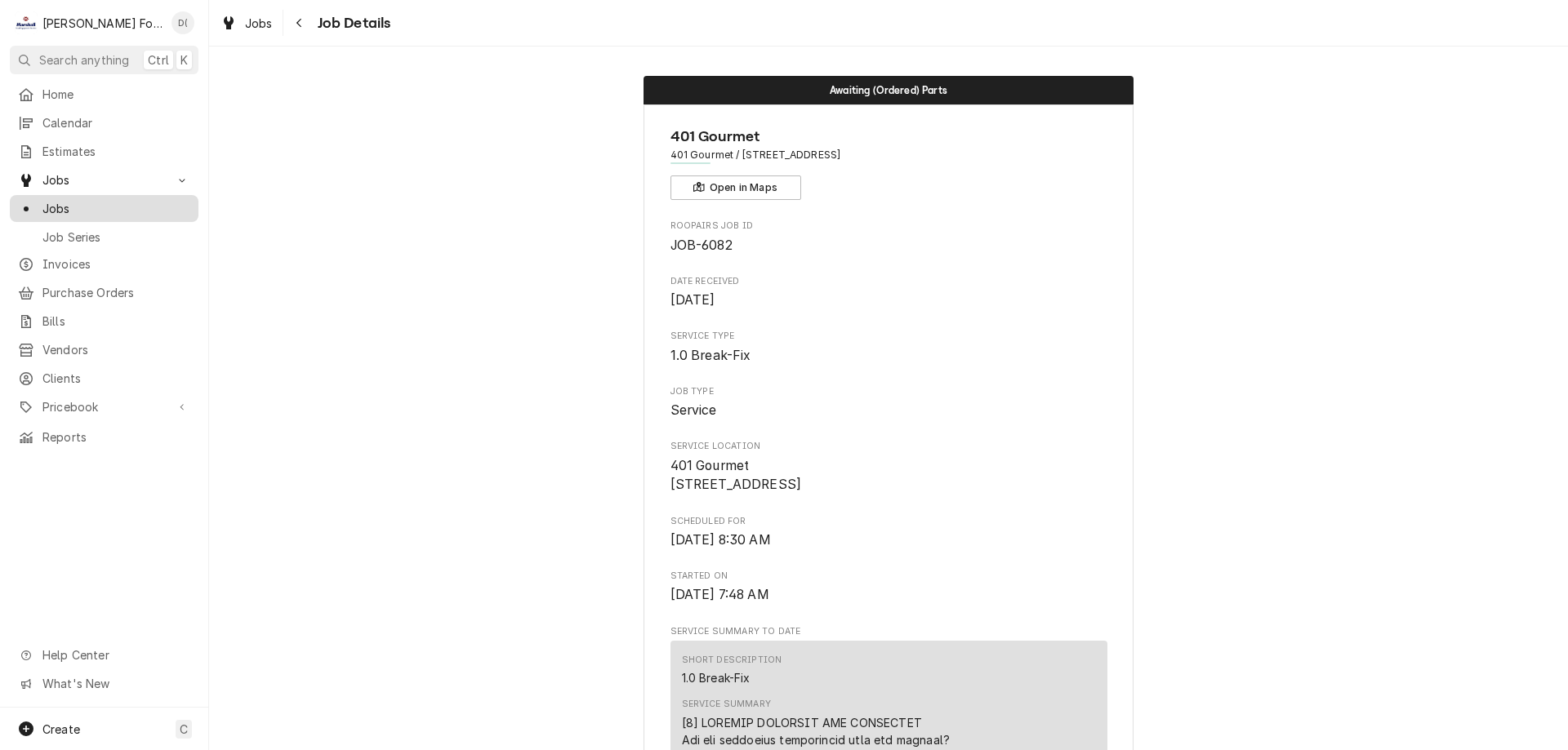
click at [112, 207] on span "Jobs" at bounding box center [116, 208] width 148 height 17
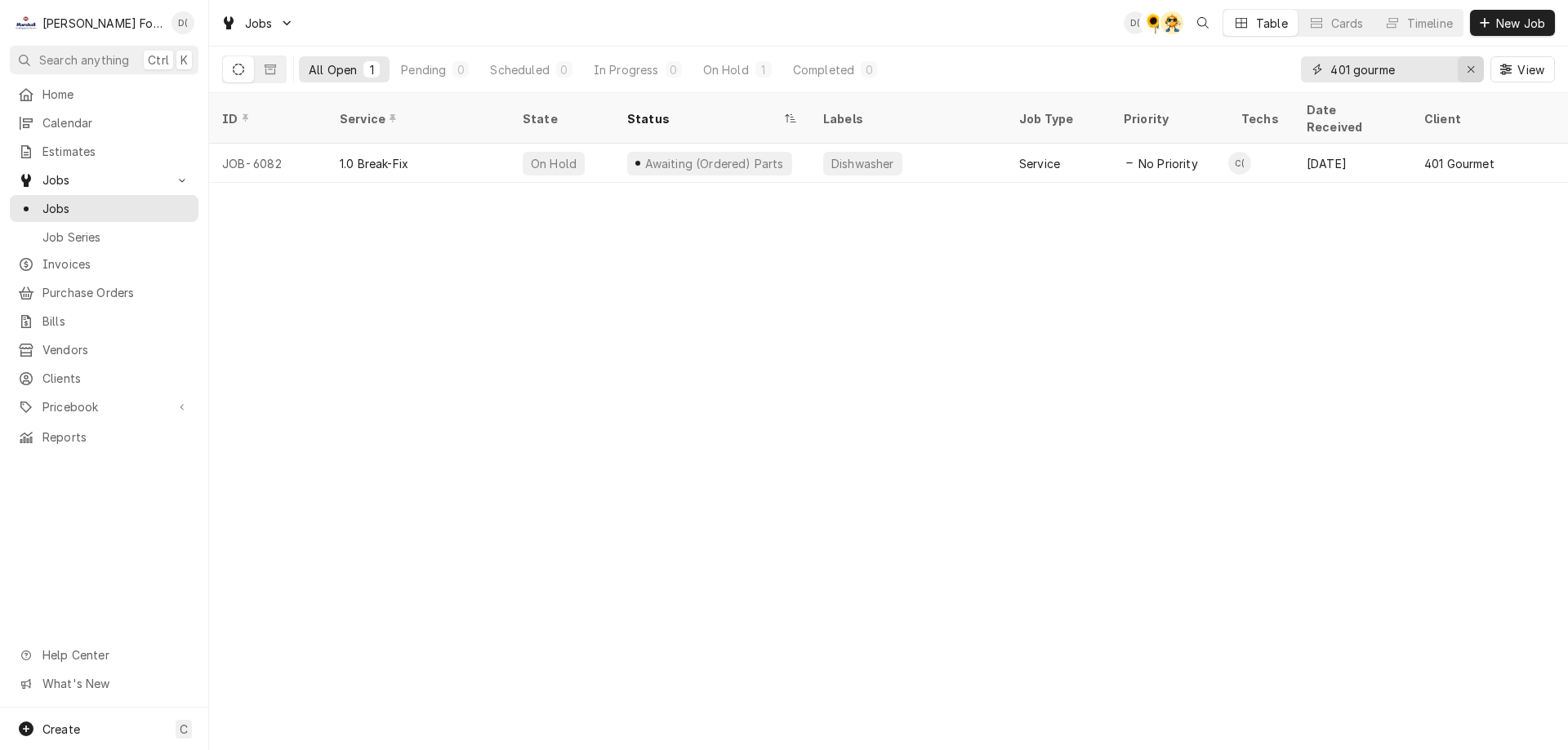
click at [1466, 69] on icon "Erase input" at bounding box center [1470, 69] width 9 height 12
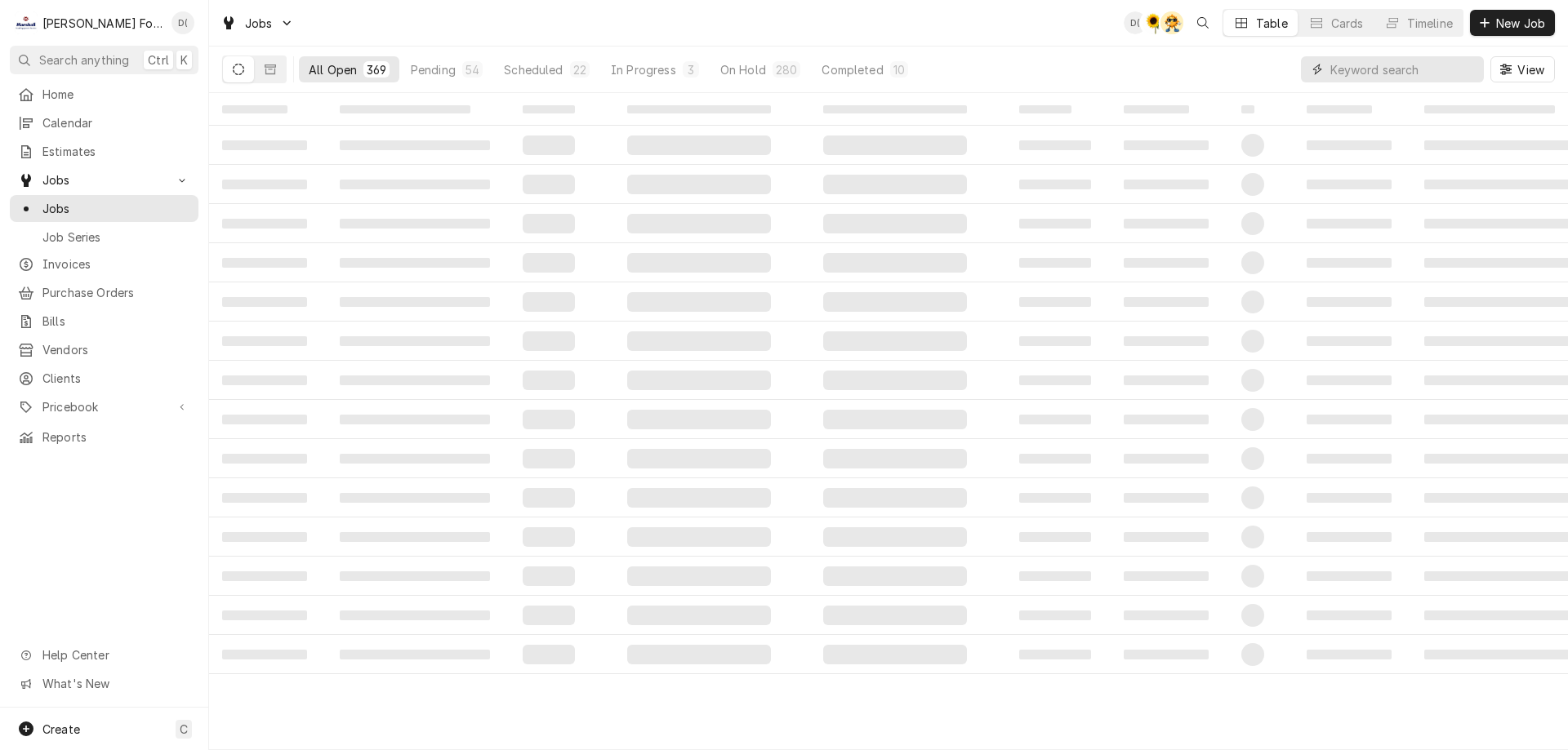
click at [1419, 75] on input "Dynamic Content Wrapper" at bounding box center [1403, 69] width 146 height 26
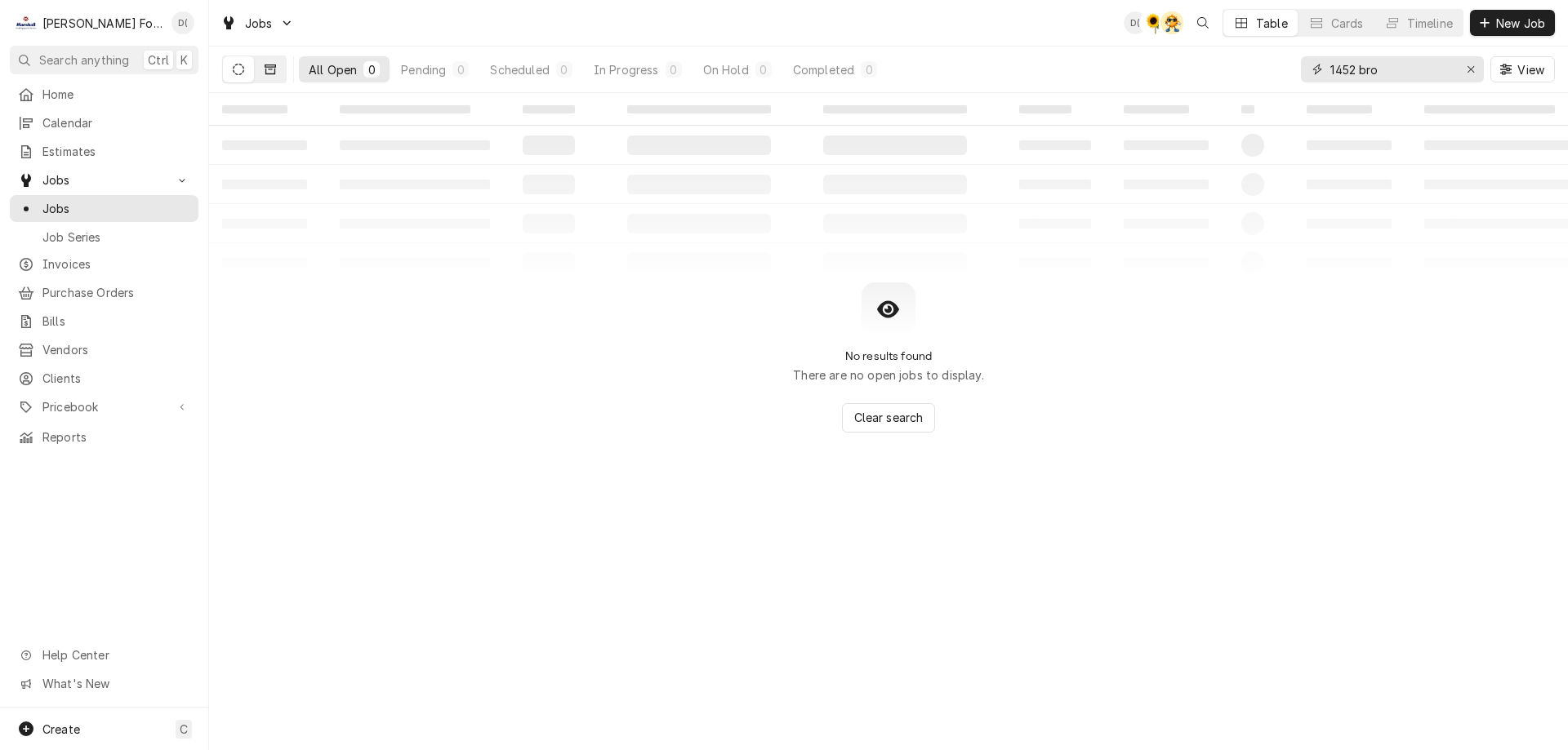
type input "1452 bro"
click at [277, 77] on button "Dynamic Content Wrapper" at bounding box center [270, 69] width 31 height 26
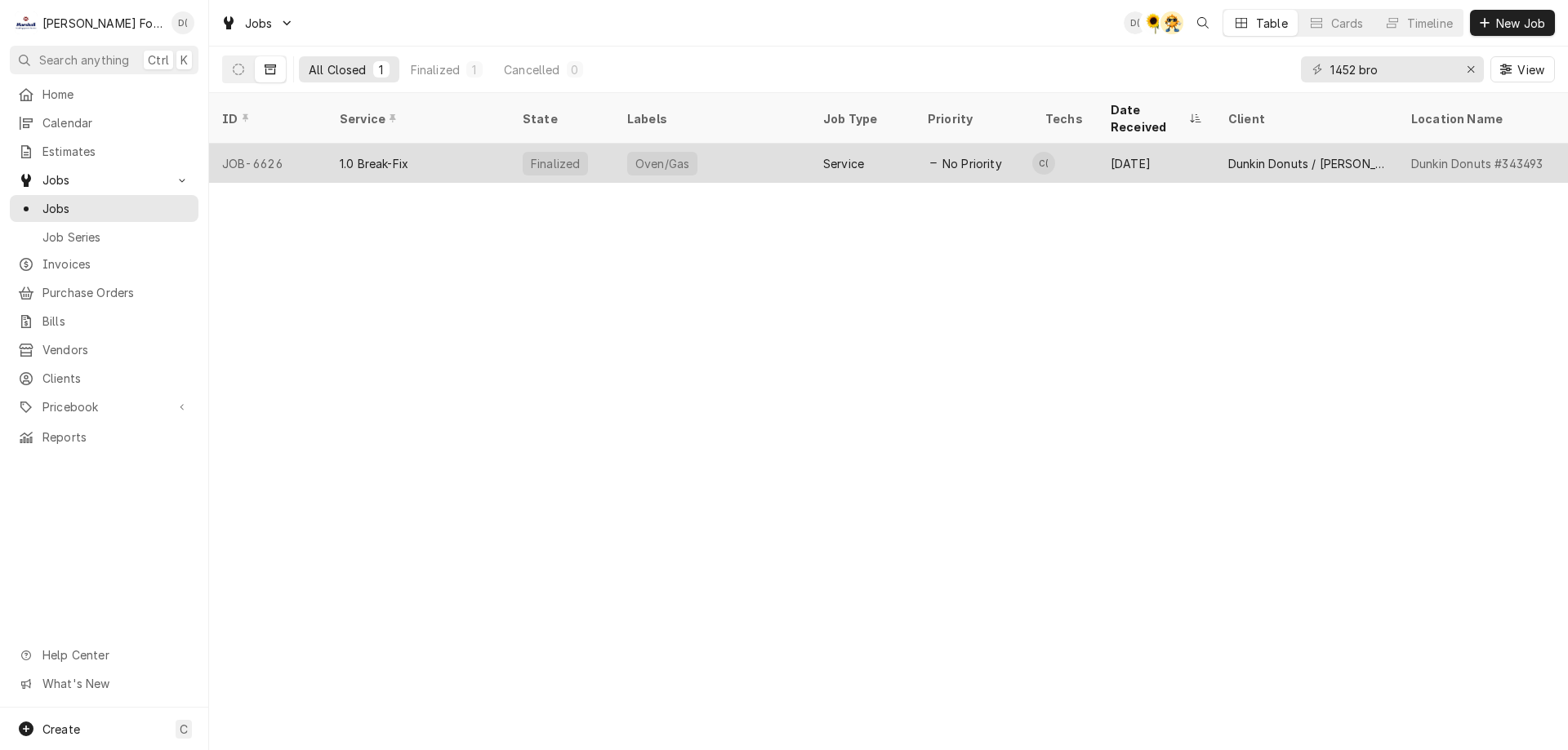
click at [476, 146] on div "1.0 Break-Fix" at bounding box center [418, 163] width 183 height 39
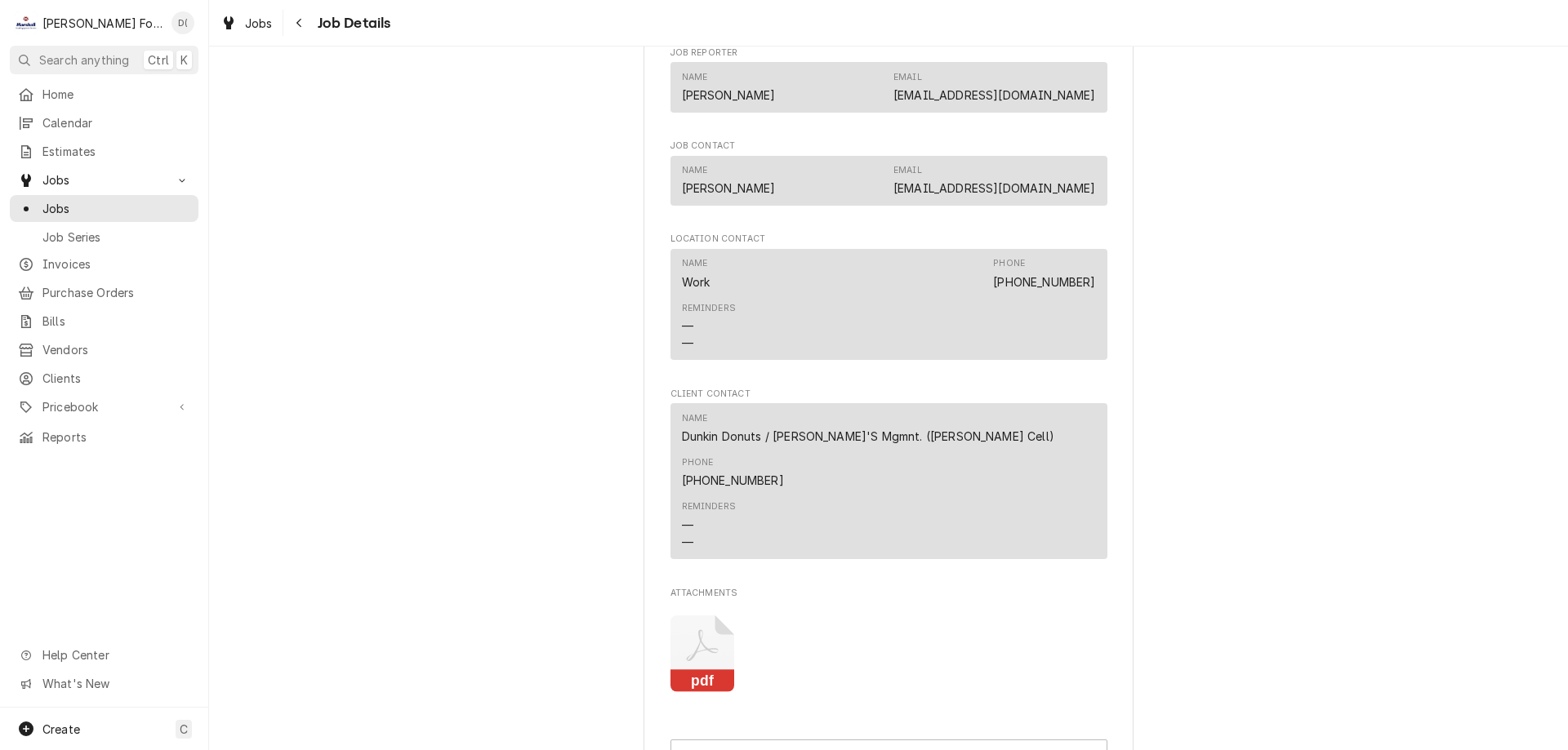
scroll to position [1225, 0]
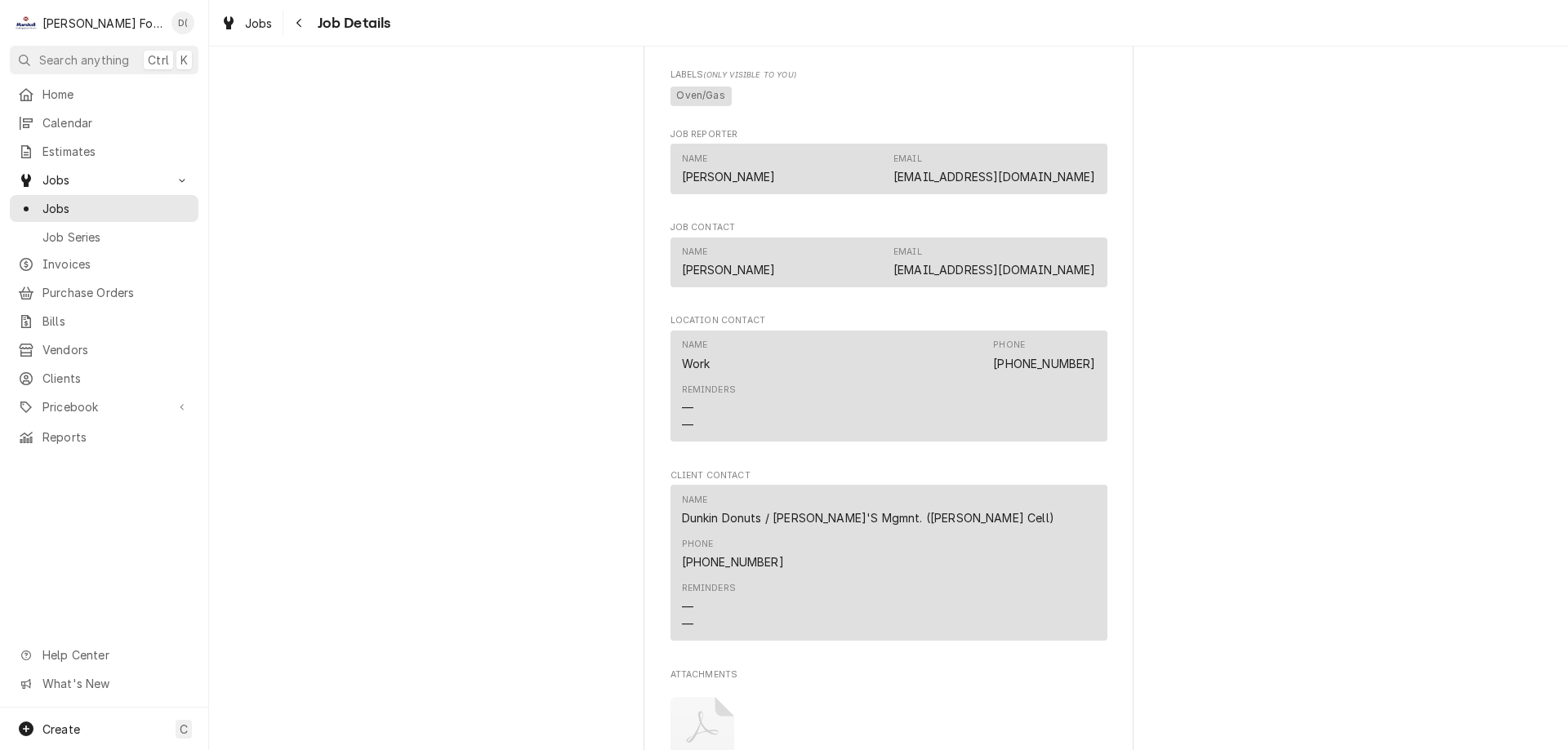
click at [810, 168] on div "Name [PERSON_NAME] Email [EMAIL_ADDRESS][DOMAIN_NAME]" at bounding box center [888, 169] width 414 height 44
click at [774, 251] on div "Name [PERSON_NAME] Email [EMAIL_ADDRESS][DOMAIN_NAME]" at bounding box center [888, 261] width 414 height 44
click at [107, 200] on span "Jobs" at bounding box center [116, 208] width 148 height 17
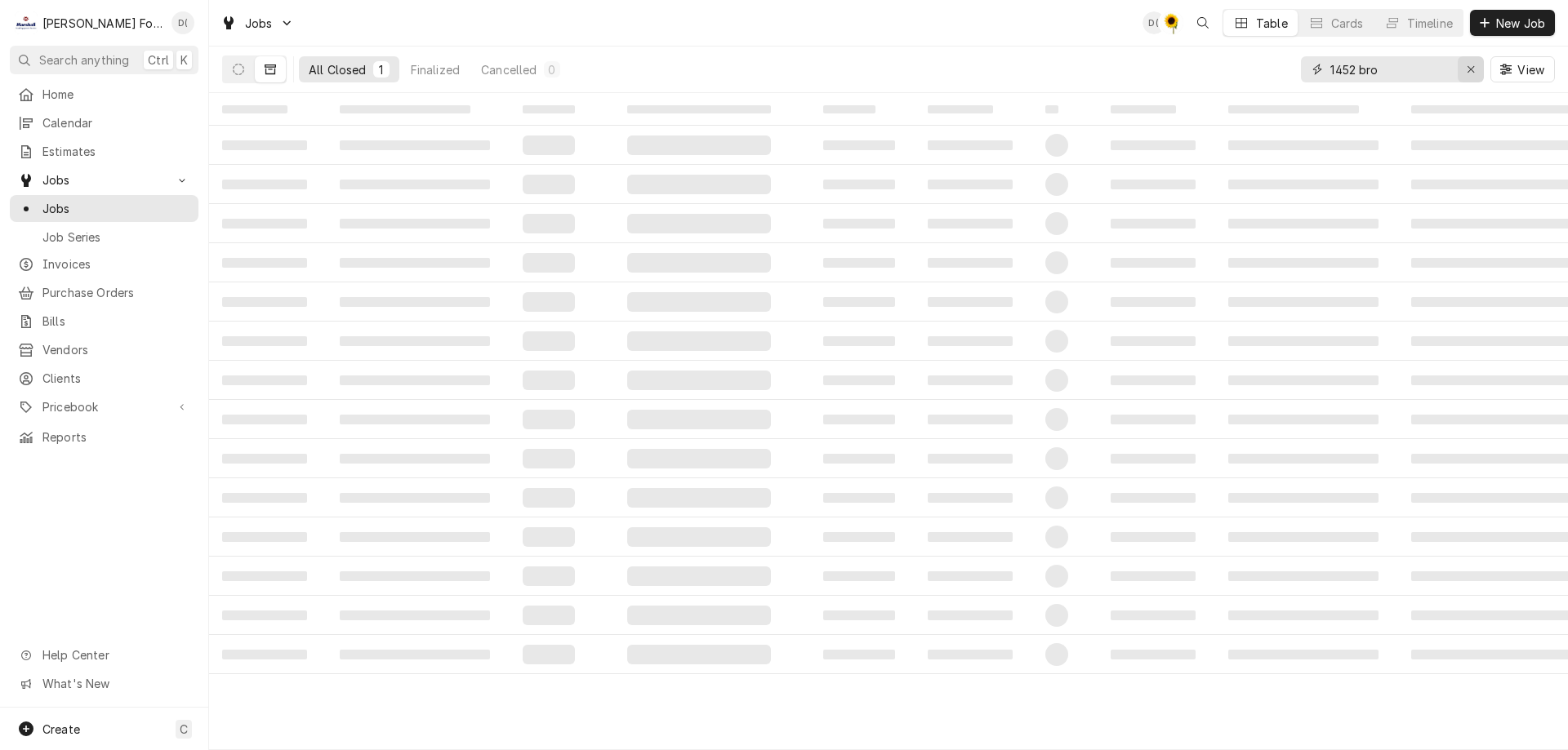
click at [1470, 72] on icon "Erase input" at bounding box center [1470, 69] width 9 height 12
click at [1443, 69] on input "Dynamic Content Wrapper" at bounding box center [1407, 69] width 154 height 26
type input "j"
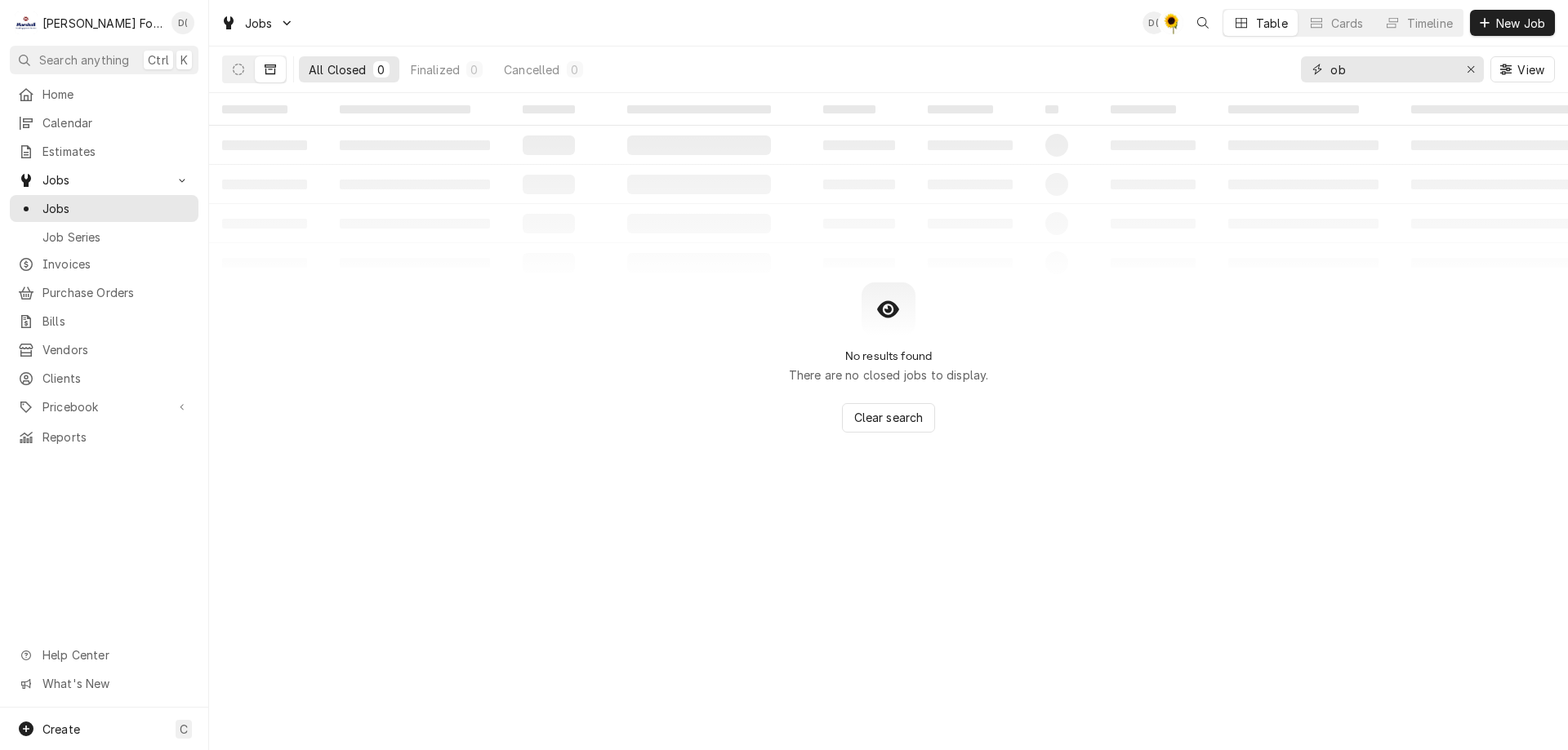
type input "o"
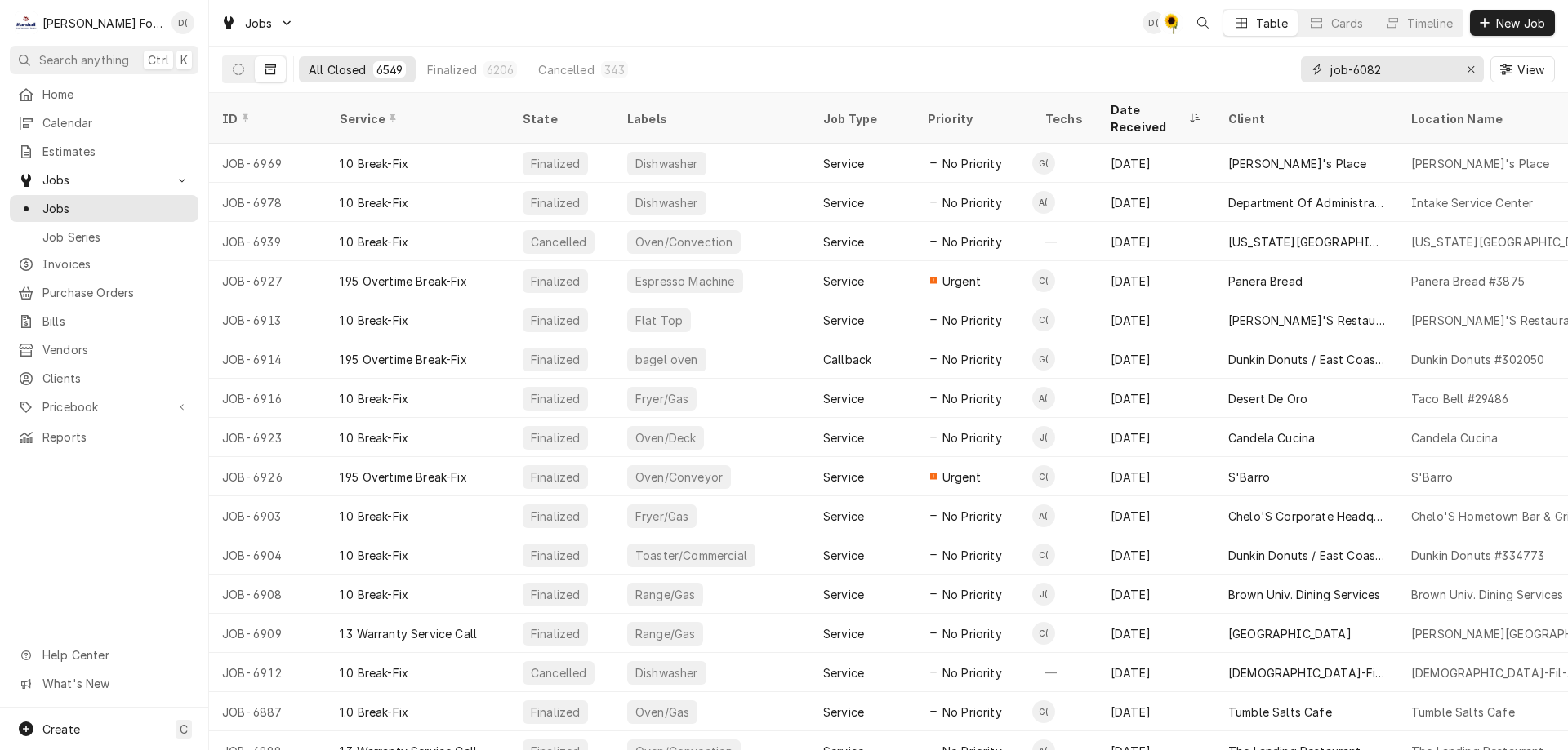
type input "job-6082"
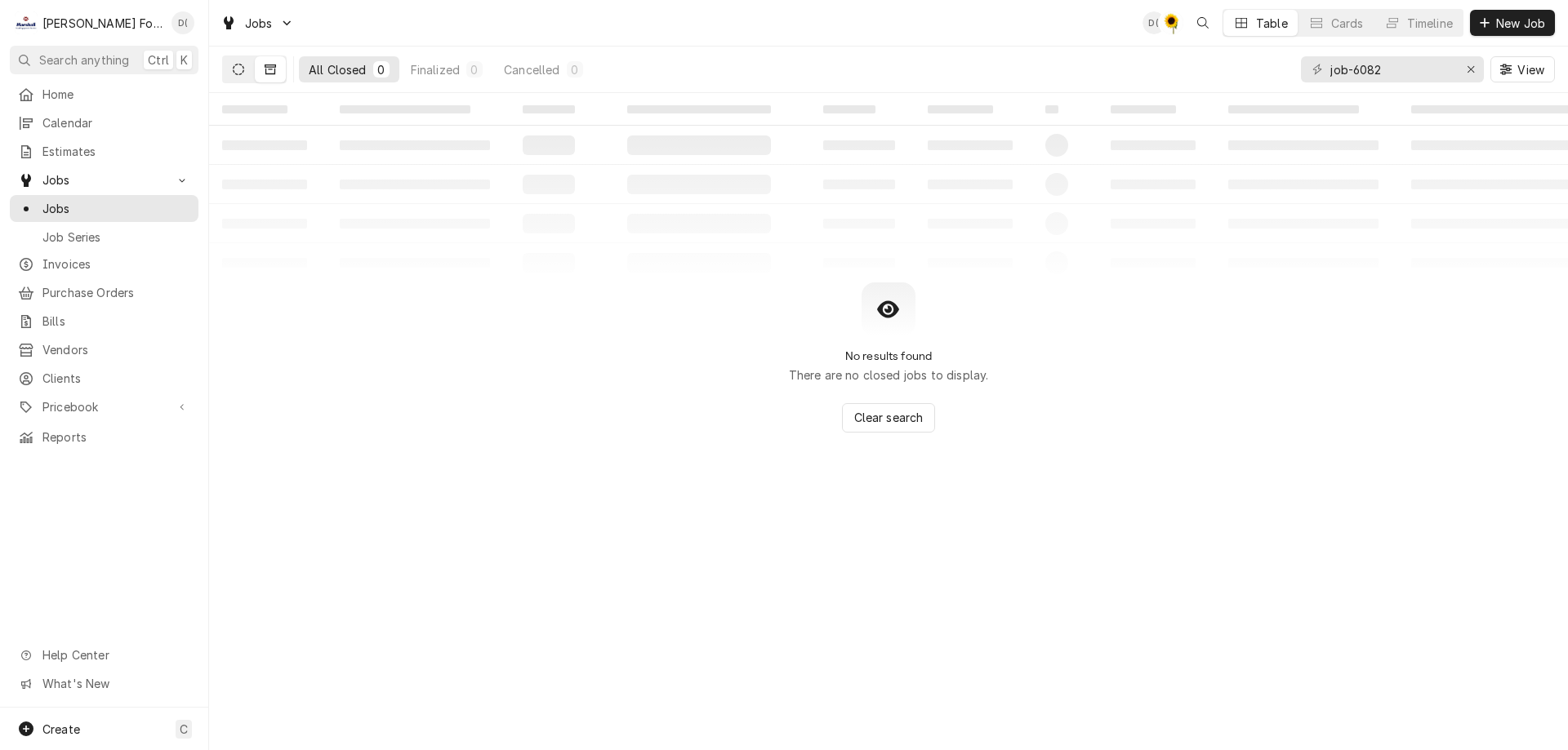
click at [236, 75] on button "Dynamic Content Wrapper" at bounding box center [239, 69] width 31 height 26
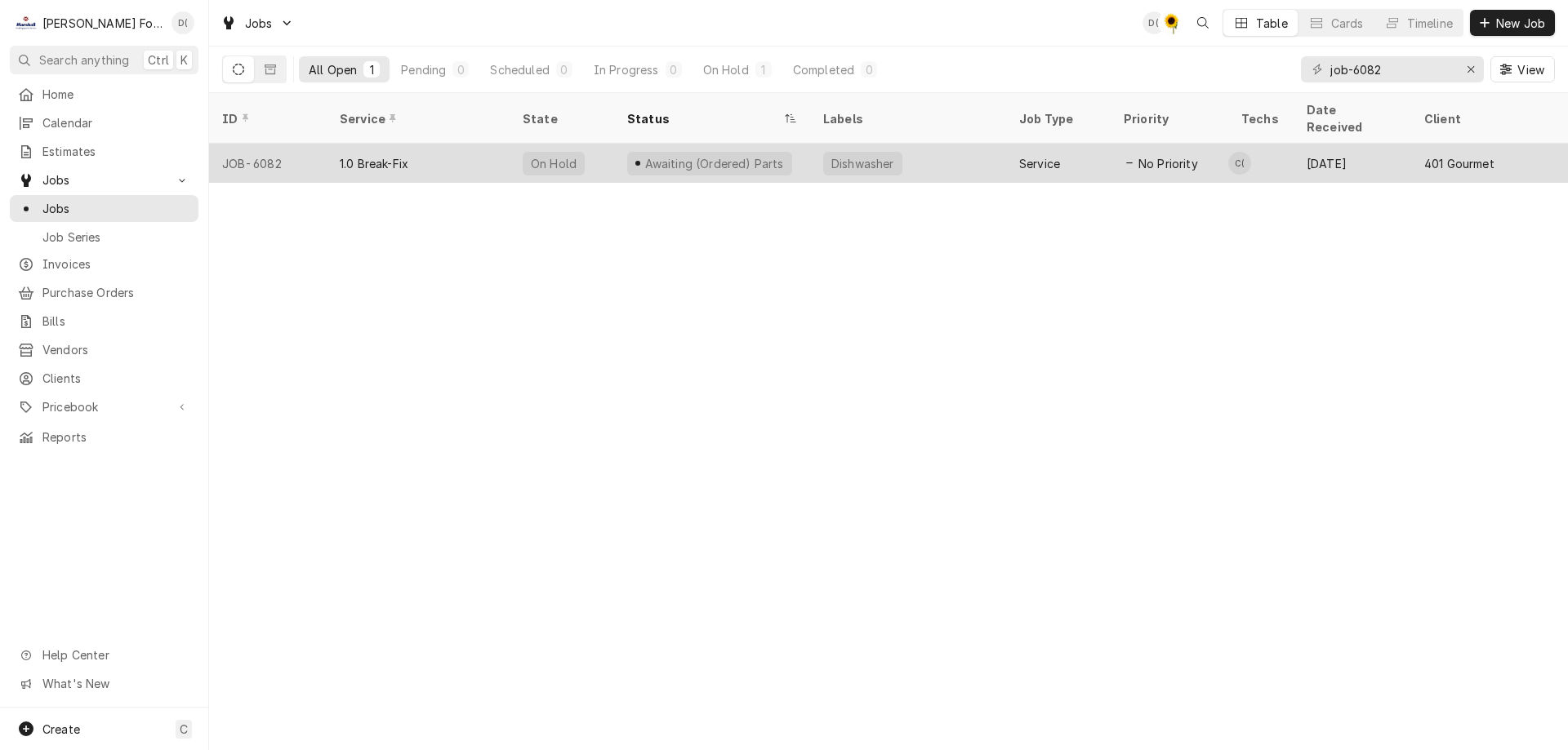
click at [450, 144] on div "1.0 Break-Fix" at bounding box center [418, 163] width 183 height 39
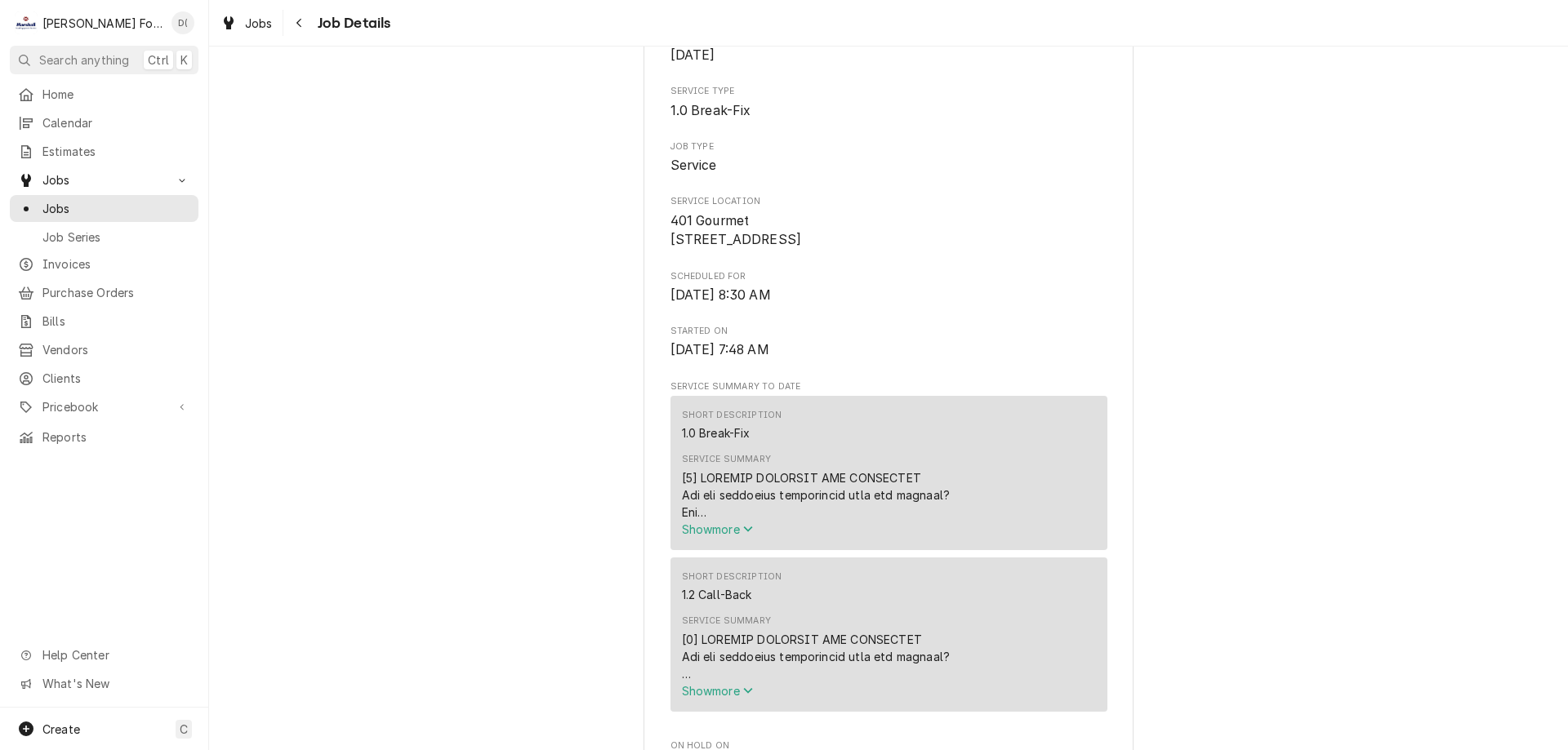
scroll to position [408, 0]
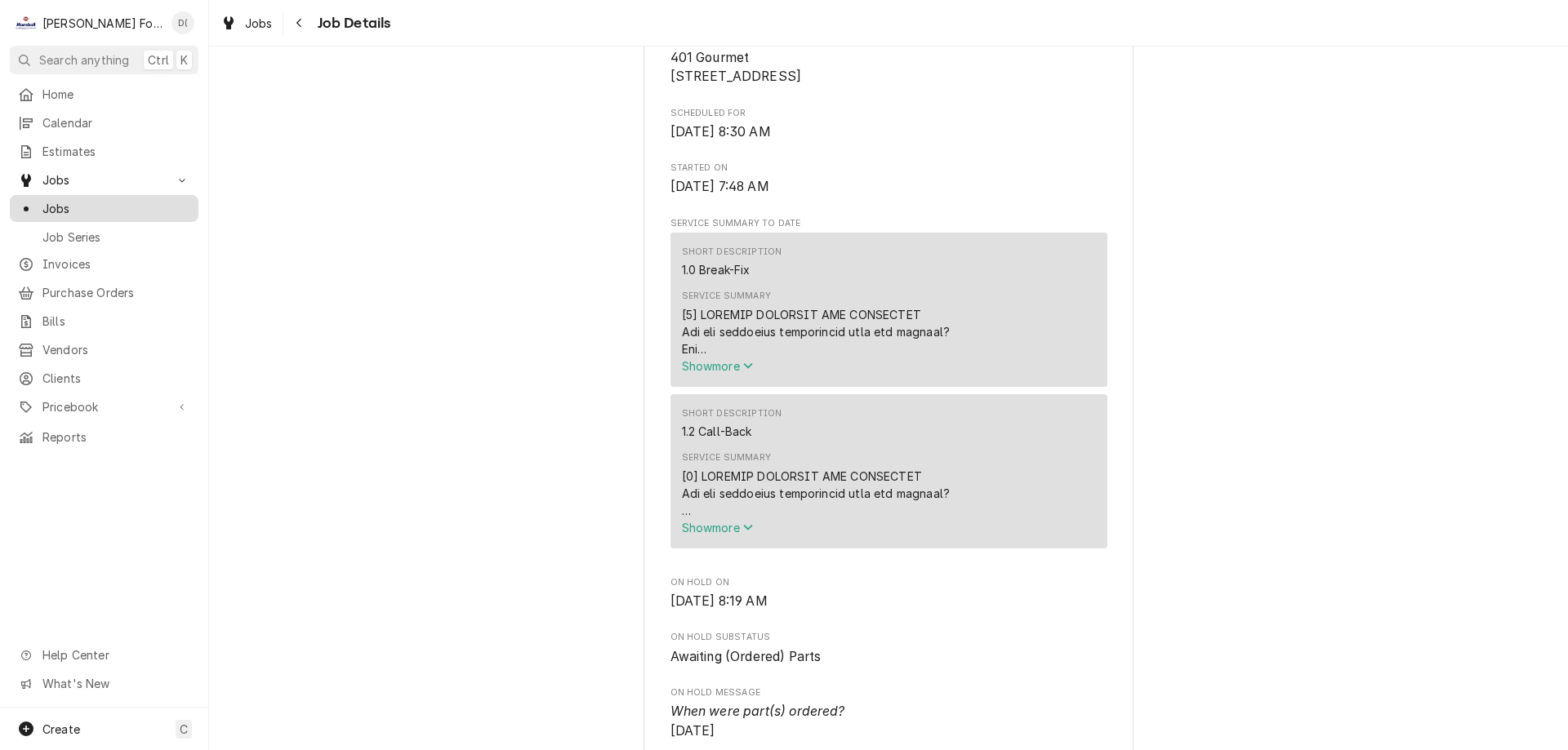
click at [138, 200] on span "Jobs" at bounding box center [116, 208] width 148 height 17
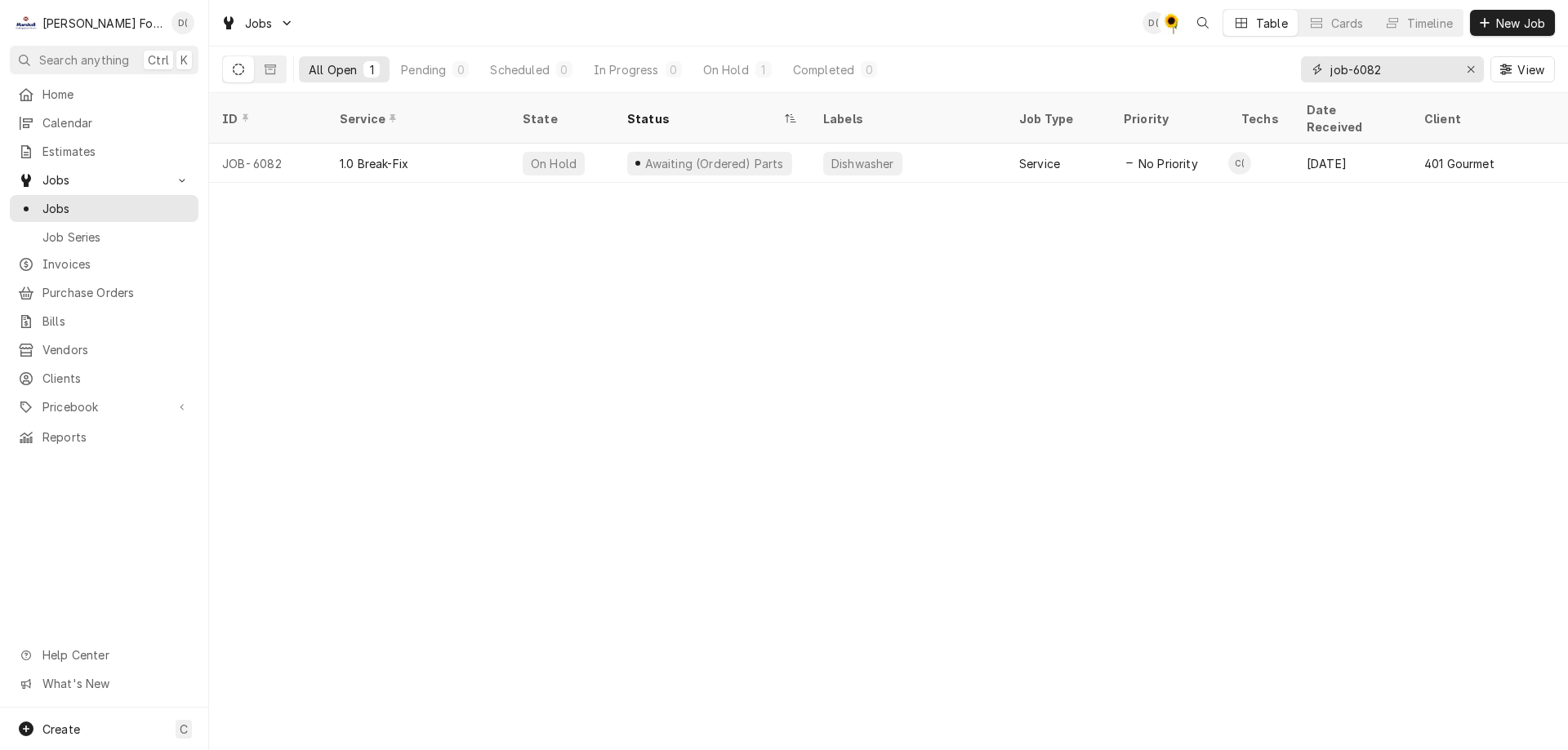
click at [1387, 70] on input "job-6082" at bounding box center [1391, 69] width 122 height 26
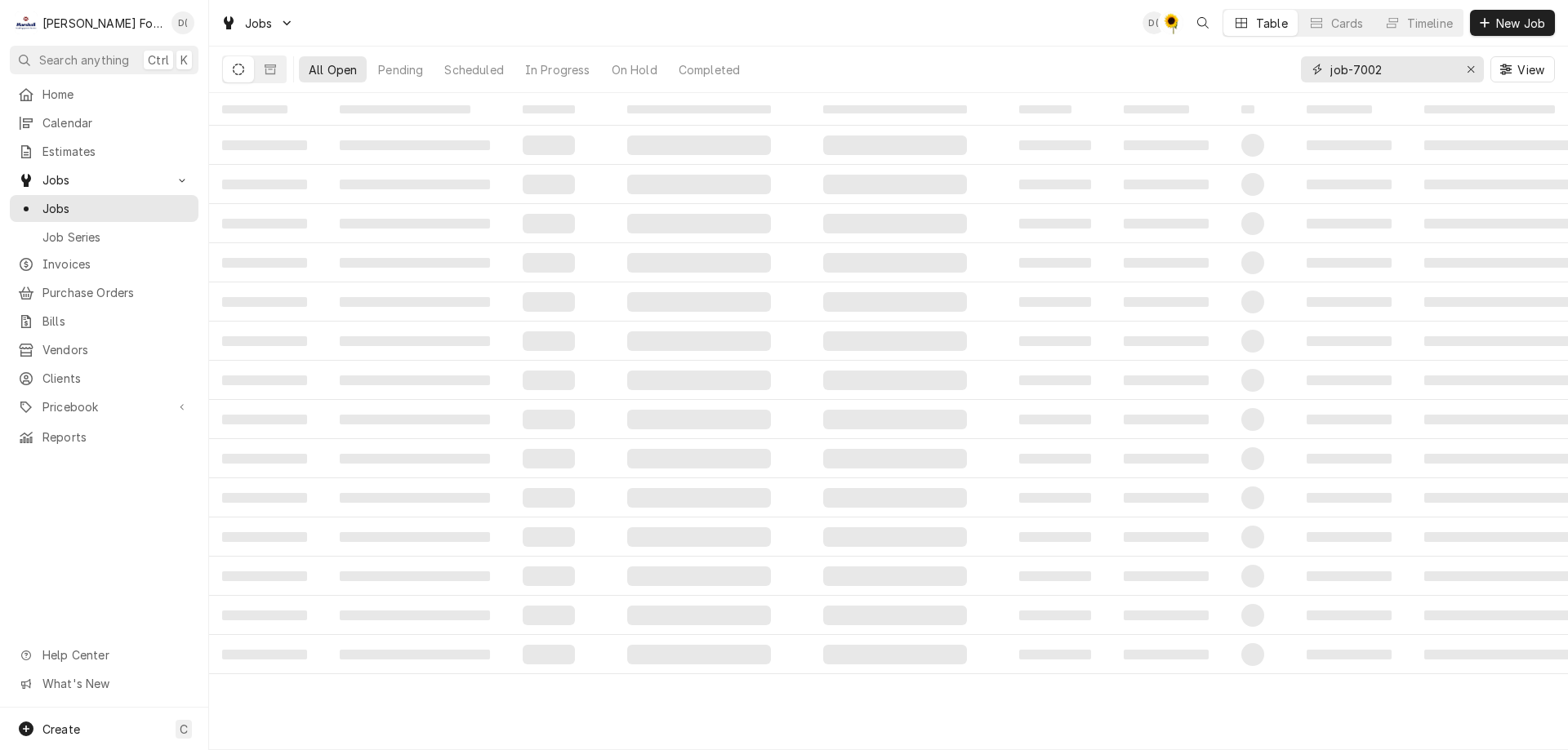
type input "job-7002"
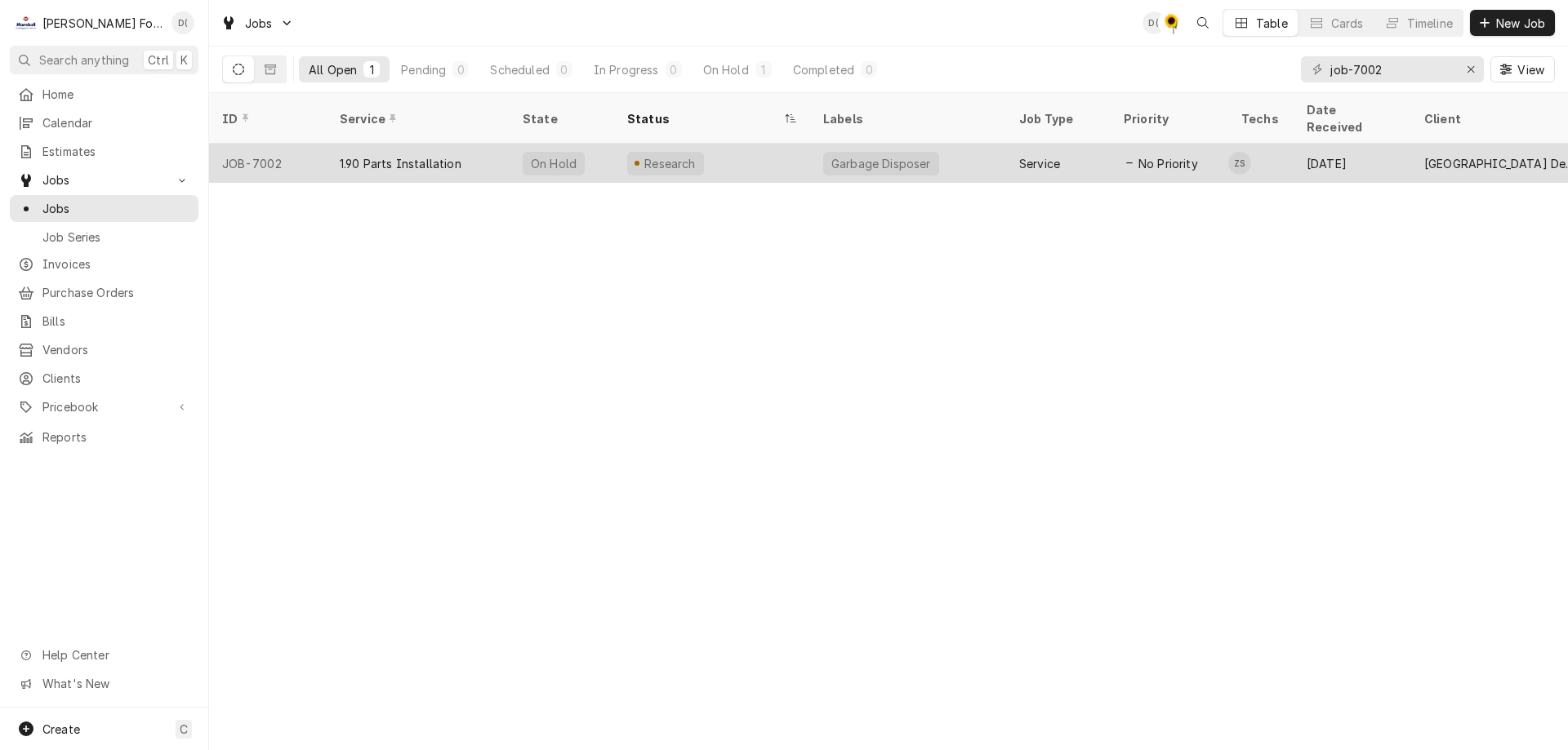
click at [782, 150] on div "Research" at bounding box center [711, 163] width 196 height 39
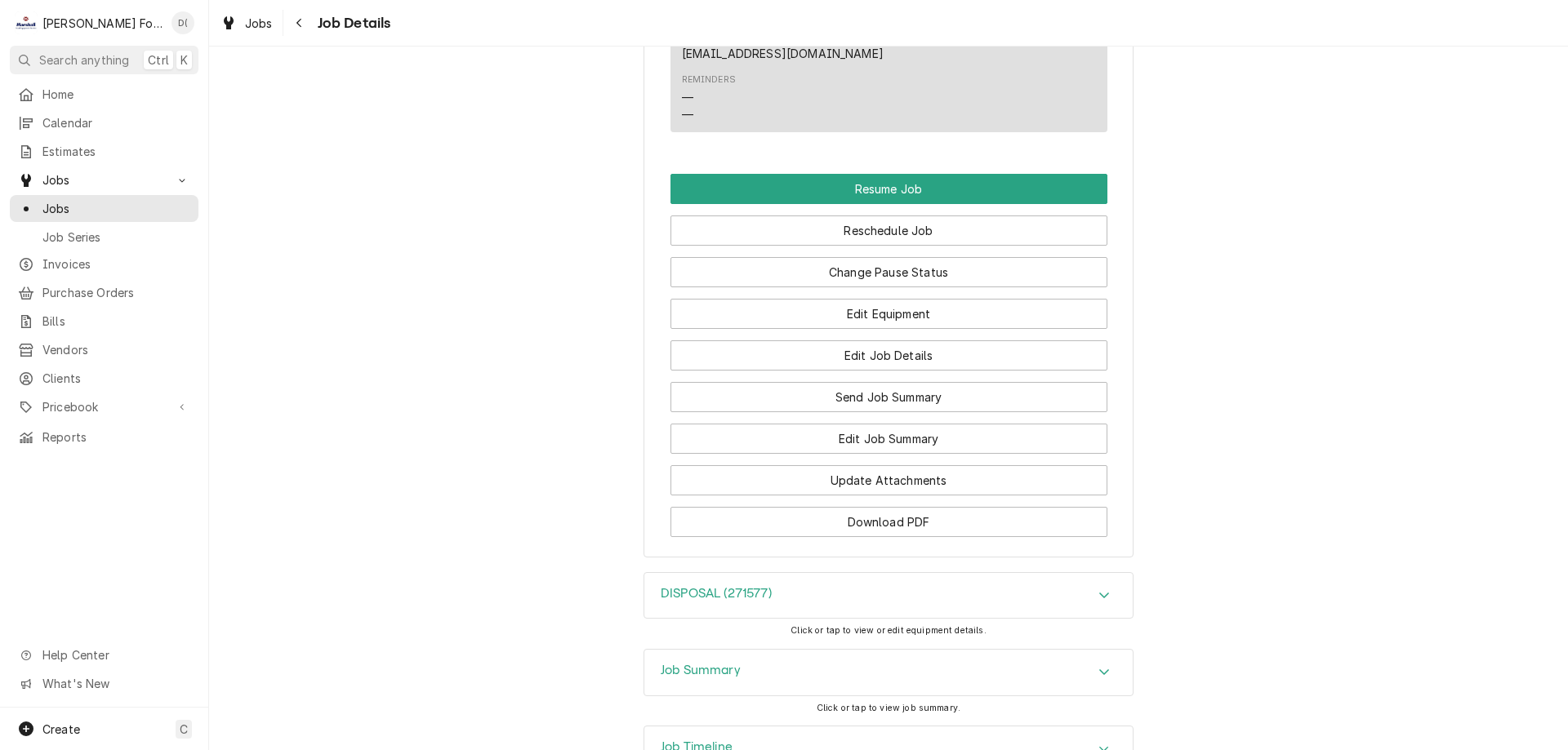
scroll to position [1574, 0]
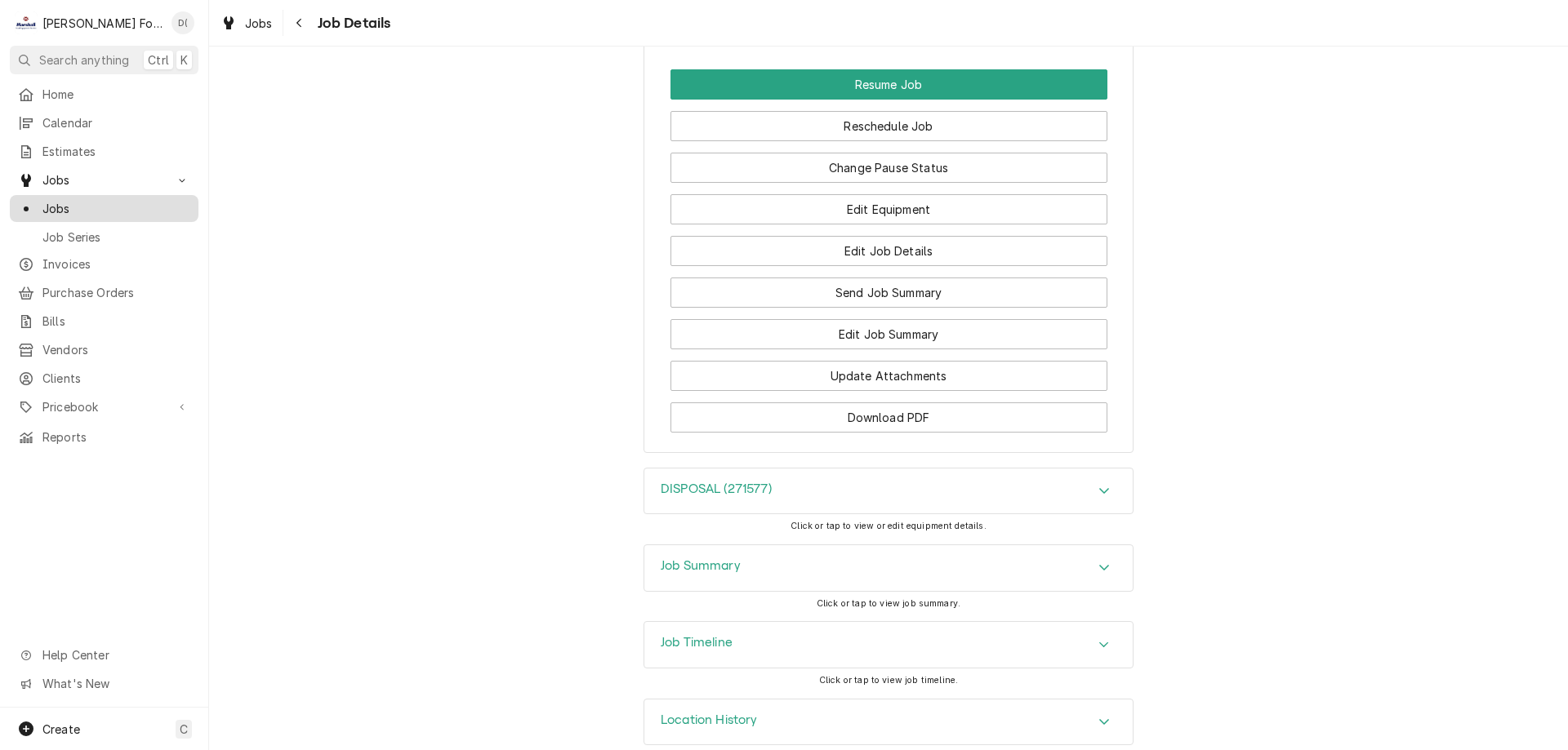
click at [109, 200] on span "Jobs" at bounding box center [116, 208] width 148 height 17
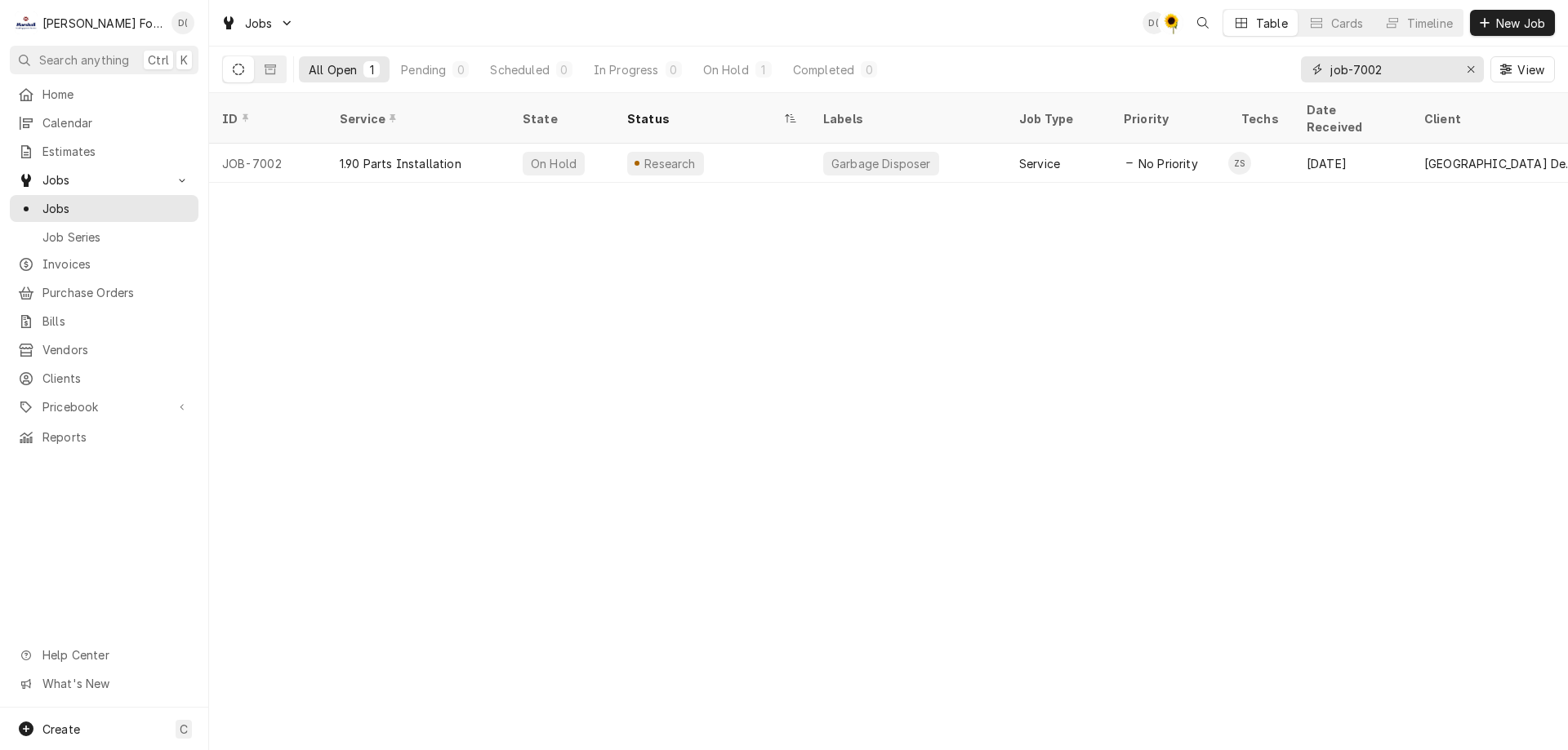
click at [1390, 71] on input "job-7002" at bounding box center [1391, 69] width 122 height 26
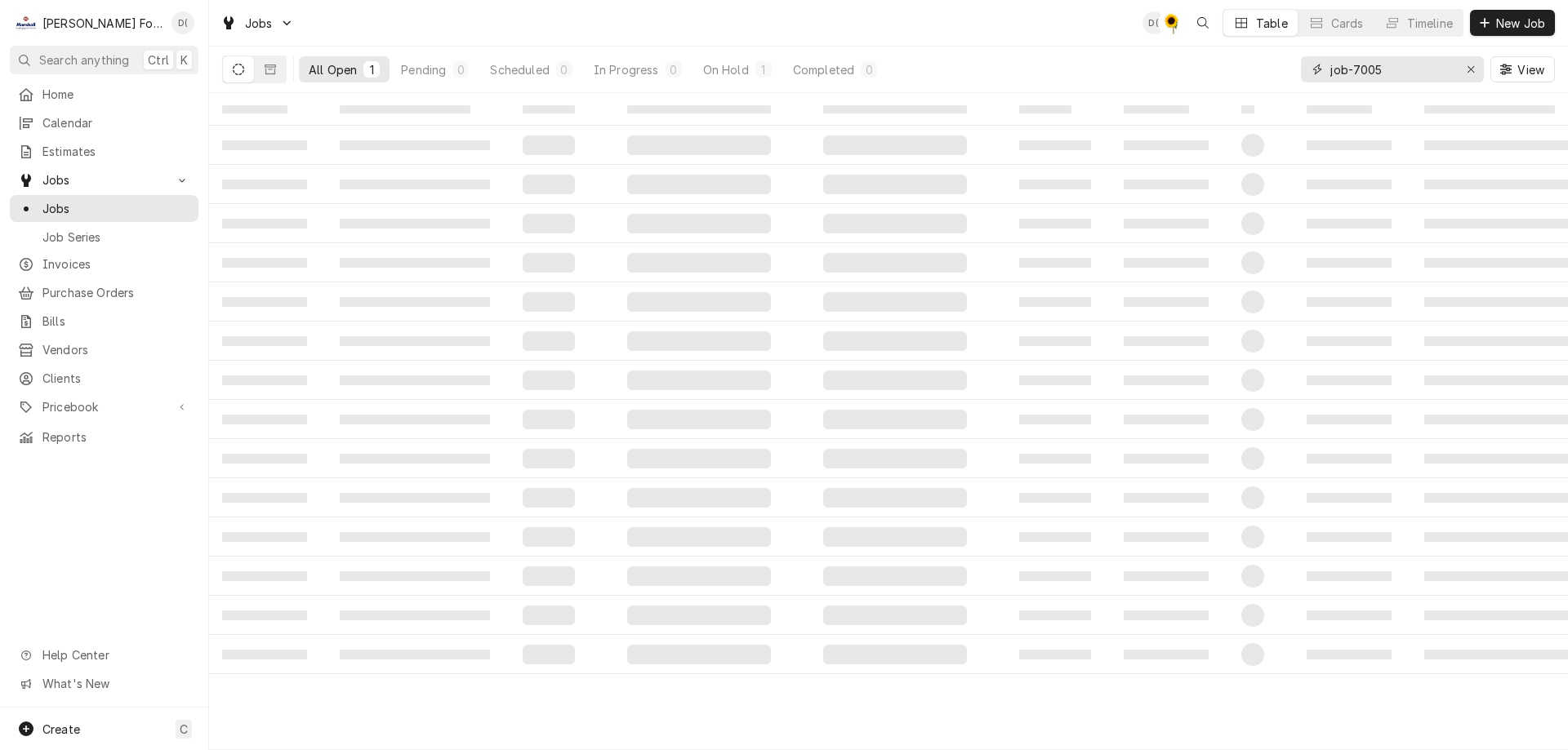
type input "job-7005"
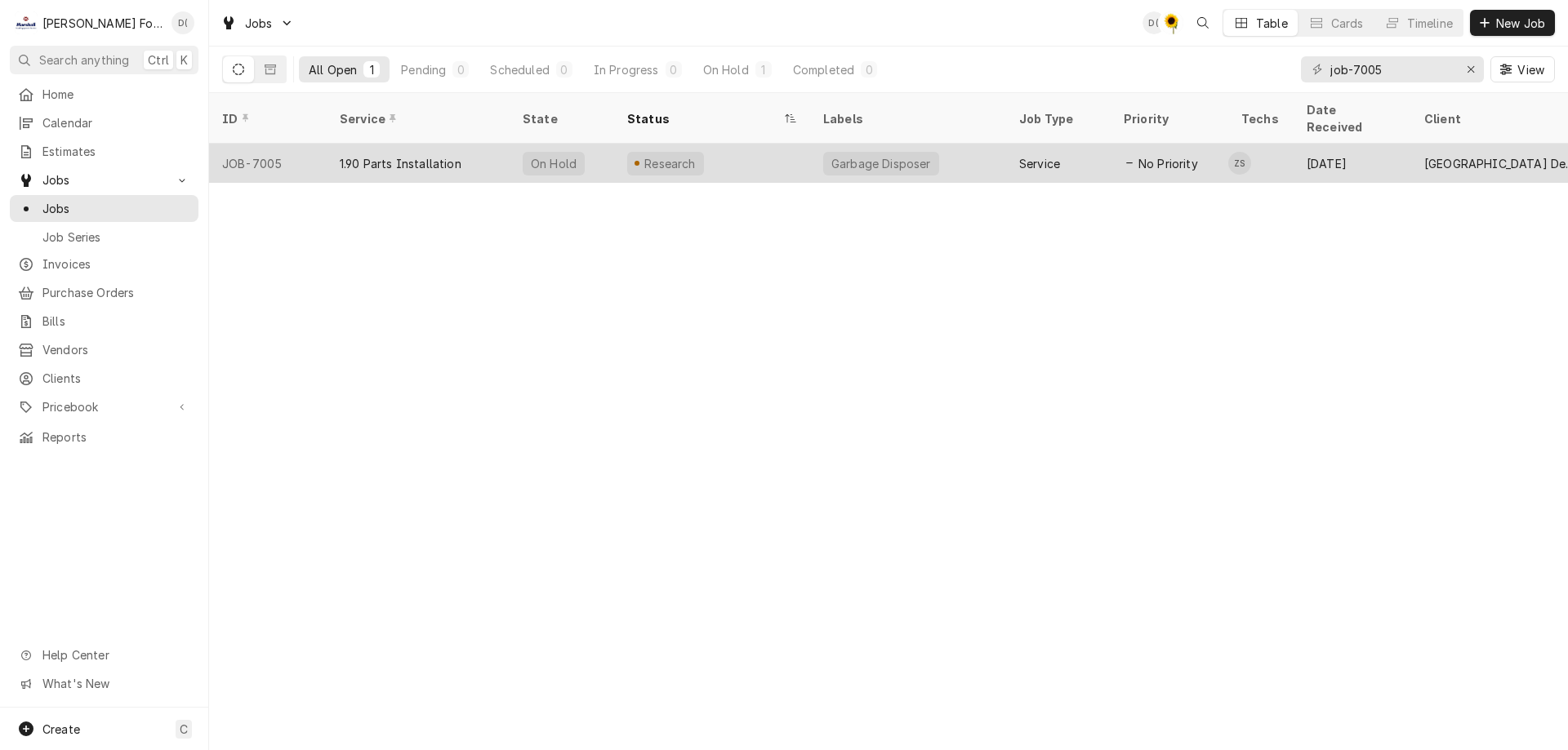
click at [757, 144] on div "Research" at bounding box center [711, 163] width 196 height 39
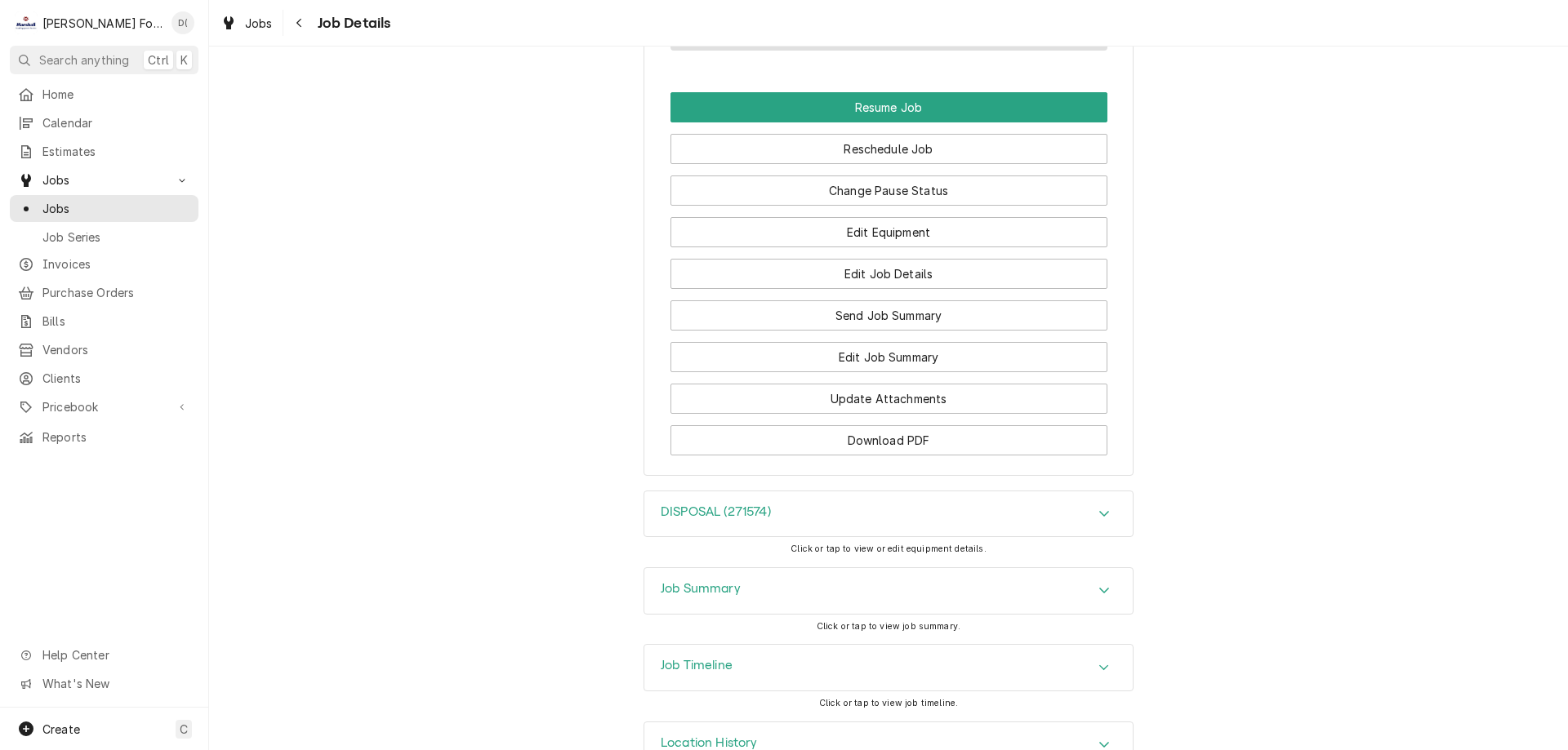
scroll to position [1574, 0]
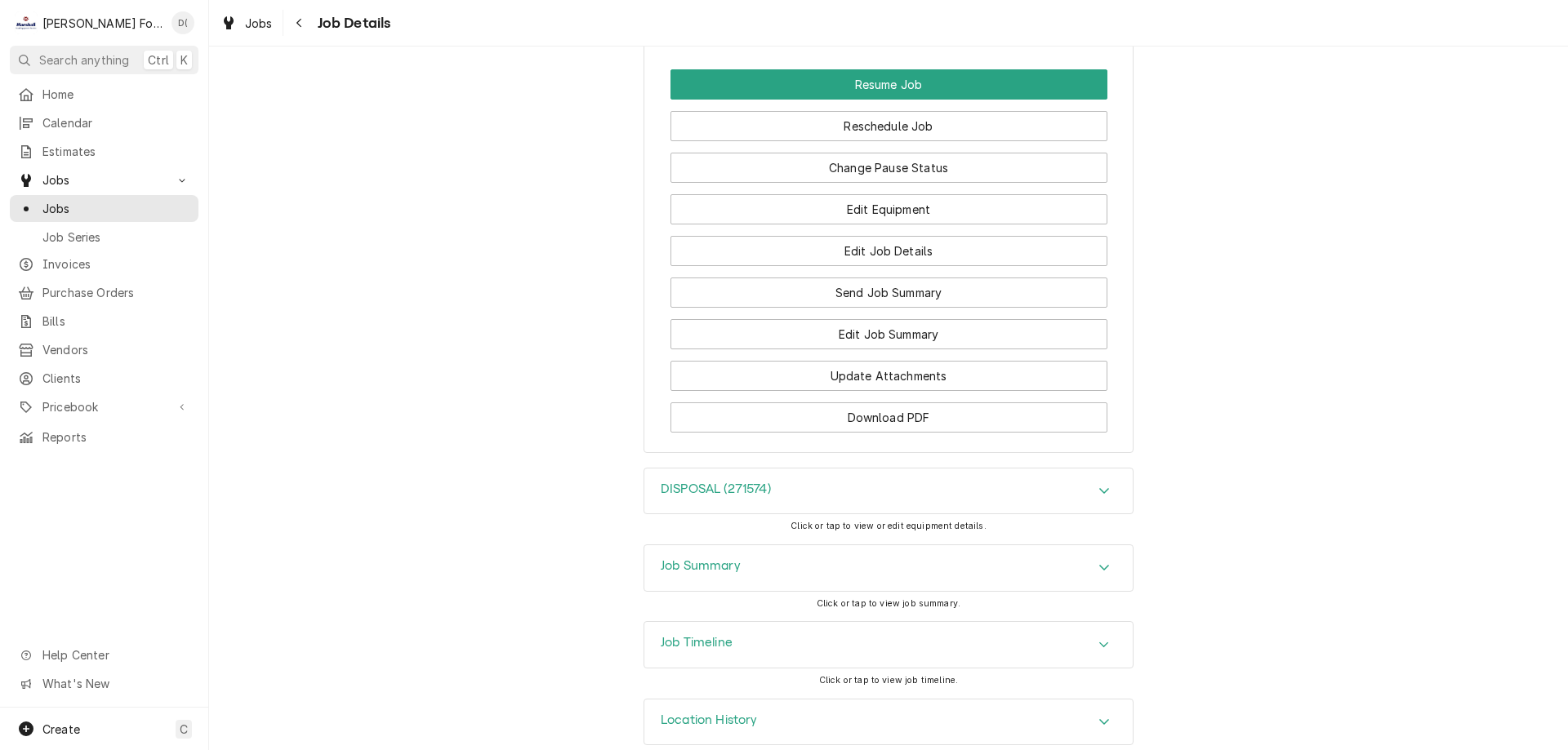
click at [784, 469] on div "DISPOSAL (271574)" at bounding box center [888, 491] width 488 height 45
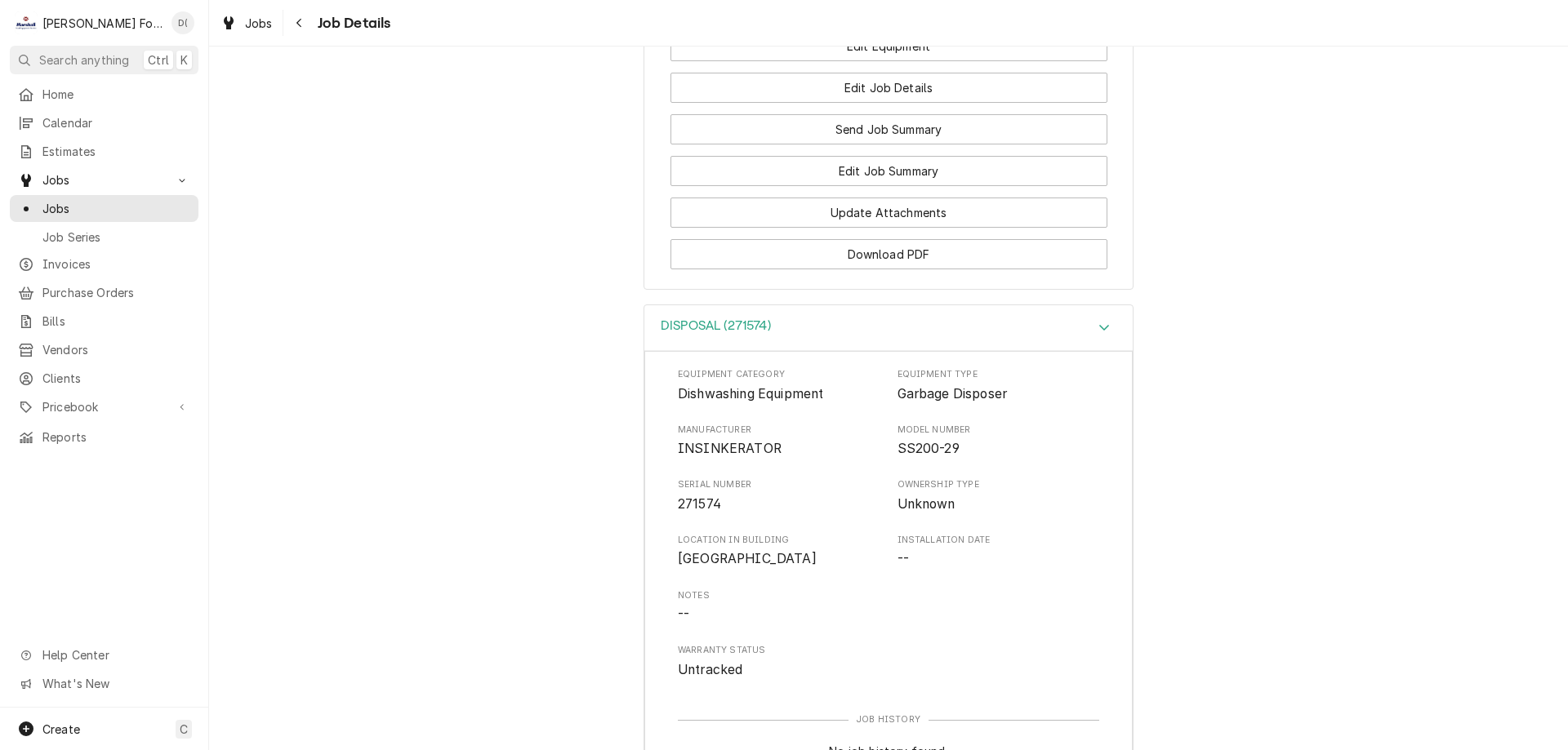
scroll to position [1819, 0]
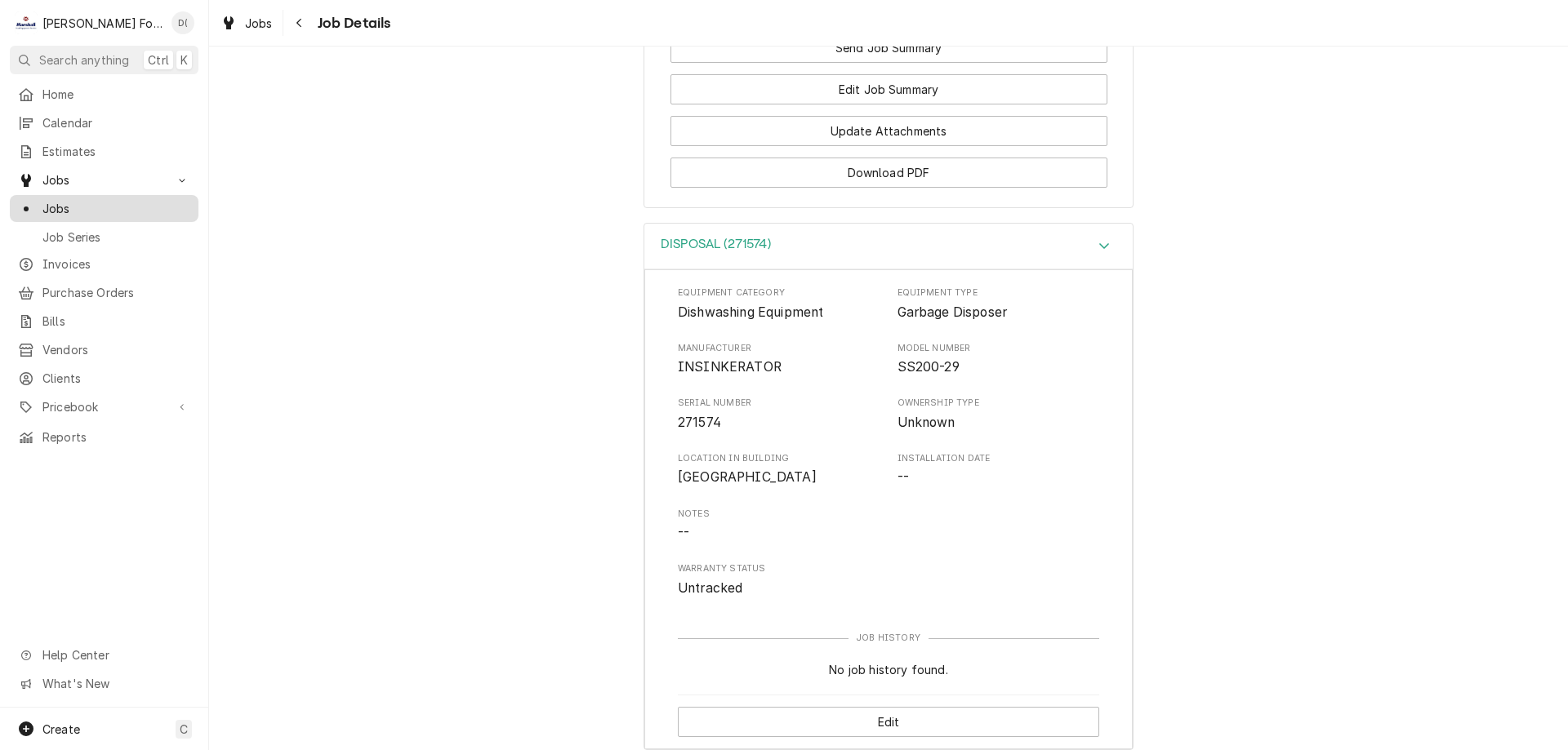
click at [100, 214] on link "Jobs" at bounding box center [104, 208] width 189 height 27
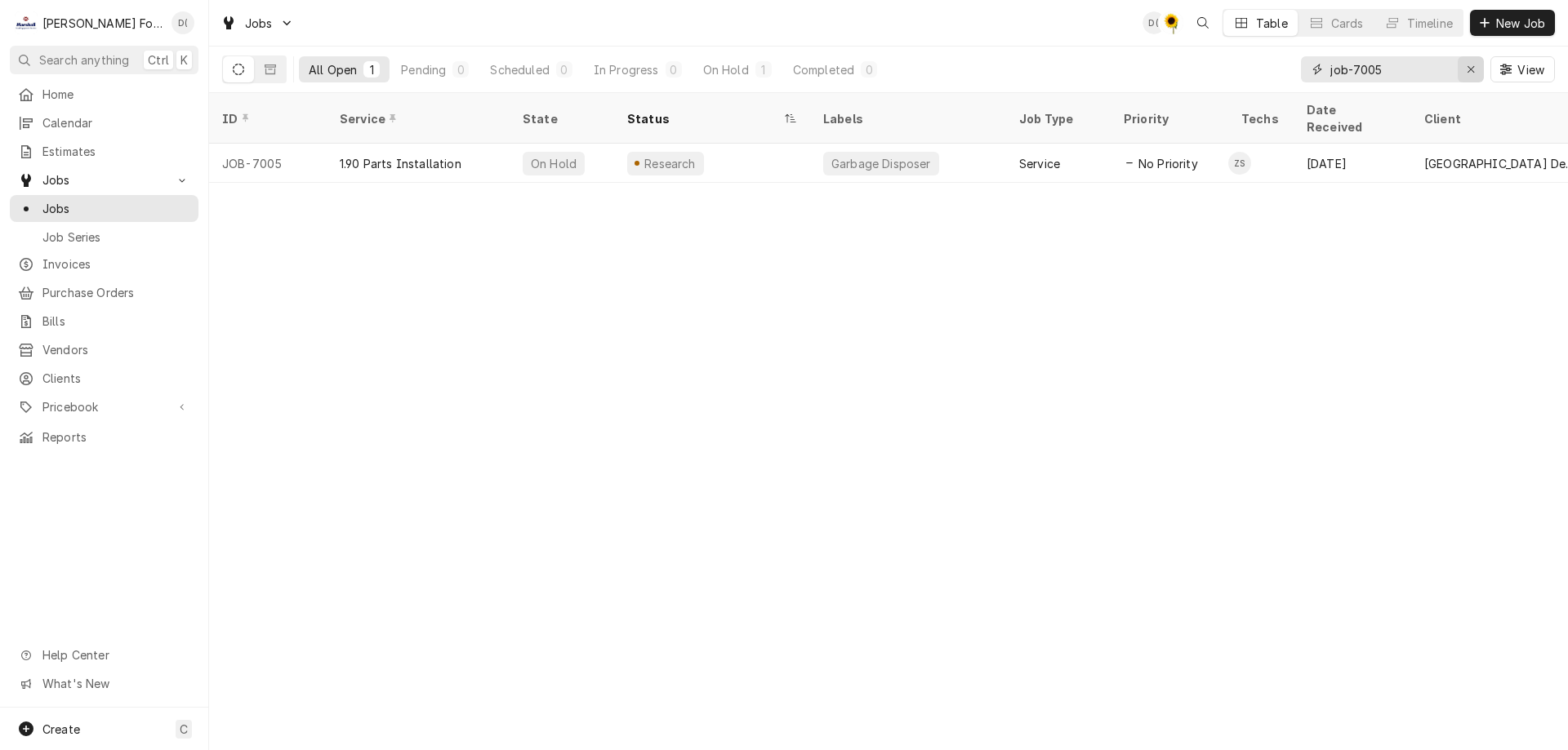
click at [1464, 65] on div "Erase input" at bounding box center [1470, 69] width 17 height 17
click at [1442, 68] on input "Dynamic Content Wrapper" at bounding box center [1407, 69] width 154 height 26
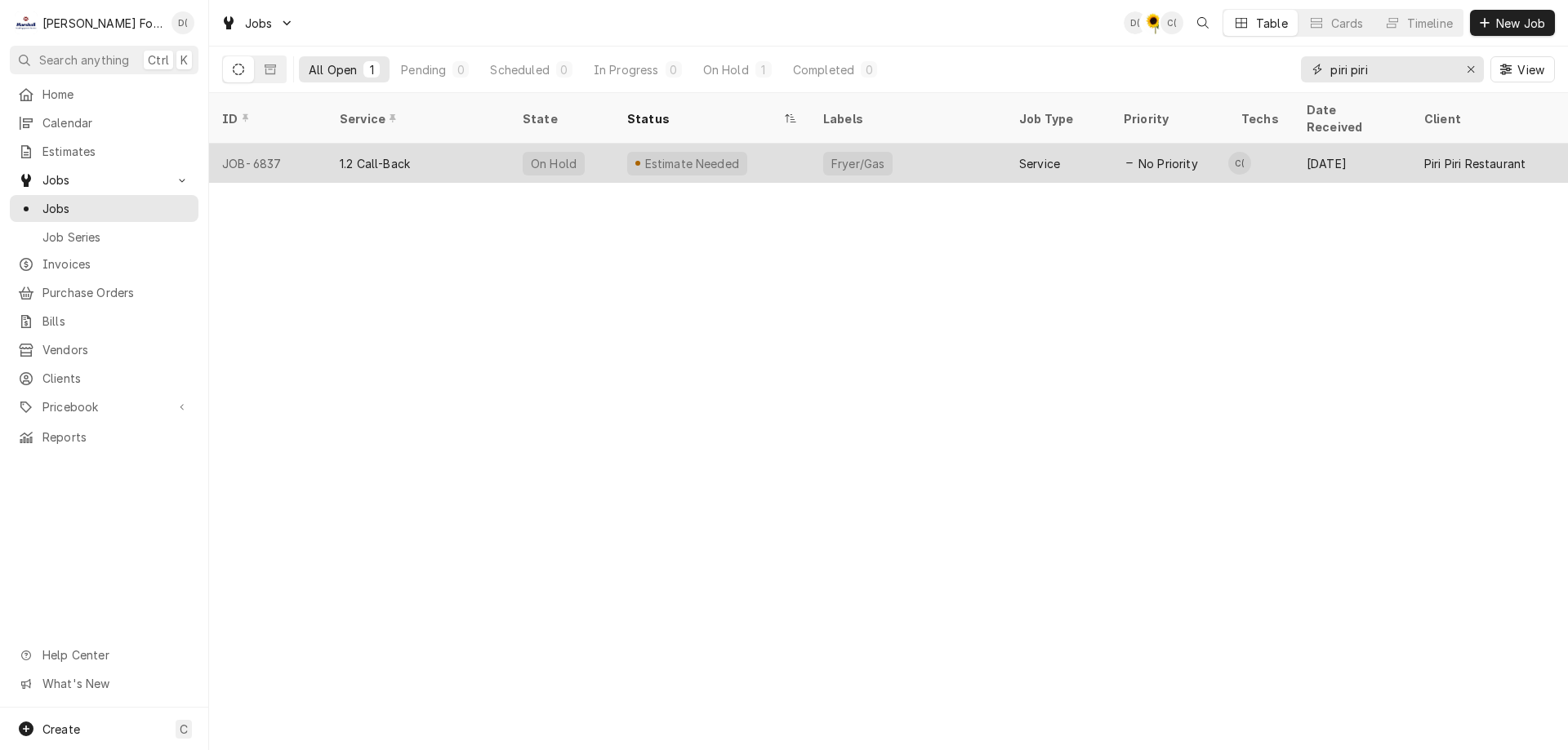
type input "piri piri"
click at [783, 150] on div "Estimate Needed" at bounding box center [711, 163] width 196 height 39
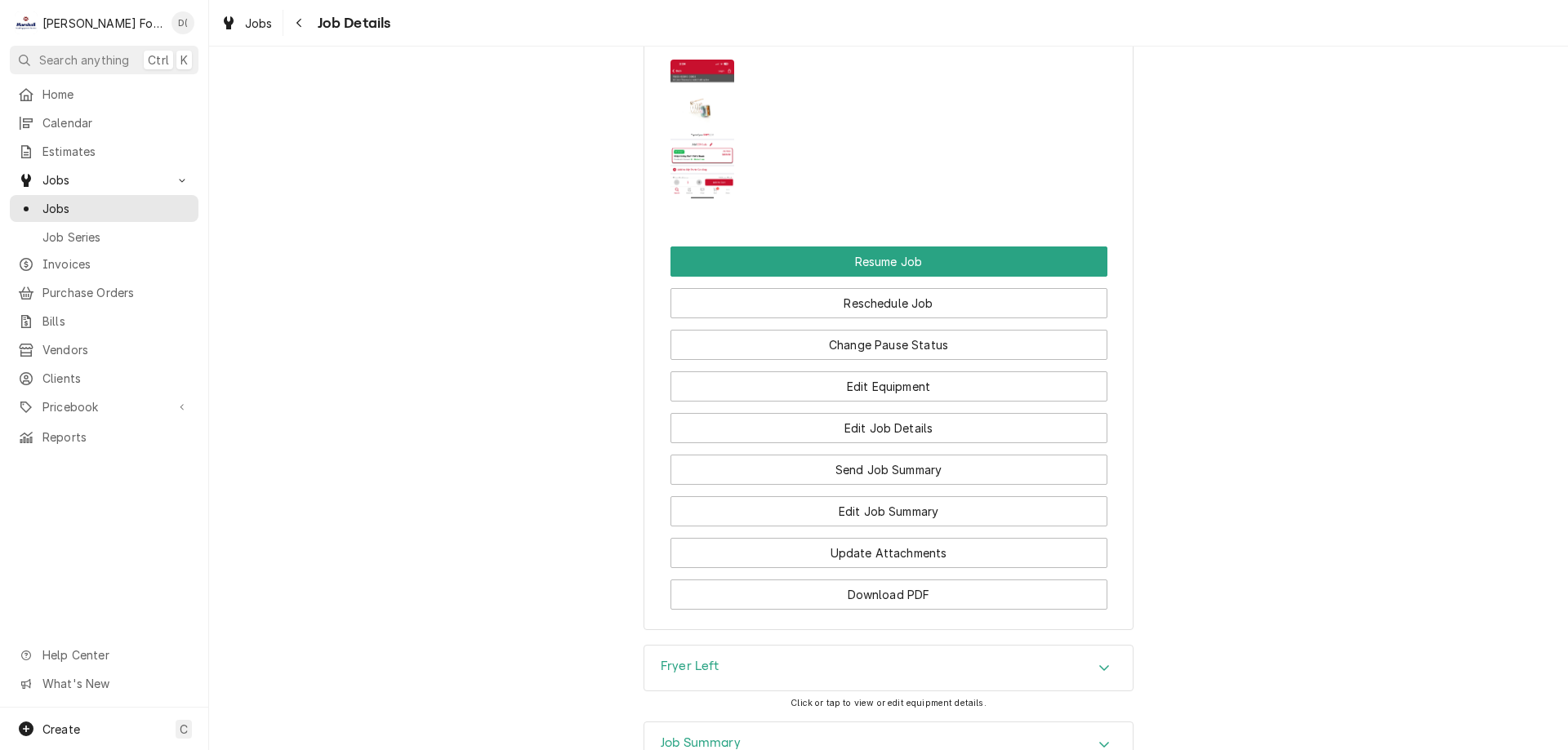
scroll to position [1878, 0]
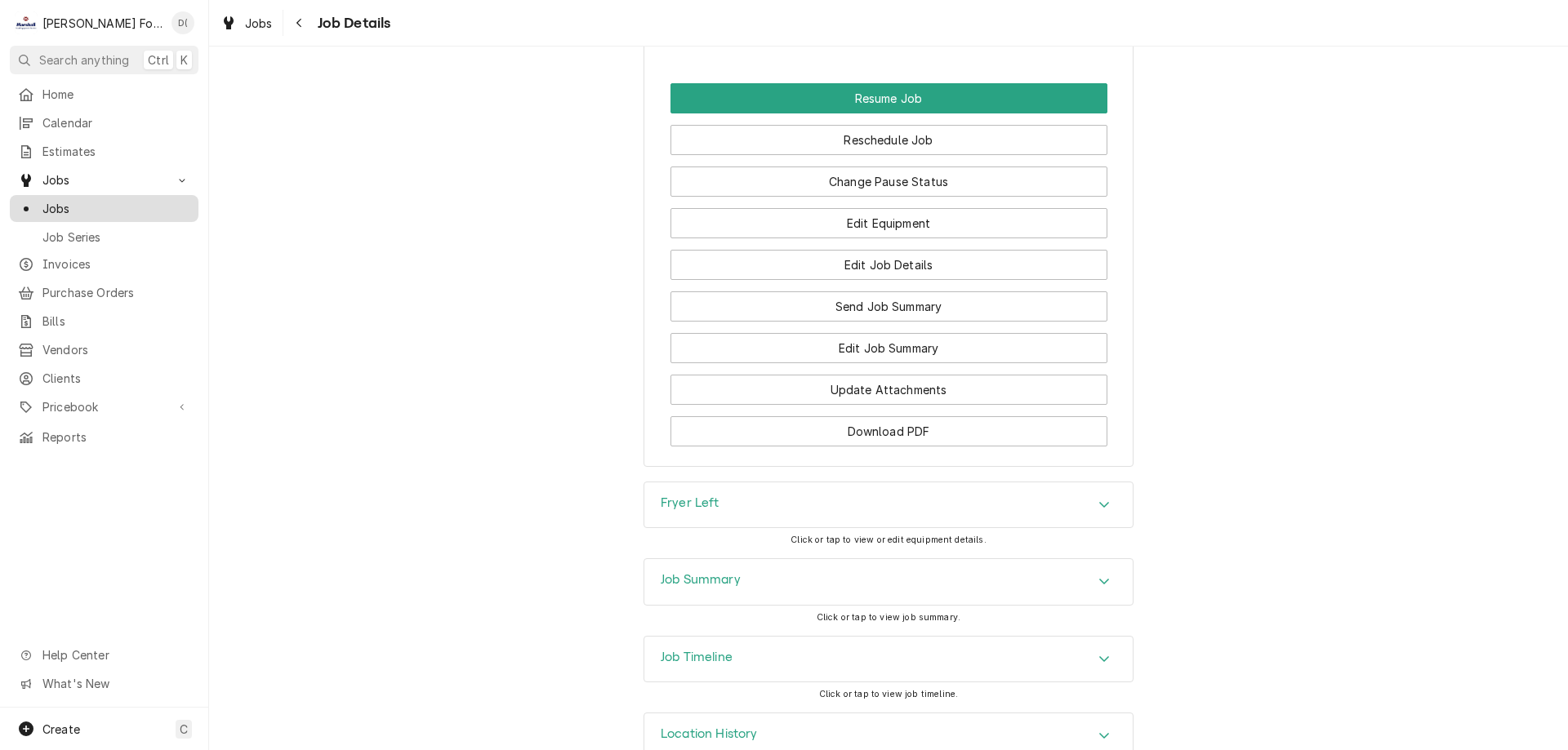
click at [140, 208] on span "Jobs" at bounding box center [116, 208] width 148 height 17
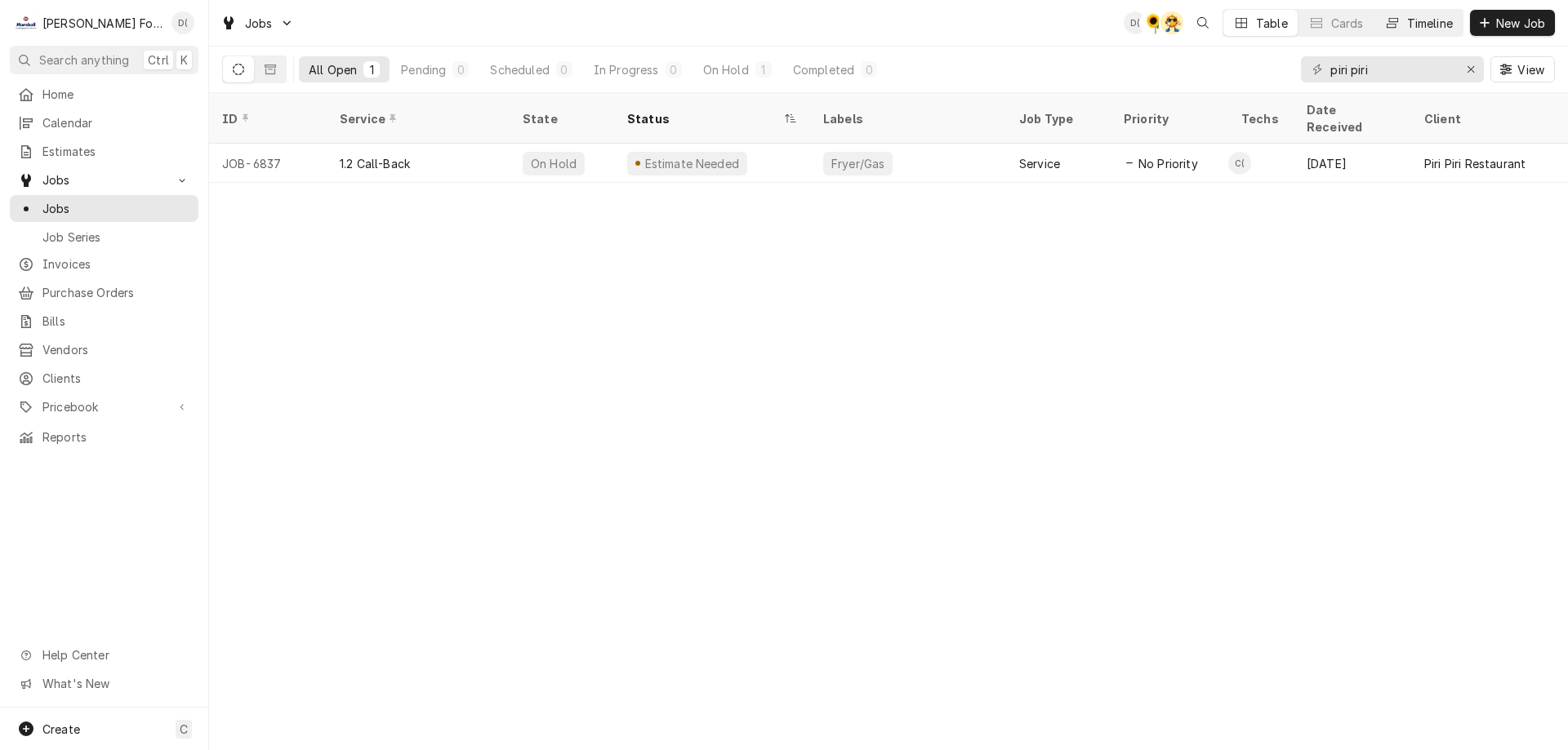
click at [1431, 26] on div "Timeline" at bounding box center [1429, 23] width 45 height 17
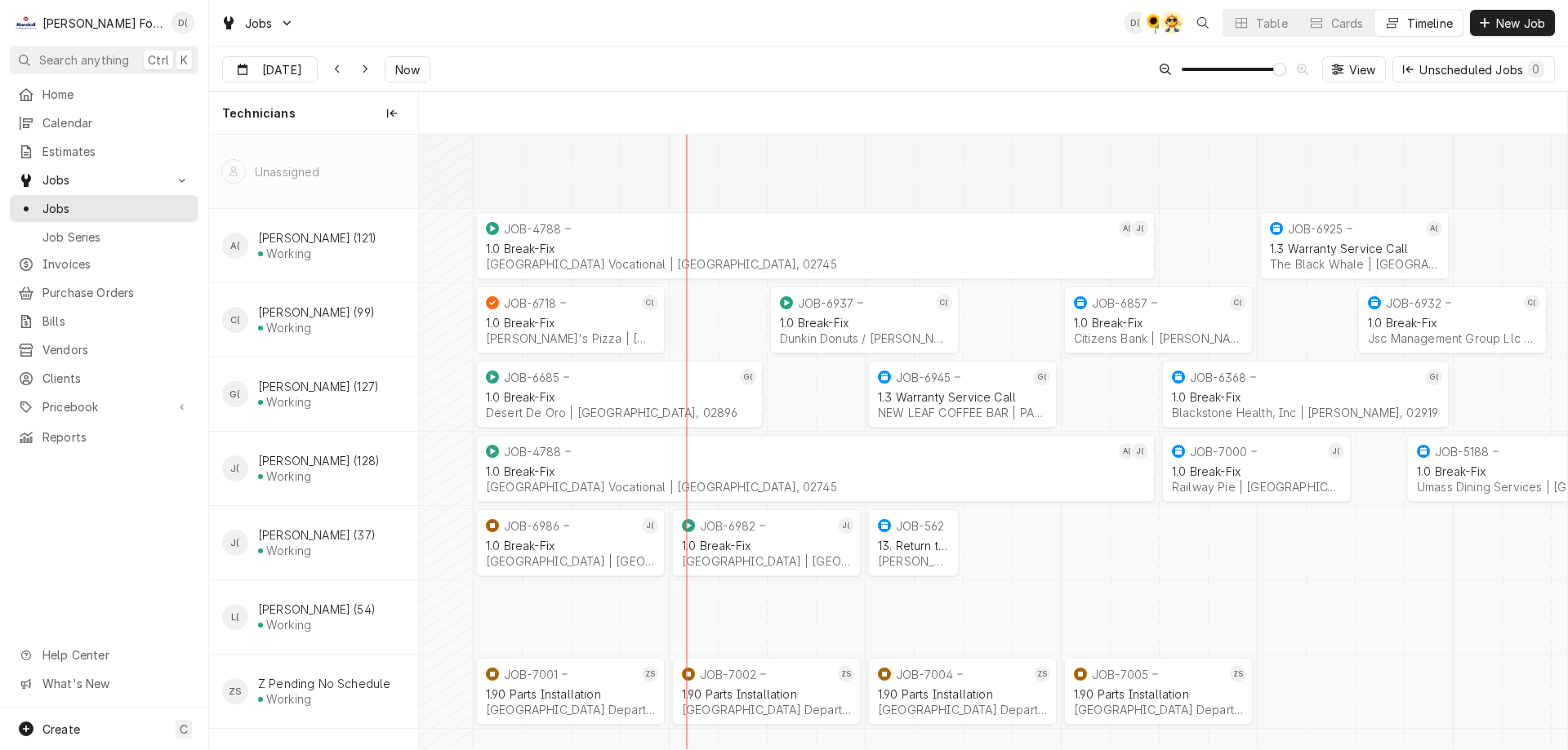
scroll to position [0, 22775]
click at [407, 69] on span "Now" at bounding box center [408, 69] width 31 height 17
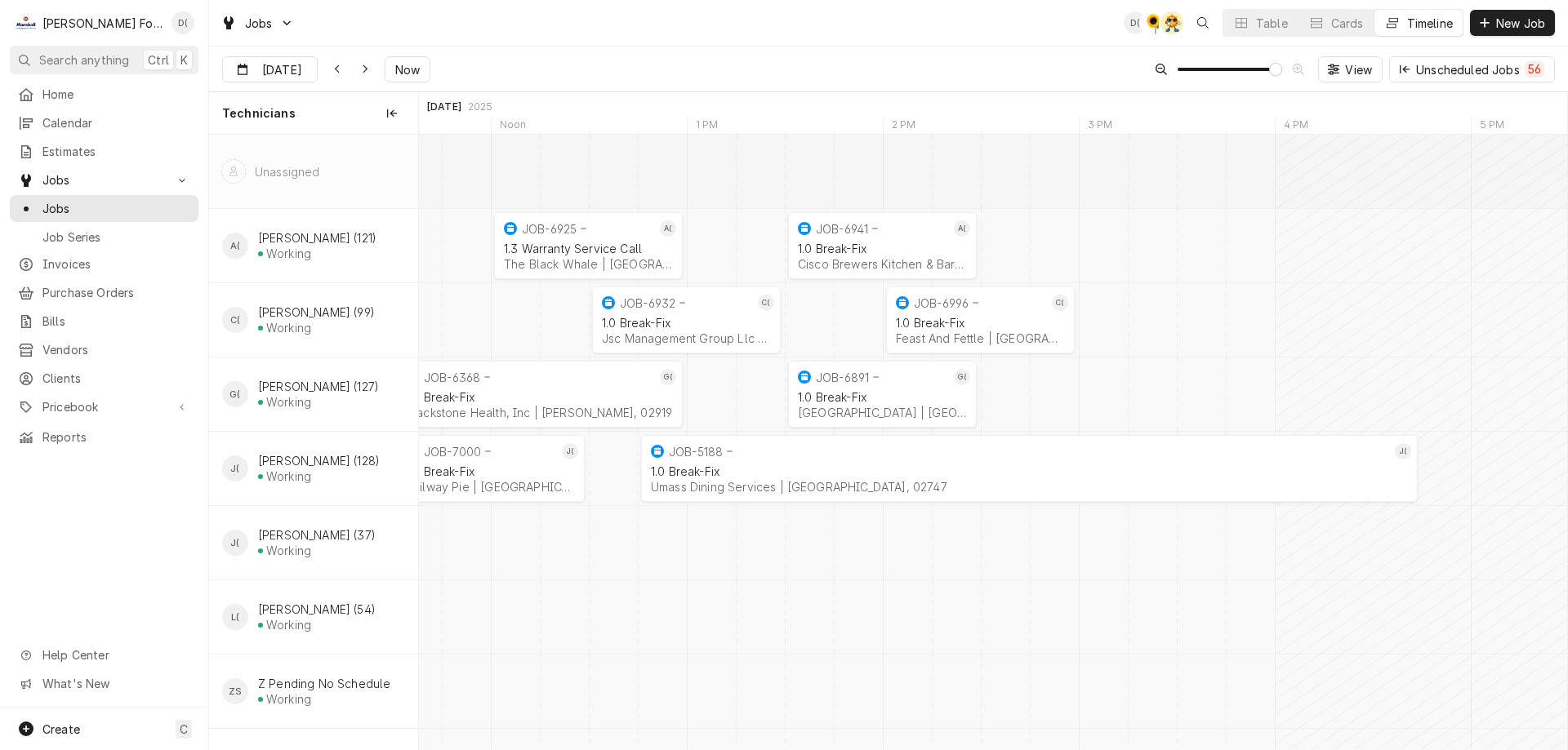
scroll to position [0, 23642]
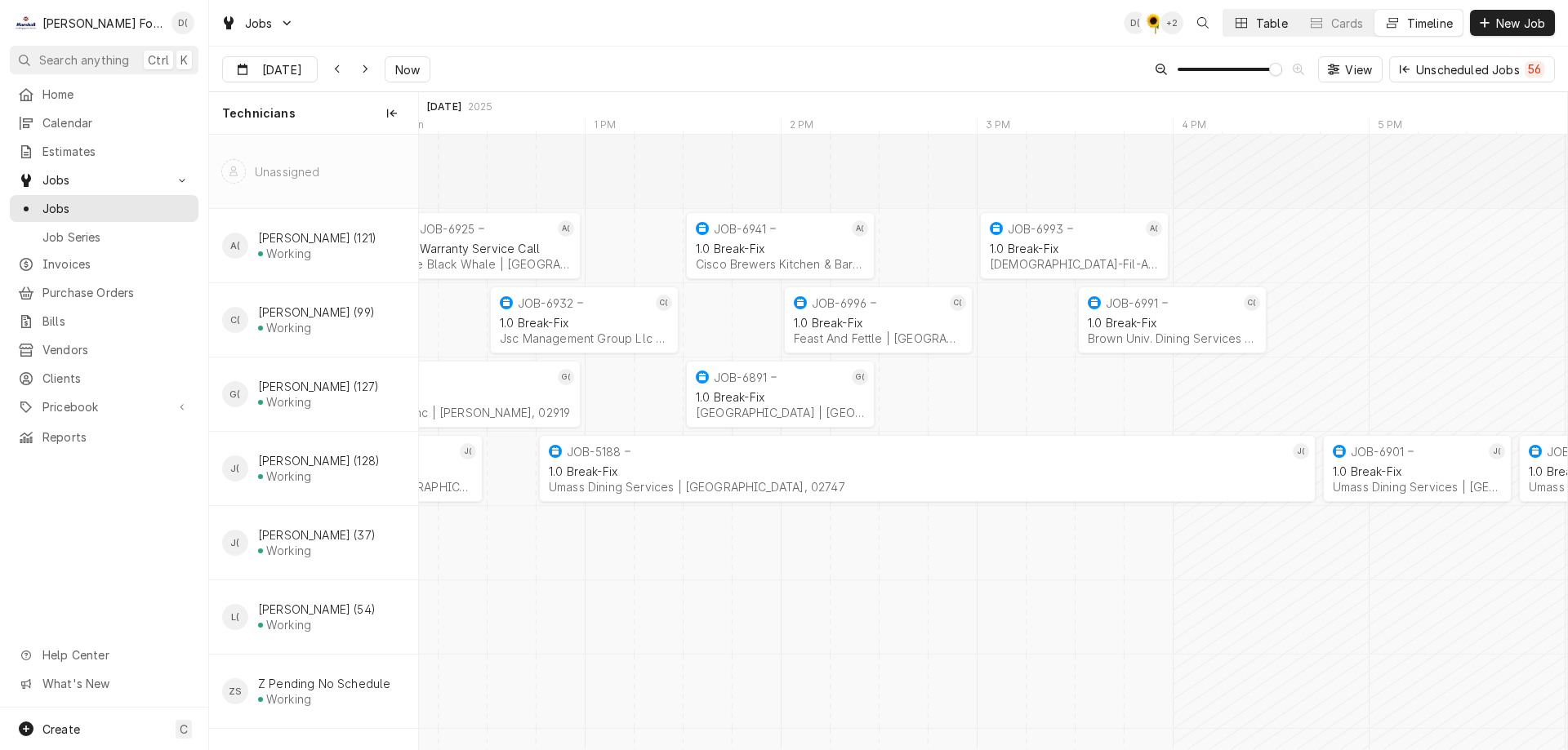
click at [1244, 16] on div "Dynamic Content Wrapper" at bounding box center [1241, 23] width 17 height 17
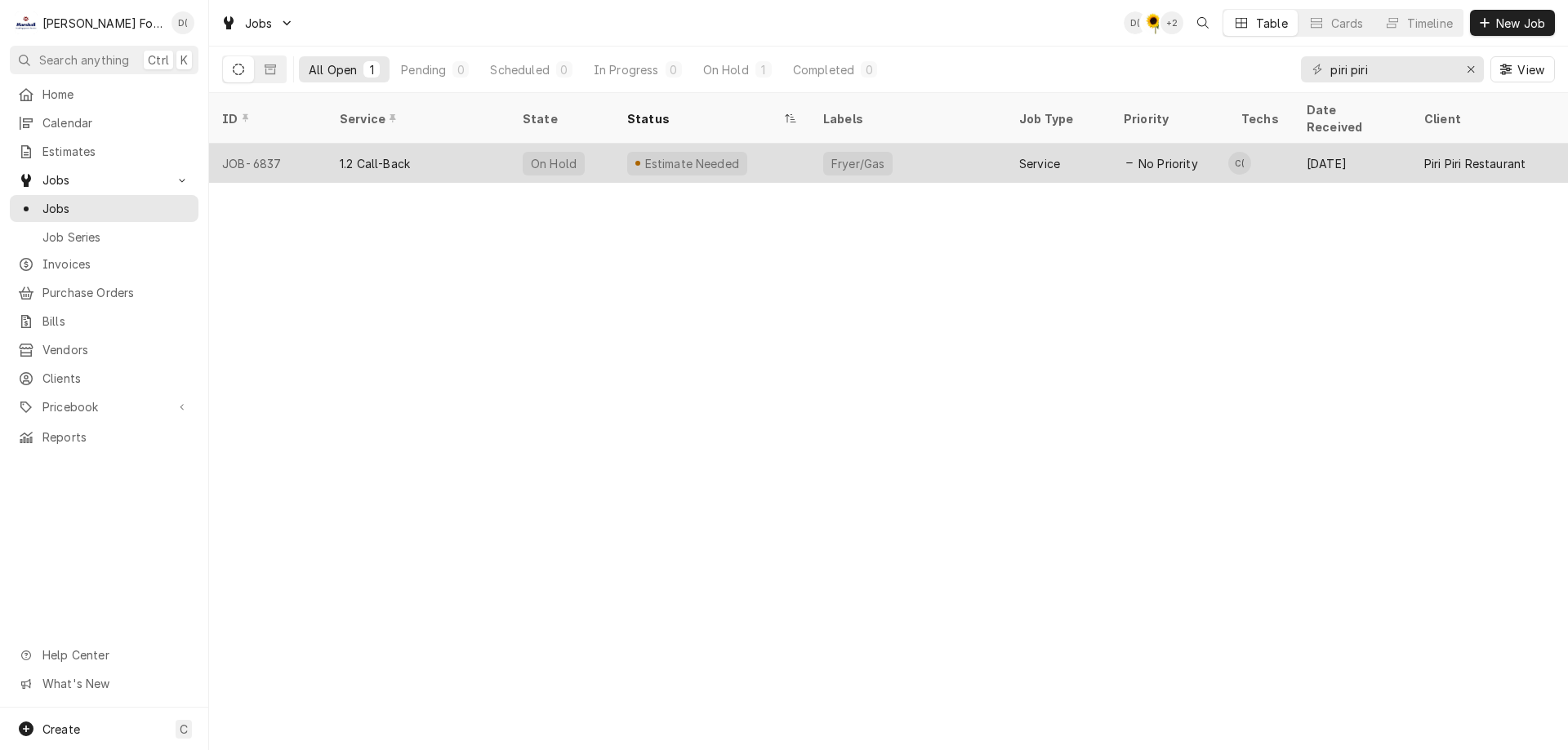
click at [742, 144] on div "Estimate Needed" at bounding box center [711, 163] width 196 height 39
